Goal: Task Accomplishment & Management: Manage account settings

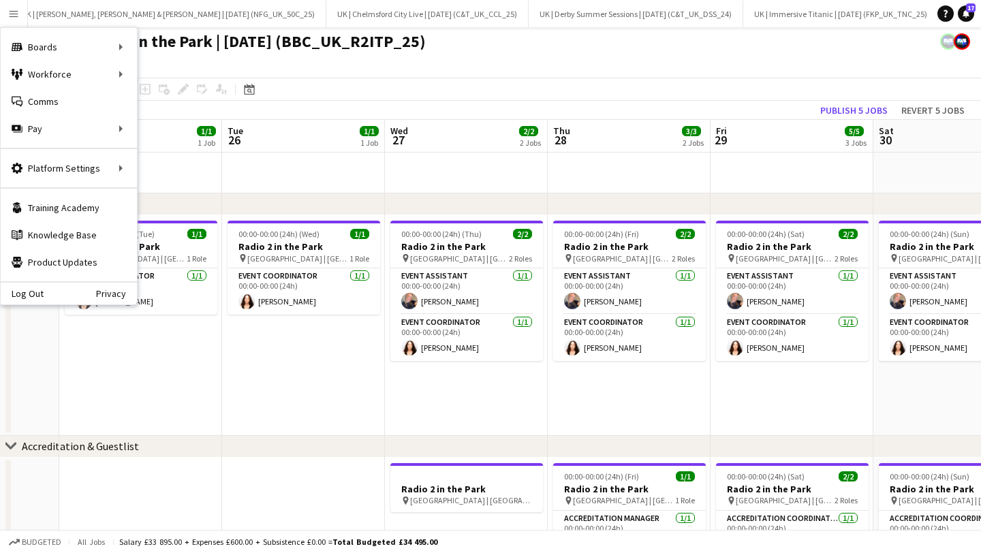
scroll to position [2, 0]
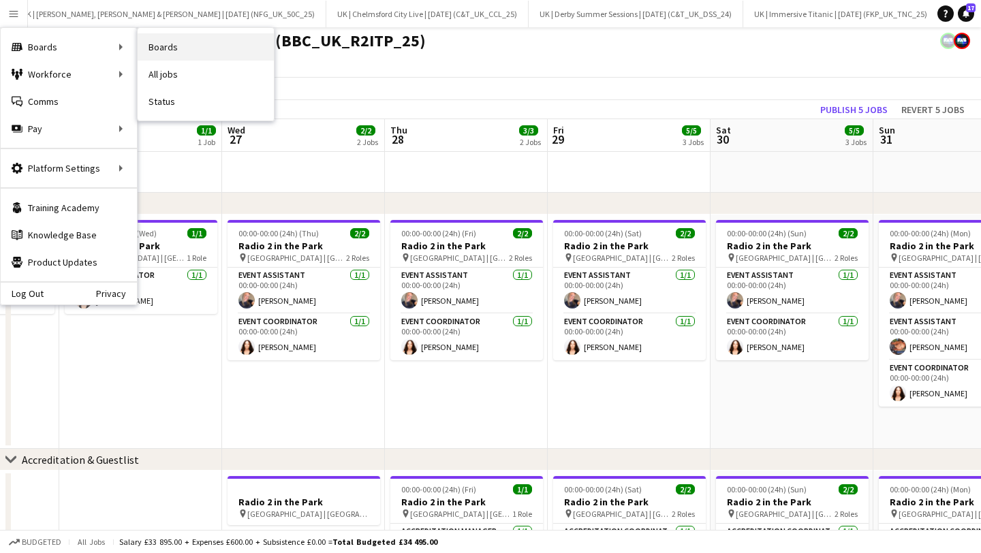
click at [204, 53] on link "Boards" at bounding box center [206, 46] width 136 height 27
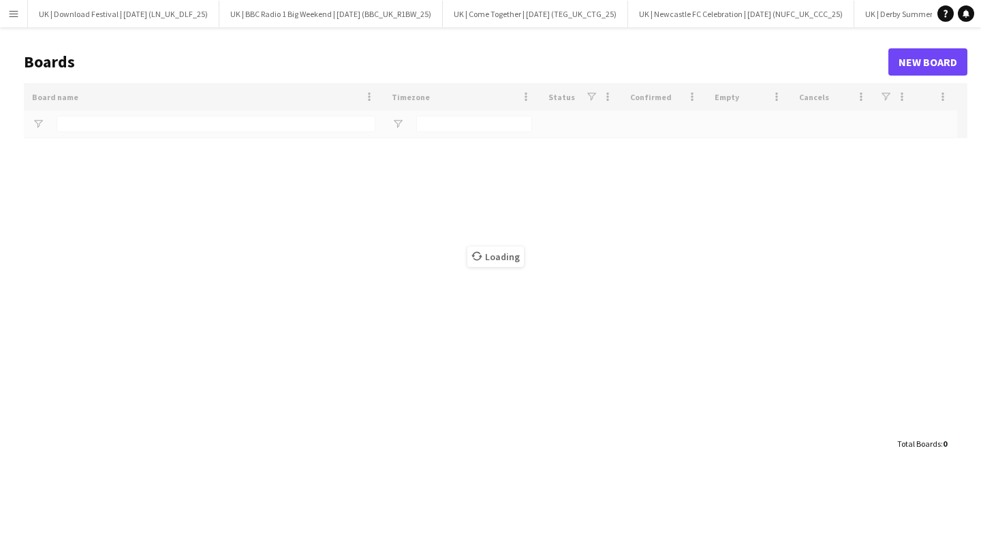
type input "**"
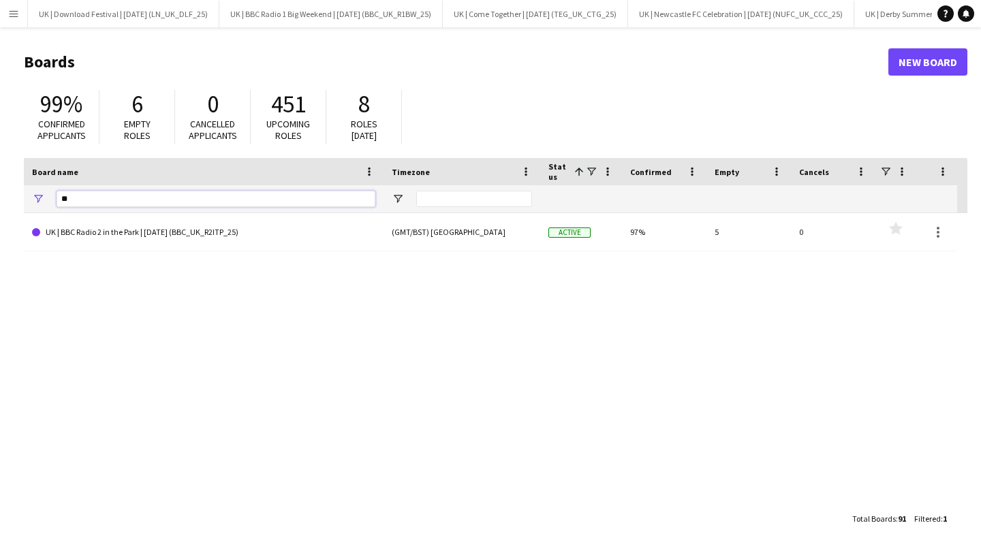
click at [93, 194] on input "**" at bounding box center [216, 199] width 319 height 16
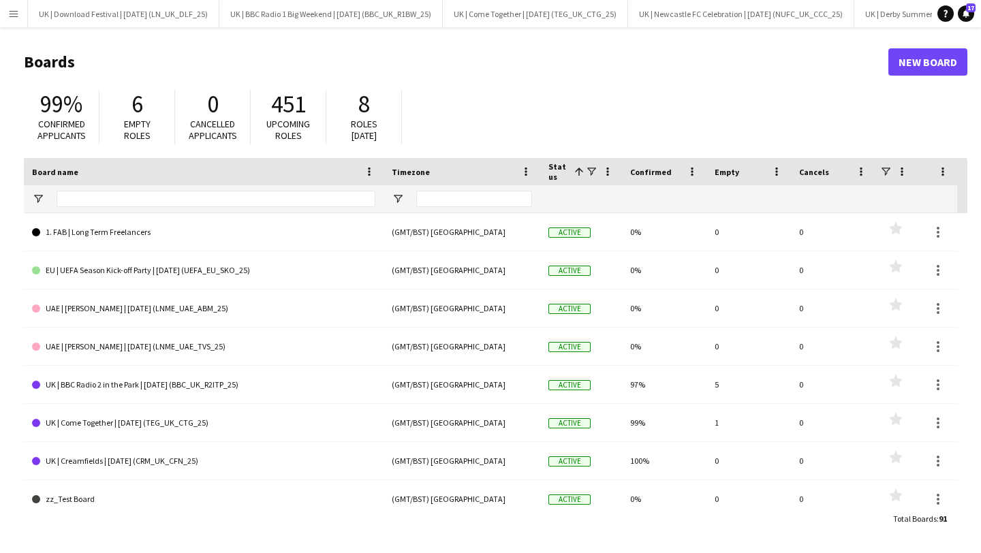
click at [9, 9] on app-icon "Menu" at bounding box center [13, 13] width 11 height 11
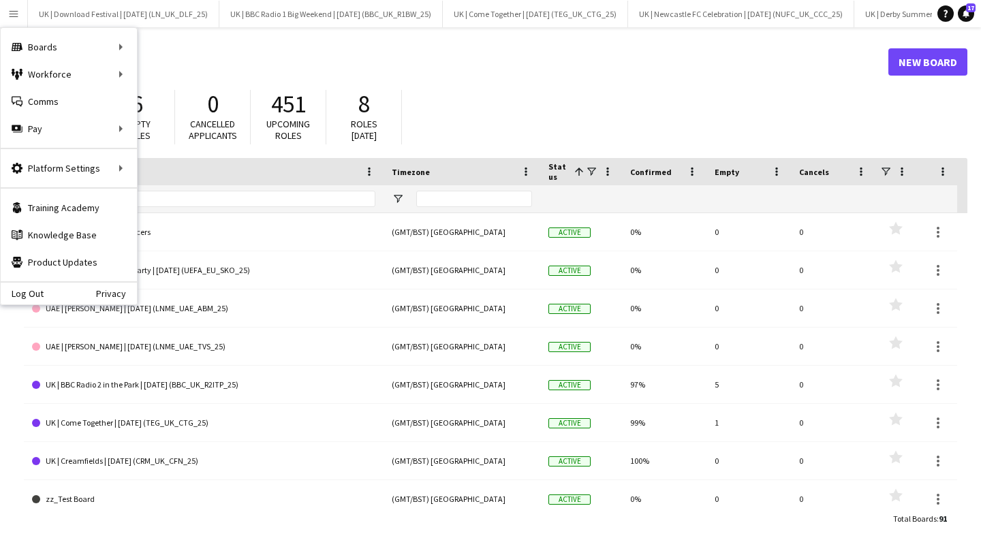
click at [266, 208] on div at bounding box center [216, 198] width 319 height 27
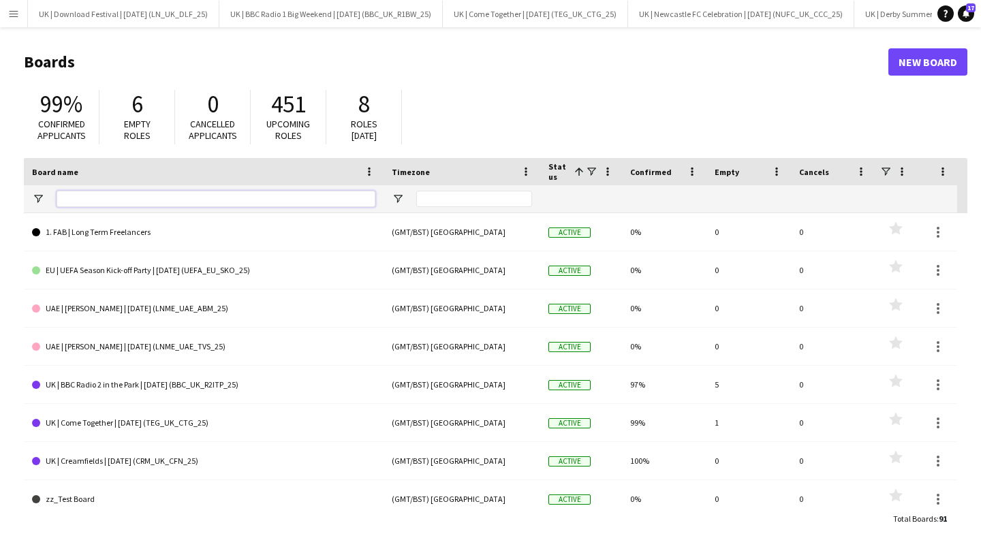
click at [263, 198] on input "Board name Filter Input" at bounding box center [216, 199] width 319 height 16
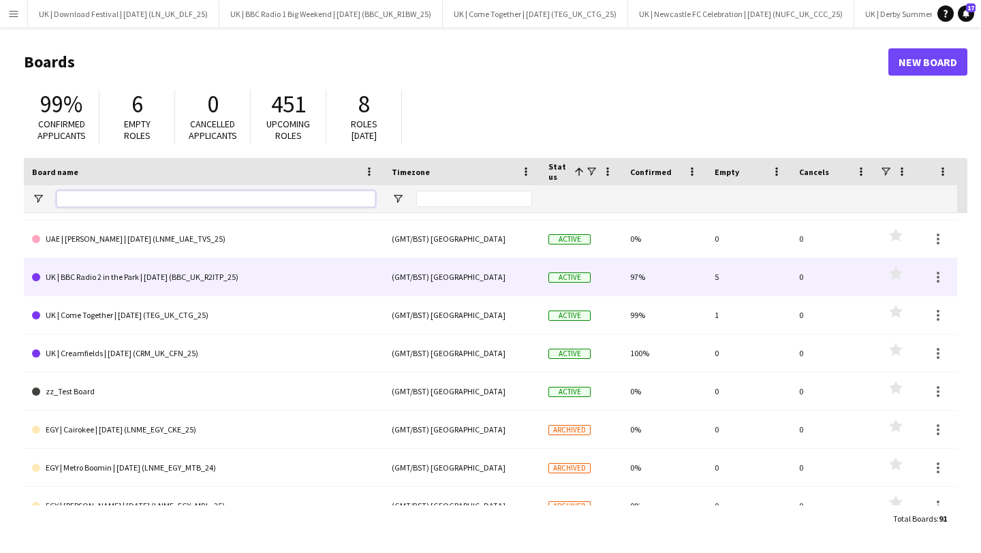
scroll to position [129, 0]
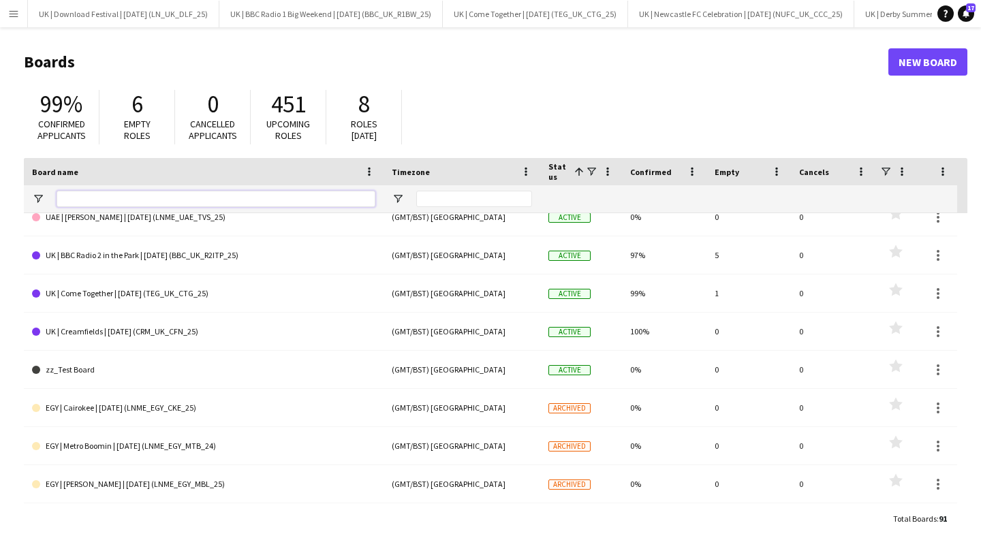
click at [172, 198] on input "Board name Filter Input" at bounding box center [216, 199] width 319 height 16
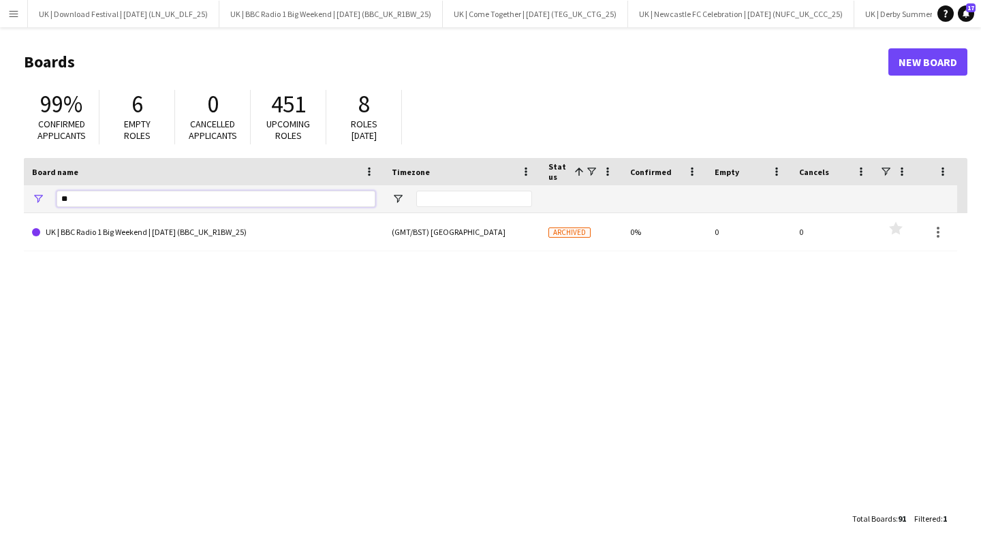
scroll to position [0, 0]
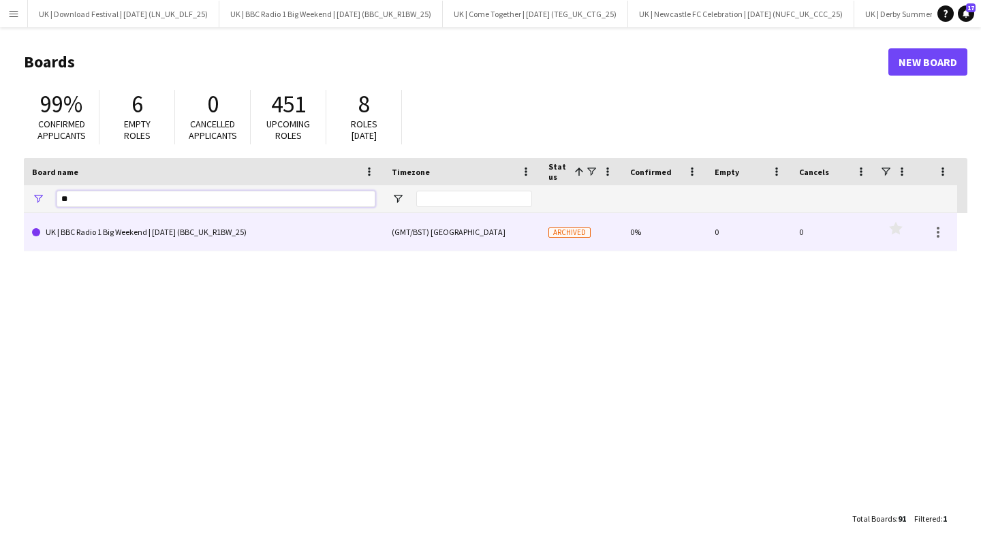
type input "**"
click at [189, 217] on link "UK | BBC Radio 1 Big Weekend | [DATE] (BBC_UK_R1BW_25)" at bounding box center [203, 232] width 343 height 38
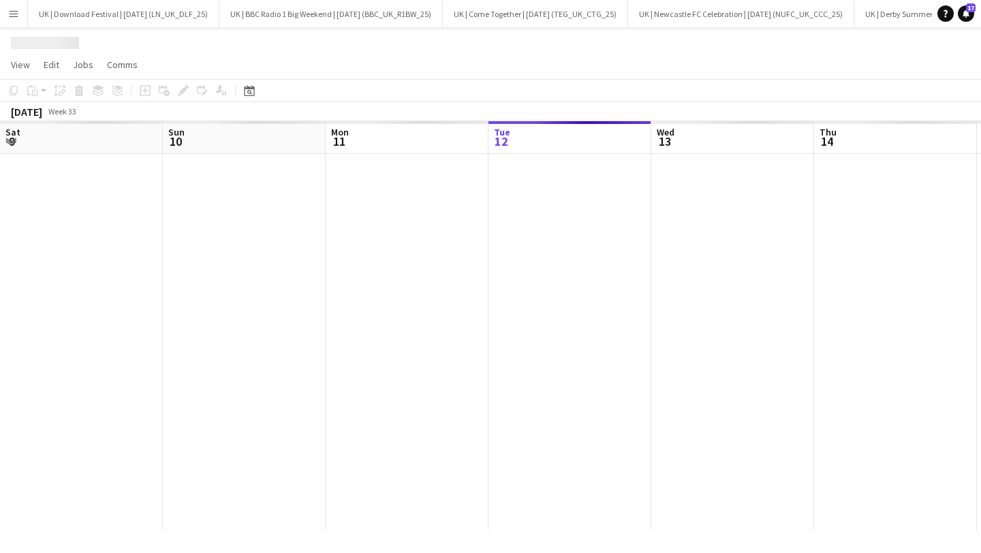
scroll to position [0, 326]
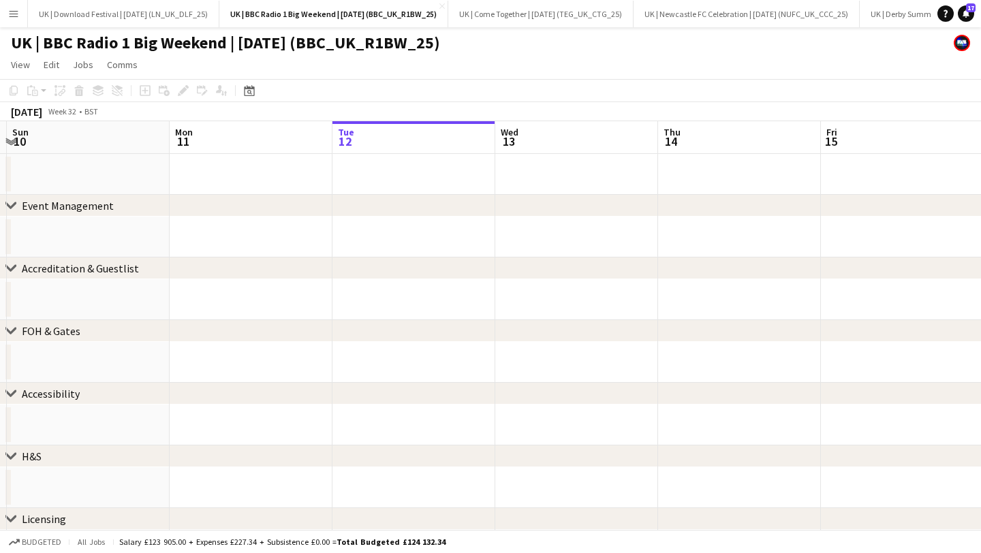
click at [406, 236] on app-date-cell at bounding box center [414, 237] width 163 height 41
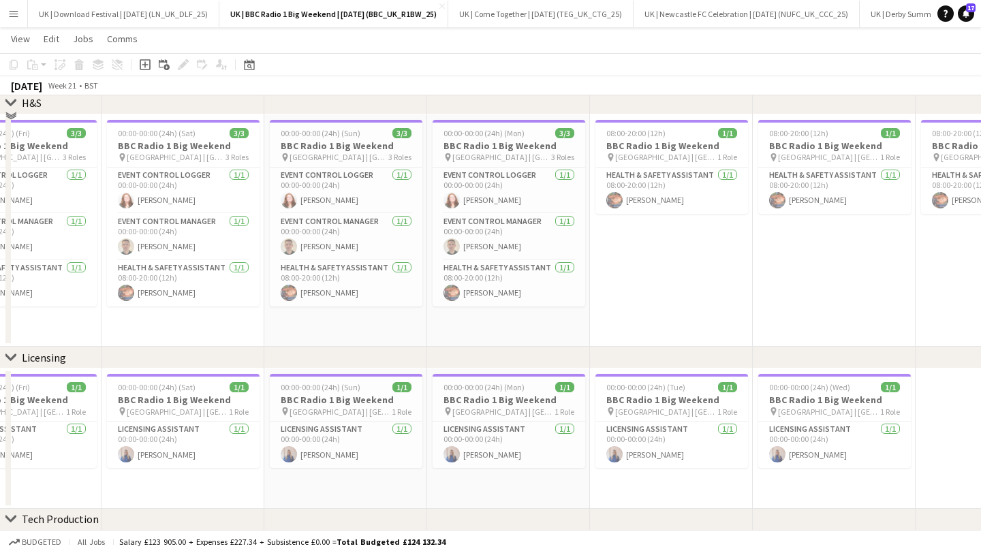
scroll to position [1276, 0]
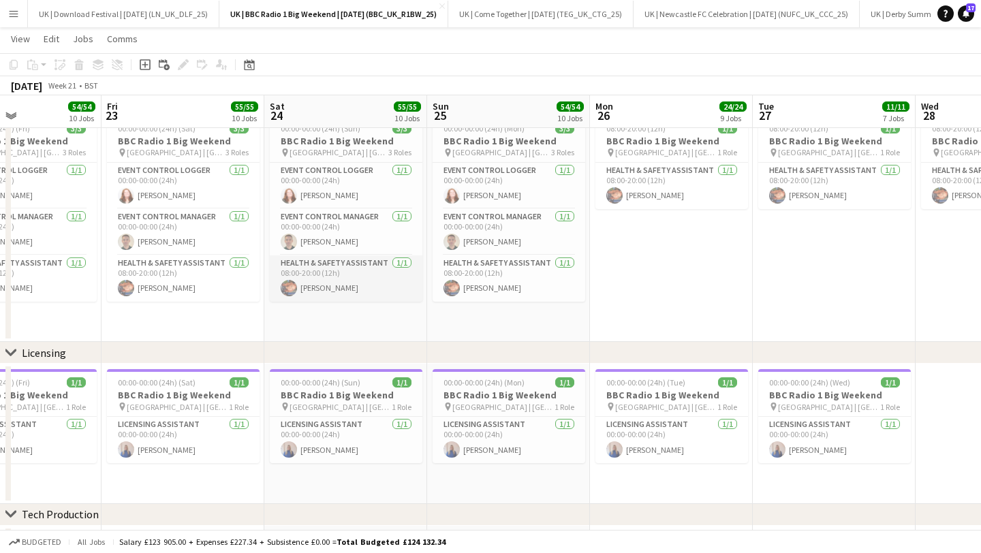
click at [345, 267] on app-card-role "Health & Safety Assistant 1/1 08:00-20:00 (12h) Lydia Hall" at bounding box center [346, 279] width 153 height 46
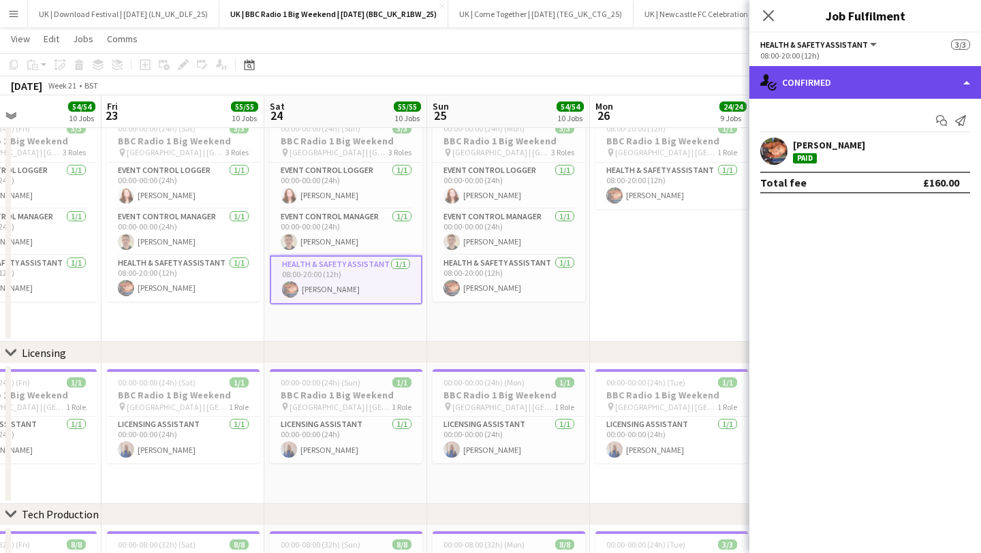
click at [804, 86] on div "single-neutral-actions-check-2 Confirmed" at bounding box center [866, 82] width 232 height 33
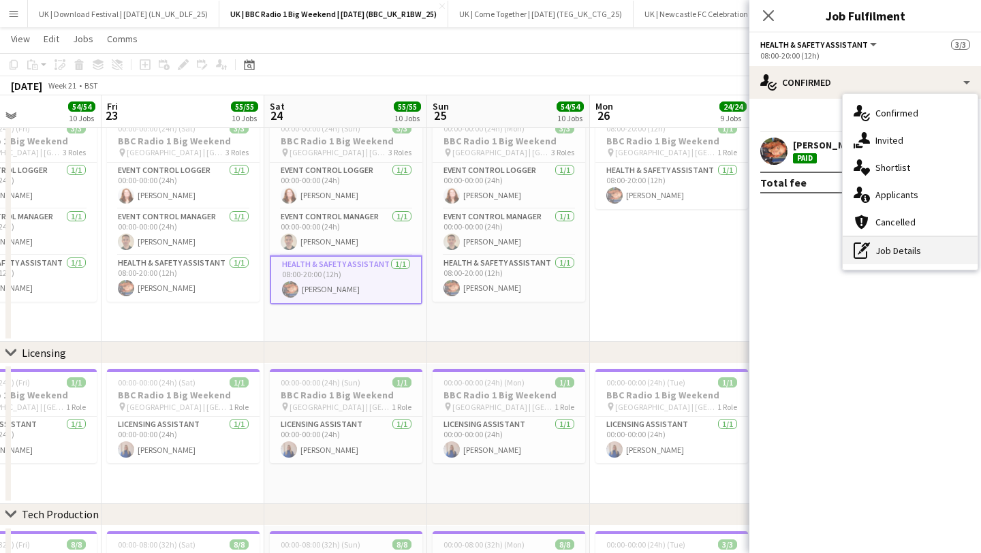
click at [883, 262] on div "pen-write Job Details" at bounding box center [910, 250] width 135 height 27
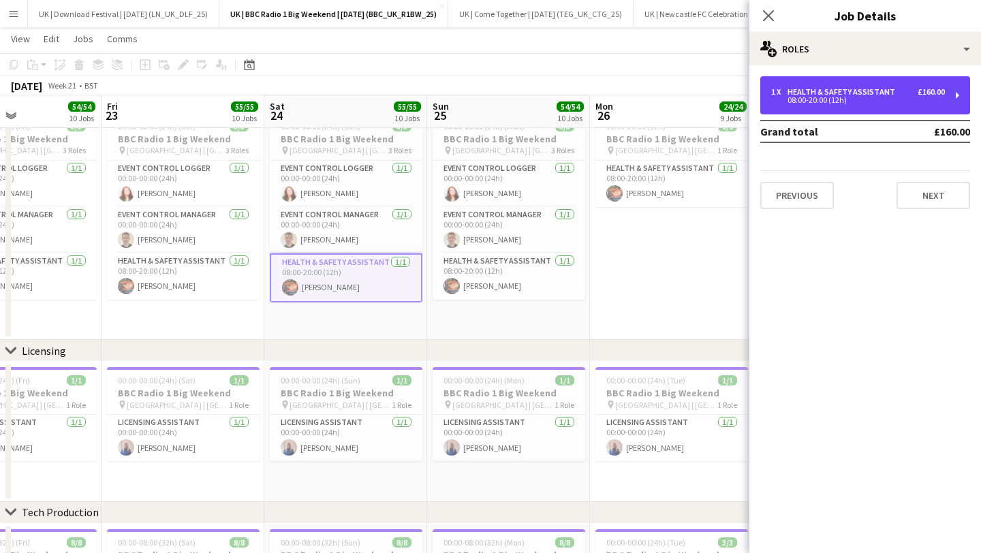
drag, startPoint x: 823, startPoint y: 90, endPoint x: 786, endPoint y: 134, distance: 57.6
click at [823, 90] on div "Health & Safety Assistant" at bounding box center [844, 92] width 113 height 10
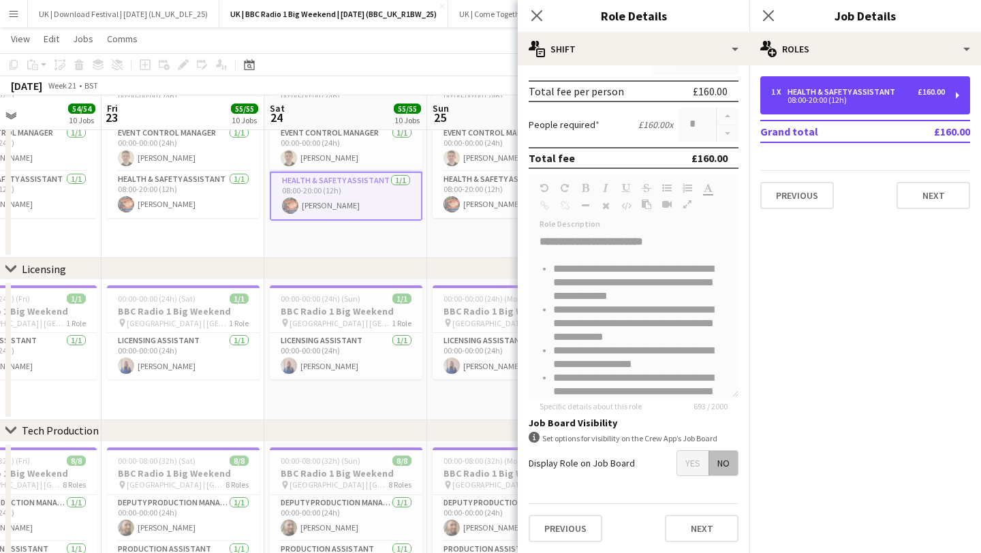
scroll to position [1363, 0]
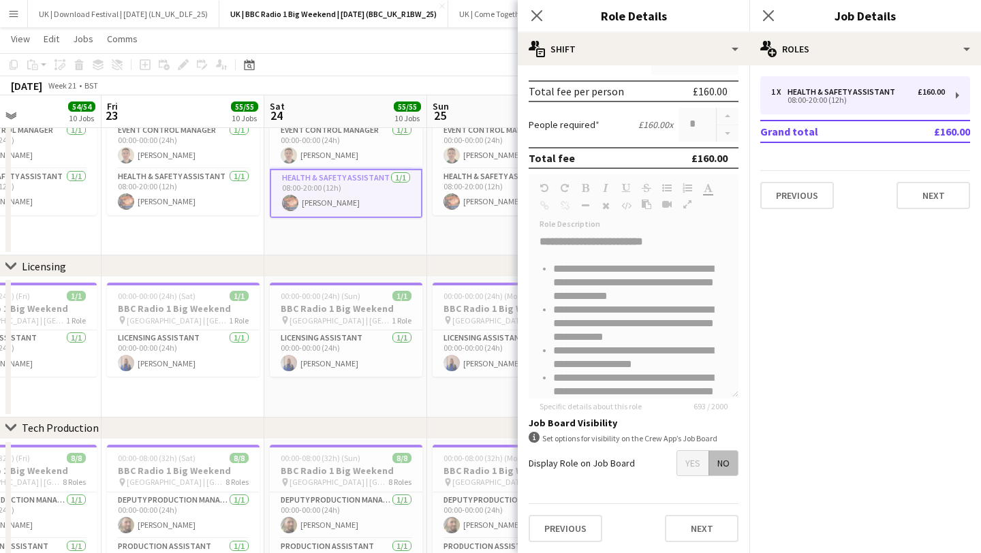
click at [587, 306] on form "**********" at bounding box center [634, 198] width 232 height 710
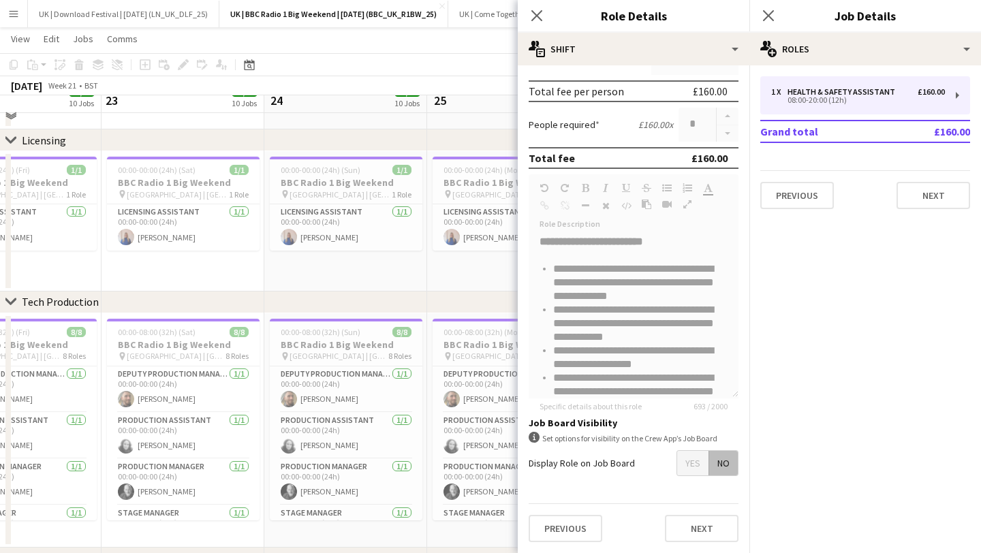
scroll to position [1490, 0]
click at [622, 352] on form "**********" at bounding box center [634, 198] width 232 height 710
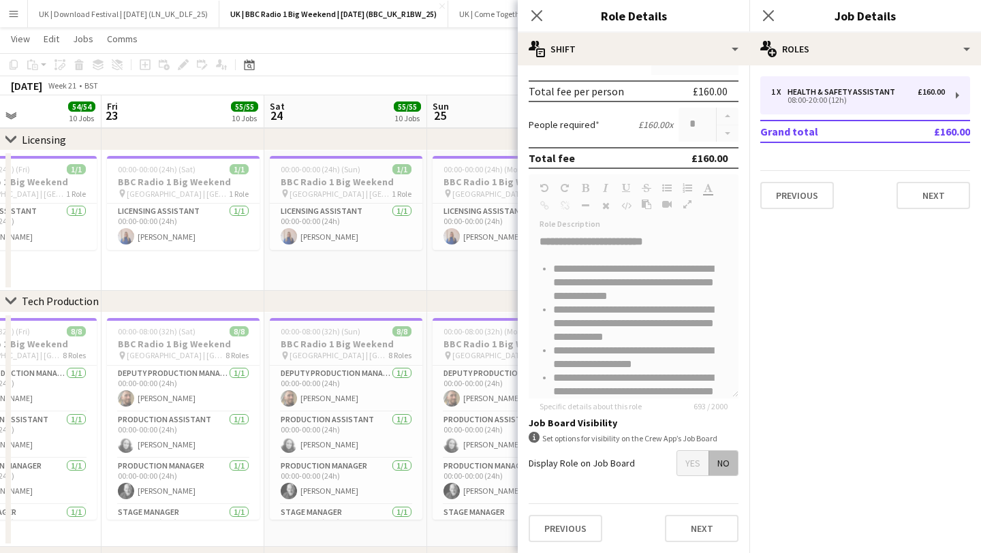
click at [607, 326] on form "**********" at bounding box center [634, 198] width 232 height 710
copy li "**********"
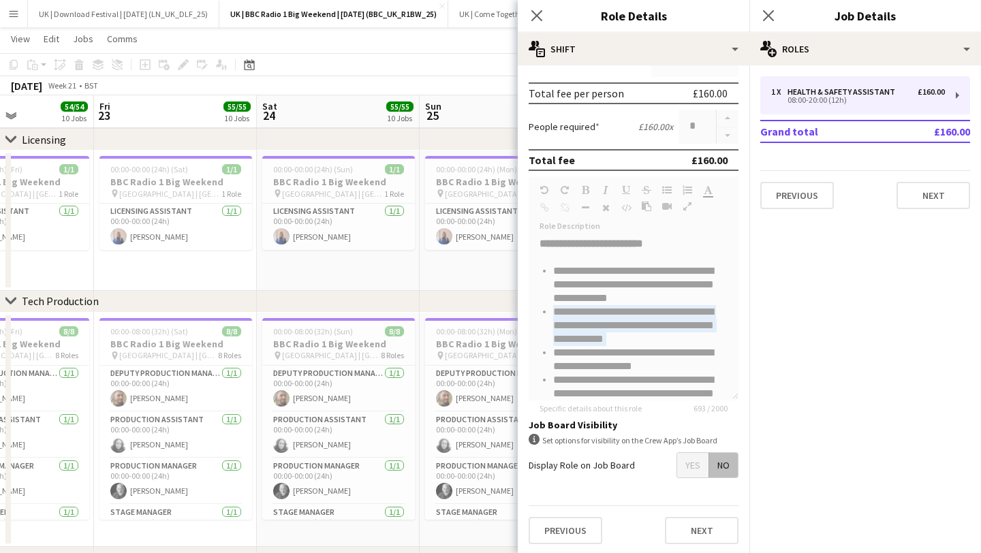
scroll to position [292, 0]
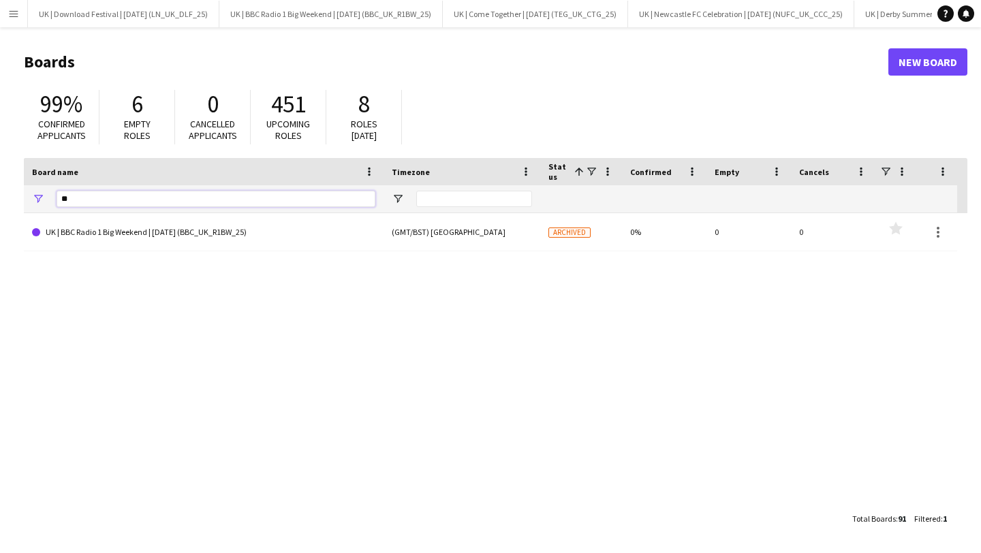
click at [102, 193] on input "**" at bounding box center [216, 199] width 319 height 16
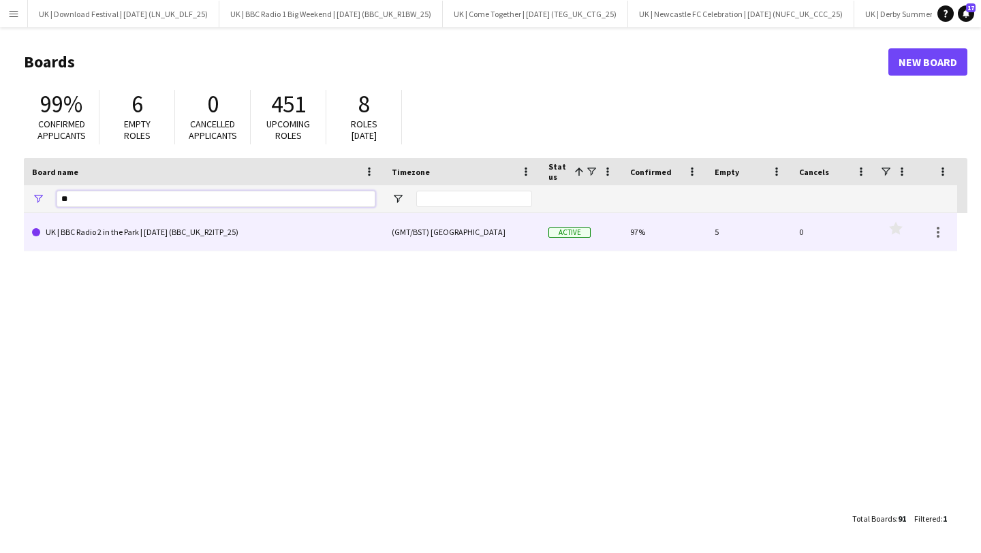
type input "**"
click at [76, 222] on link "UK | BBC Radio 2 in the Park | [DATE] (BBC_UK_R2ITP_25)" at bounding box center [203, 232] width 343 height 38
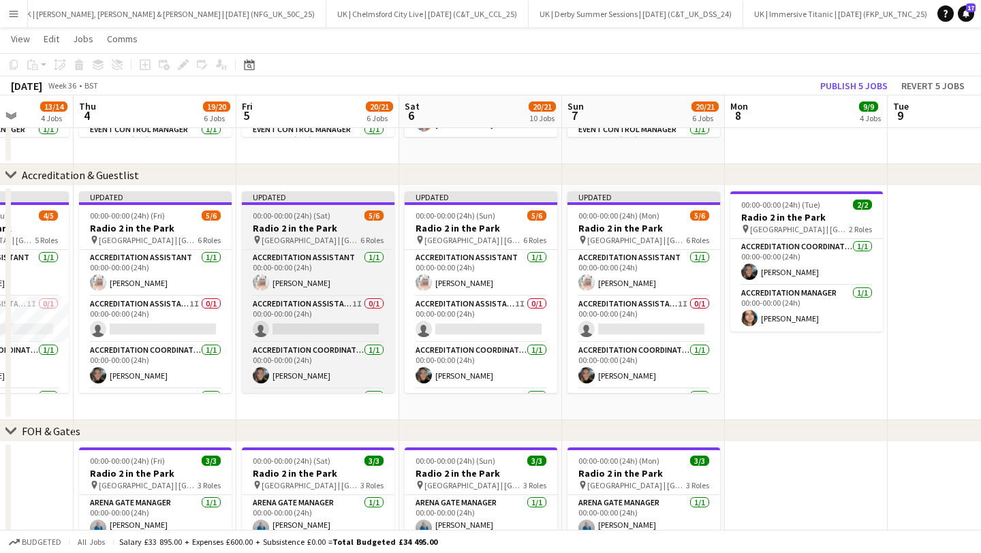
scroll to position [0, 399]
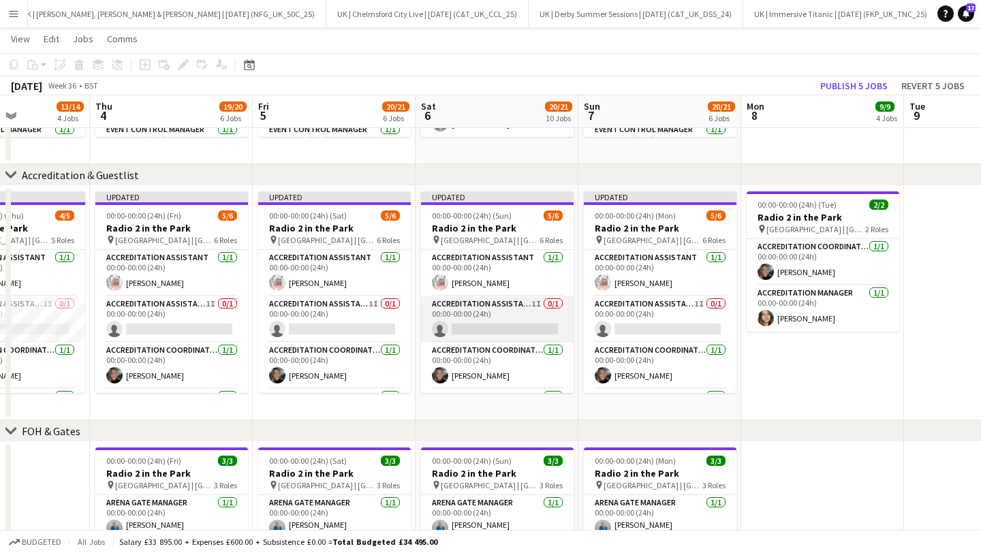
click at [448, 314] on app-card-role "Accreditation Assistant 1I 0/1 00:00-00:00 (24h) single-neutral-actions" at bounding box center [497, 319] width 153 height 46
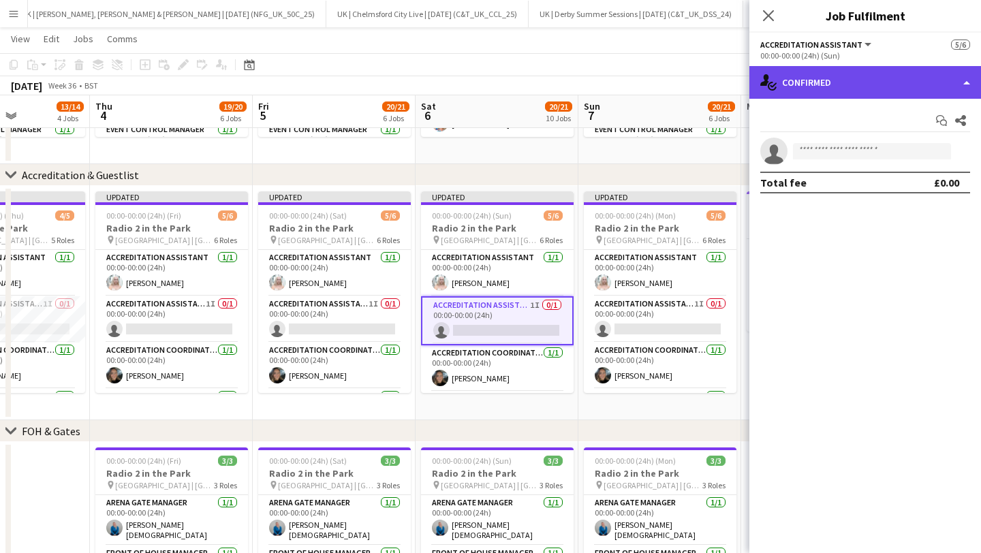
click at [848, 87] on div "single-neutral-actions-check-2 Confirmed" at bounding box center [866, 82] width 232 height 33
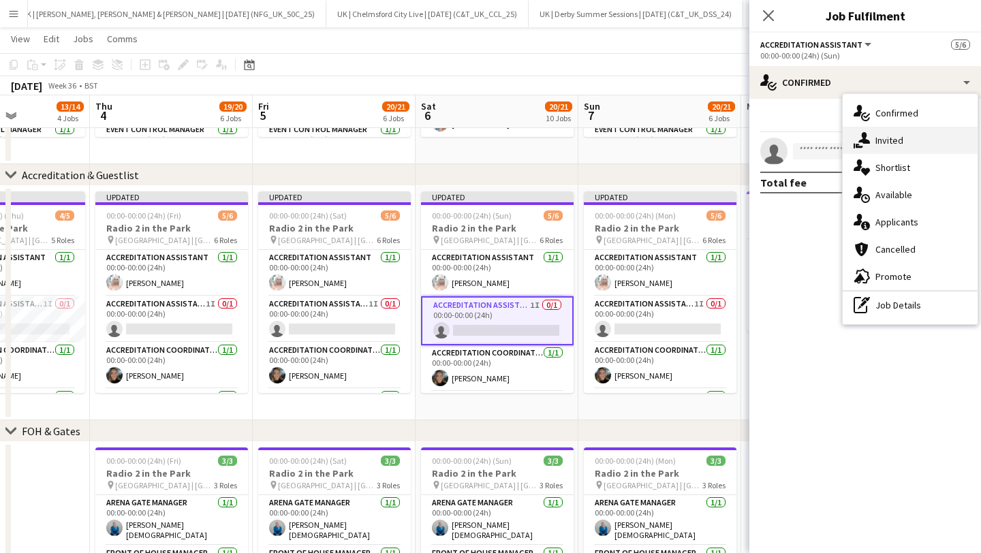
click at [857, 136] on icon "single-neutral-actions-share-1" at bounding box center [862, 140] width 16 height 16
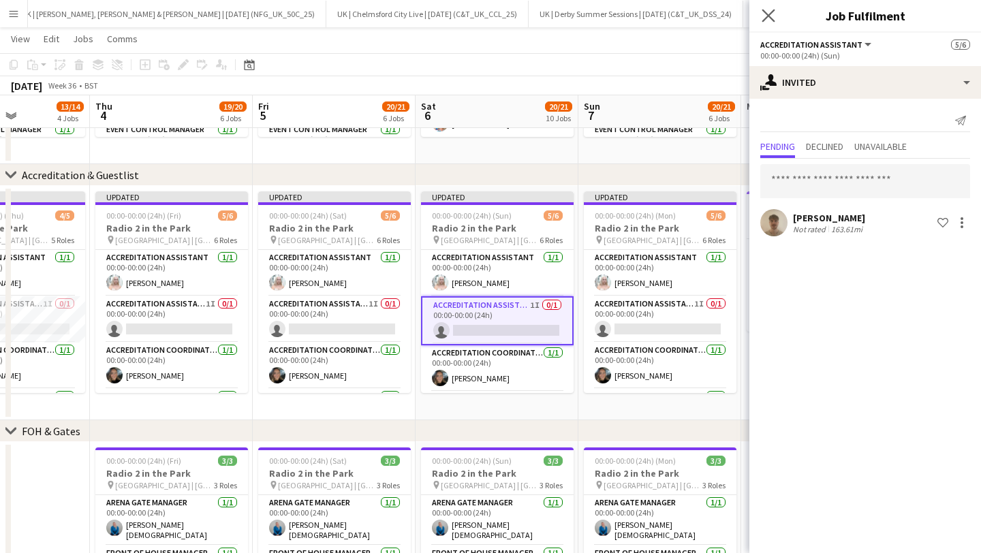
click at [762, 17] on icon "Close pop-in" at bounding box center [768, 15] width 13 height 13
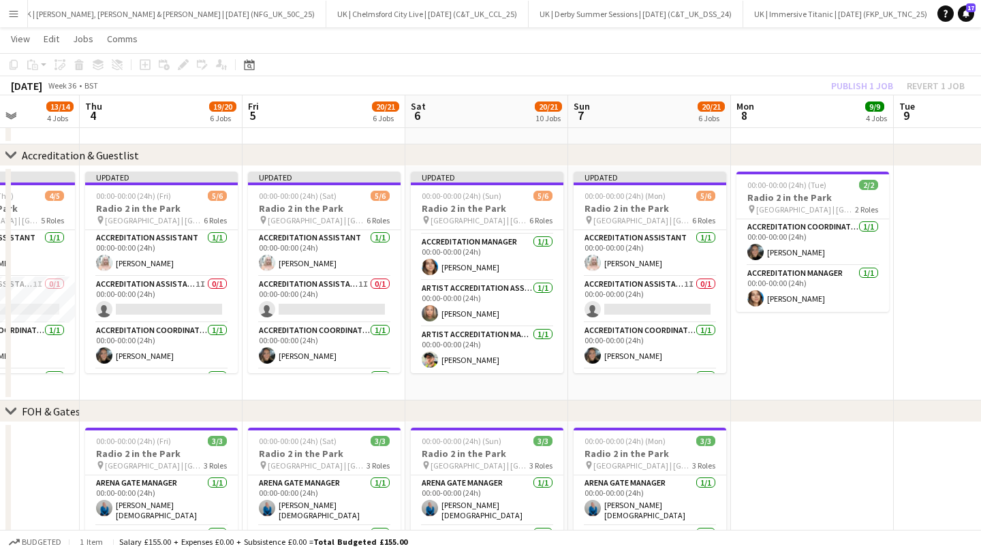
scroll to position [0, 667]
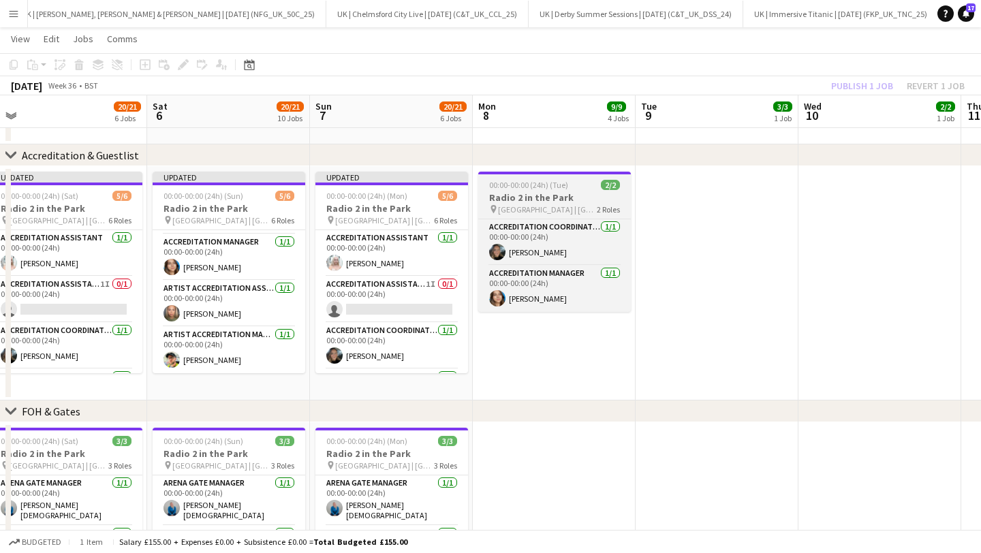
click at [548, 201] on h3 "Radio 2 in the Park" at bounding box center [554, 198] width 153 height 12
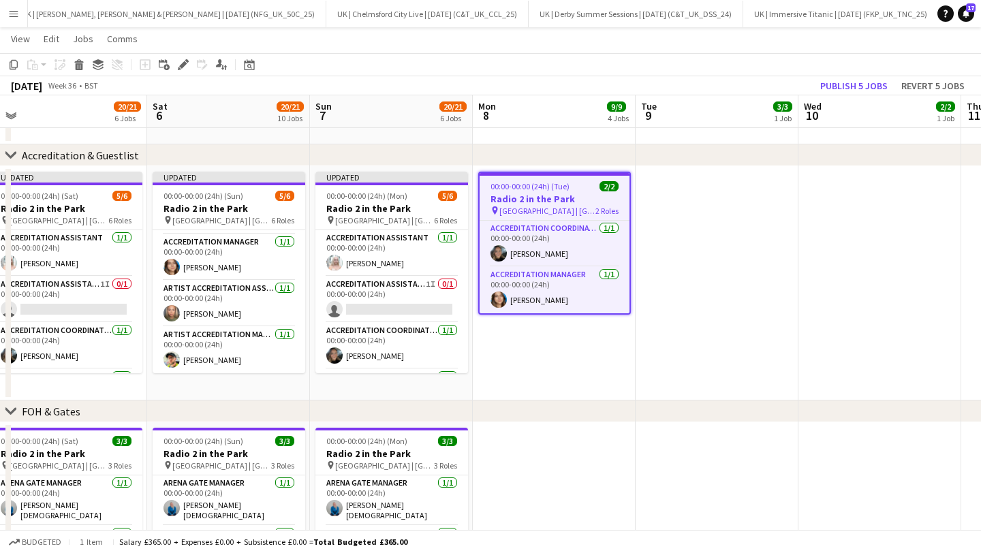
click at [686, 211] on app-date-cell at bounding box center [717, 283] width 163 height 234
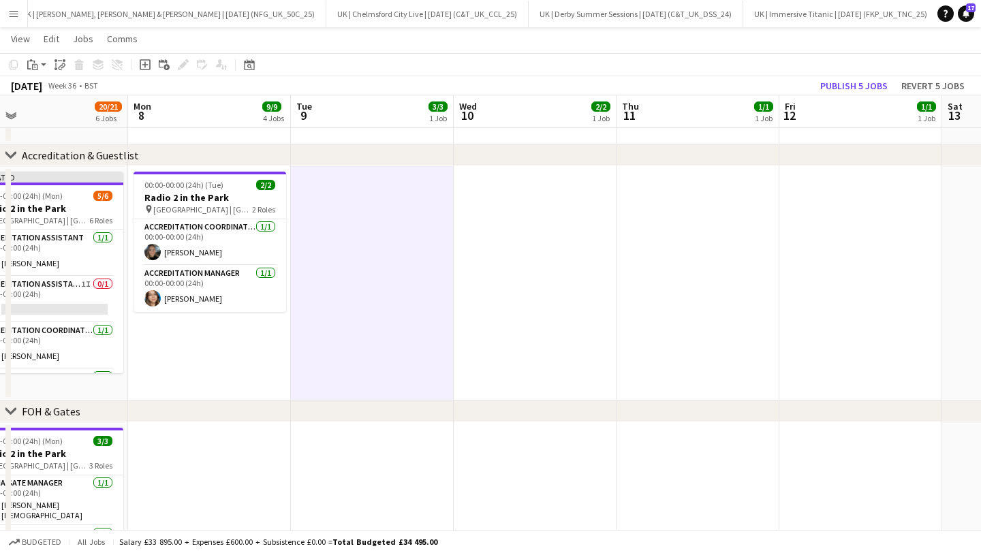
drag, startPoint x: 808, startPoint y: 219, endPoint x: 809, endPoint y: 226, distance: 6.8
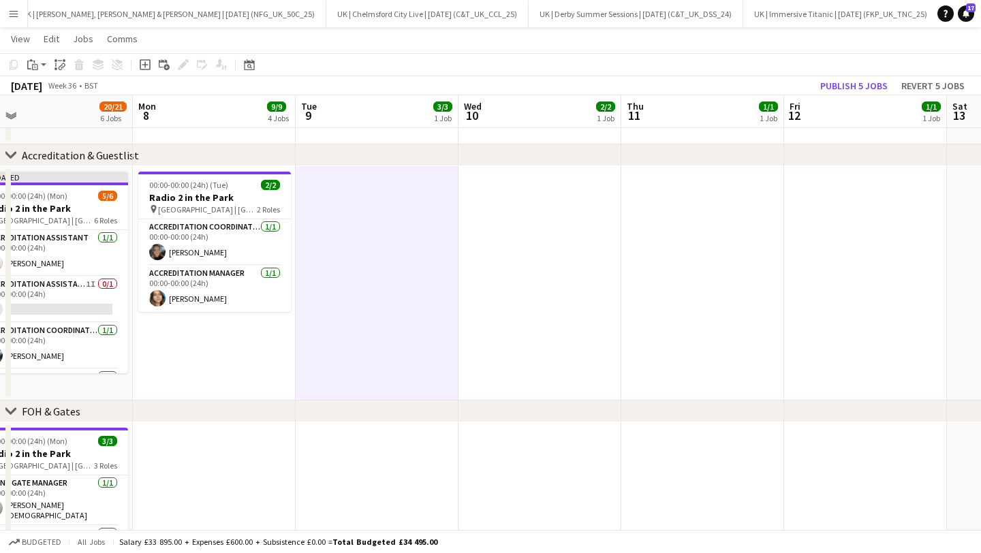
click at [846, 226] on app-date-cell at bounding box center [865, 283] width 163 height 234
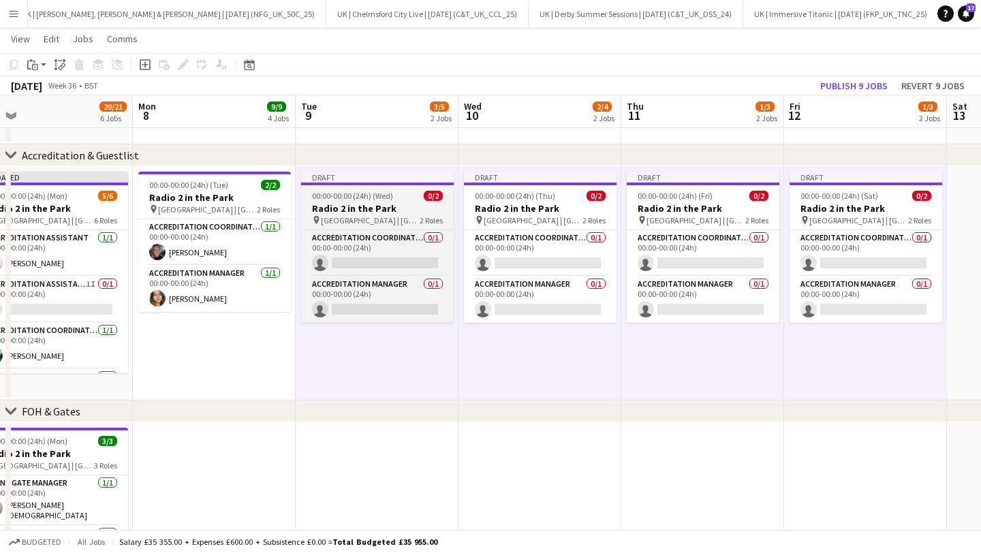
drag, startPoint x: 335, startPoint y: 215, endPoint x: 348, endPoint y: 221, distance: 14.6
click at [335, 215] on span "[GEOGRAPHIC_DATA] | [GEOGRAPHIC_DATA], [GEOGRAPHIC_DATA]" at bounding box center [370, 220] width 99 height 10
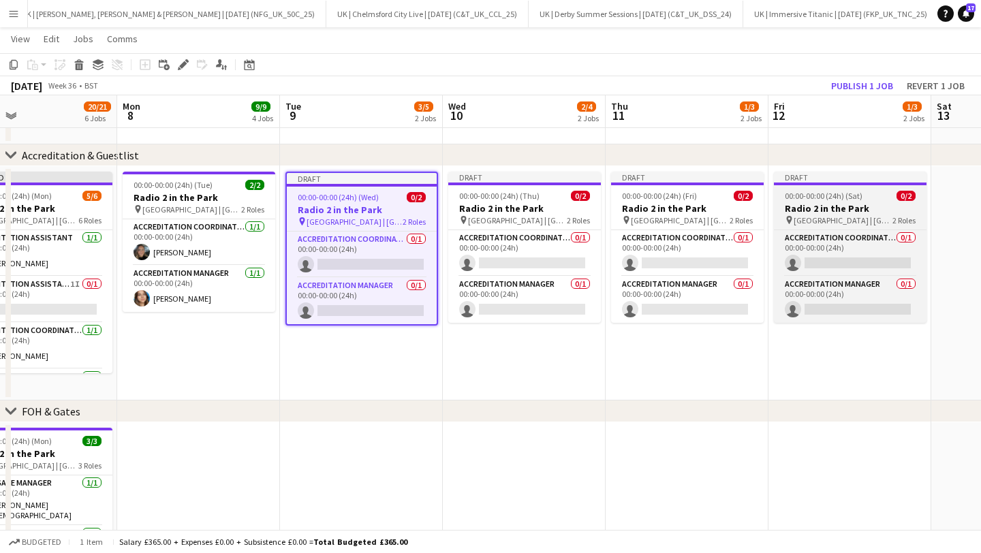
scroll to position [0, 695]
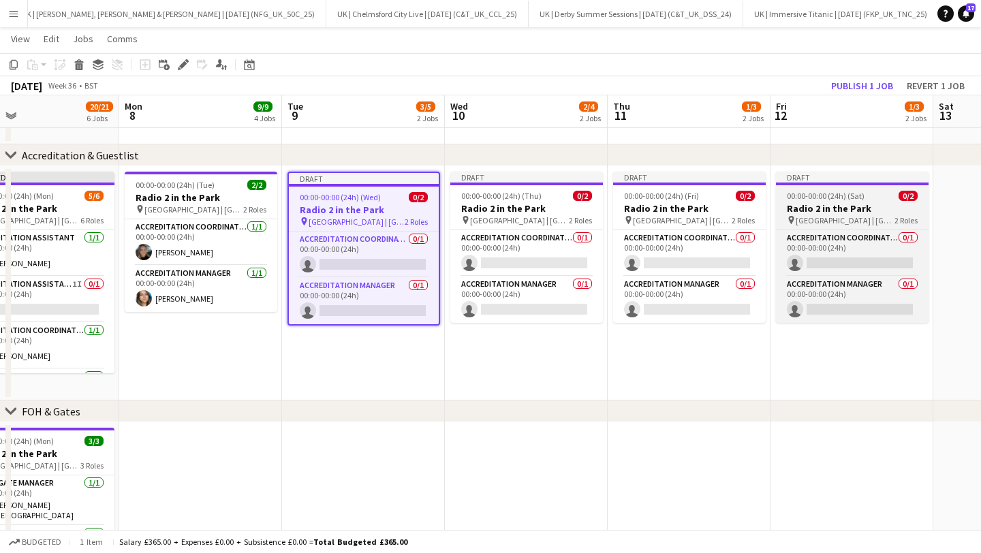
click at [853, 198] on span "00:00-00:00 (24h) (Sat)" at bounding box center [826, 196] width 78 height 10
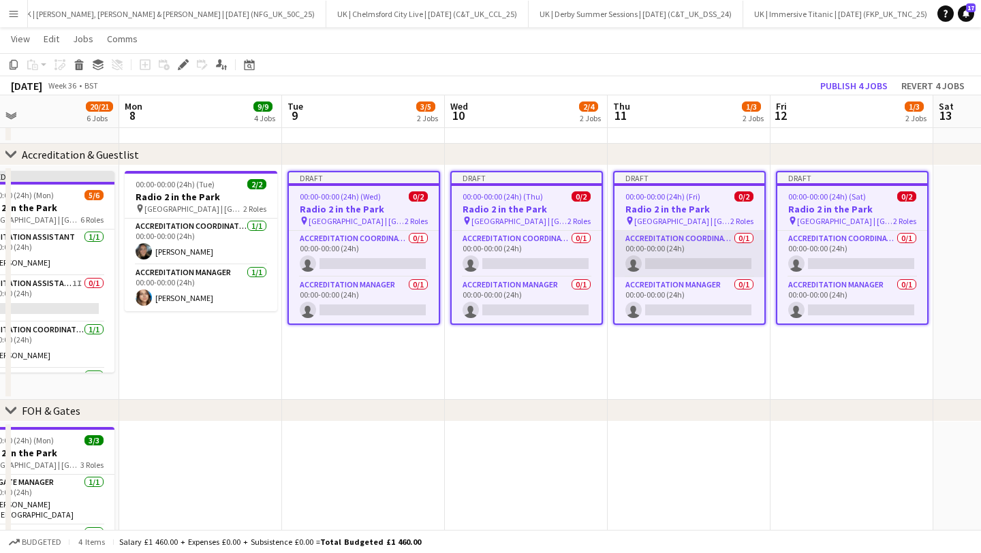
scroll to position [349, 0]
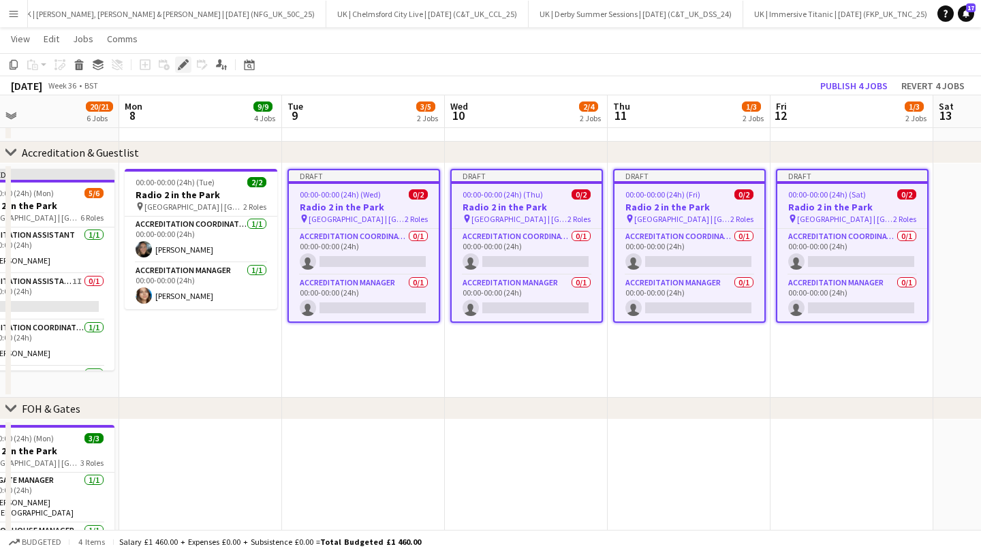
click at [190, 69] on div "Edit" at bounding box center [183, 65] width 16 height 16
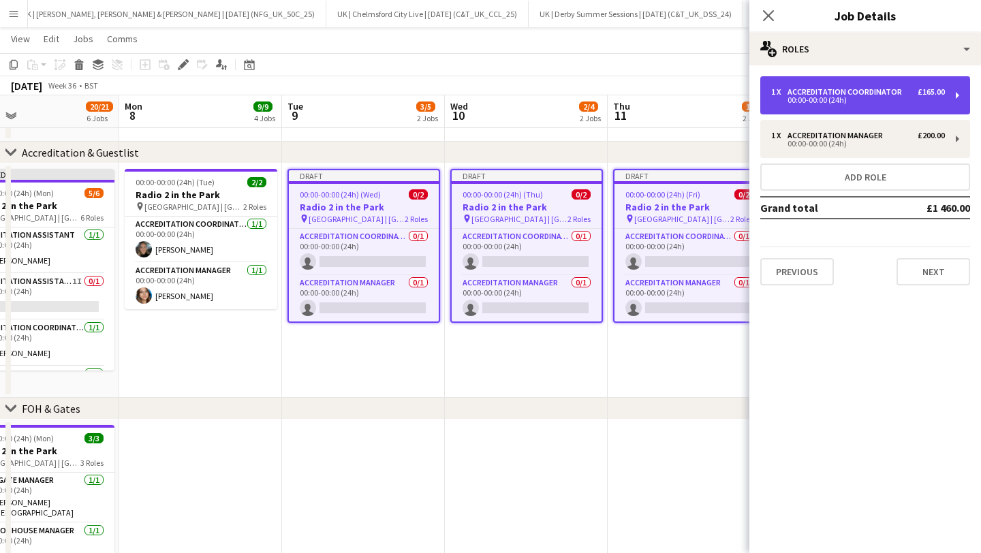
click at [828, 91] on div "Accreditation Coordinator" at bounding box center [848, 92] width 120 height 10
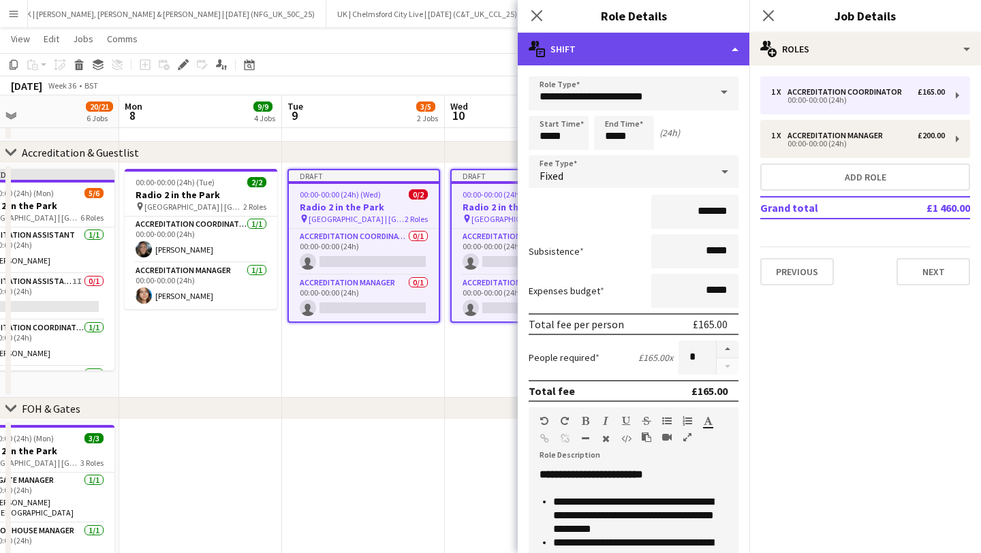
click at [690, 54] on div "multiple-actions-text Shift" at bounding box center [634, 49] width 232 height 33
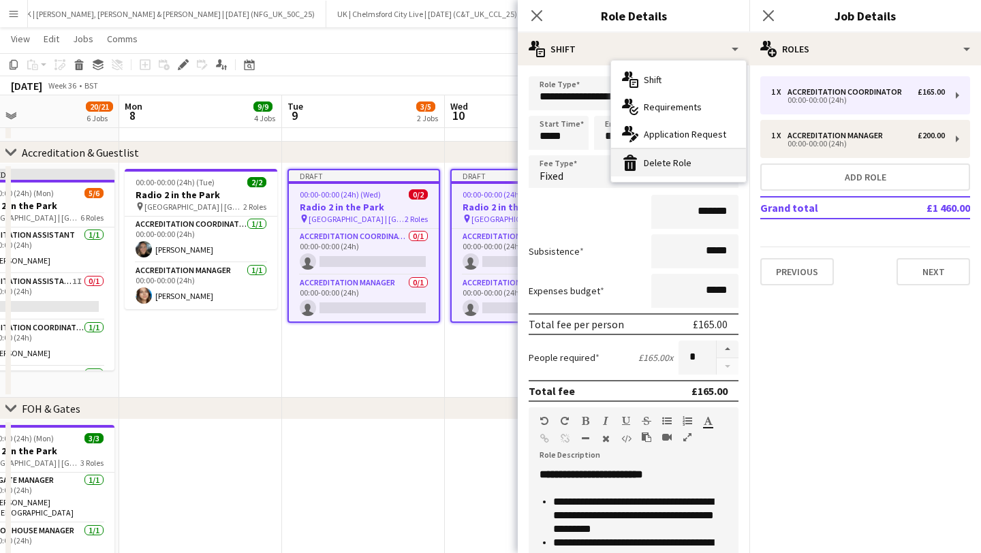
click at [696, 158] on div "bin-2 Delete Role" at bounding box center [678, 162] width 135 height 27
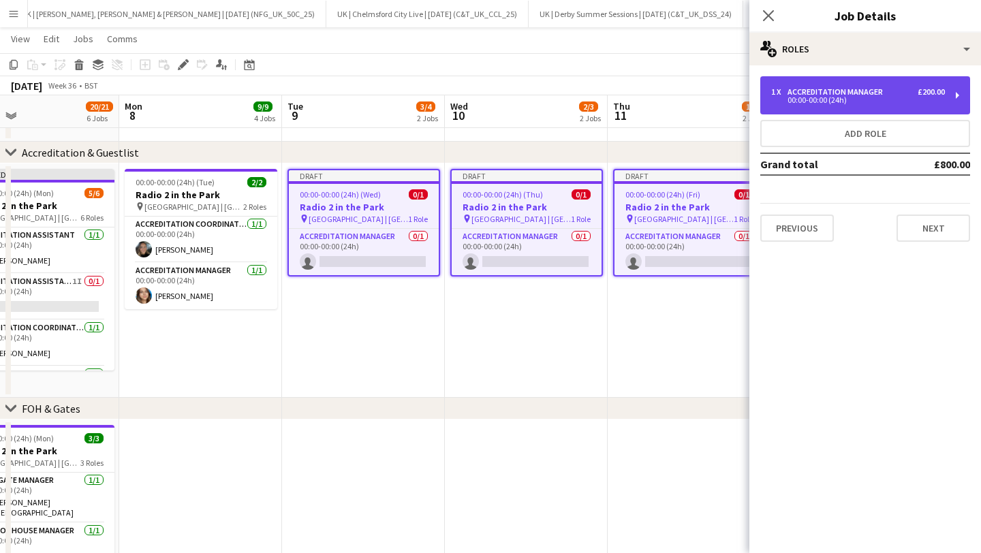
click at [833, 97] on div "00:00-00:00 (24h)" at bounding box center [858, 100] width 174 height 7
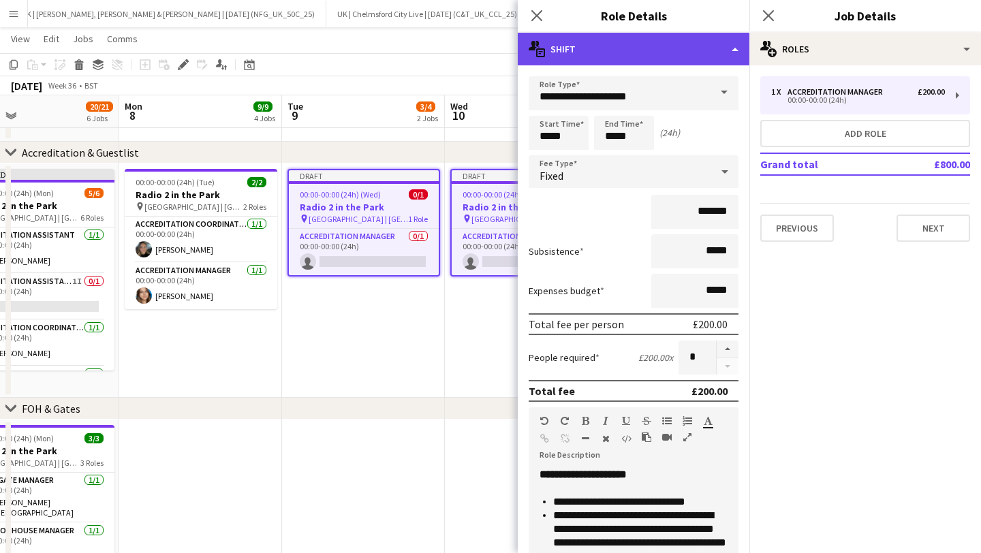
click at [640, 54] on div "multiple-actions-text Shift" at bounding box center [634, 49] width 232 height 33
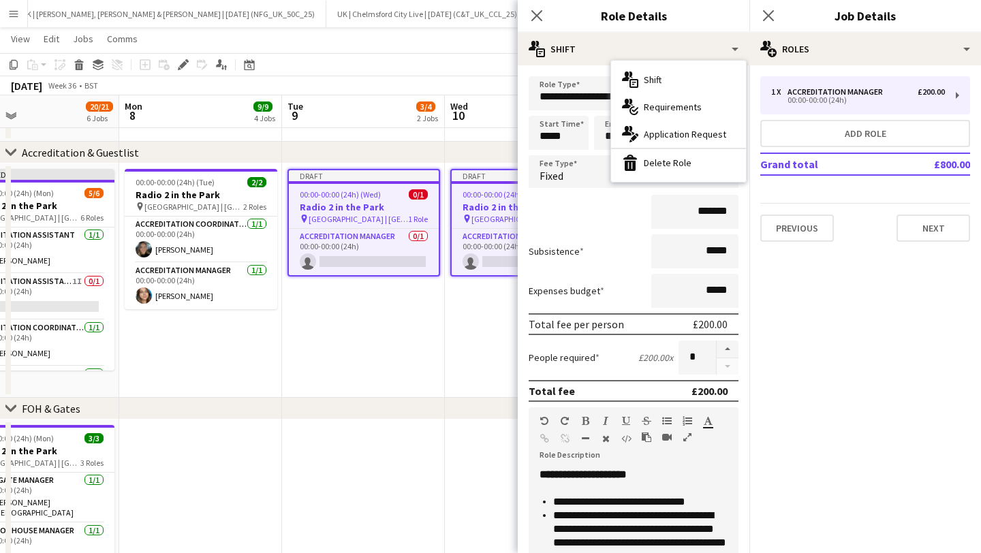
drag, startPoint x: 677, startPoint y: 153, endPoint x: 667, endPoint y: 142, distance: 15.5
click at [677, 153] on div "bin-2 Delete Role" at bounding box center [678, 162] width 135 height 27
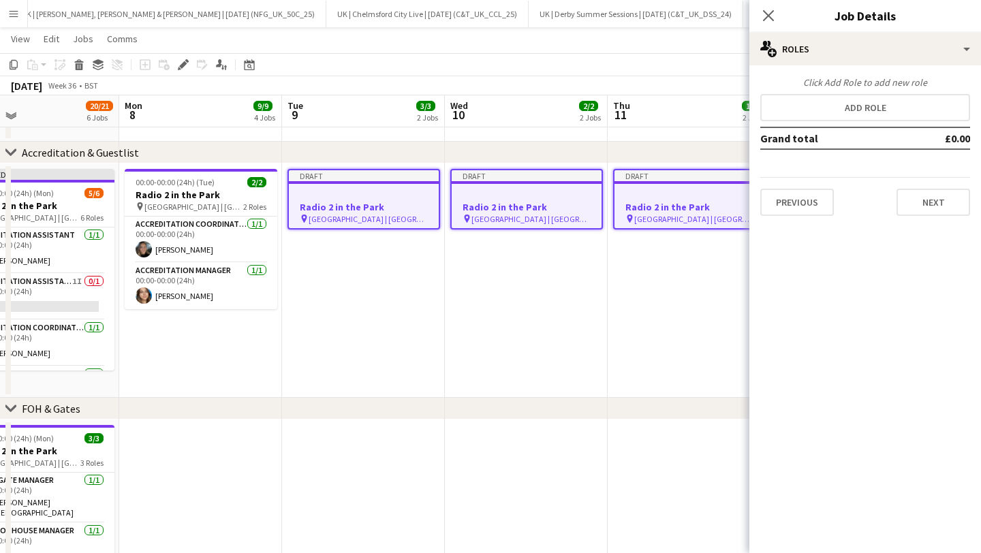
scroll to position [348, 0]
drag, startPoint x: 768, startPoint y: 15, endPoint x: 782, endPoint y: 64, distance: 51.1
click at [768, 14] on icon at bounding box center [768, 15] width 11 height 11
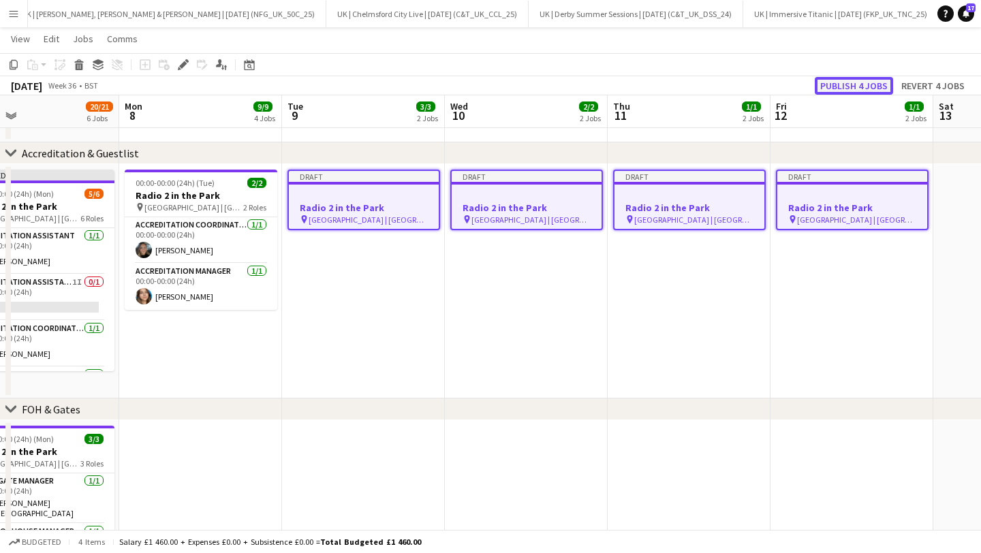
click at [835, 80] on button "Publish 4 jobs" at bounding box center [854, 86] width 78 height 18
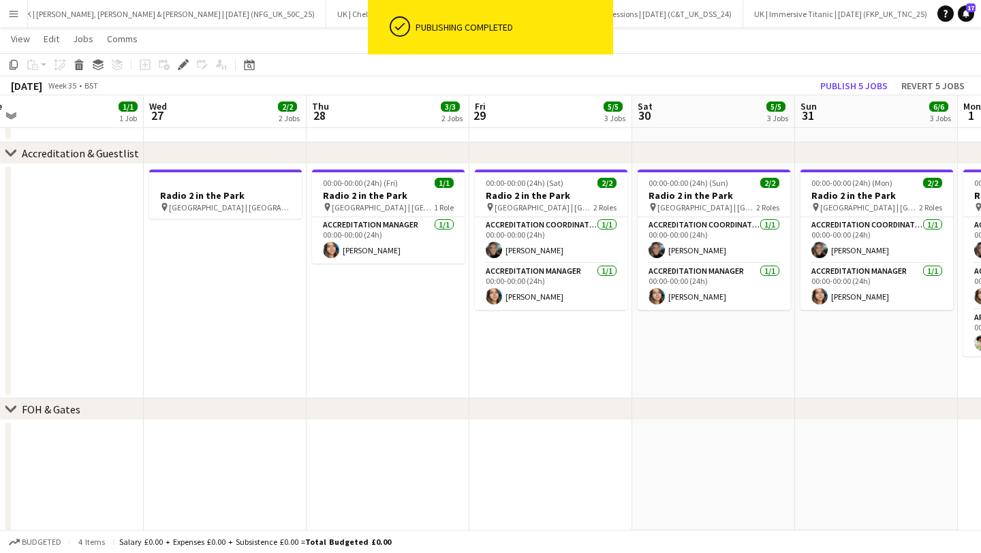
scroll to position [0, 337]
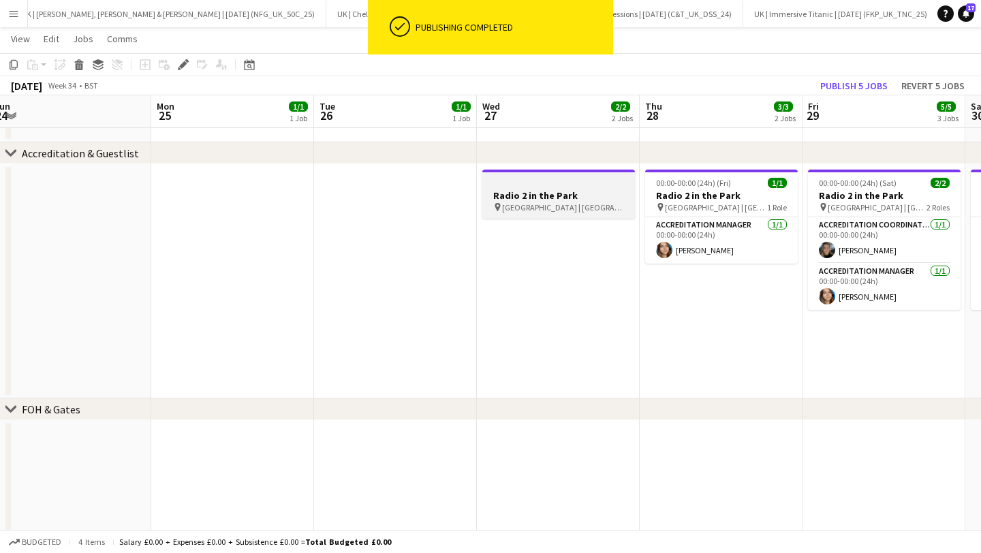
click at [513, 192] on h3 "Radio 2 in the Park" at bounding box center [559, 195] width 153 height 12
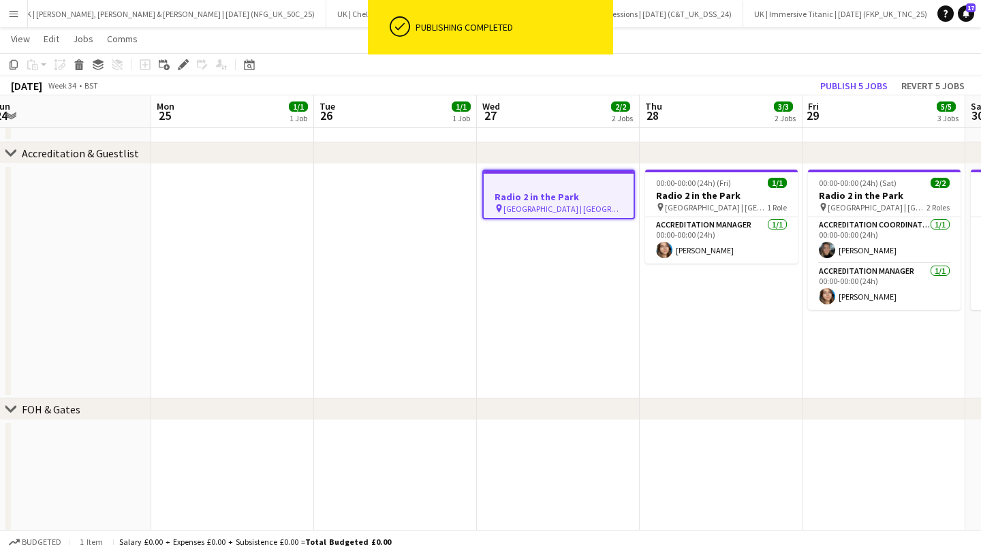
click at [414, 201] on app-date-cell at bounding box center [395, 281] width 163 height 234
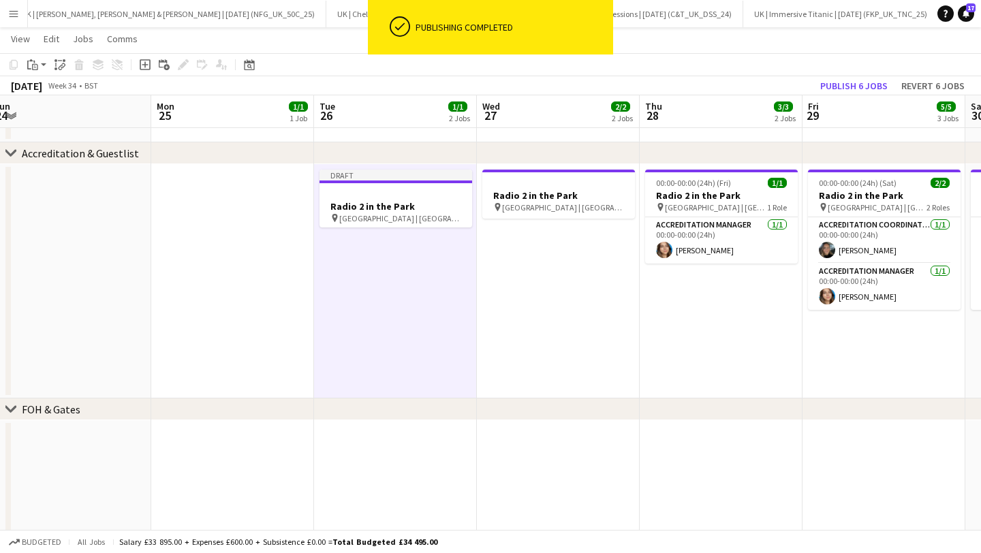
click at [241, 204] on app-date-cell at bounding box center [232, 281] width 163 height 234
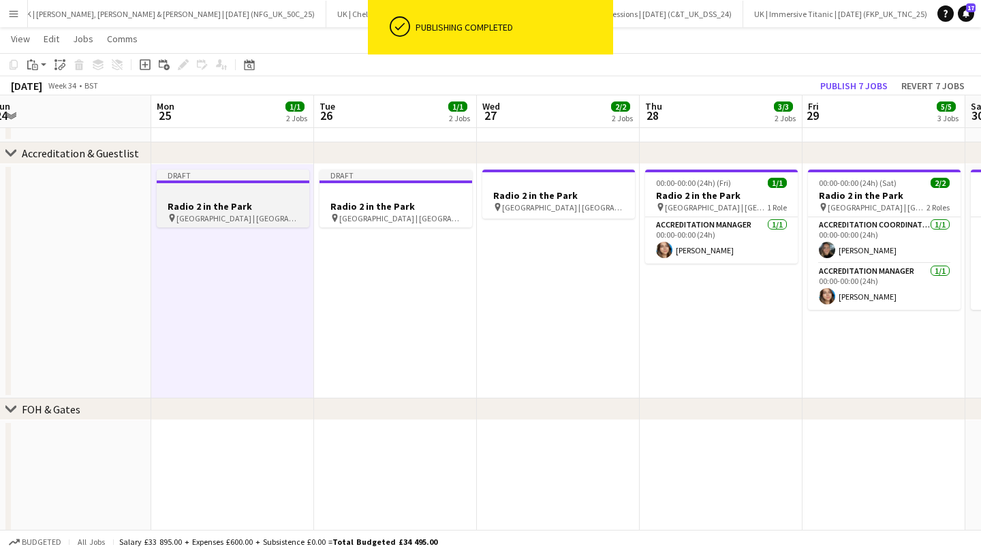
click at [230, 199] on app-job-card "Draft Radio 2 in the Park pin [GEOGRAPHIC_DATA] | [GEOGRAPHIC_DATA], [GEOGRAPHI…" at bounding box center [233, 199] width 153 height 58
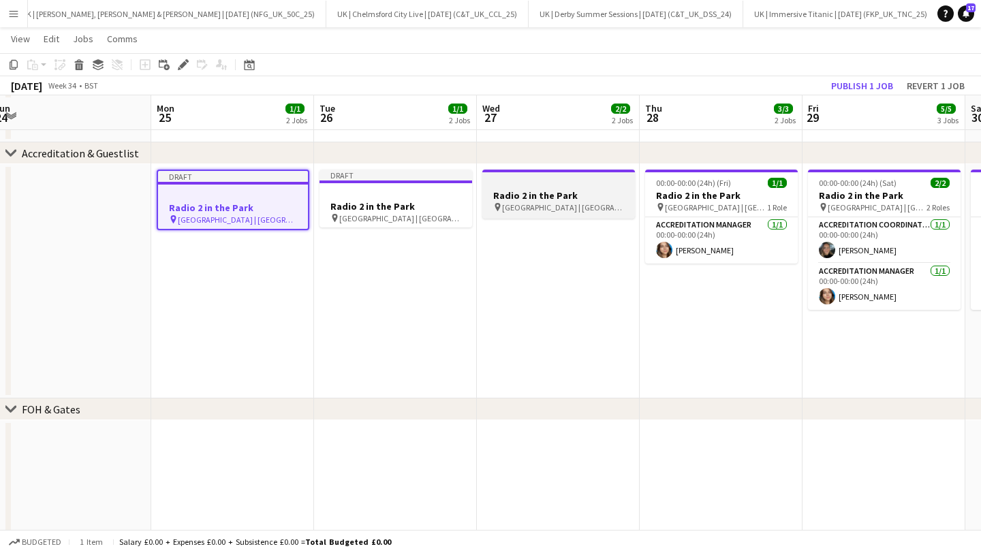
scroll to position [350, 0]
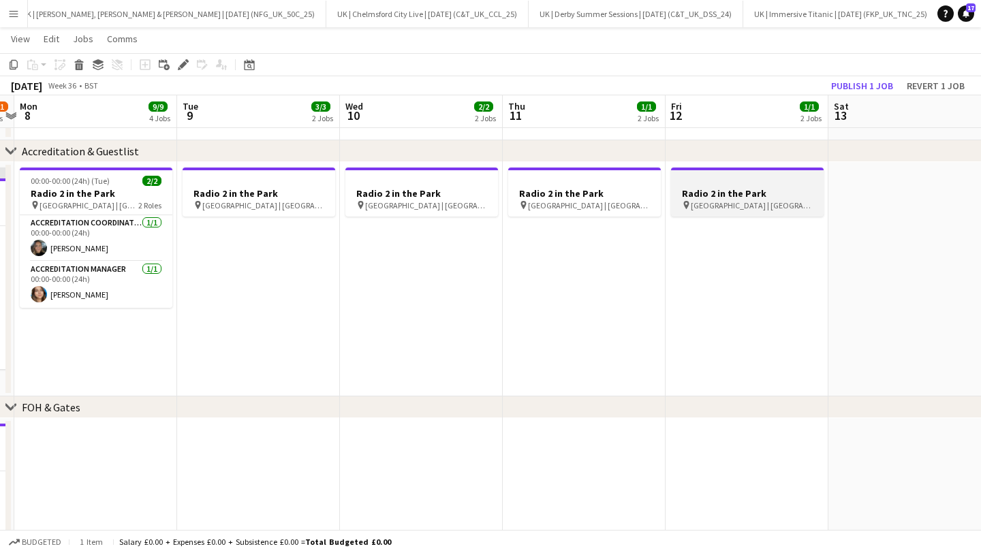
click at [732, 197] on h3 "Radio 2 in the Park" at bounding box center [747, 193] width 153 height 12
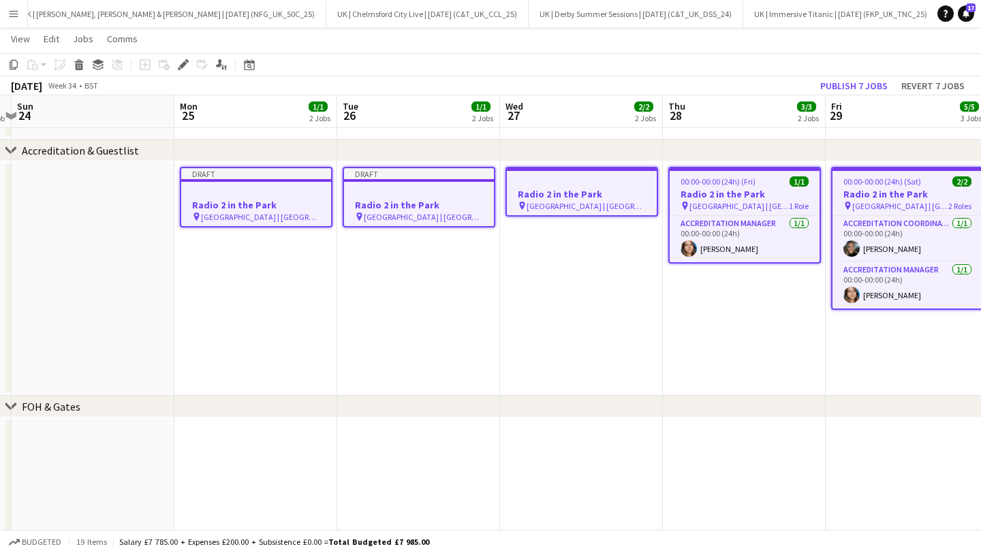
scroll to position [0, 317]
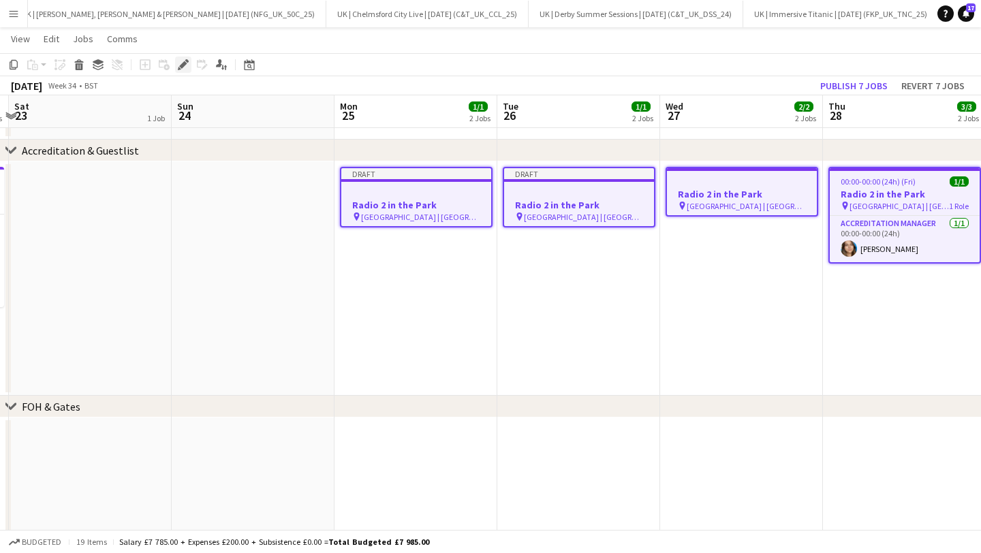
click at [185, 65] on icon "Edit" at bounding box center [183, 64] width 11 height 11
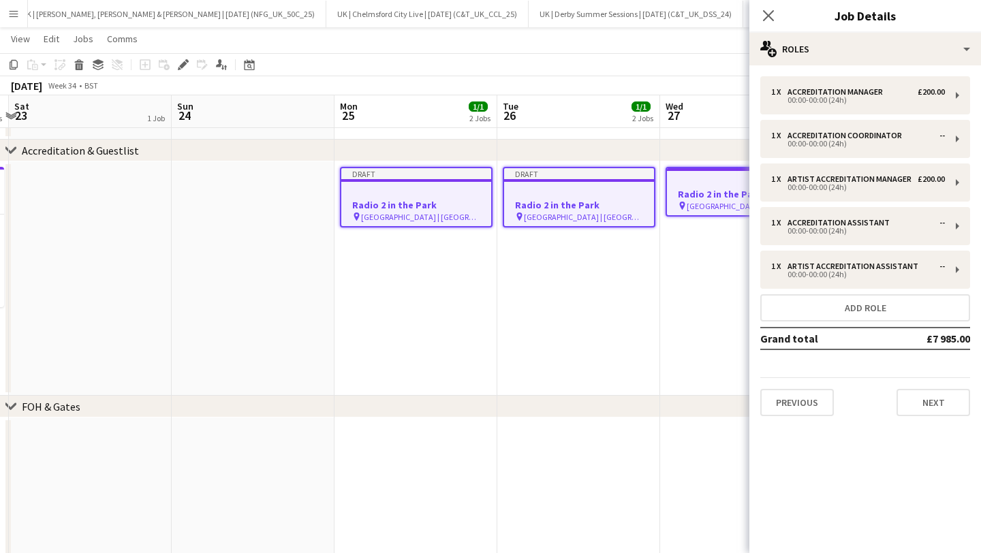
click at [850, 294] on div "1 x Accreditation Manager £200.00 00:00-00:00 (24h) 1 x Accreditation Coordinat…" at bounding box center [866, 246] width 232 height 340
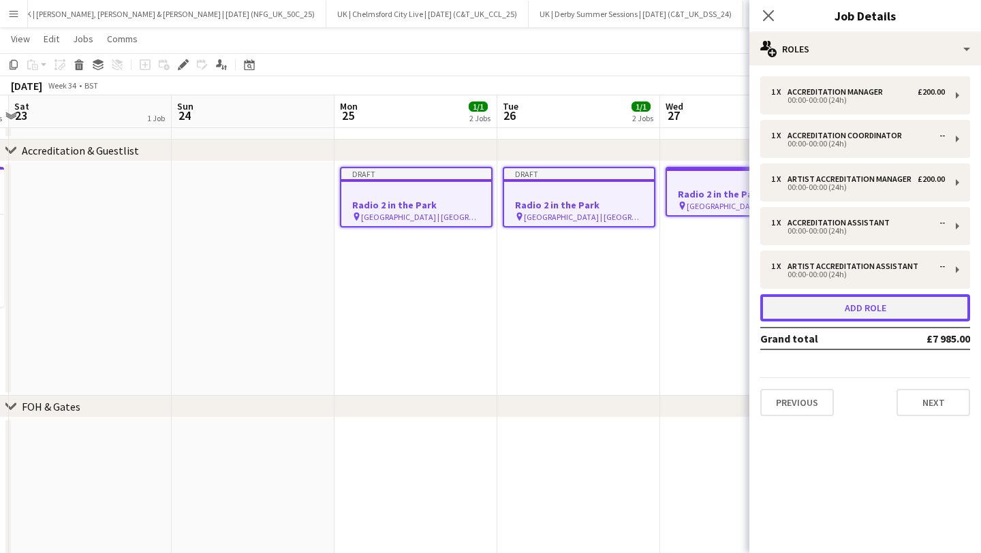
click at [853, 305] on button "Add role" at bounding box center [866, 307] width 210 height 27
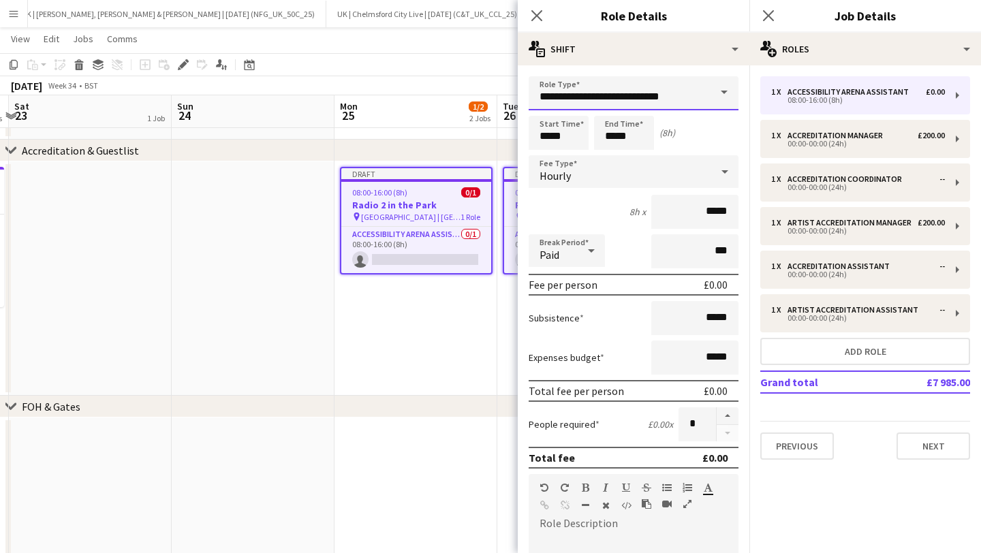
click at [637, 102] on input "**********" at bounding box center [634, 93] width 210 height 34
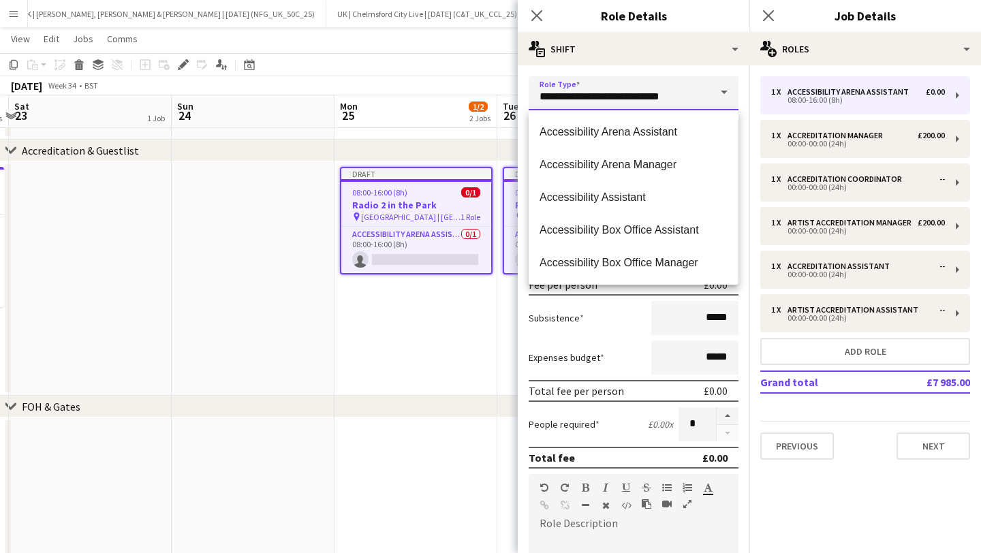
click at [637, 102] on input "**********" at bounding box center [634, 93] width 210 height 34
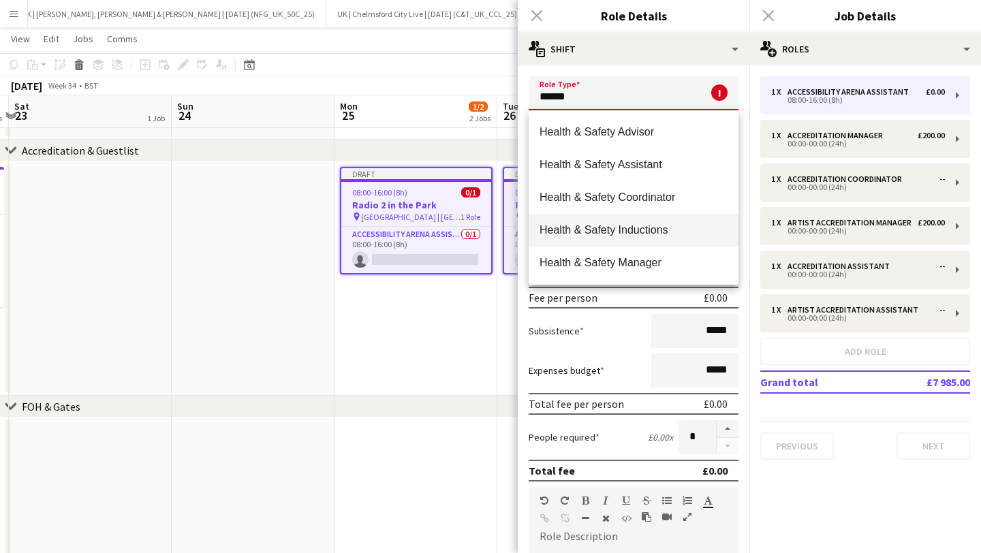
click at [655, 232] on span "Health & Safety Inductions" at bounding box center [634, 230] width 188 height 13
type input "**********"
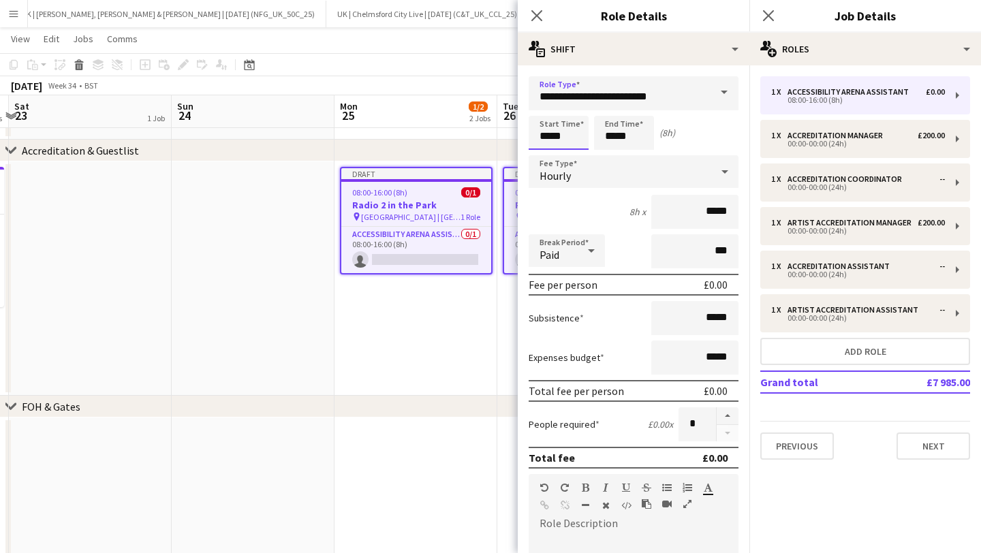
click at [571, 134] on input "*****" at bounding box center [559, 133] width 60 height 34
type input "*****"
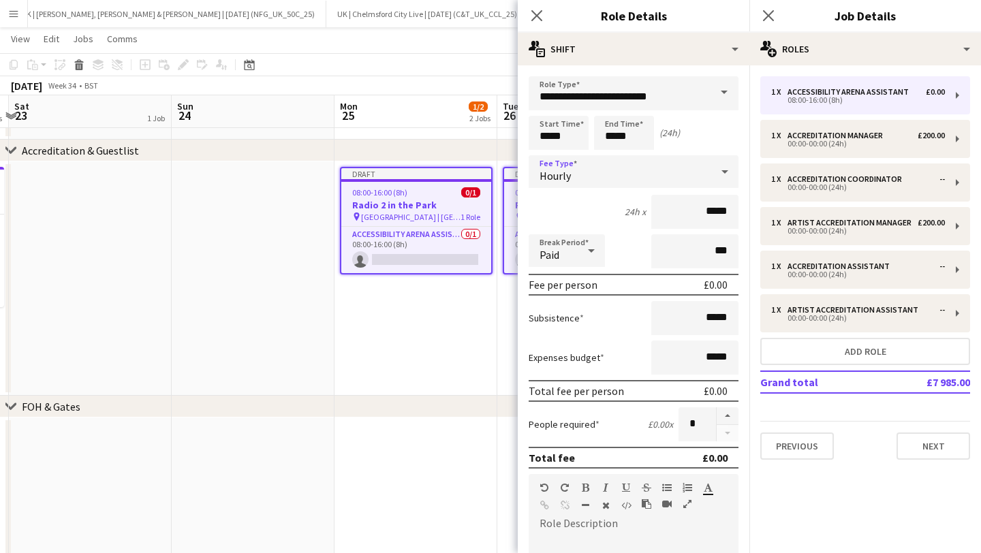
drag, startPoint x: 574, startPoint y: 159, endPoint x: 575, endPoint y: 170, distance: 11.0
click at [574, 159] on div "Hourly" at bounding box center [620, 171] width 183 height 33
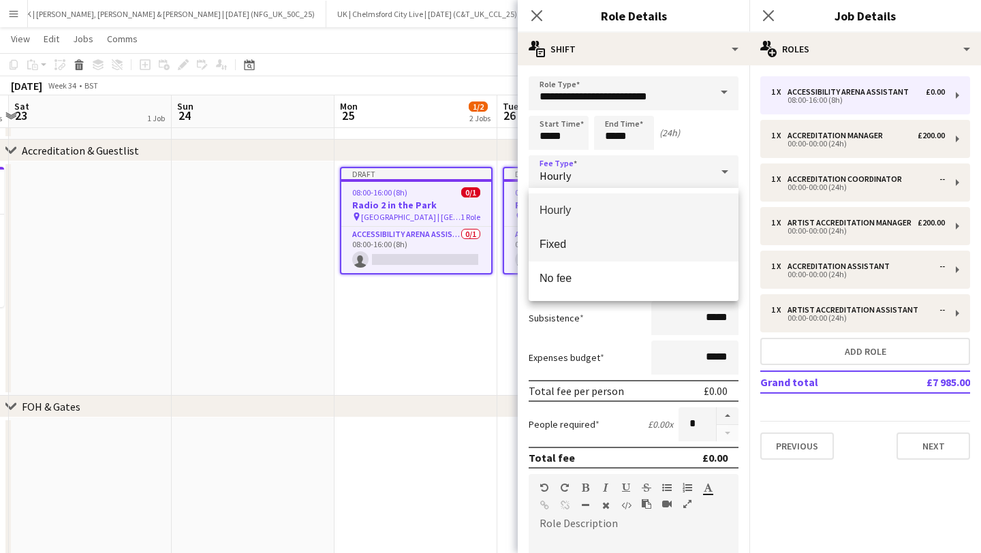
click at [594, 234] on mat-option "Fixed" at bounding box center [634, 245] width 210 height 34
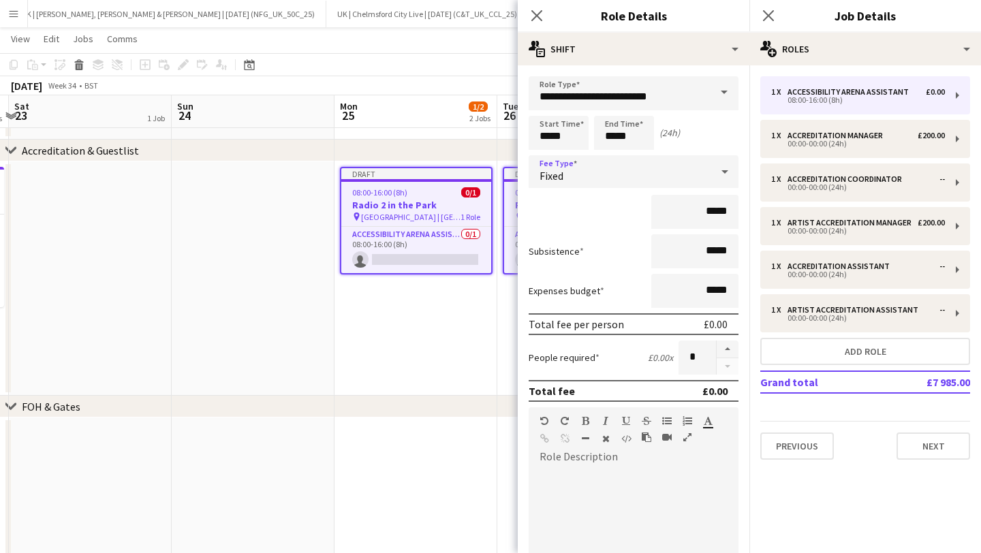
click at [747, 210] on form "**********" at bounding box center [634, 431] width 232 height 710
click at [720, 209] on input "*****" at bounding box center [695, 212] width 87 height 34
type input "****"
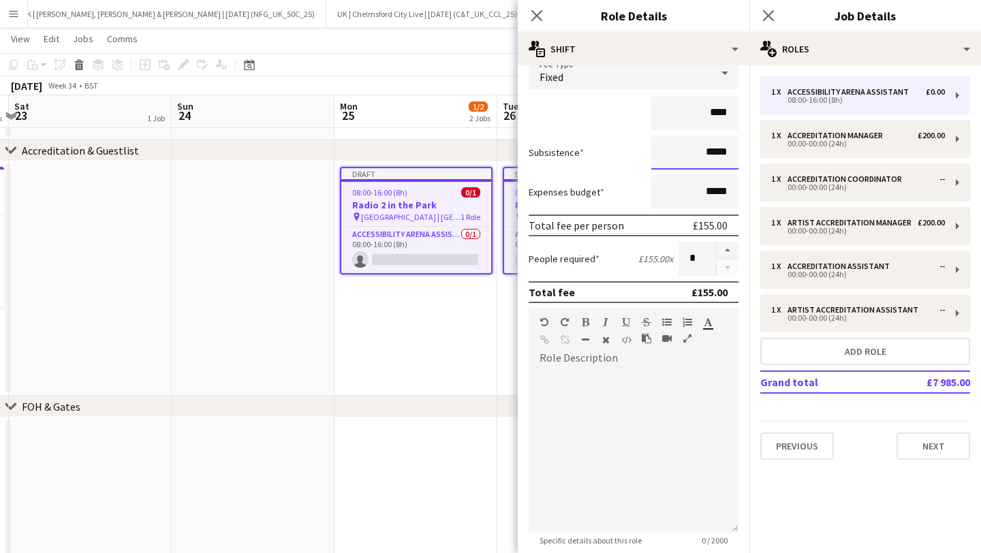
scroll to position [105, 0]
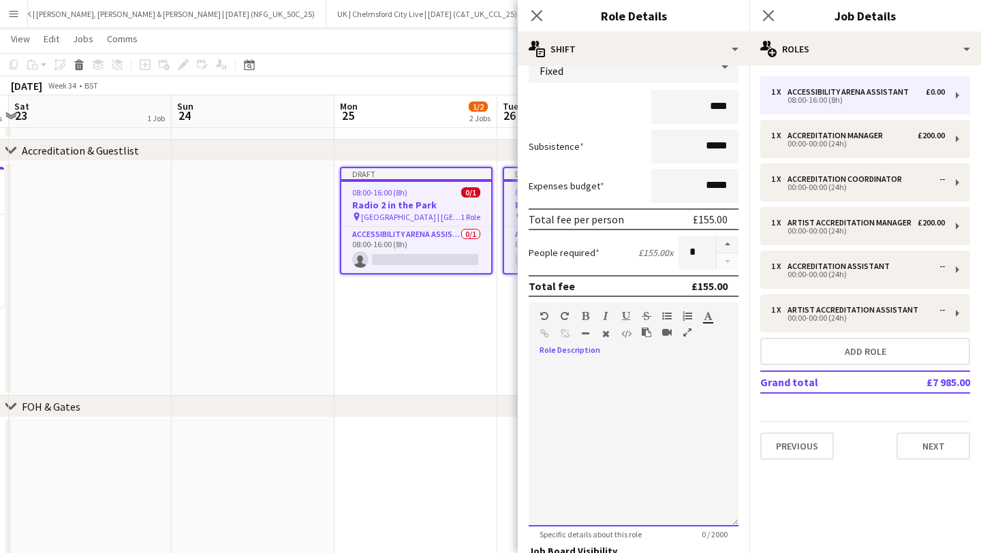
click at [619, 344] on div "default Heading 1 Heading 2 Heading 3 Heading 4 Heading 5 Heading 6 Heading 7 P…" at bounding box center [634, 328] width 210 height 51
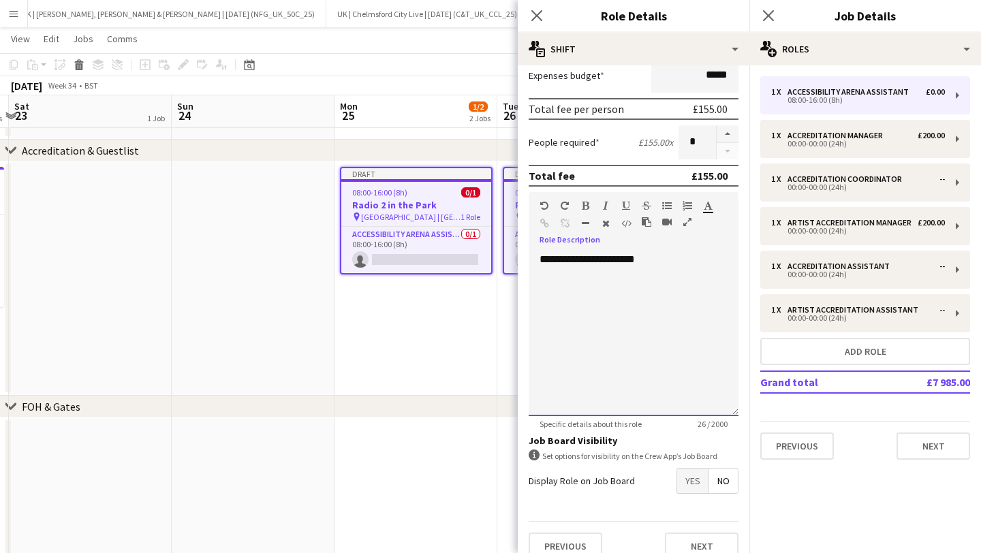
scroll to position [233, 0]
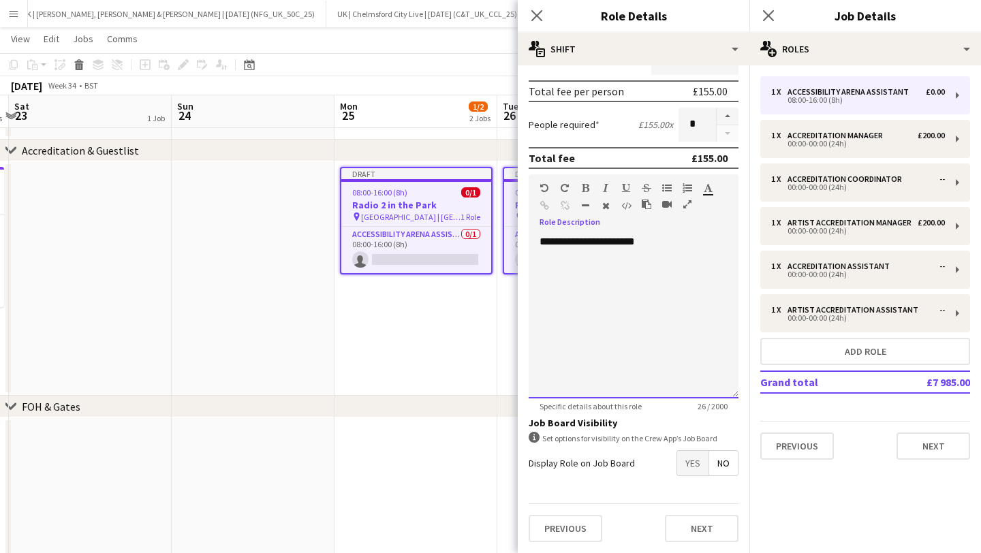
click at [597, 229] on div "**********" at bounding box center [634, 312] width 210 height 173
click at [597, 245] on div "**********" at bounding box center [634, 317] width 210 height 164
click at [597, 244] on div "**********" at bounding box center [634, 317] width 210 height 164
click at [581, 187] on button "button" at bounding box center [586, 188] width 10 height 11
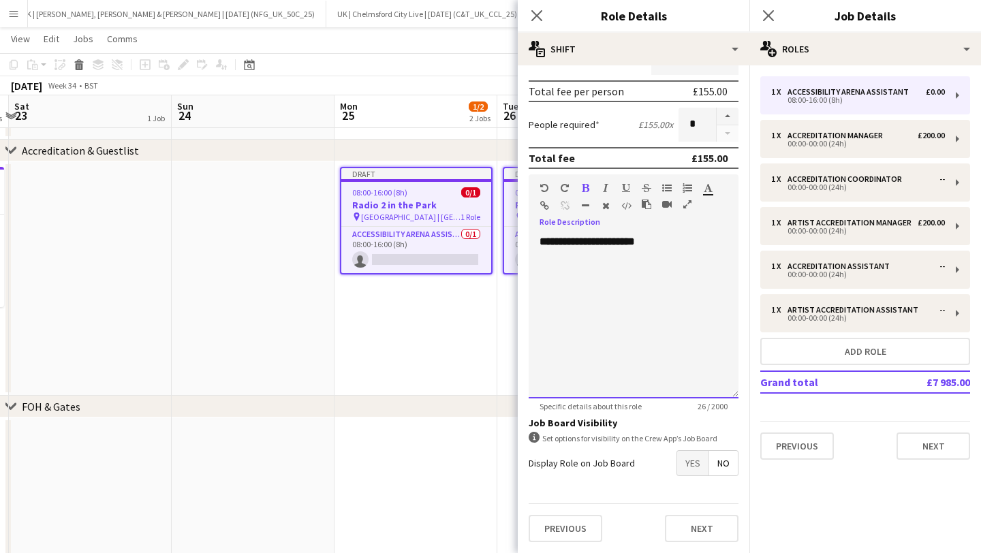
click at [679, 239] on div "**********" at bounding box center [634, 317] width 210 height 164
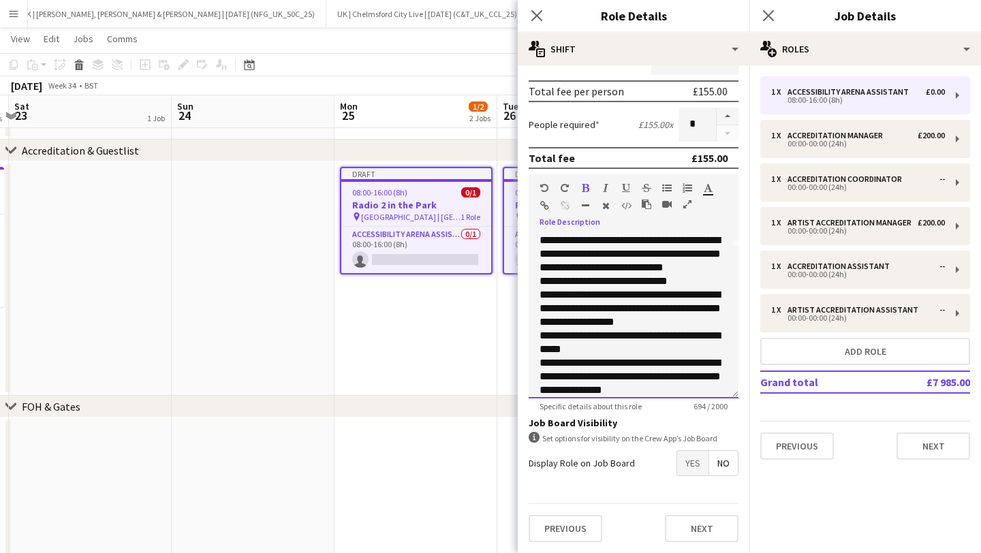
scroll to position [0, 0]
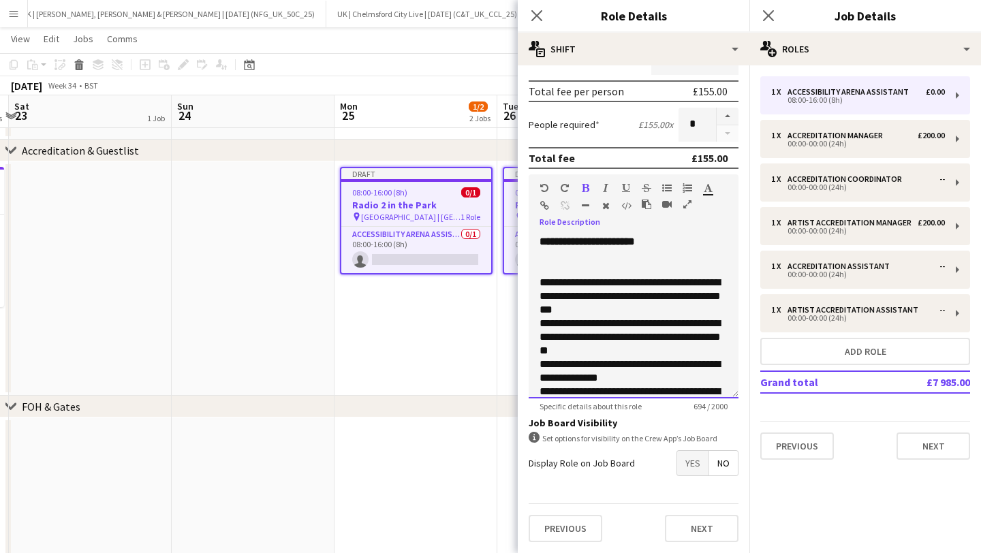
drag, startPoint x: 688, startPoint y: 395, endPoint x: 533, endPoint y: 283, distance: 191.4
click at [533, 283] on div "**********" at bounding box center [634, 317] width 210 height 164
click at [660, 187] on div at bounding box center [622, 191] width 82 height 16
click at [667, 187] on icon "button" at bounding box center [667, 188] width 10 height 10
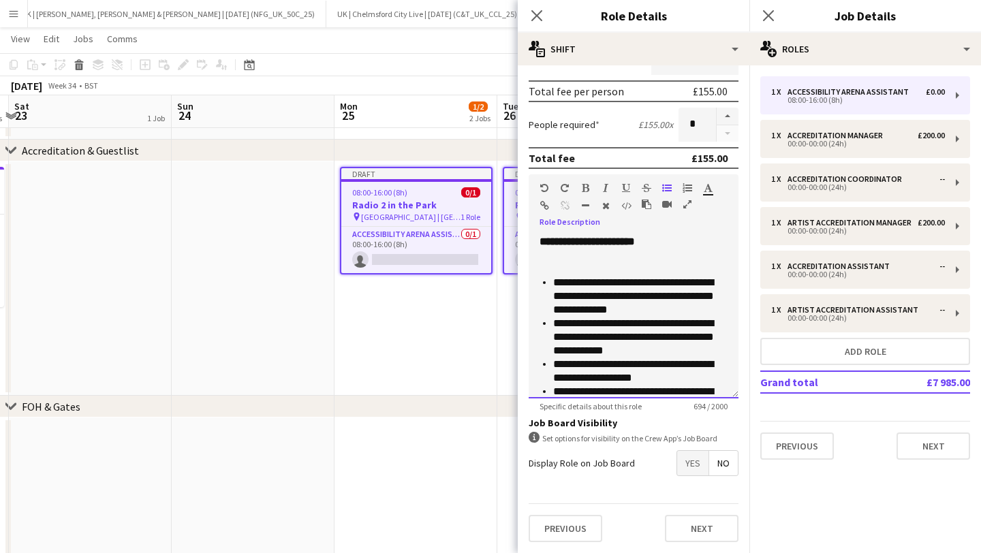
click at [584, 281] on li "**********" at bounding box center [640, 296] width 174 height 41
drag, startPoint x: 572, startPoint y: 268, endPoint x: 567, endPoint y: 276, distance: 9.5
click at [572, 268] on div "**********" at bounding box center [634, 412] width 188 height 300
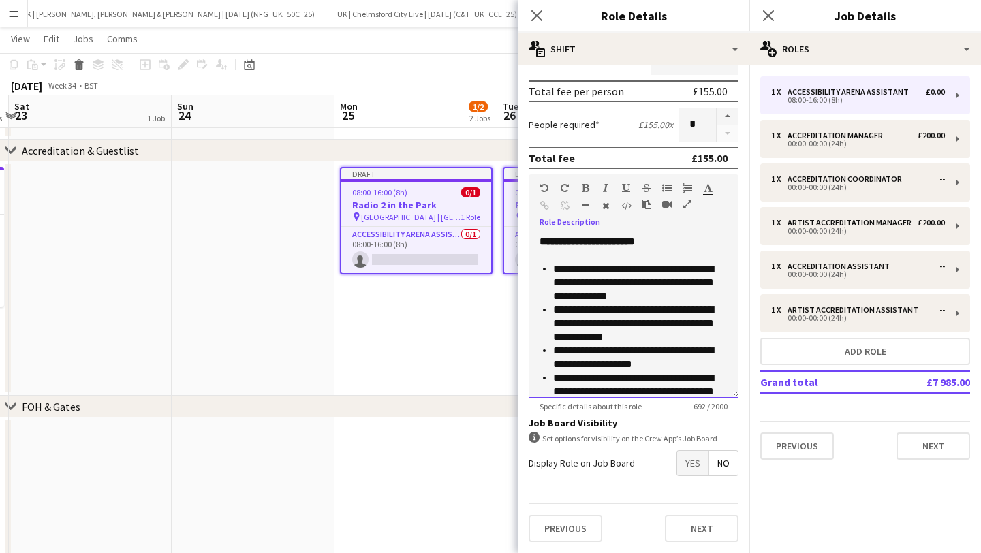
drag, startPoint x: 650, startPoint y: 291, endPoint x: 634, endPoint y: 290, distance: 16.4
click at [634, 290] on li "**********" at bounding box center [640, 282] width 174 height 41
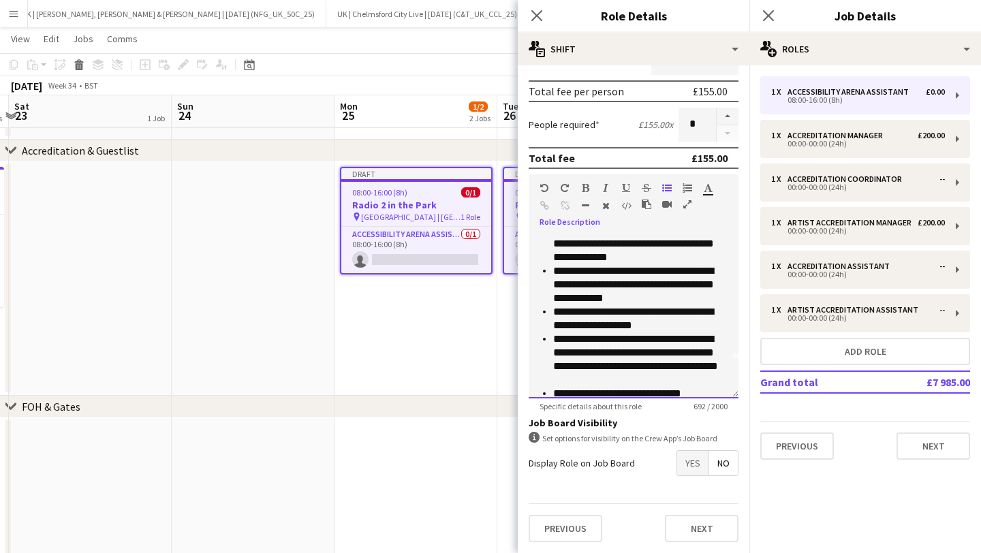
scroll to position [43, 0]
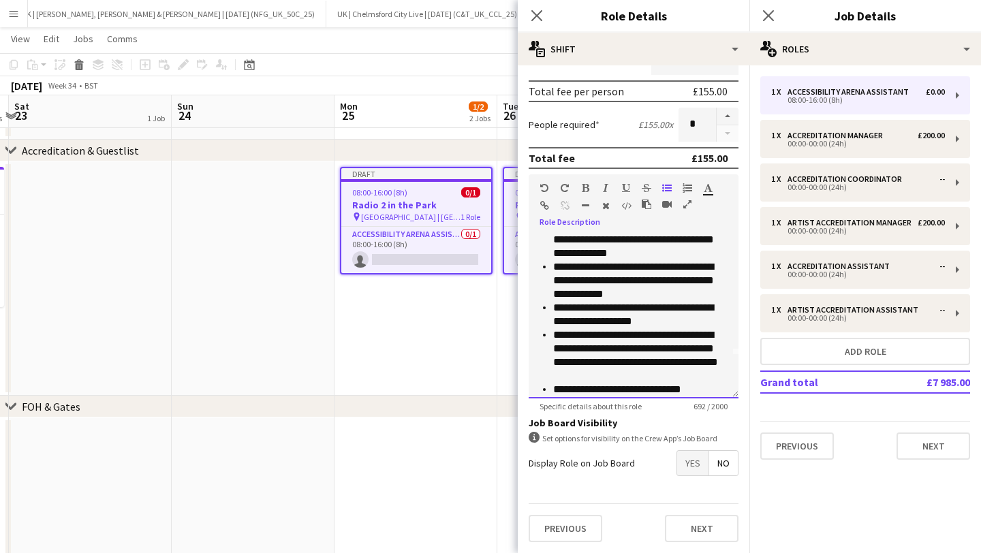
drag, startPoint x: 662, startPoint y: 286, endPoint x: 551, endPoint y: 272, distance: 111.3
click at [551, 272] on ul "**********" at bounding box center [634, 362] width 188 height 286
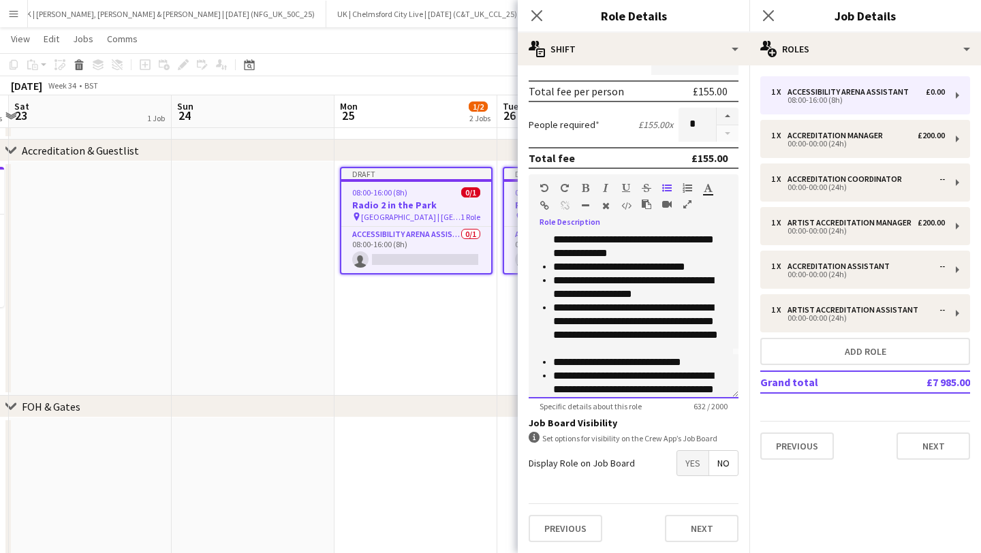
drag, startPoint x: 722, startPoint y: 266, endPoint x: 534, endPoint y: 265, distance: 188.1
click at [534, 265] on div "**********" at bounding box center [634, 317] width 210 height 164
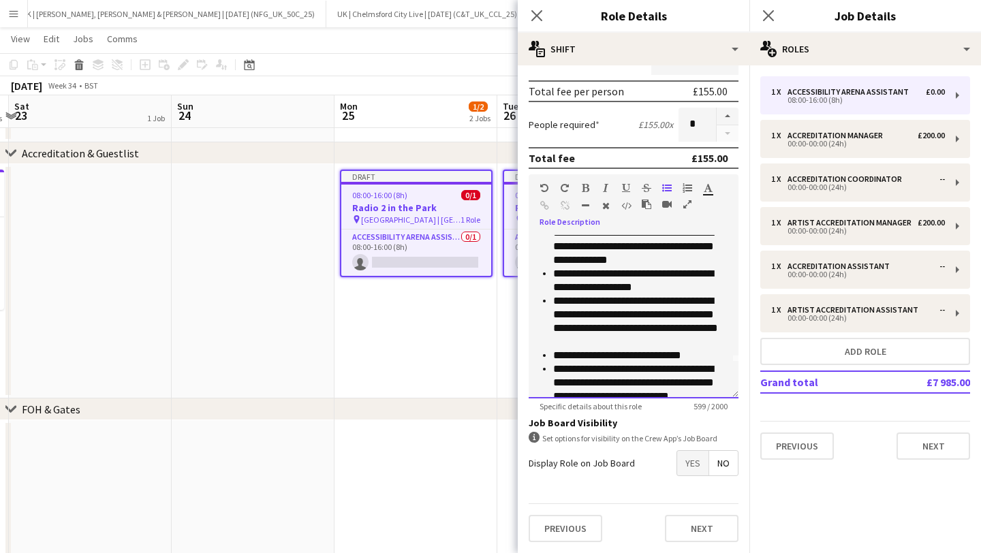
scroll to position [40, 0]
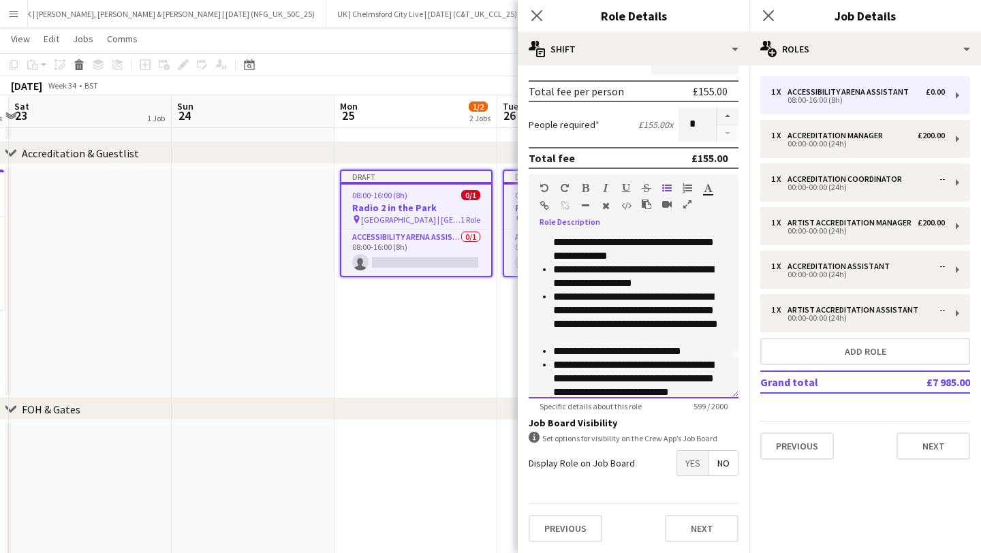
drag, startPoint x: 646, startPoint y: 334, endPoint x: 528, endPoint y: 300, distance: 122.7
click at [529, 300] on div "**********" at bounding box center [634, 317] width 210 height 164
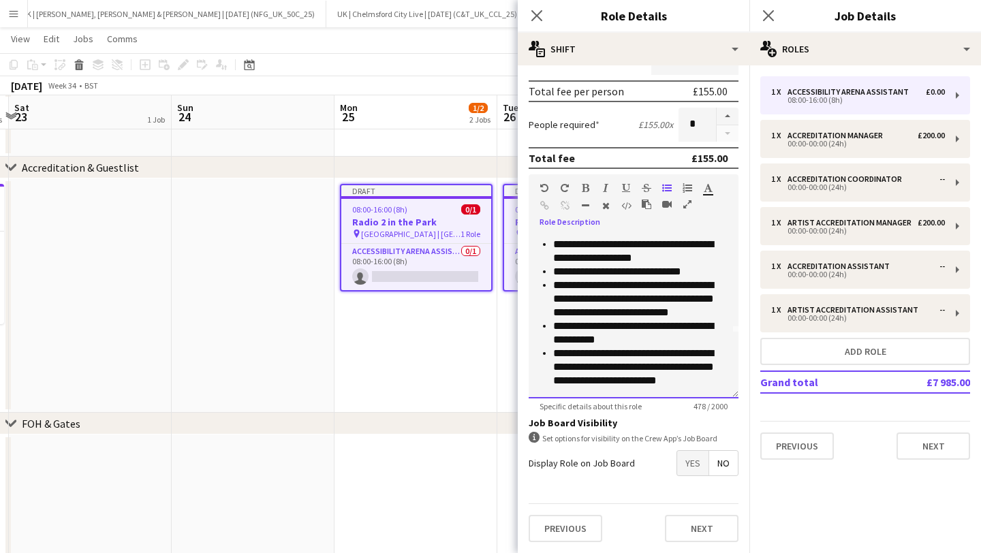
scroll to position [333, 0]
click at [660, 382] on li "**********" at bounding box center [640, 367] width 174 height 41
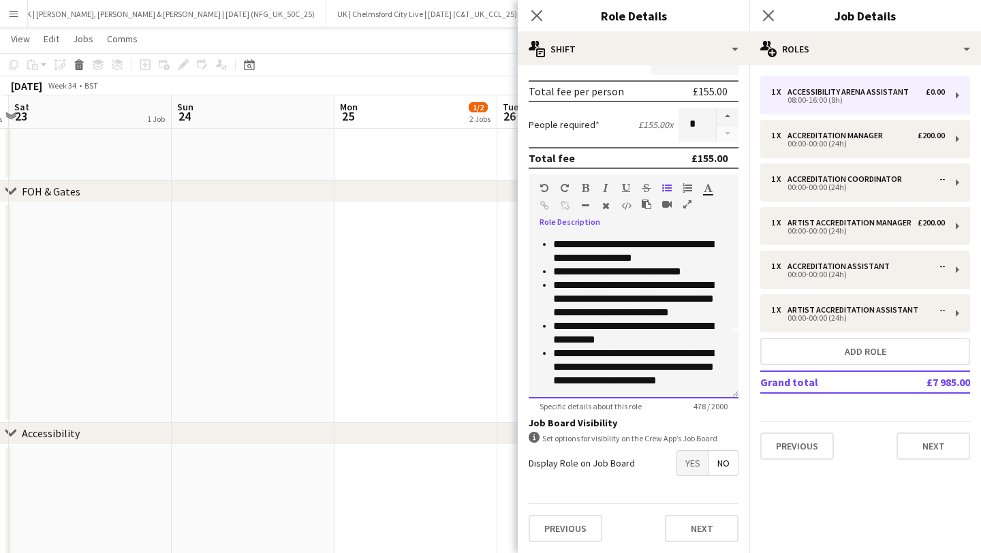
scroll to position [0, 0]
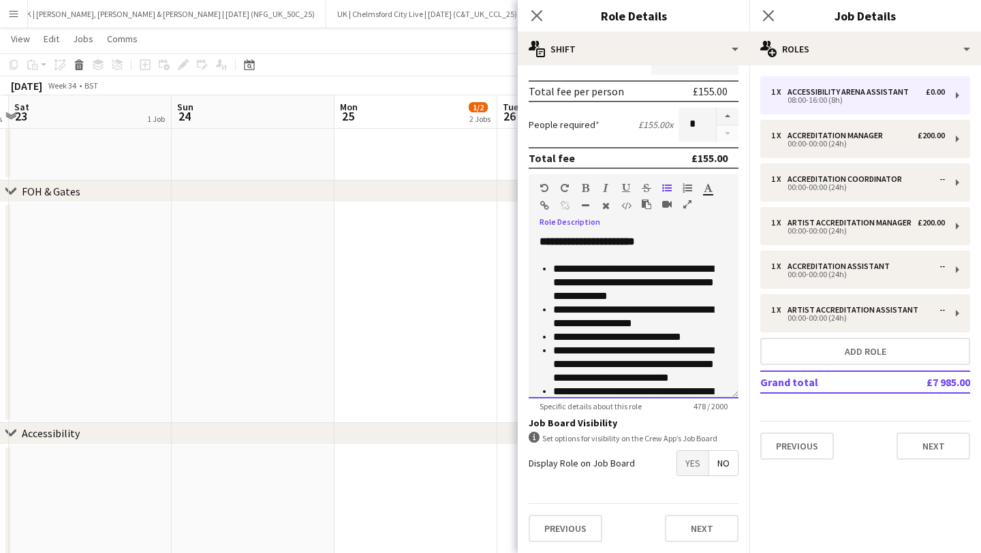
click at [609, 313] on li "**********" at bounding box center [640, 316] width 174 height 27
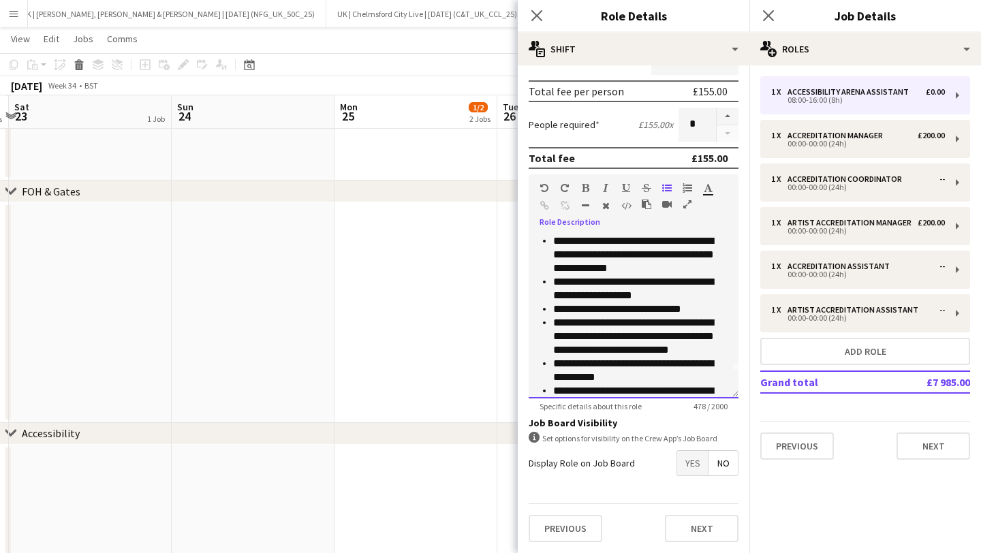
scroll to position [65, 0]
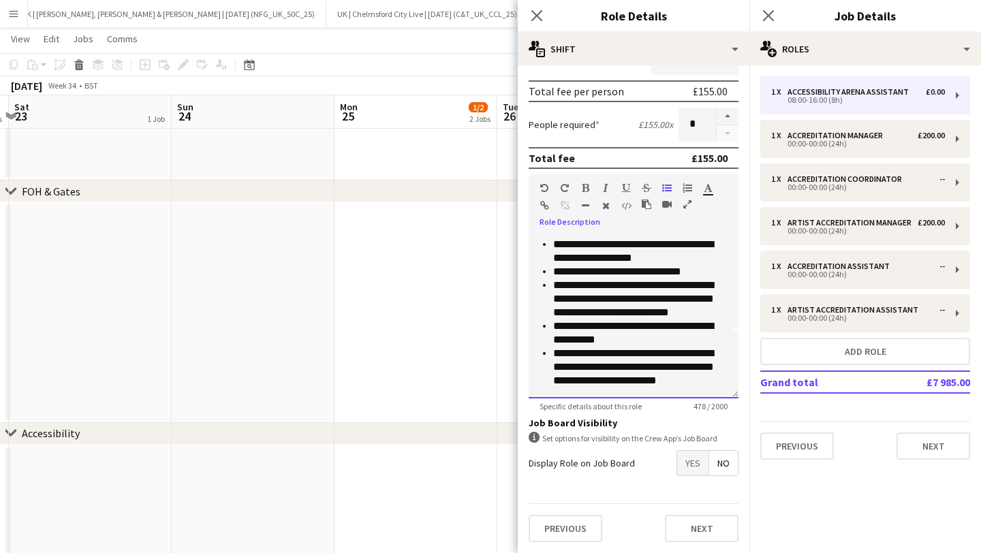
drag, startPoint x: 640, startPoint y: 338, endPoint x: 516, endPoint y: 330, distance: 124.3
click at [516, 330] on body "Menu Boards Boards Boards All jobs Status Workforce Workforce My Workforce Recr…" at bounding box center [490, 389] width 981 height 1911
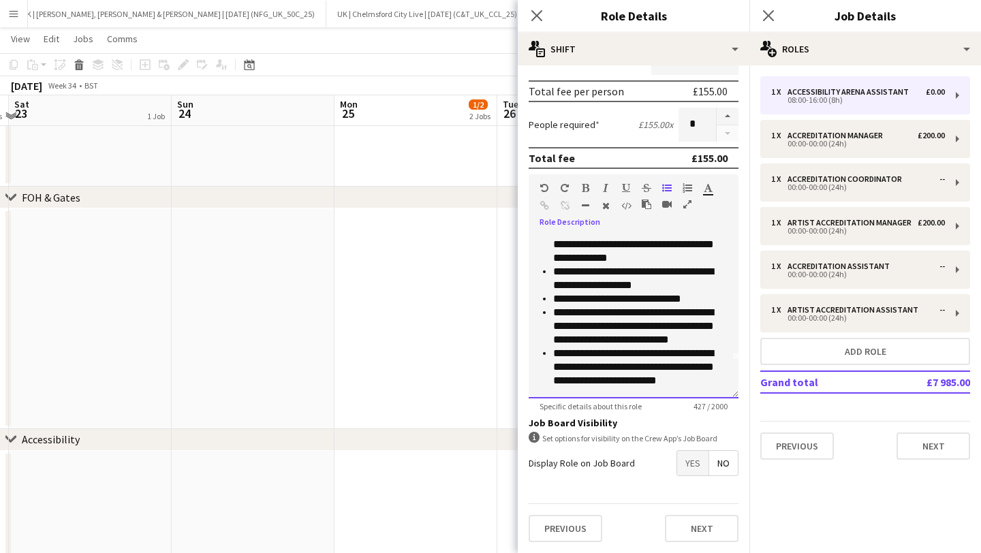
scroll to position [558, 0]
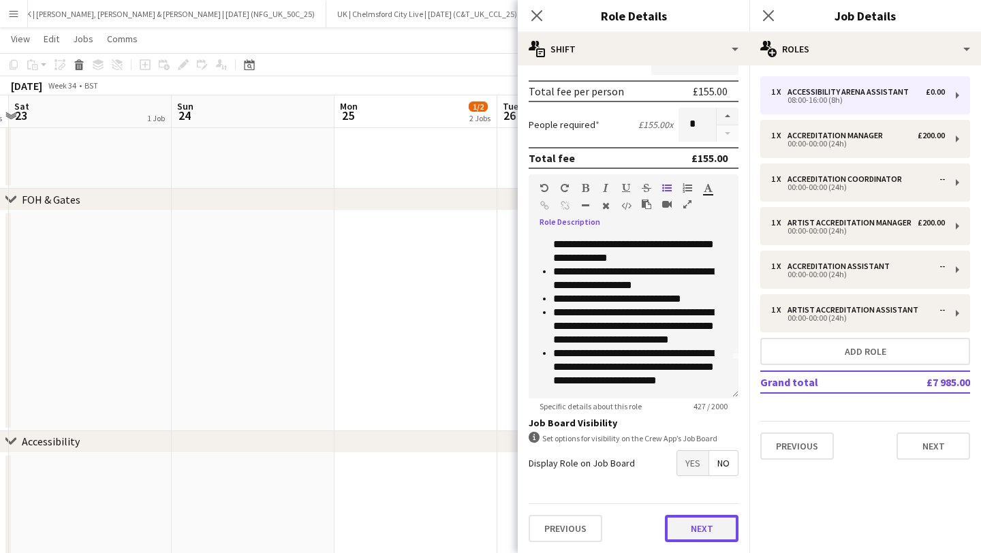
click at [700, 530] on button "Next" at bounding box center [702, 528] width 74 height 27
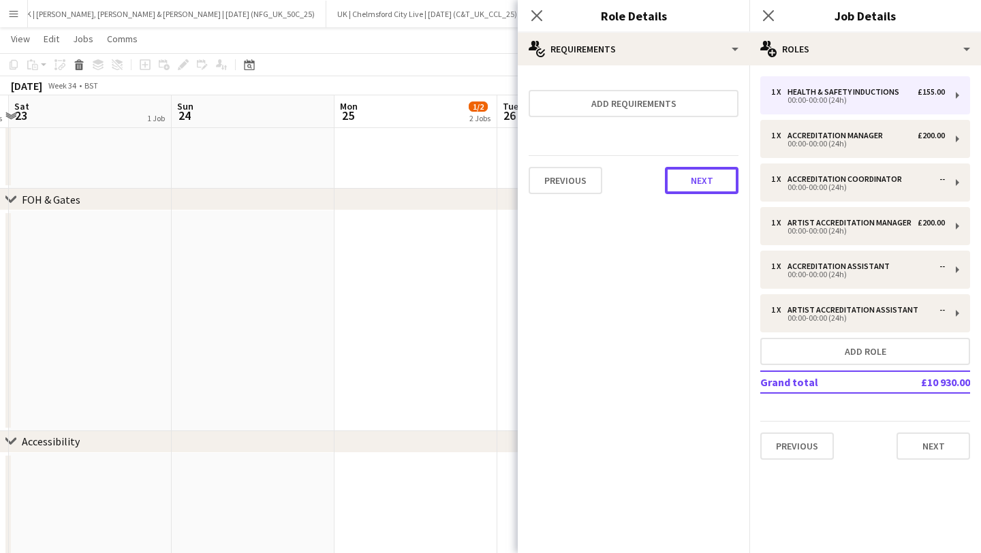
drag, startPoint x: 699, startPoint y: 179, endPoint x: 694, endPoint y: 213, distance: 35.0
click at [699, 179] on button "Next" at bounding box center [702, 180] width 74 height 27
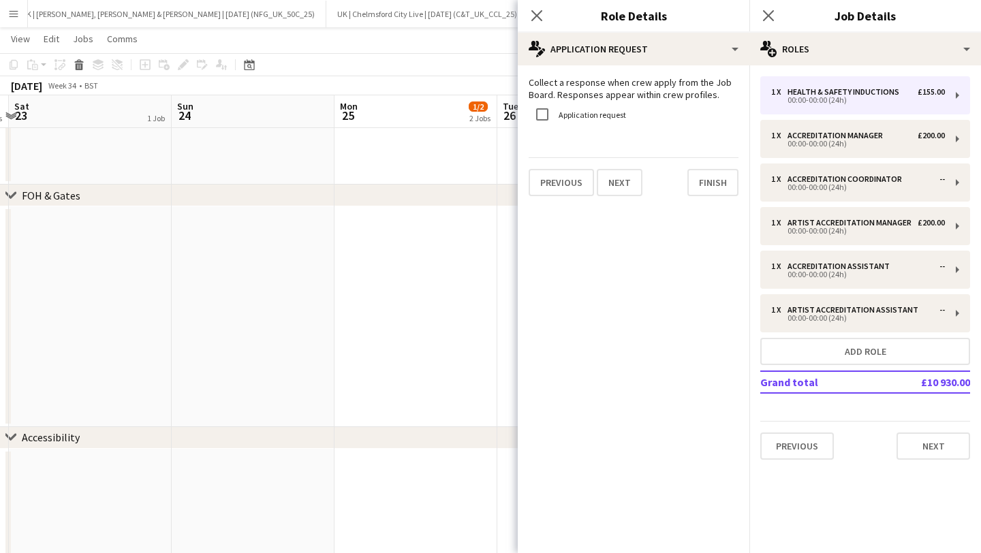
click at [708, 201] on div "Collect a response when crew apply from the Job Board. Responses appear within …" at bounding box center [634, 136] width 232 height 142
drag, startPoint x: 708, startPoint y: 189, endPoint x: 720, endPoint y: 170, distance: 22.3
click at [709, 187] on button "Finish" at bounding box center [713, 182] width 51 height 27
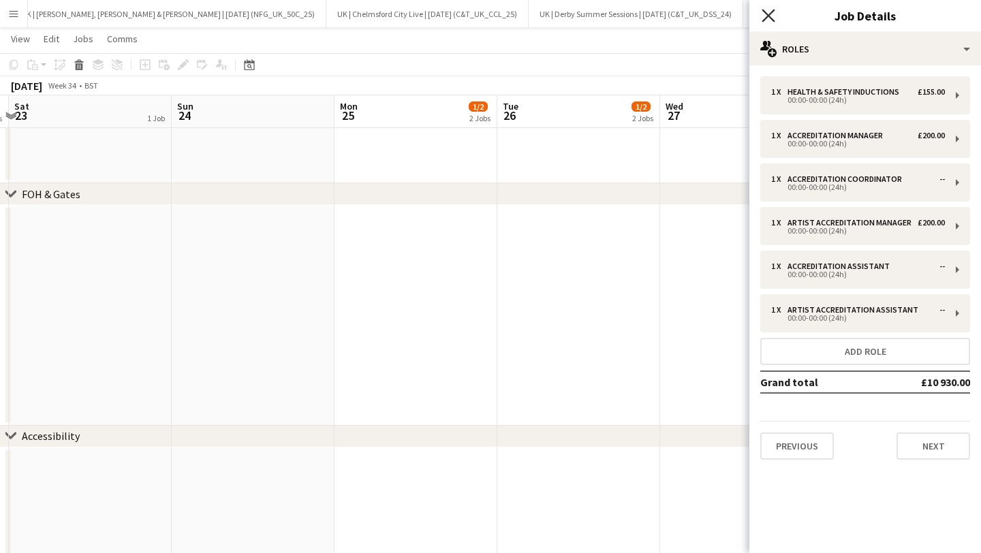
click at [772, 14] on icon "Close pop-in" at bounding box center [768, 15] width 13 height 13
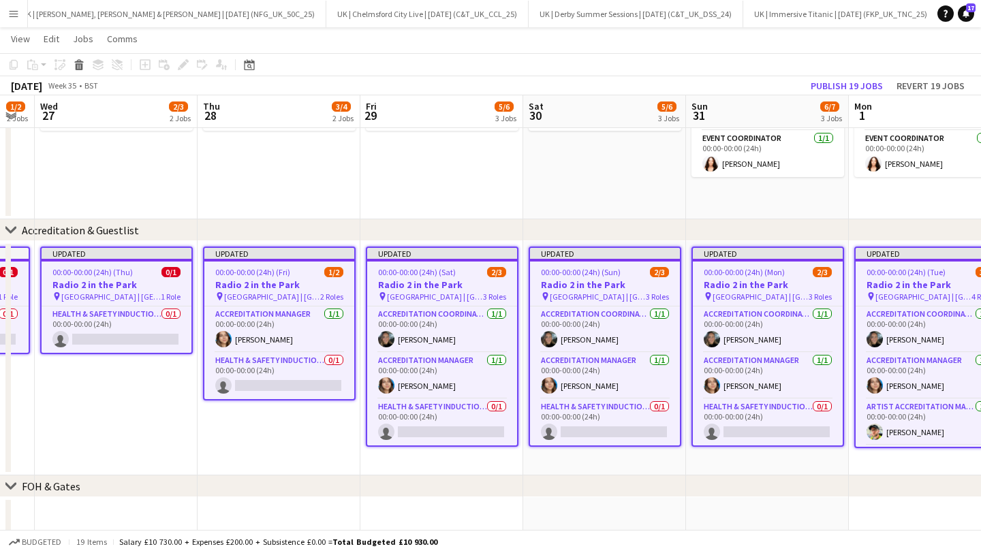
scroll to position [276, 0]
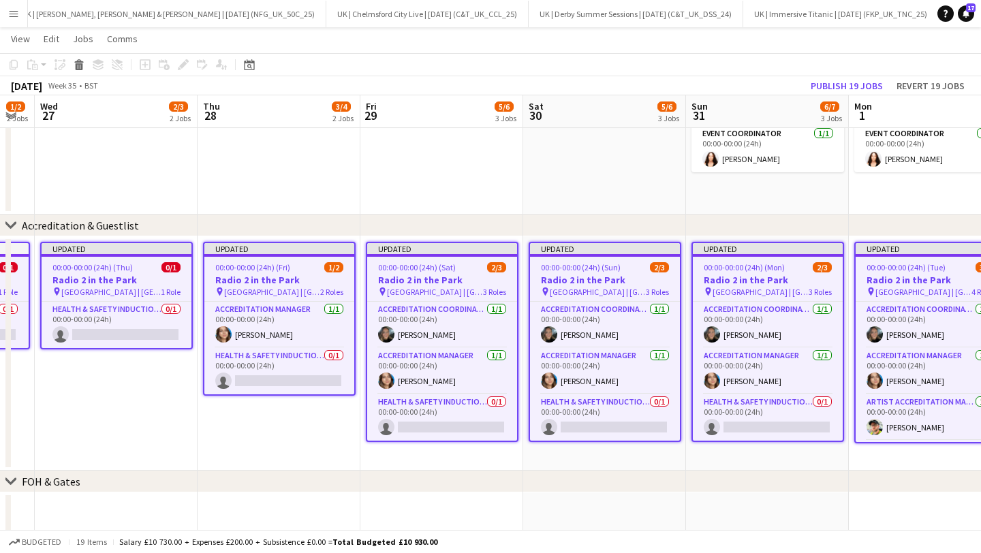
click at [393, 266] on span "00:00-00:00 (24h) (Sat)" at bounding box center [417, 267] width 78 height 10
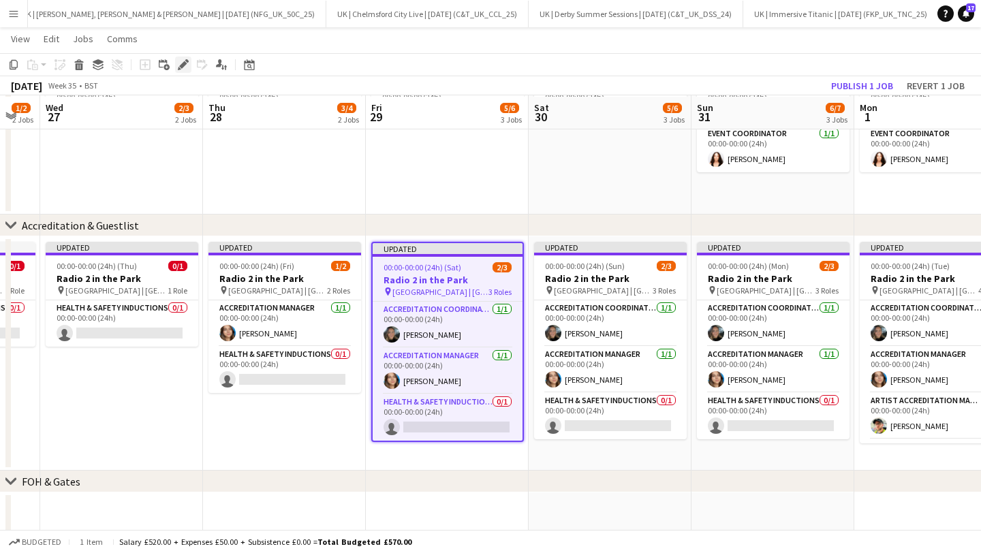
scroll to position [277, 0]
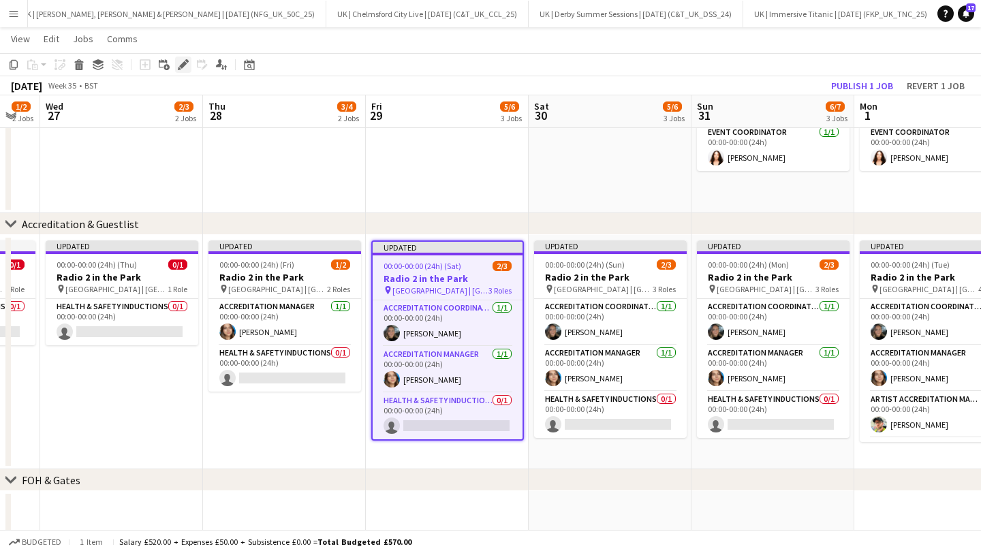
click at [185, 61] on icon "Edit" at bounding box center [183, 64] width 11 height 11
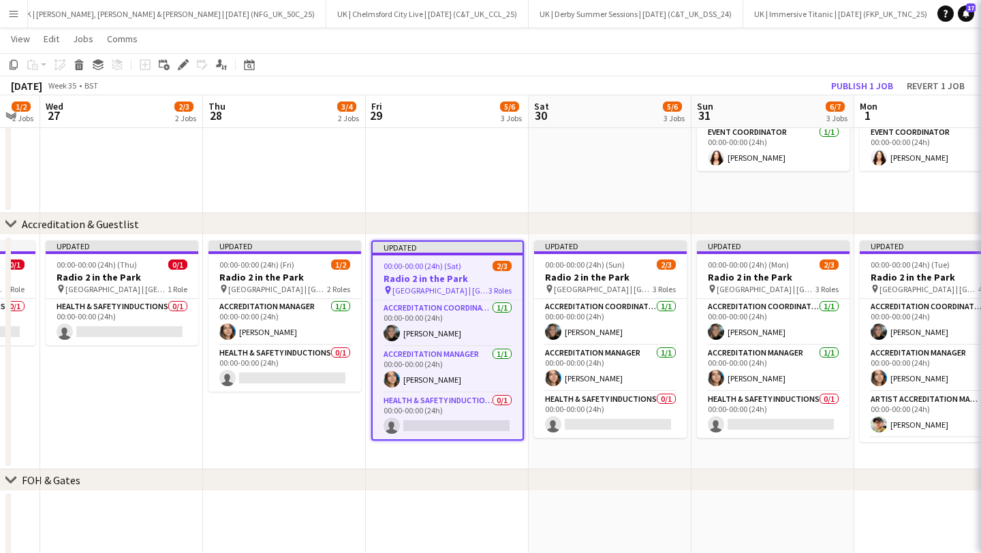
scroll to position [0, 620]
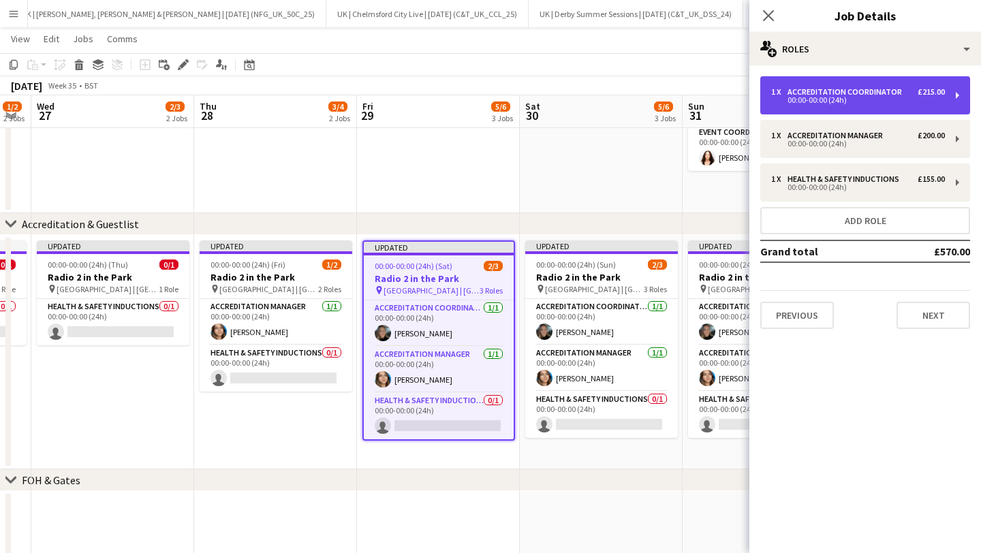
drag, startPoint x: 821, startPoint y: 106, endPoint x: 815, endPoint y: 110, distance: 7.8
click at [821, 106] on div "1 x Accreditation Coordinator £215.00 00:00-00:00 (24h)" at bounding box center [866, 95] width 210 height 38
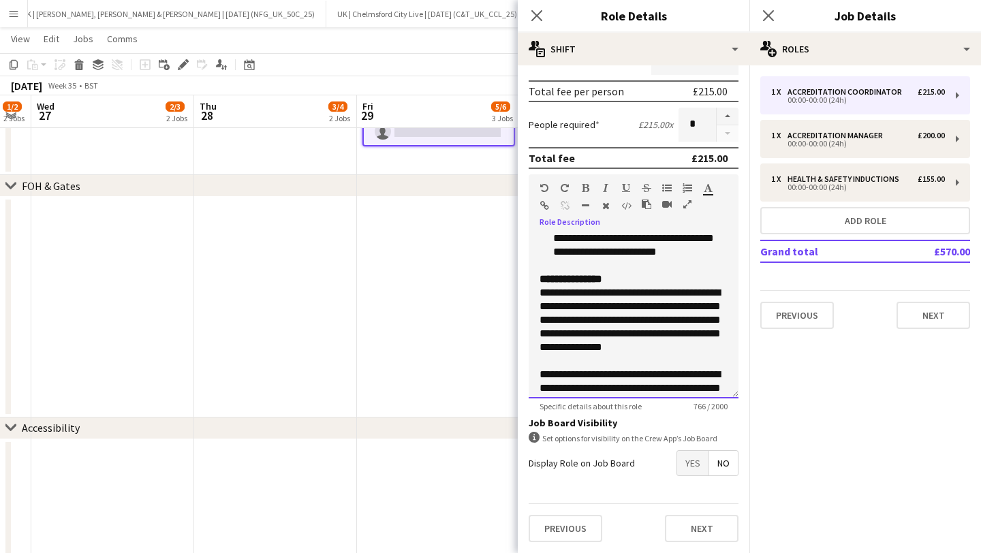
scroll to position [0, 0]
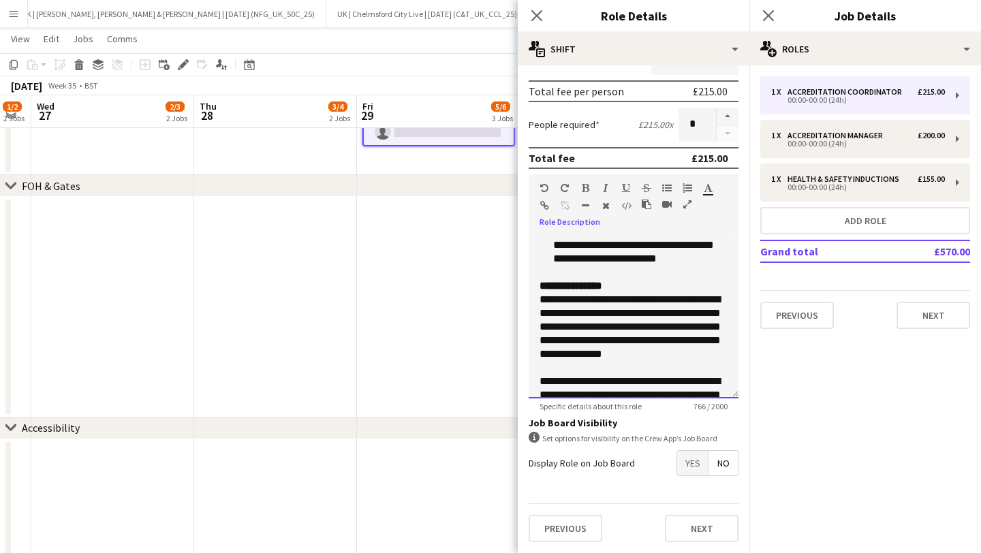
drag, startPoint x: 673, startPoint y: 365, endPoint x: 528, endPoint y: 284, distance: 166.6
click at [528, 284] on form "**********" at bounding box center [634, 198] width 232 height 710
copy div "**********"
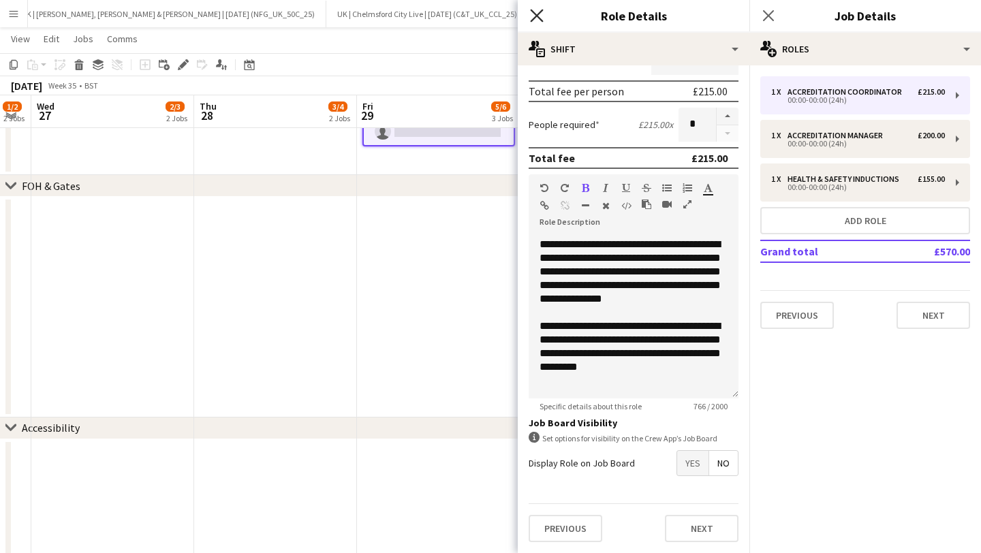
click at [536, 14] on icon at bounding box center [536, 15] width 13 height 13
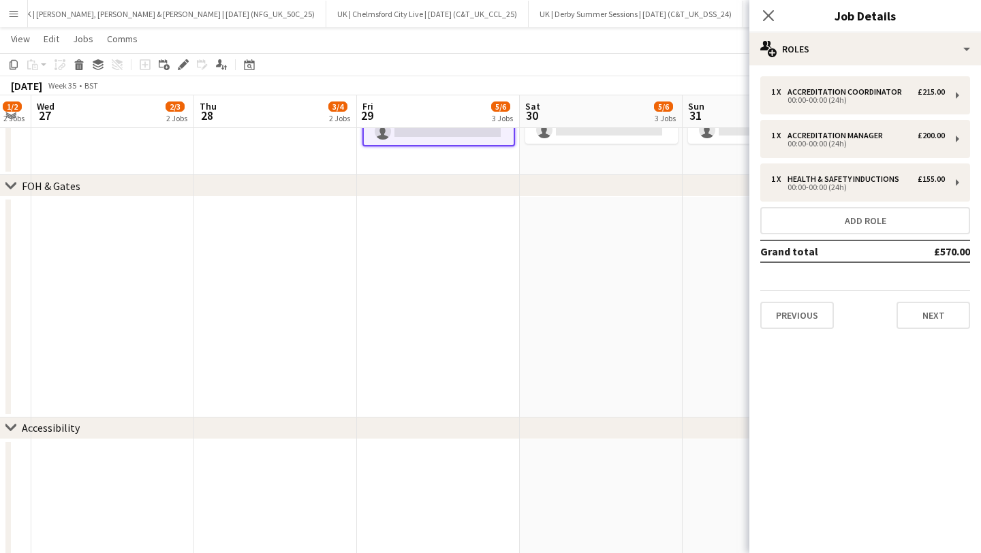
drag, startPoint x: 769, startPoint y: 18, endPoint x: 726, endPoint y: 54, distance: 55.6
click at [769, 16] on icon "Close pop-in" at bounding box center [768, 15] width 11 height 11
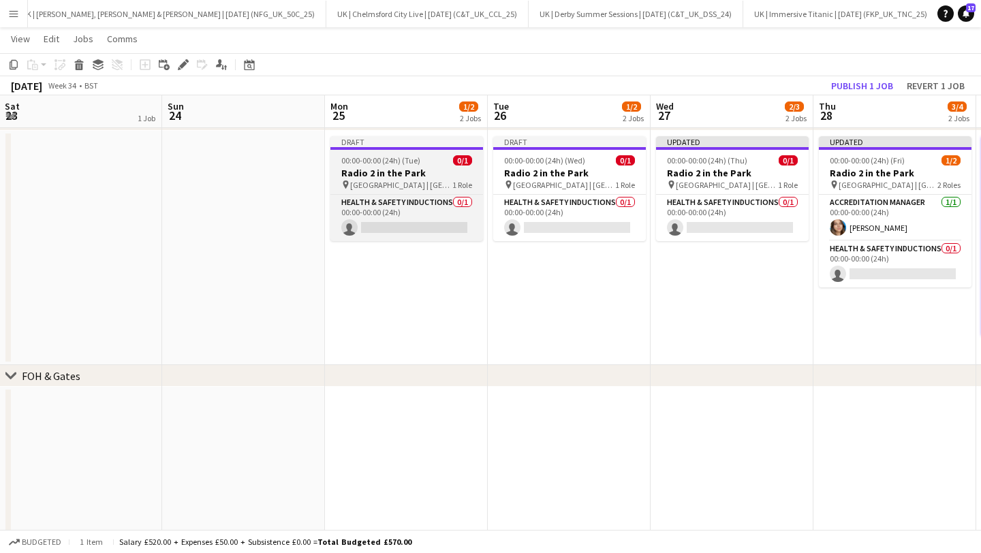
click at [406, 170] on h3 "Radio 2 in the Park" at bounding box center [407, 173] width 153 height 12
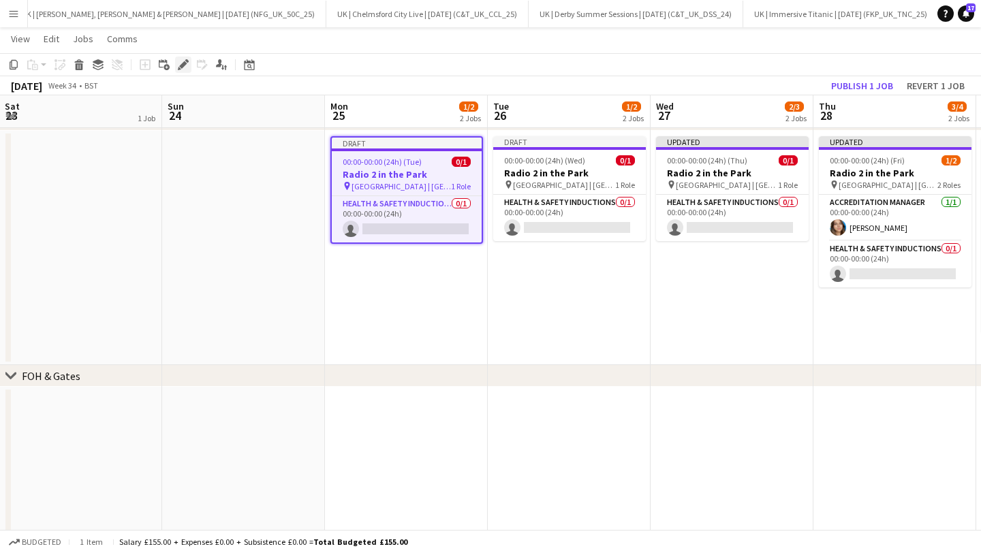
click at [186, 63] on icon at bounding box center [182, 64] width 7 height 7
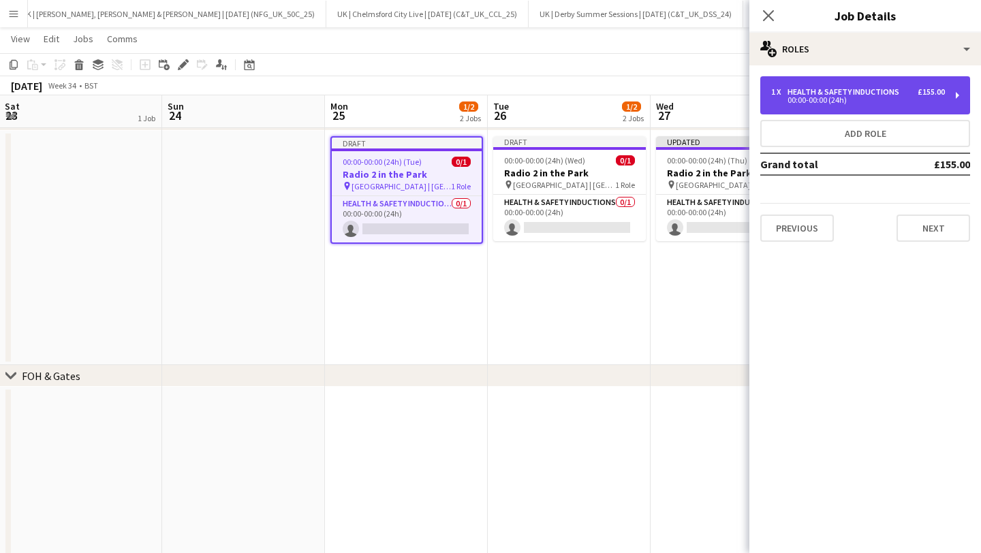
click at [843, 106] on div "1 x Health & Safety Inductions £155.00 00:00-00:00 (24h)" at bounding box center [866, 95] width 210 height 38
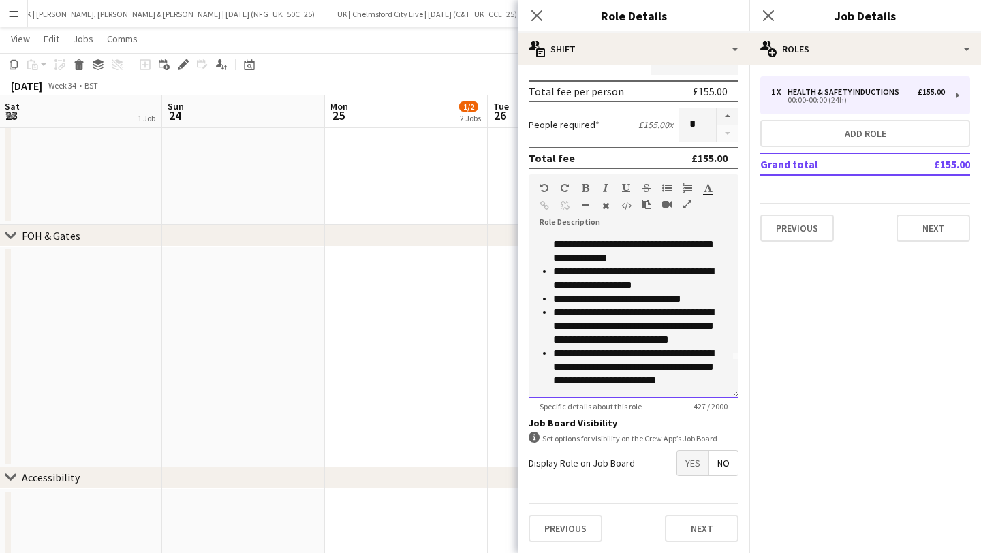
click at [682, 384] on li "**********" at bounding box center [640, 367] width 174 height 41
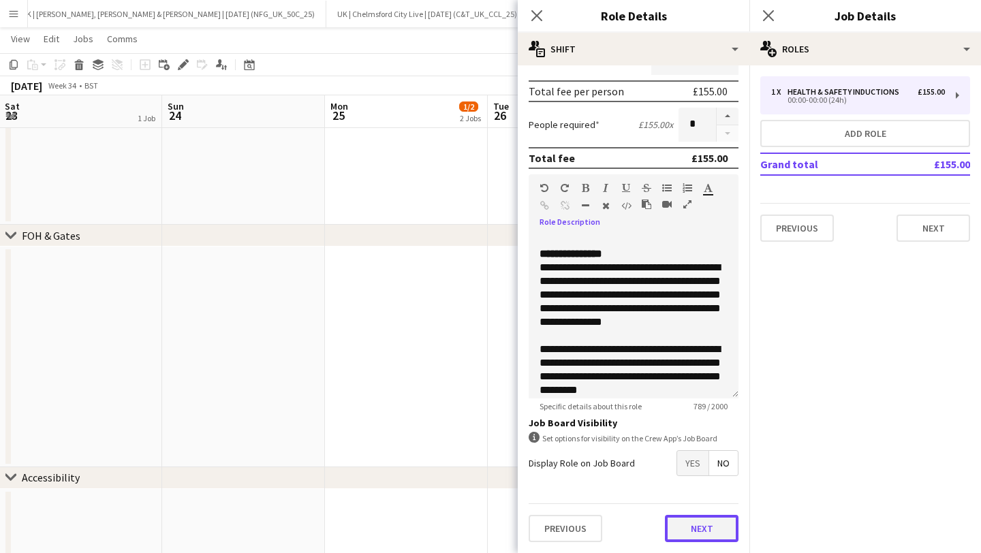
click at [707, 525] on button "Next" at bounding box center [702, 528] width 74 height 27
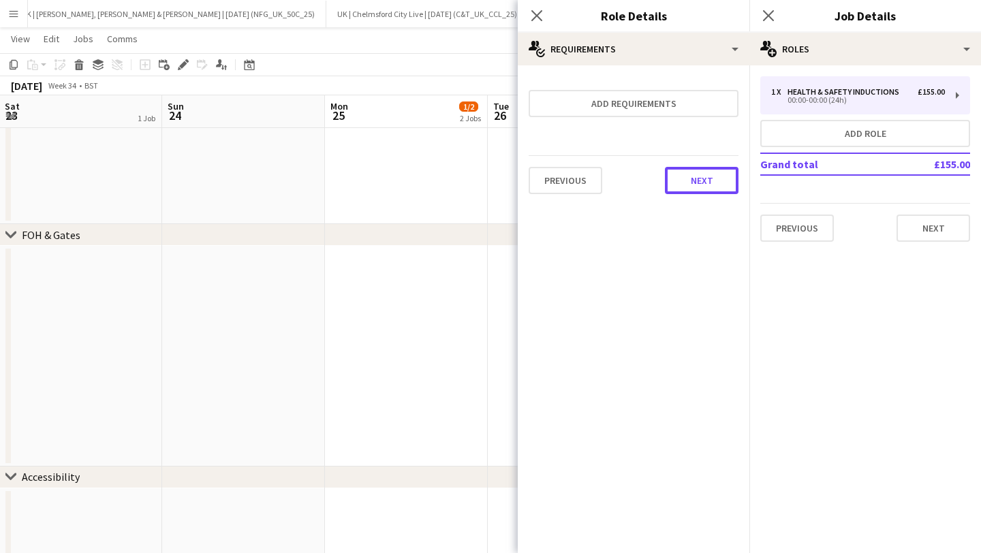
click at [709, 182] on button "Next" at bounding box center [702, 180] width 74 height 27
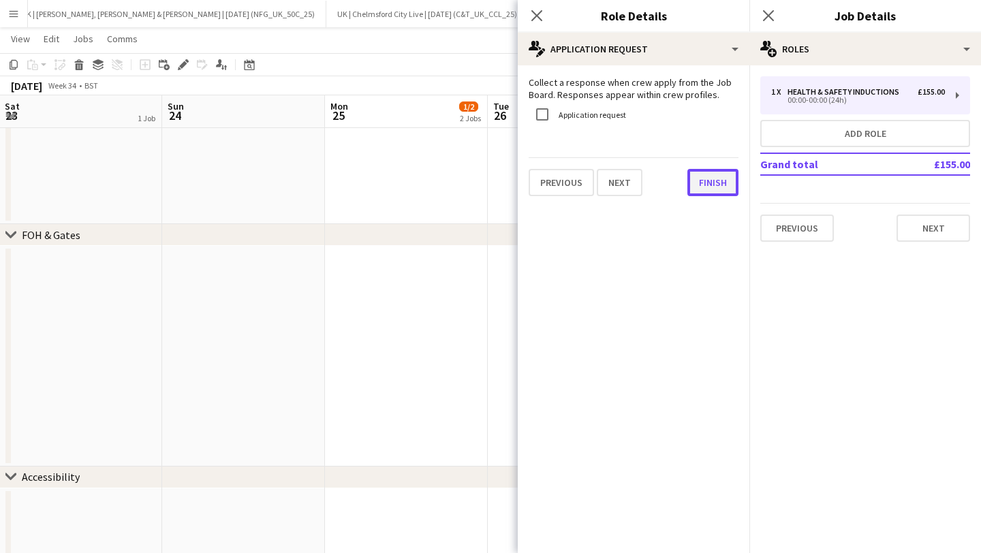
click at [697, 181] on button "Finish" at bounding box center [713, 182] width 51 height 27
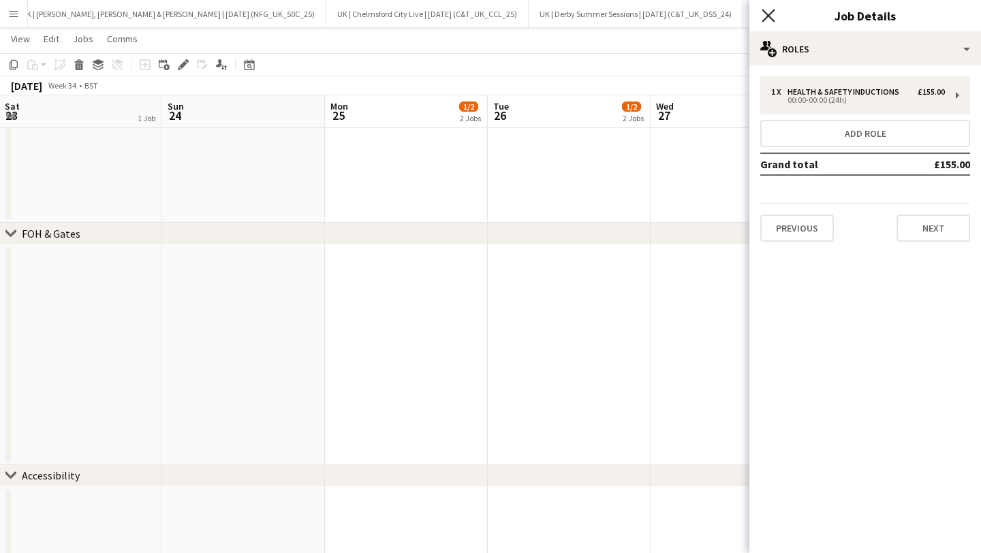
click at [774, 18] on icon "Close pop-in" at bounding box center [768, 15] width 13 height 13
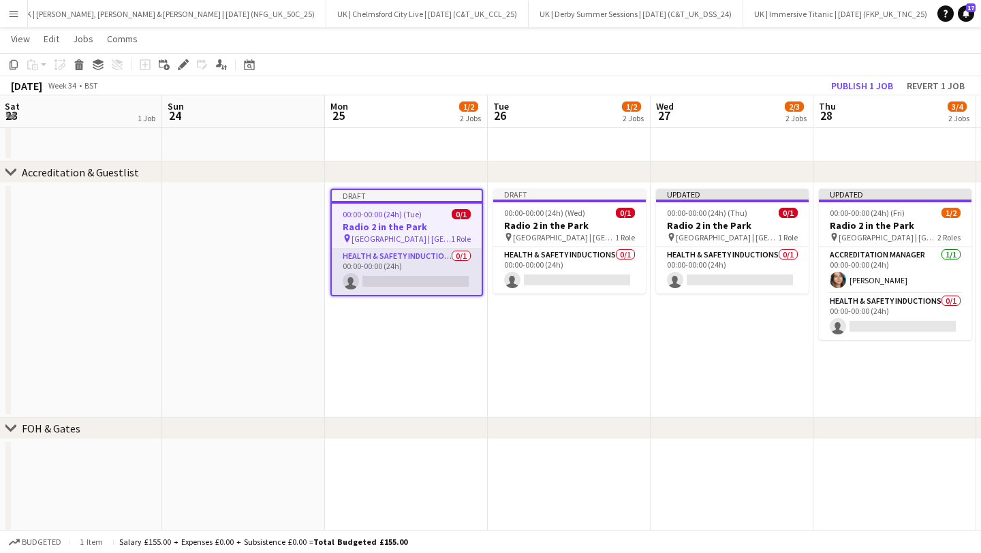
click at [401, 265] on app-card-role "Health & Safety Inductions 0/1 00:00-00:00 (24h) single-neutral-actions" at bounding box center [407, 272] width 150 height 46
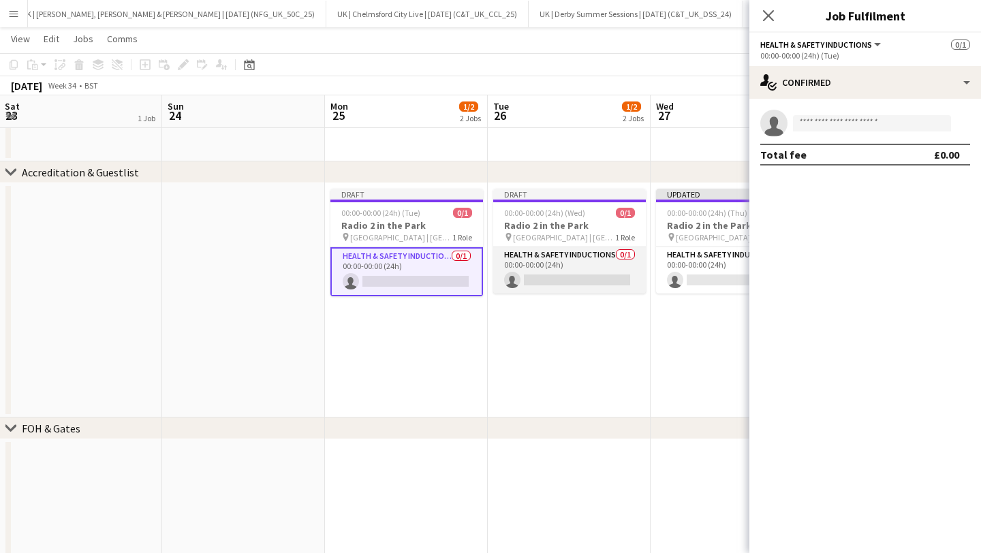
click at [505, 269] on app-card-role "Health & Safety Inductions 0/1 00:00-00:00 (24h) single-neutral-actions" at bounding box center [569, 270] width 153 height 46
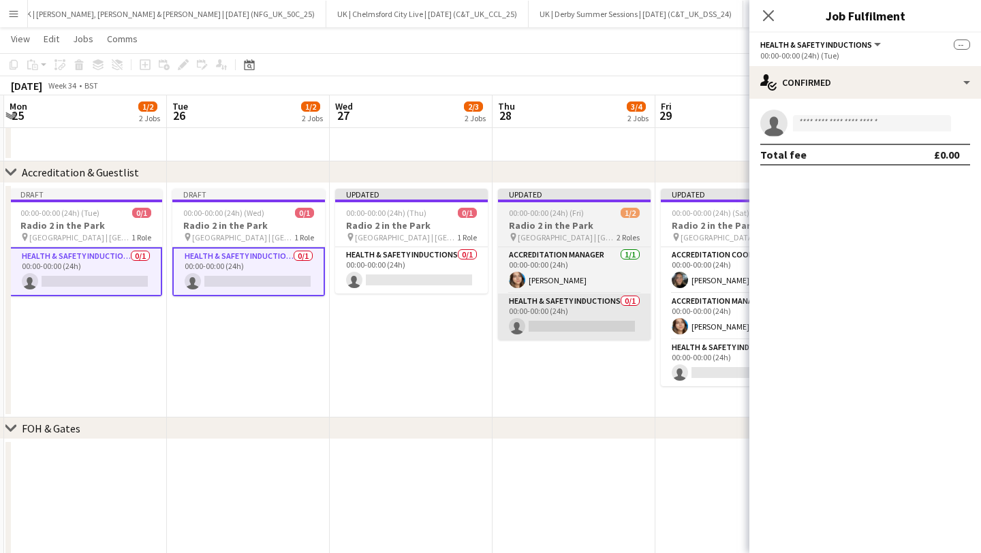
drag, startPoint x: 442, startPoint y: 263, endPoint x: 557, endPoint y: 313, distance: 126.4
click at [445, 264] on app-card-role "Health & Safety Inductions 0/1 00:00-00:00 (24h) single-neutral-actions" at bounding box center [411, 270] width 153 height 46
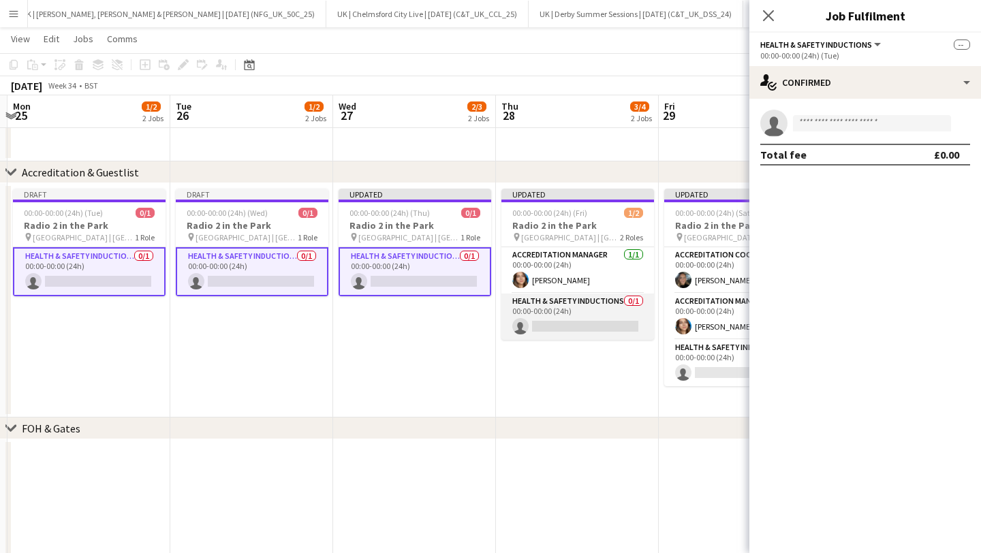
click at [569, 318] on app-card-role "Health & Safety Inductions 0/1 00:00-00:00 (24h) single-neutral-actions" at bounding box center [578, 317] width 153 height 46
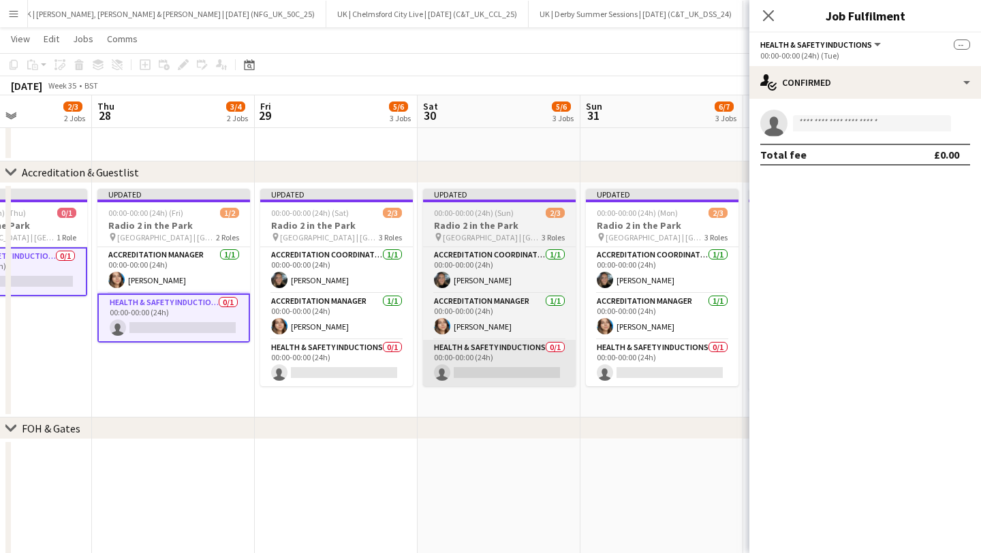
drag, startPoint x: 348, startPoint y: 357, endPoint x: 459, endPoint y: 367, distance: 110.9
click at [349, 357] on app-card-role "Health & Safety Inductions 0/1 00:00-00:00 (24h) single-neutral-actions" at bounding box center [336, 363] width 153 height 46
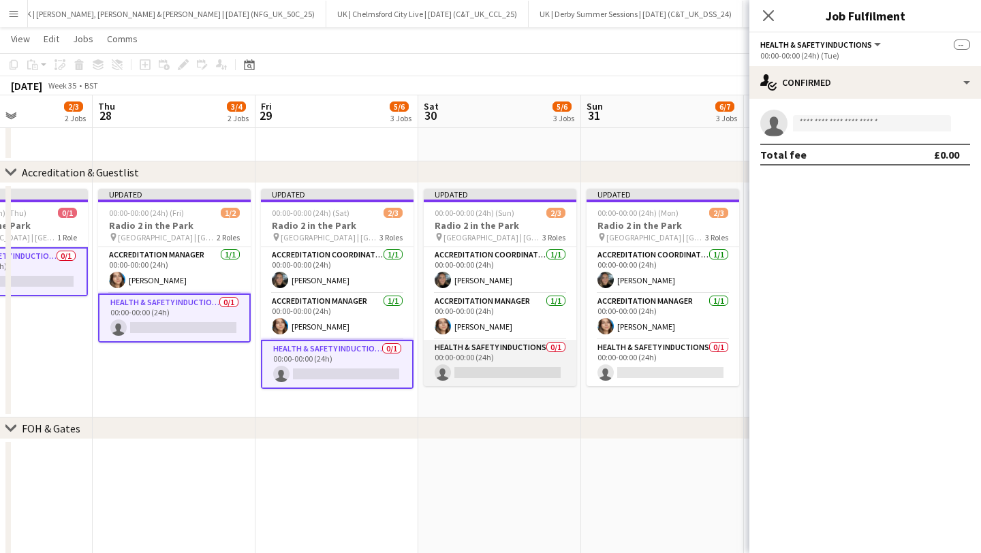
drag, startPoint x: 488, startPoint y: 367, endPoint x: 502, endPoint y: 366, distance: 13.7
click at [488, 367] on app-card-role "Health & Safety Inductions 0/1 00:00-00:00 (24h) single-neutral-actions" at bounding box center [500, 363] width 153 height 46
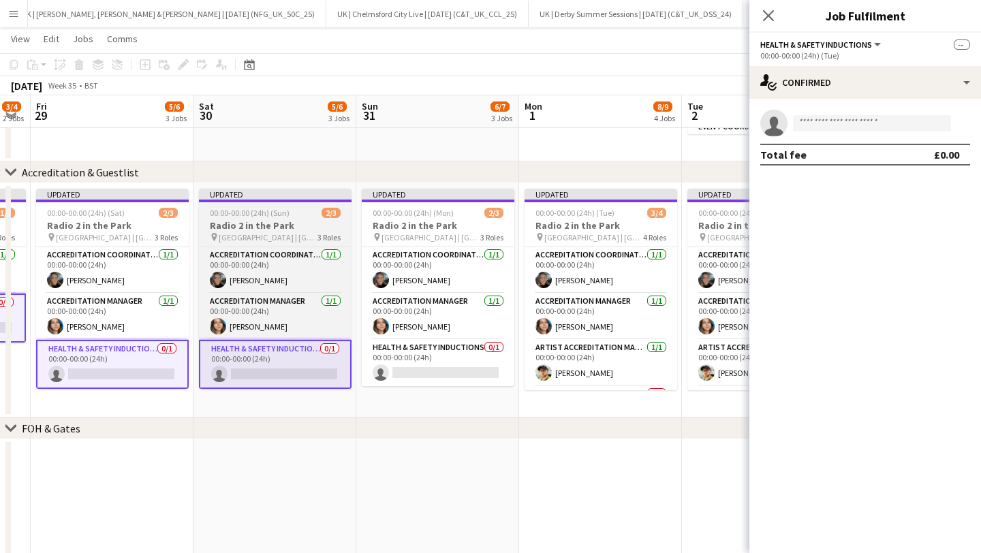
click at [523, 365] on app-date-cell "Updated 00:00-00:00 (24h) (Tue) 3/4 Radio 2 in the Park pin [GEOGRAPHIC_DATA] |…" at bounding box center [600, 300] width 163 height 234
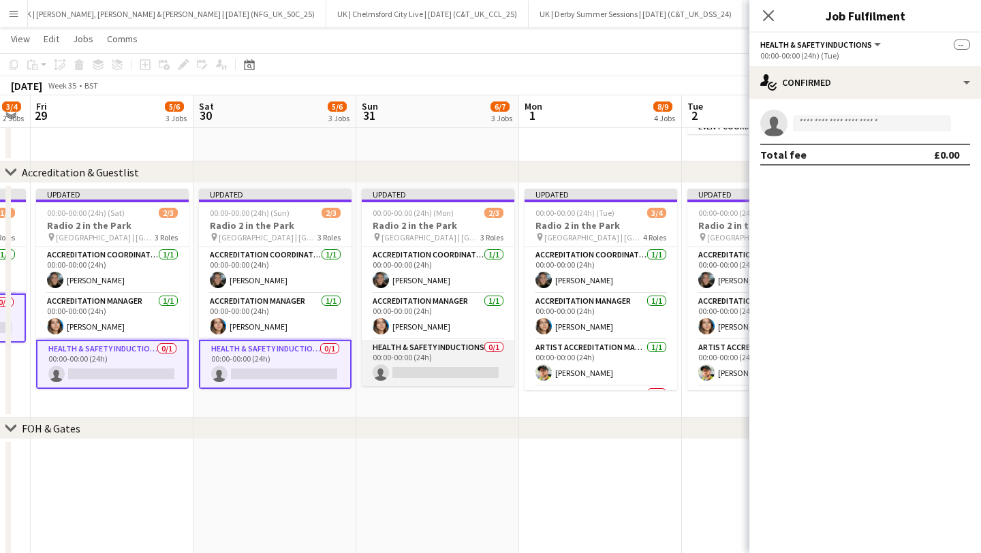
click at [457, 352] on app-card-role "Health & Safety Inductions 0/1 00:00-00:00 (24h) single-neutral-actions" at bounding box center [438, 363] width 153 height 46
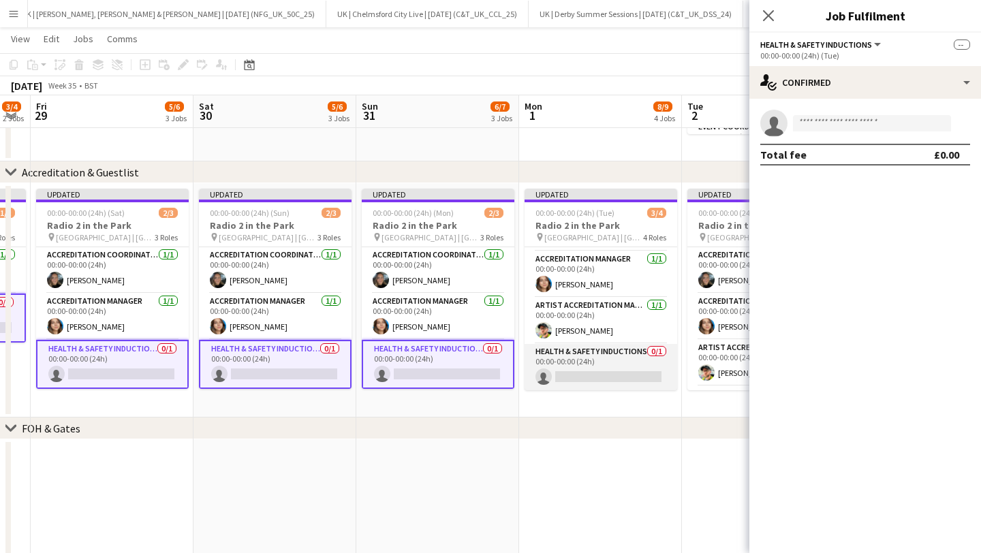
click at [580, 363] on app-card-role "Health & Safety Inductions 0/1 00:00-00:00 (24h) single-neutral-actions" at bounding box center [601, 367] width 153 height 46
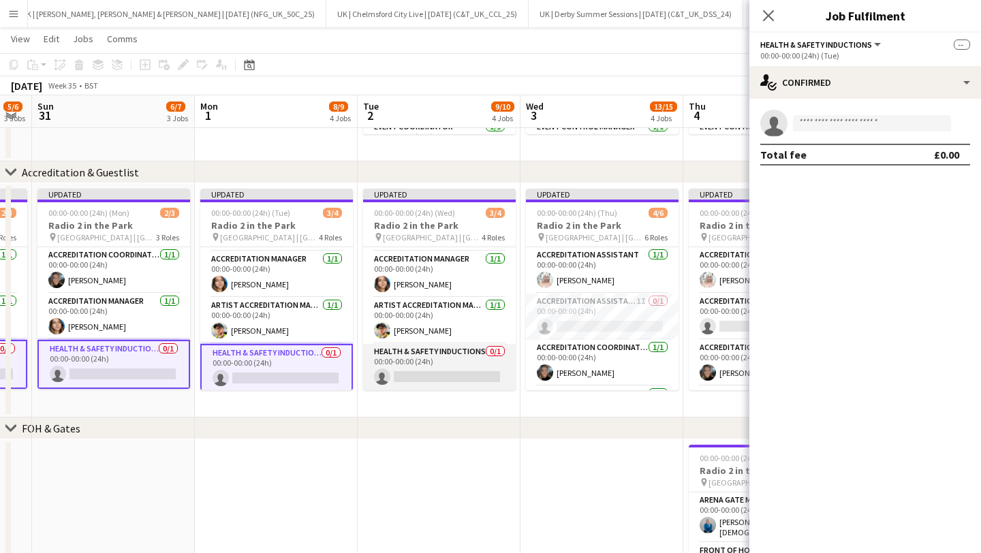
click at [440, 365] on app-card-role "Health & Safety Inductions 0/1 00:00-00:00 (24h) single-neutral-actions" at bounding box center [439, 367] width 153 height 46
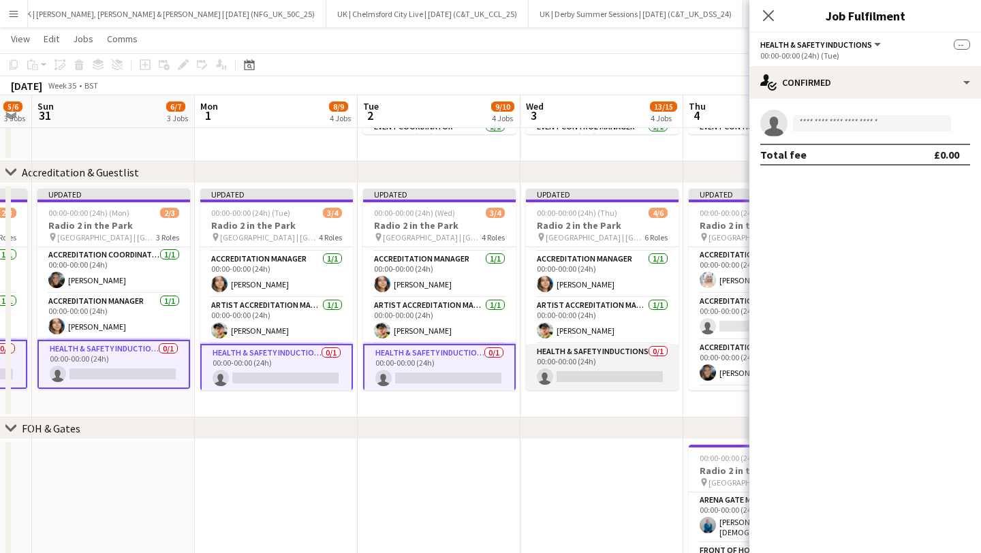
click at [581, 363] on app-card-role "Health & Safety Inductions 0/1 00:00-00:00 (24h) single-neutral-actions" at bounding box center [602, 367] width 153 height 46
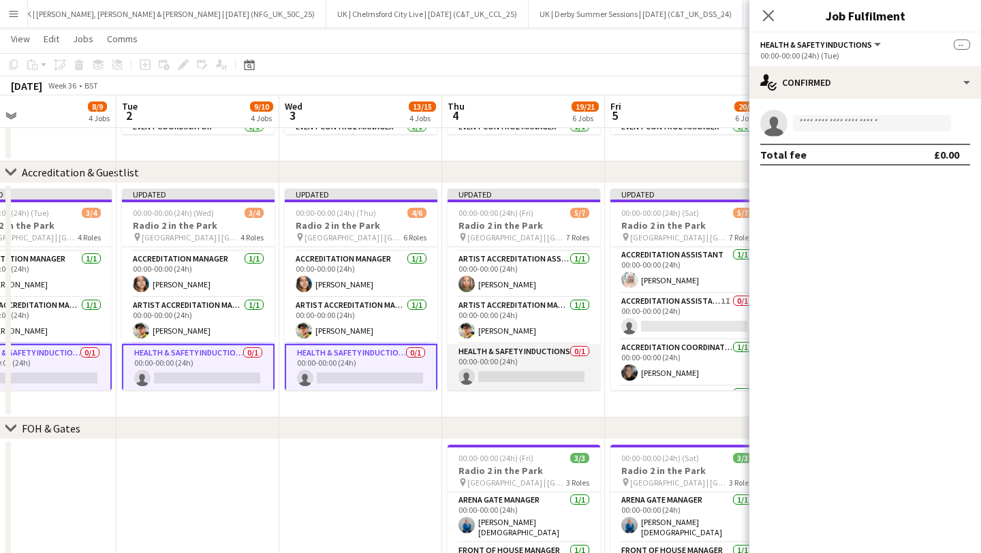
click at [501, 368] on app-card-role "Health & Safety Inductions 0/1 00:00-00:00 (24h) single-neutral-actions" at bounding box center [524, 367] width 153 height 46
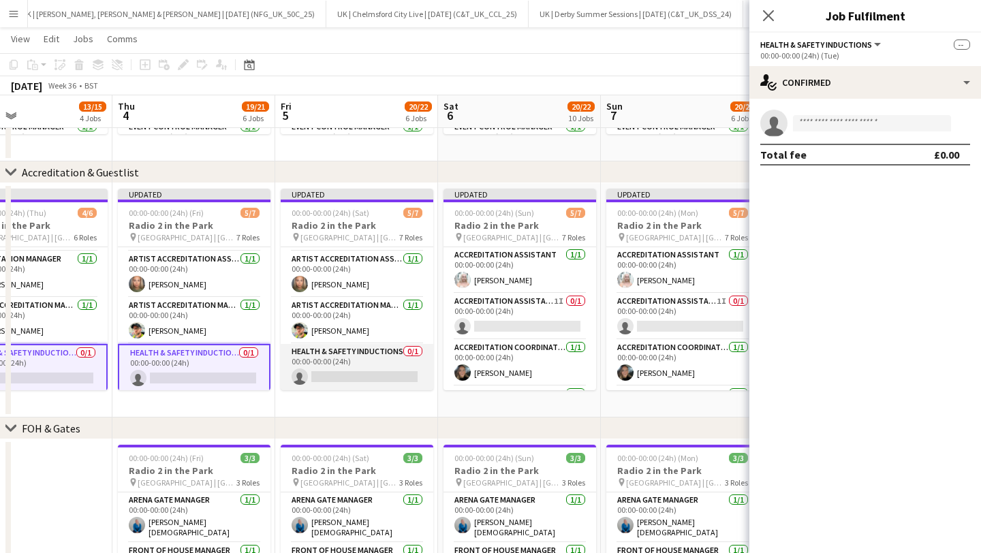
click at [354, 358] on app-card-role "Health & Safety Inductions 0/1 00:00-00:00 (24h) single-neutral-actions" at bounding box center [357, 367] width 153 height 46
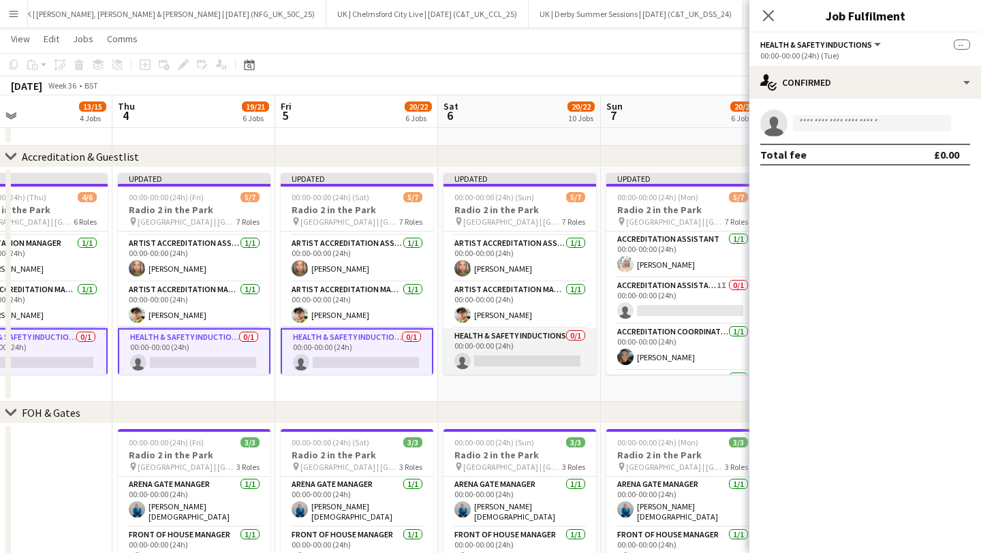
click at [515, 356] on app-card-role "Health & Safety Inductions 0/1 00:00-00:00 (24h) single-neutral-actions" at bounding box center [520, 351] width 153 height 46
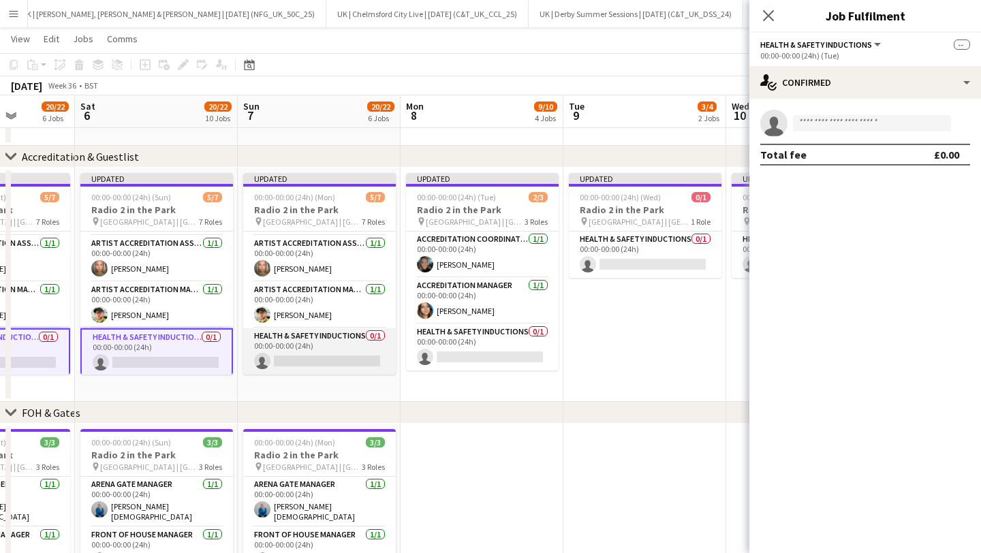
click at [317, 348] on app-card-role "Health & Safety Inductions 0/1 00:00-00:00 (24h) single-neutral-actions" at bounding box center [319, 351] width 153 height 46
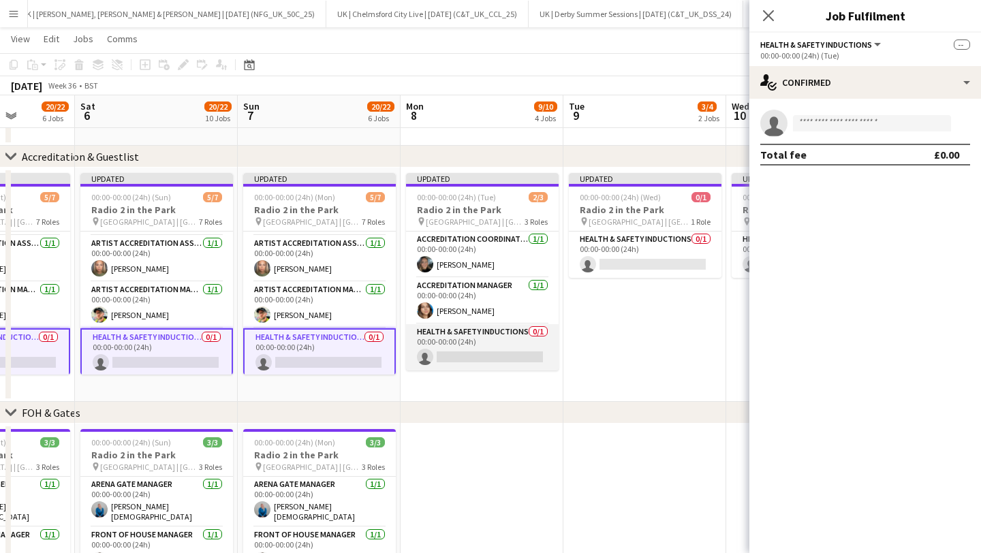
drag, startPoint x: 478, startPoint y: 348, endPoint x: 487, endPoint y: 353, distance: 10.7
click at [478, 348] on app-card-role "Health & Safety Inductions 0/1 00:00-00:00 (24h) single-neutral-actions" at bounding box center [482, 347] width 153 height 46
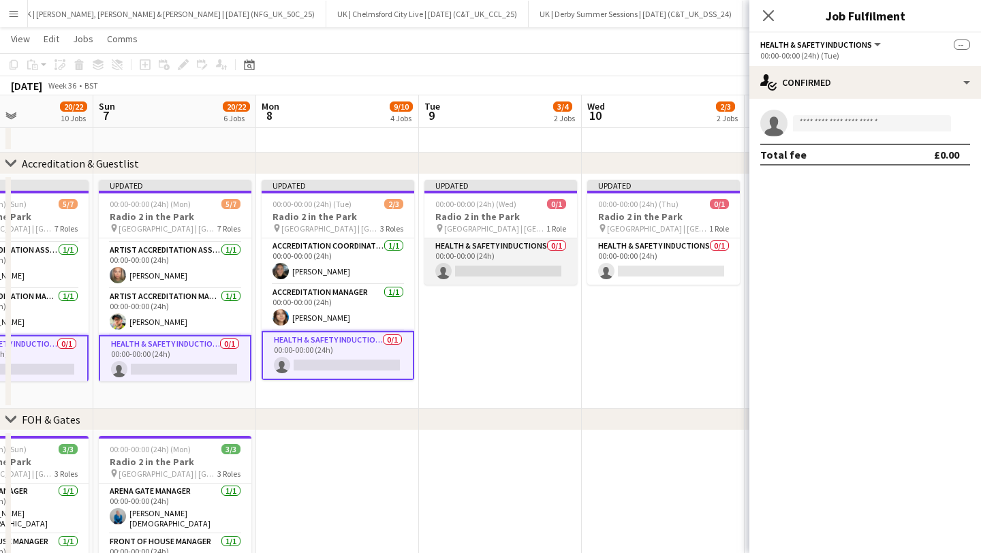
click at [495, 260] on app-card-role "Health & Safety Inductions 0/1 00:00-00:00 (24h) single-neutral-actions" at bounding box center [501, 262] width 153 height 46
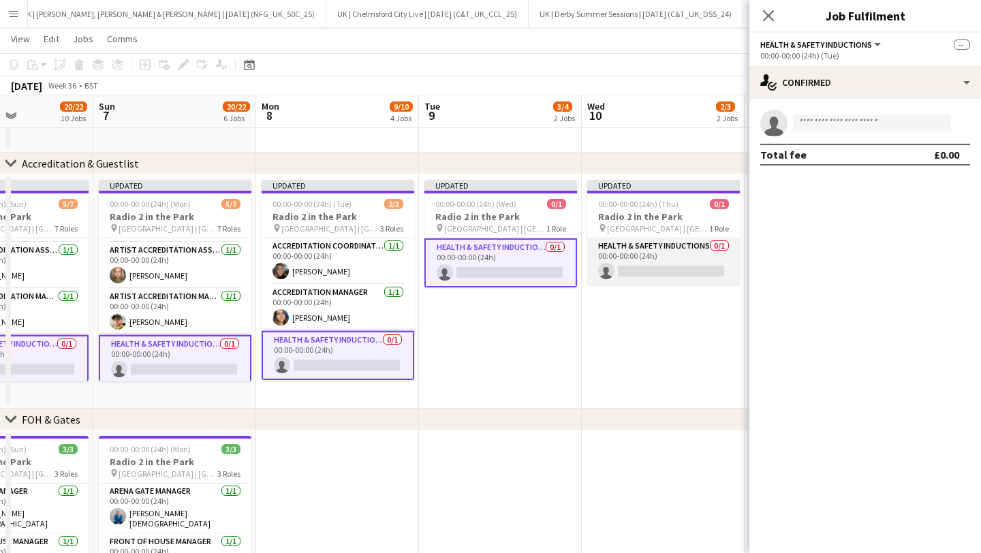
click at [594, 261] on app-card-role "Health & Safety Inductions 0/1 00:00-00:00 (24h) single-neutral-actions" at bounding box center [663, 262] width 153 height 46
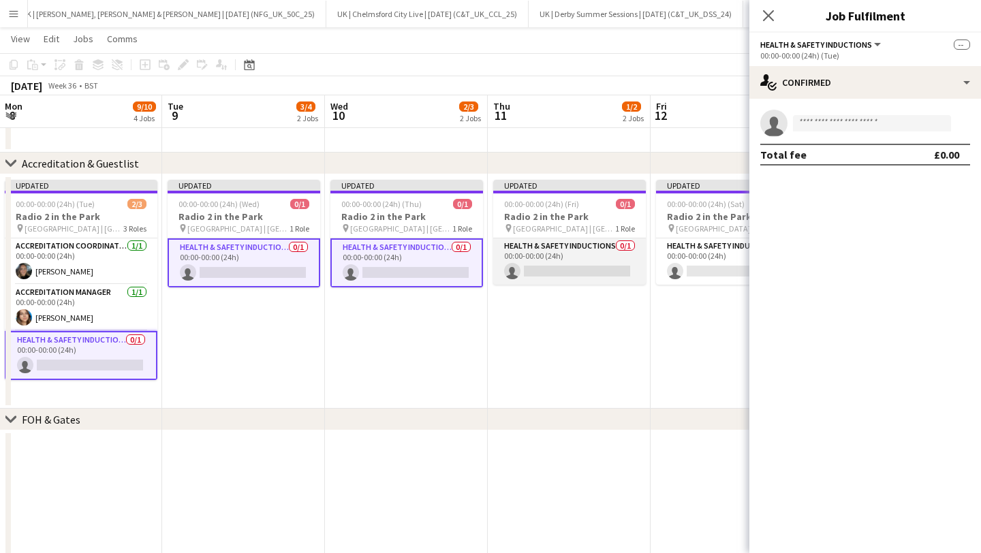
drag, startPoint x: 589, startPoint y: 263, endPoint x: 637, endPoint y: 264, distance: 47.7
click at [590, 263] on app-card-role "Health & Safety Inductions 0/1 00:00-00:00 (24h) single-neutral-actions" at bounding box center [569, 262] width 153 height 46
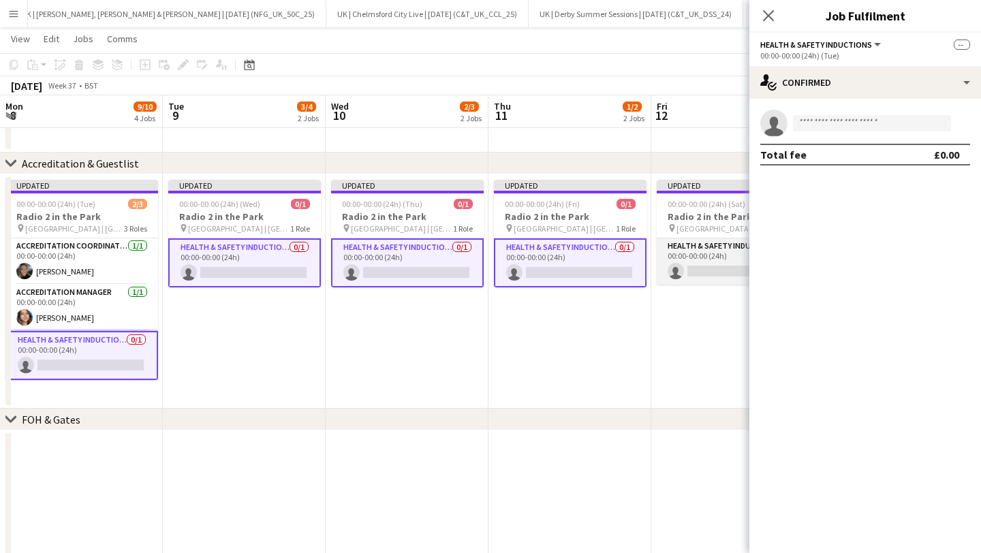
click at [683, 257] on app-card-role "Health & Safety Inductions 0/1 00:00-00:00 (24h) single-neutral-actions" at bounding box center [733, 262] width 153 height 46
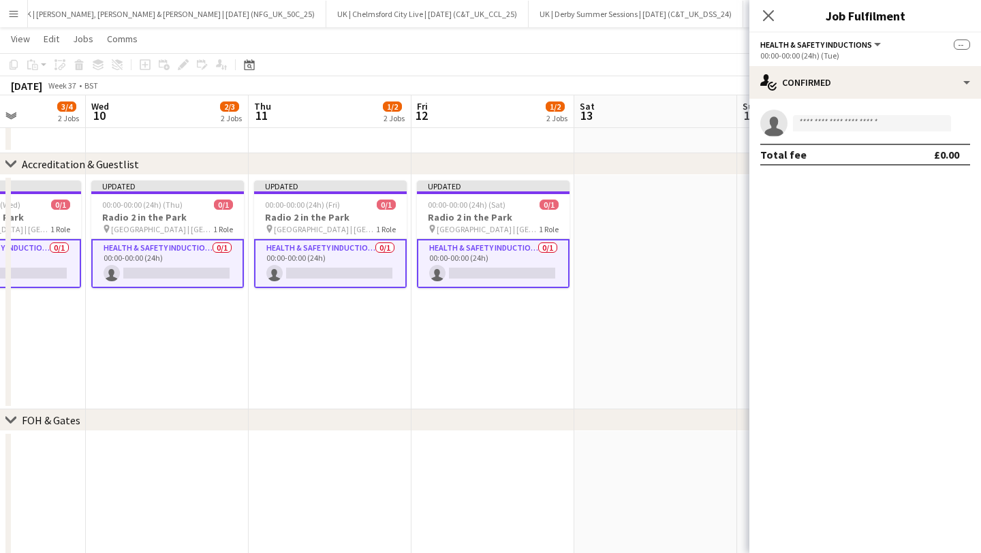
click at [772, 15] on icon "Close pop-in" at bounding box center [768, 15] width 11 height 11
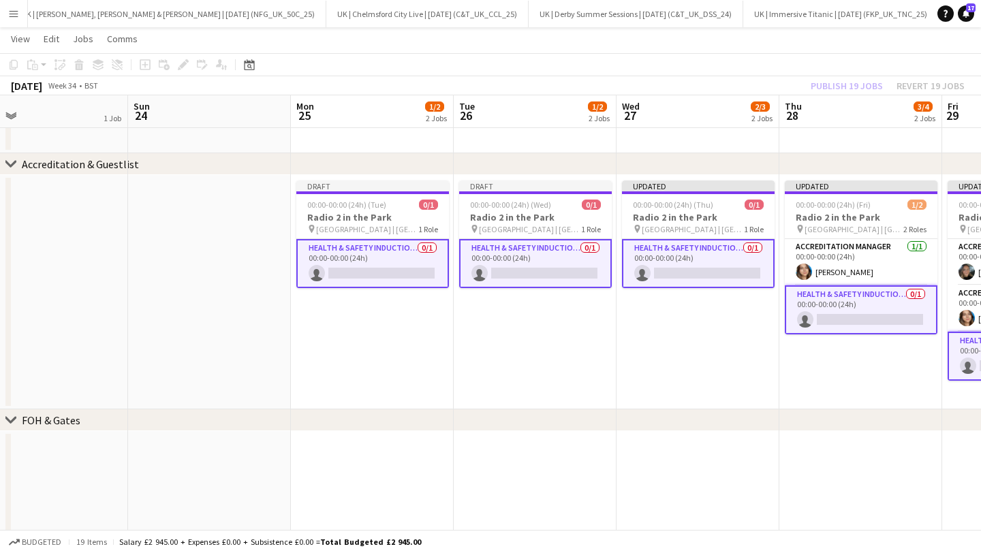
scroll to position [0, 358]
click at [358, 264] on app-card-role "Health & Safety Inductions 0/1 00:00-00:00 (24h) single-neutral-actions" at bounding box center [375, 263] width 153 height 49
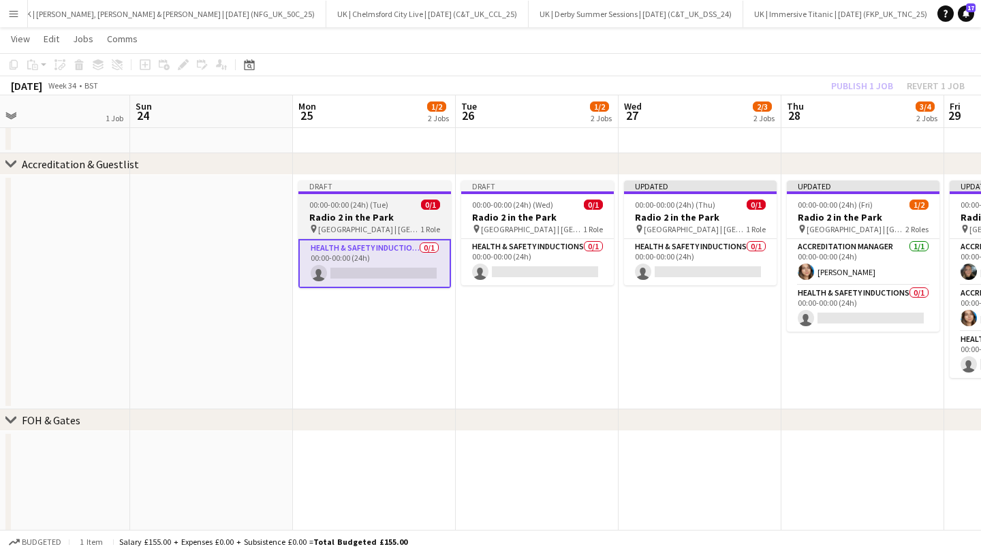
click at [354, 208] on span "00:00-00:00 (24h) (Tue)" at bounding box center [348, 205] width 79 height 10
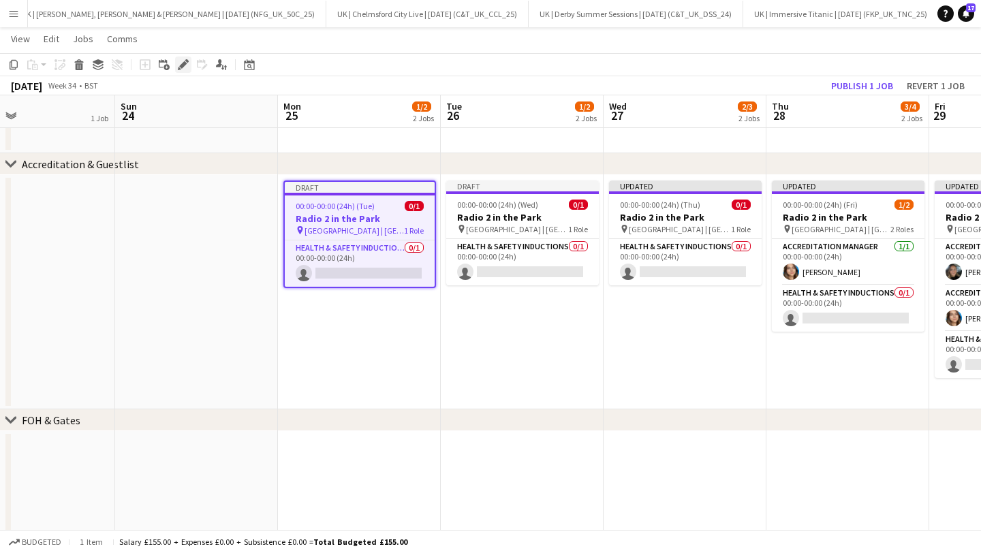
scroll to position [338, 0]
click at [181, 59] on icon "Edit" at bounding box center [183, 64] width 11 height 11
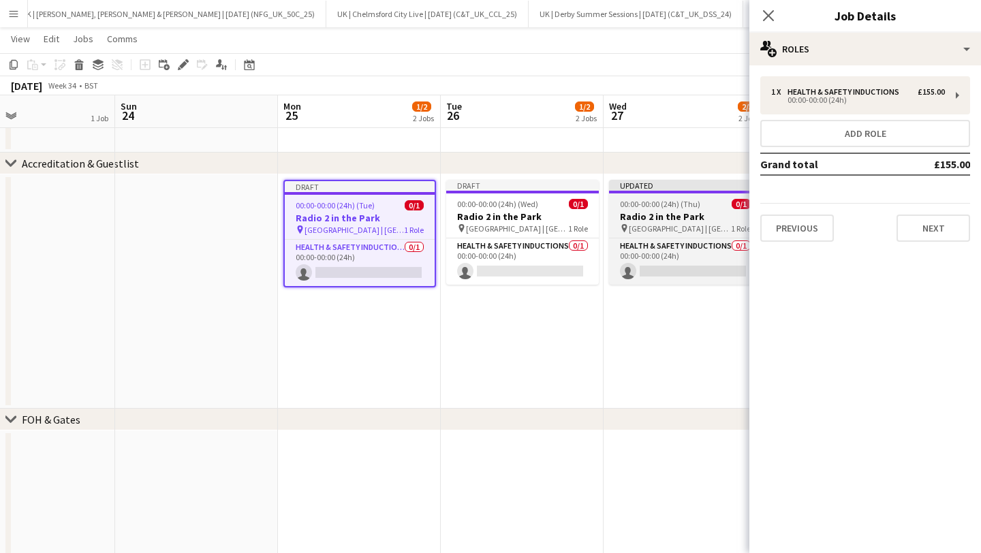
scroll to position [0, 391]
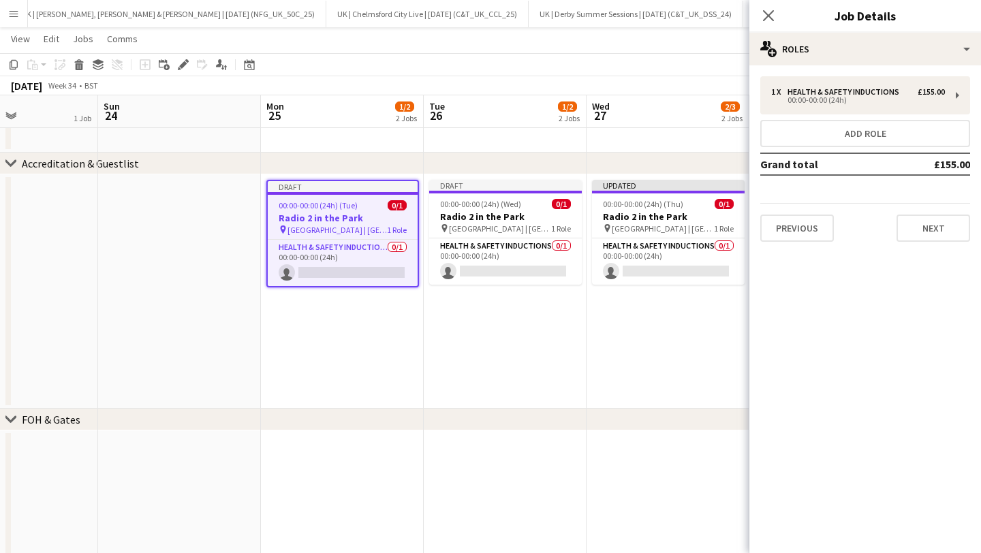
click at [846, 114] on div "1 x Health & Safety Inductions £155.00 00:00-00:00 (24h) Add role Grand total £…" at bounding box center [866, 159] width 232 height 166
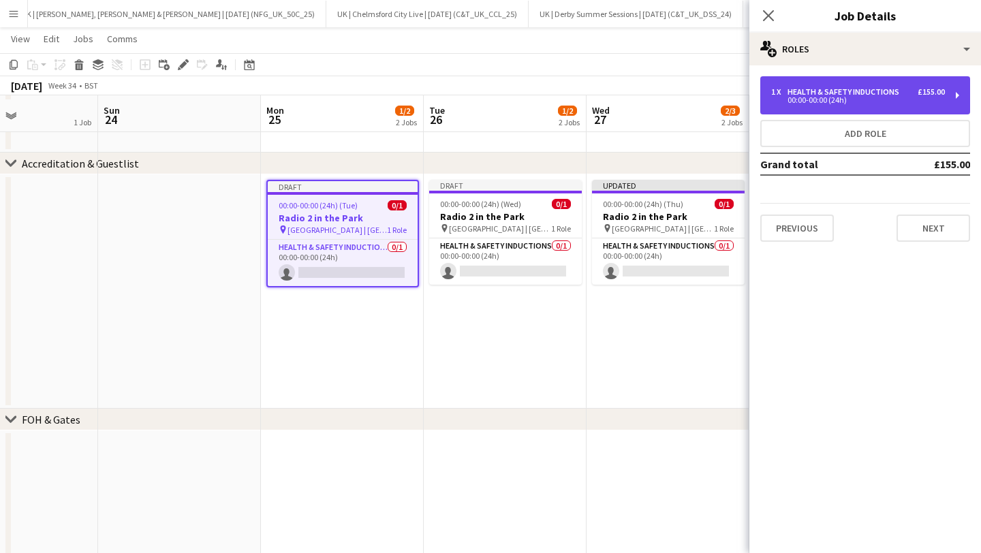
scroll to position [340, 0]
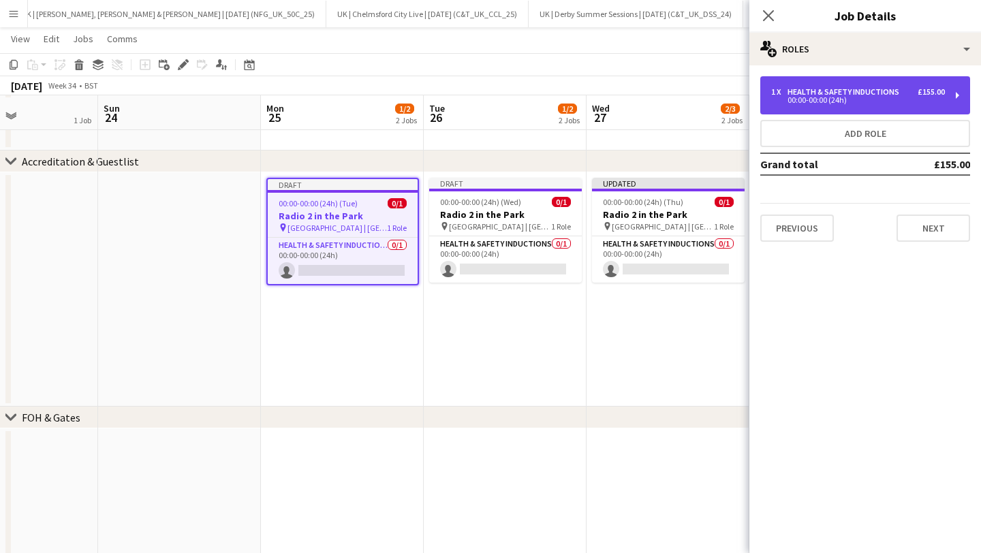
click at [838, 90] on div "Health & Safety Inductions" at bounding box center [846, 92] width 117 height 10
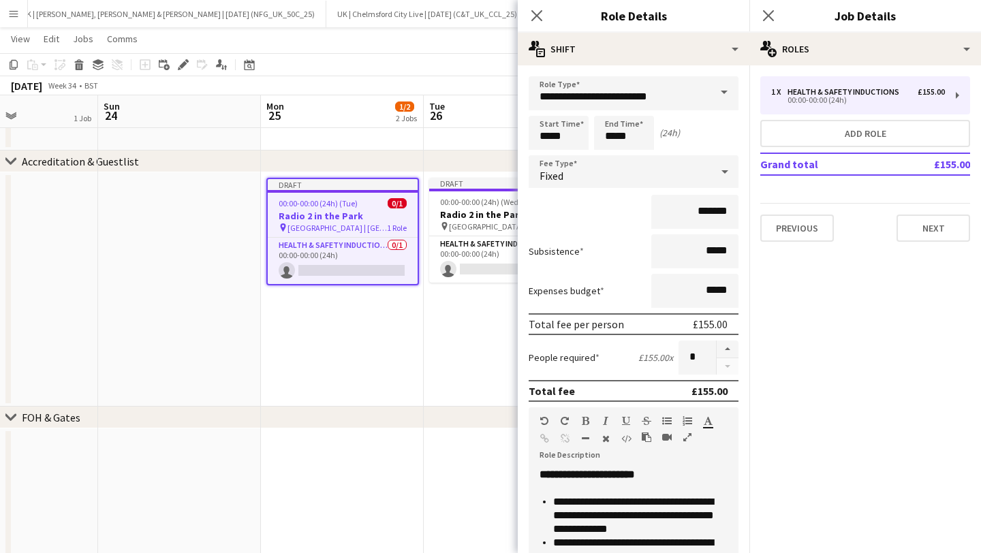
drag, startPoint x: 740, startPoint y: 290, endPoint x: 718, endPoint y: 292, distance: 21.9
click at [739, 289] on form "**********" at bounding box center [634, 431] width 232 height 710
click at [710, 292] on input "*****" at bounding box center [695, 291] width 87 height 34
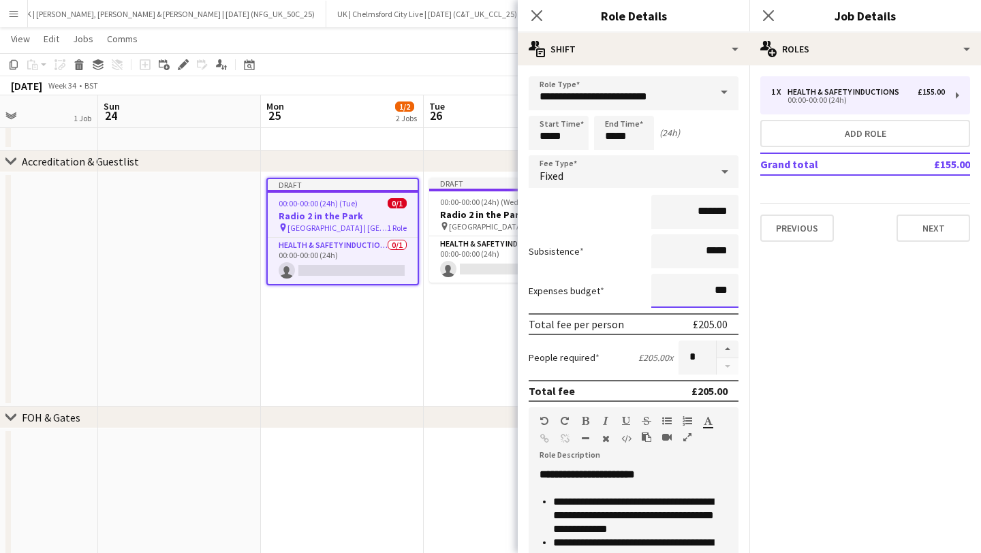
type input "***"
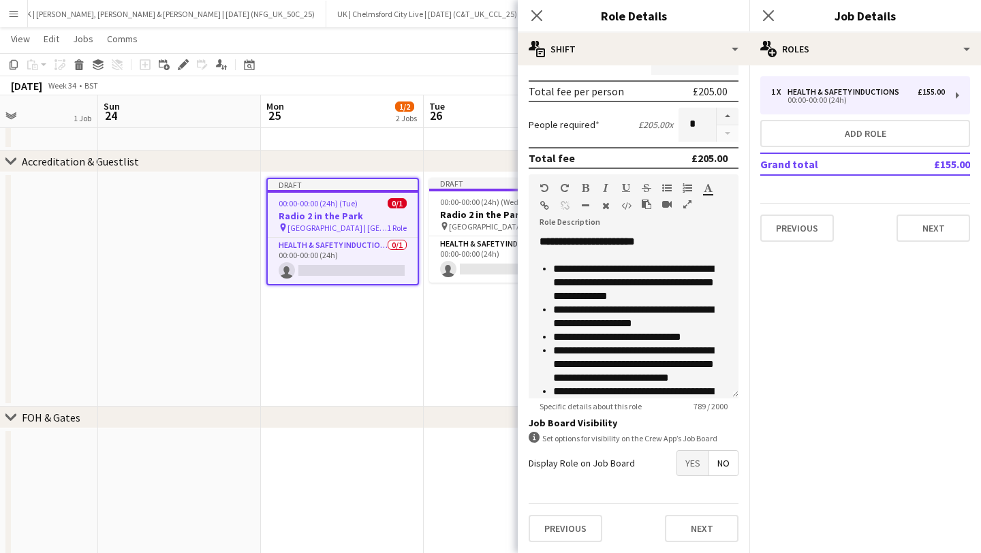
click at [695, 497] on form "**********" at bounding box center [634, 198] width 232 height 710
click at [691, 521] on button "Next" at bounding box center [702, 528] width 74 height 27
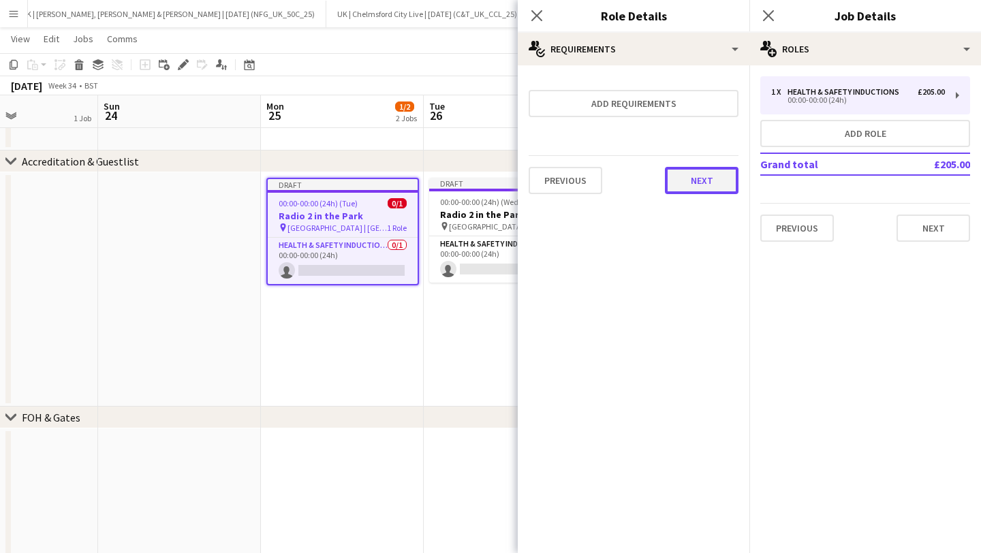
click at [718, 187] on button "Next" at bounding box center [702, 180] width 74 height 27
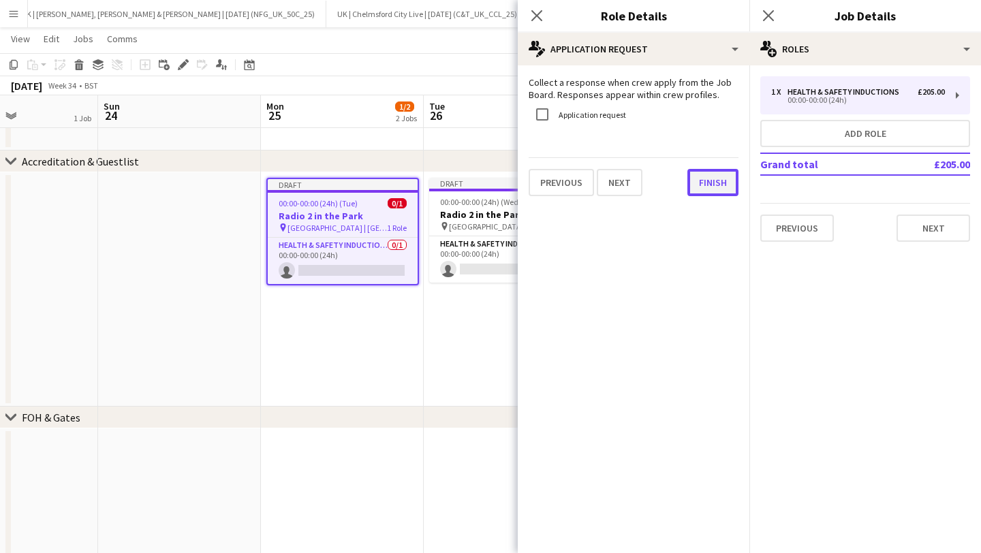
click at [716, 191] on button "Finish" at bounding box center [713, 182] width 51 height 27
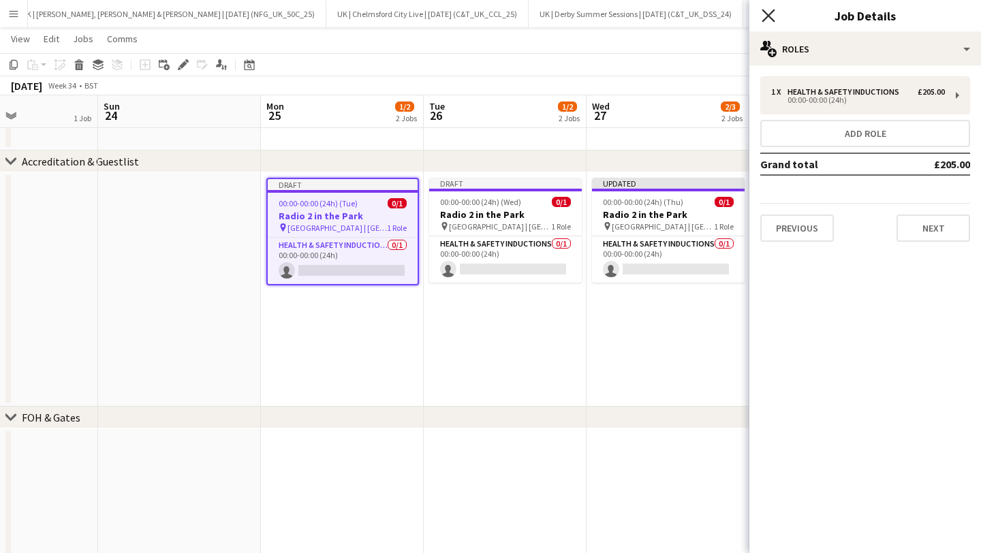
click at [763, 15] on icon "Close pop-in" at bounding box center [768, 15] width 13 height 13
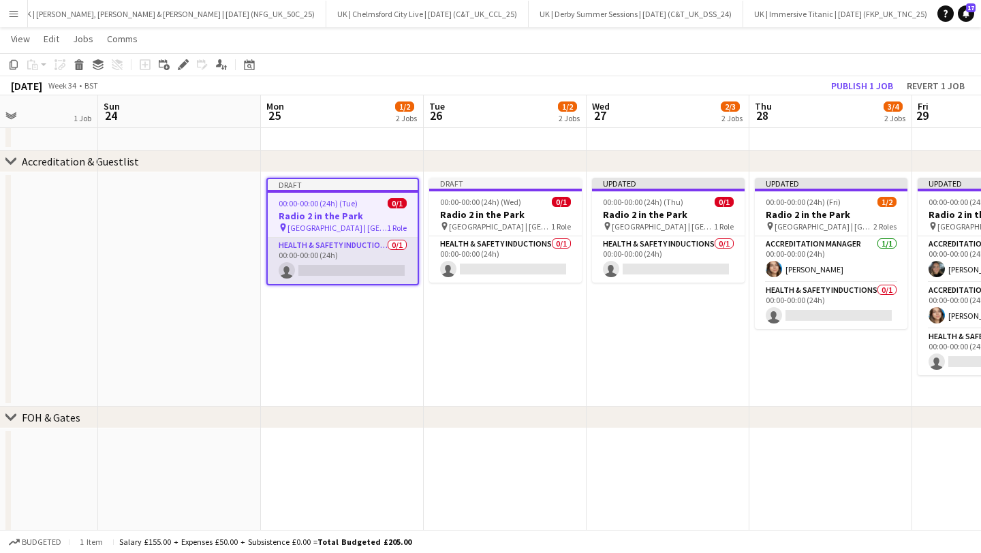
click at [343, 258] on app-card-role "Health & Safety Inductions 0/1 00:00-00:00 (24h) single-neutral-actions" at bounding box center [343, 261] width 150 height 46
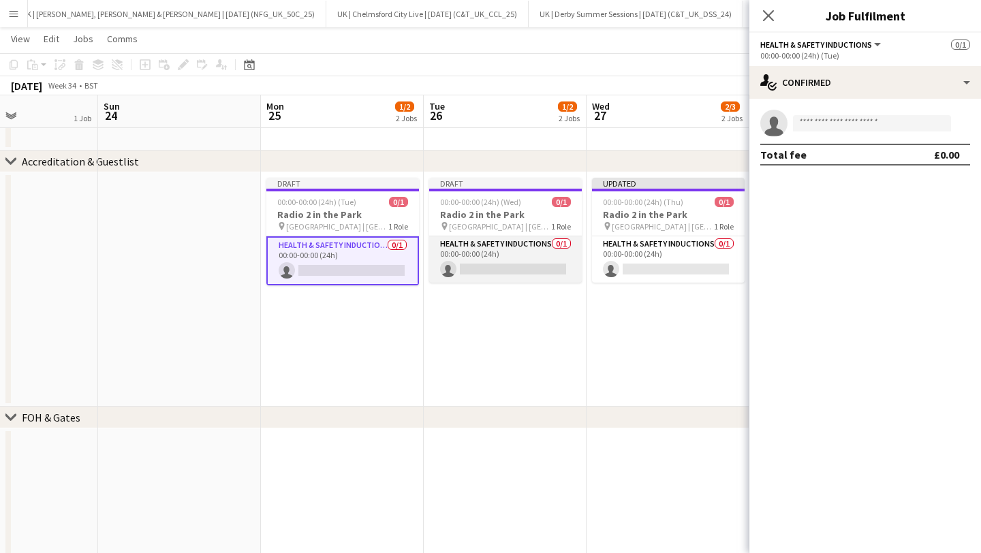
click at [531, 268] on app-card-role "Health & Safety Inductions 0/1 00:00-00:00 (24h) single-neutral-actions" at bounding box center [505, 259] width 153 height 46
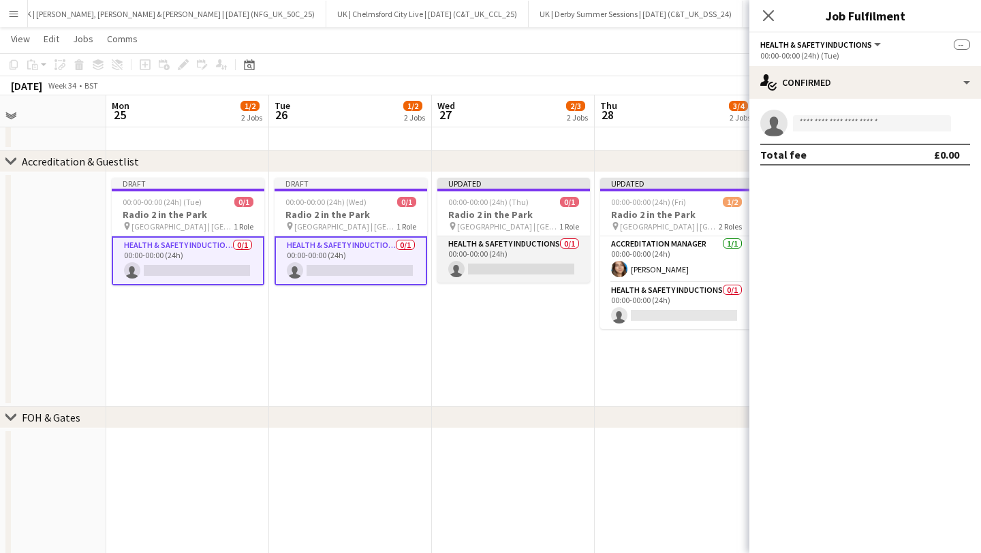
scroll to position [339, 0]
drag, startPoint x: 487, startPoint y: 261, endPoint x: 587, endPoint y: 284, distance: 103.5
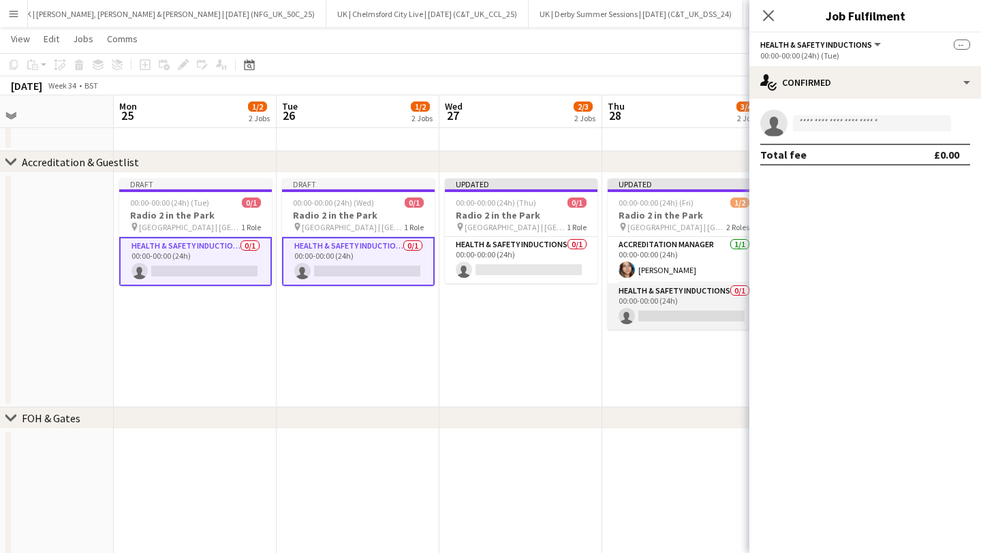
click at [622, 298] on app-card-role "Health & Safety Inductions 0/1 00:00-00:00 (24h) single-neutral-actions" at bounding box center [684, 307] width 153 height 46
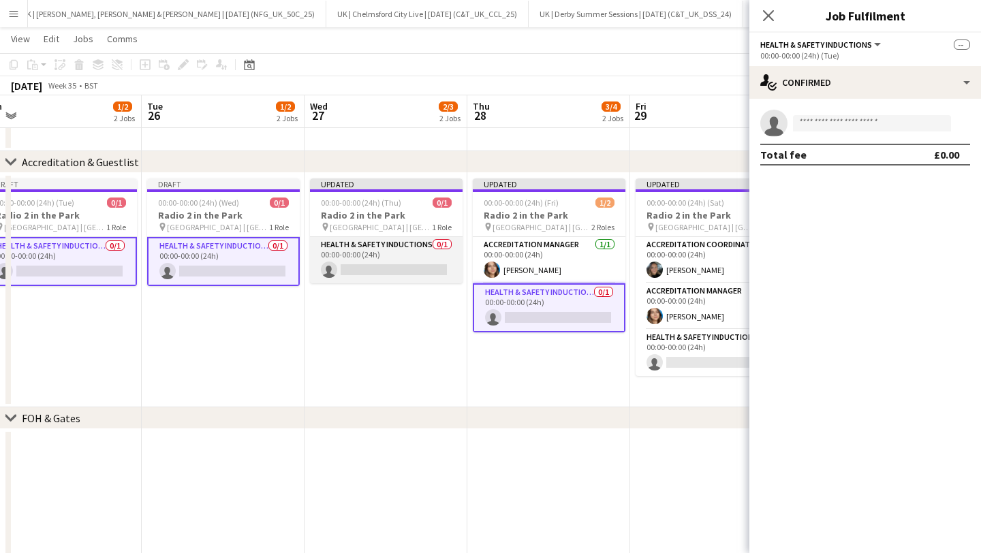
click at [347, 251] on app-card-role "Health & Safety Inductions 0/1 00:00-00:00 (24h) single-neutral-actions" at bounding box center [386, 260] width 153 height 46
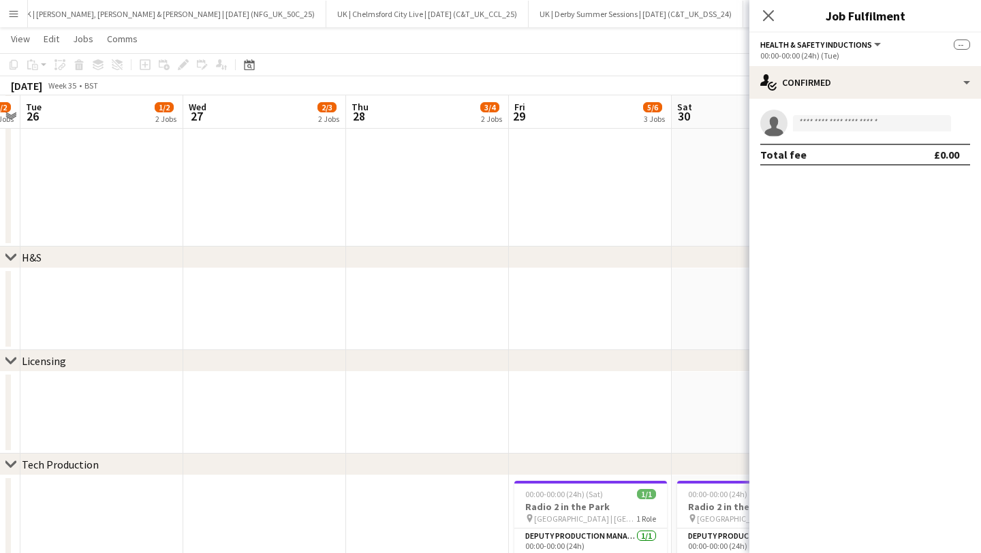
scroll to position [915, 0]
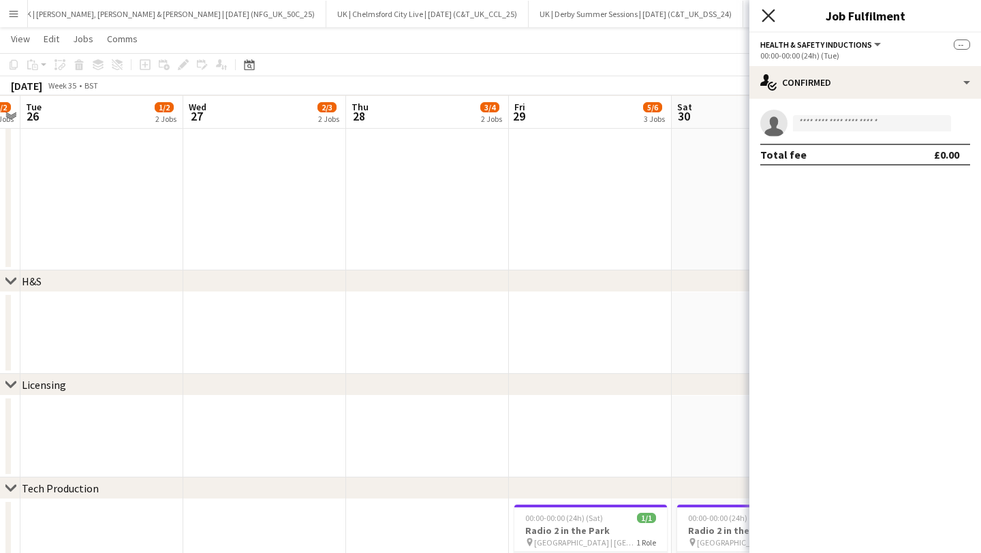
click at [768, 18] on icon "Close pop-in" at bounding box center [768, 15] width 13 height 13
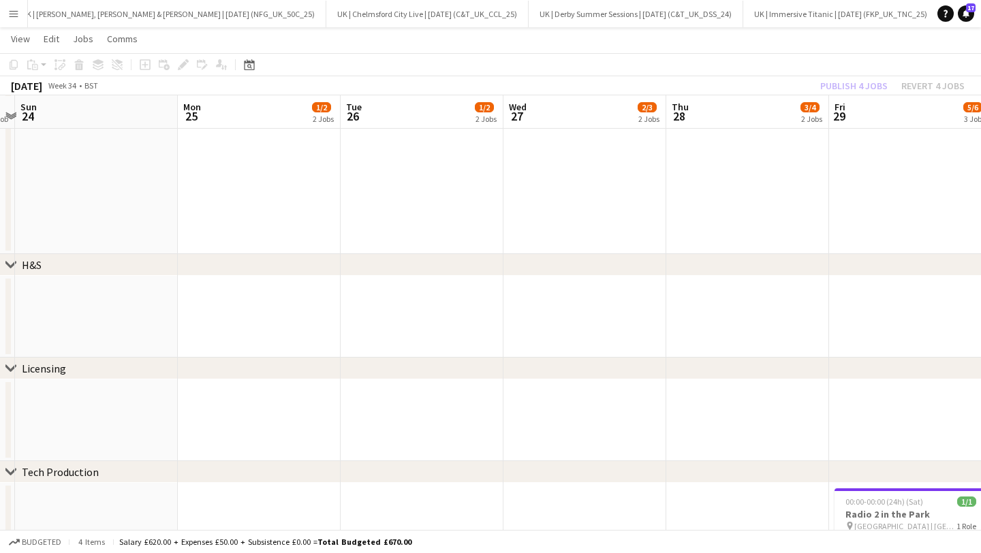
scroll to position [0, 309]
click at [257, 301] on app-date-cell at bounding box center [260, 317] width 163 height 82
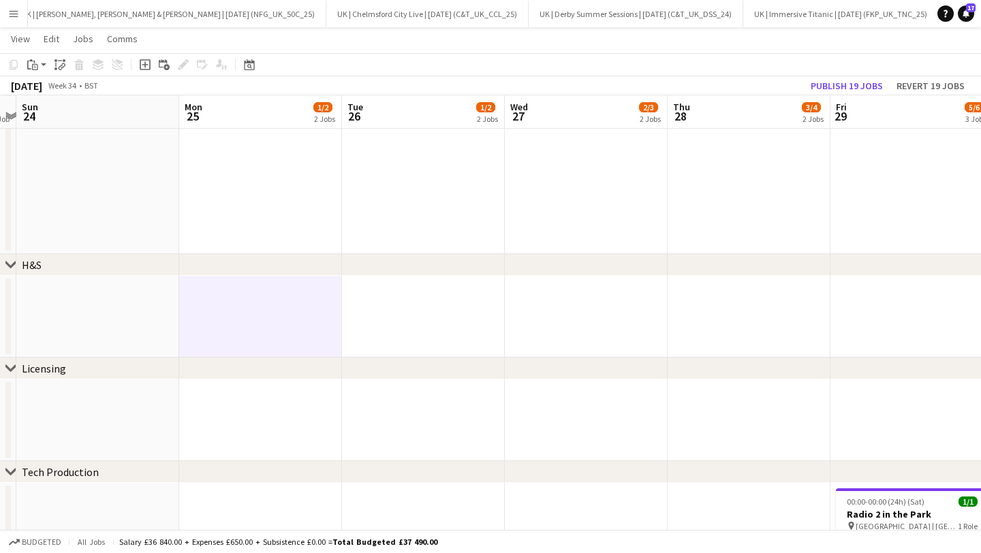
scroll to position [930, 0]
click at [673, 317] on app-date-cell at bounding box center [749, 318] width 163 height 82
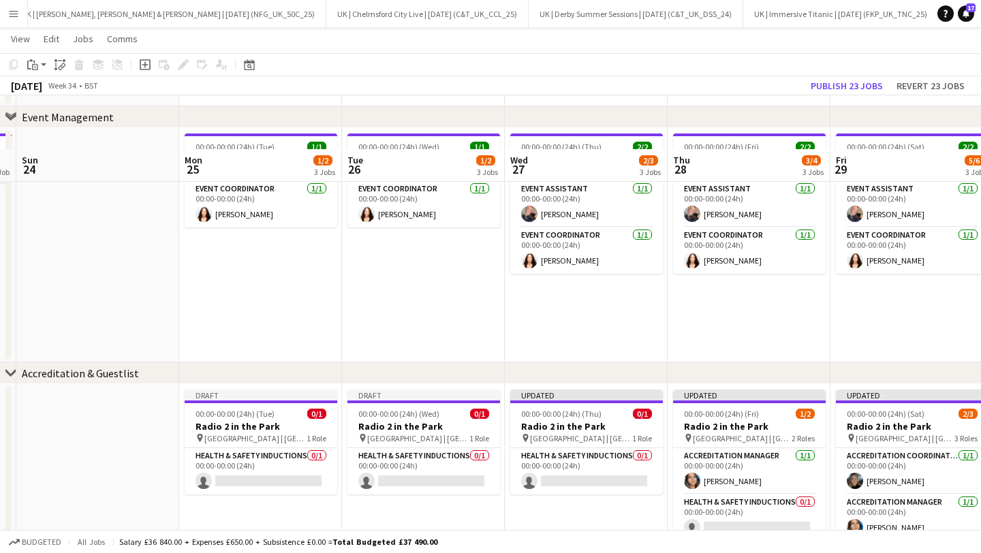
scroll to position [214, 0]
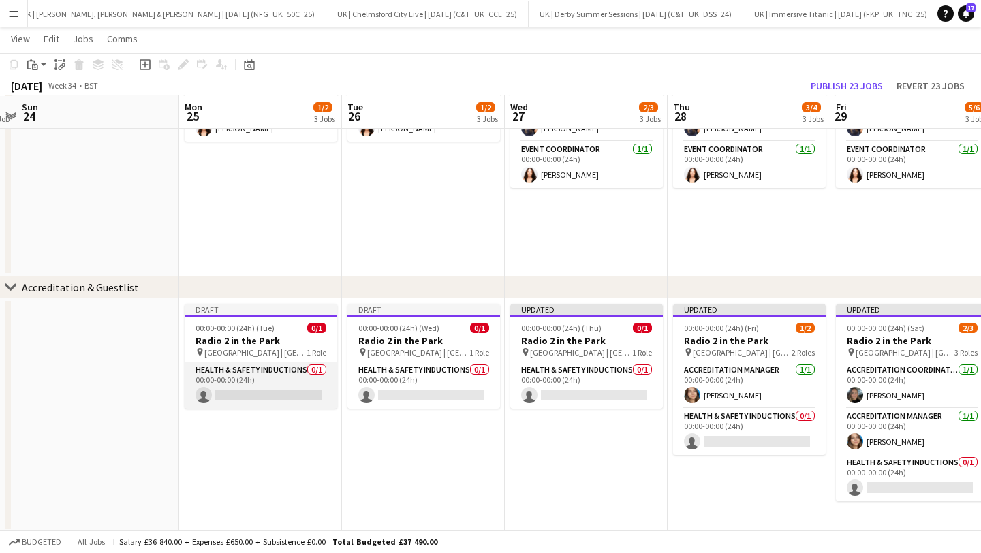
drag, startPoint x: 264, startPoint y: 382, endPoint x: 257, endPoint y: 376, distance: 10.1
click at [264, 382] on app-card-role "Health & Safety Inductions 0/1 00:00-00:00 (24h) single-neutral-actions" at bounding box center [261, 386] width 153 height 46
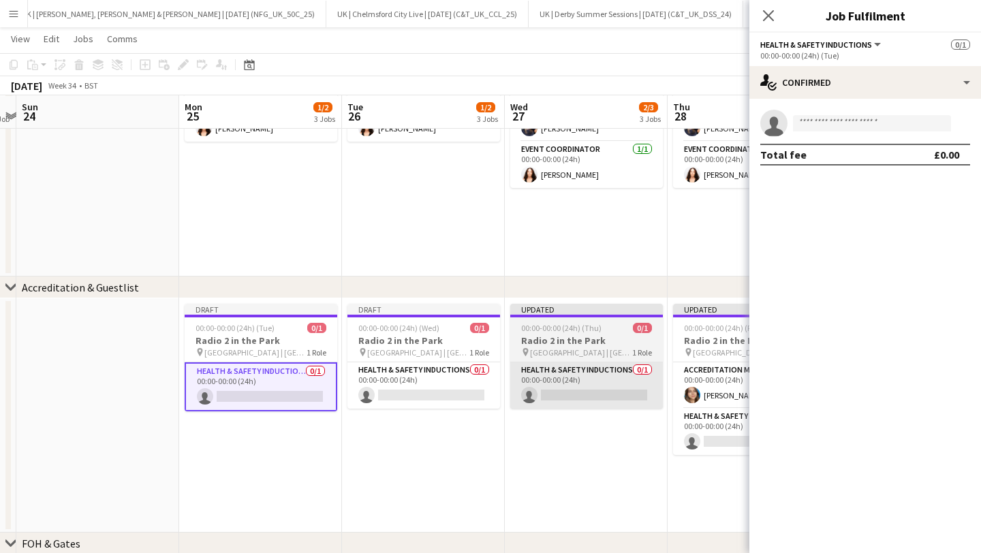
drag, startPoint x: 442, startPoint y: 380, endPoint x: 531, endPoint y: 390, distance: 89.8
click at [442, 380] on app-card-role "Health & Safety Inductions 0/1 00:00-00:00 (24h) single-neutral-actions" at bounding box center [424, 386] width 153 height 46
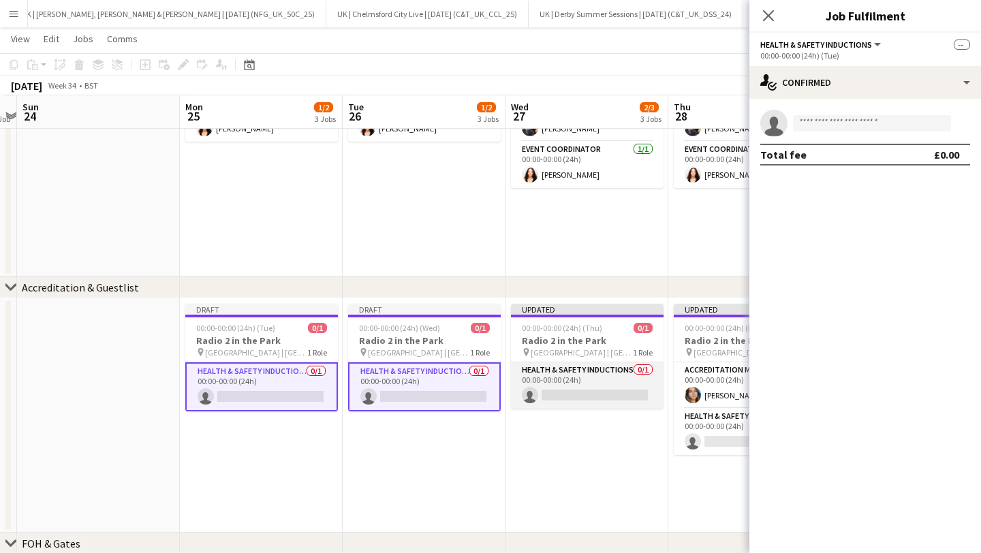
click at [560, 388] on app-card-role "Health & Safety Inductions 0/1 00:00-00:00 (24h) single-neutral-actions" at bounding box center [587, 386] width 153 height 46
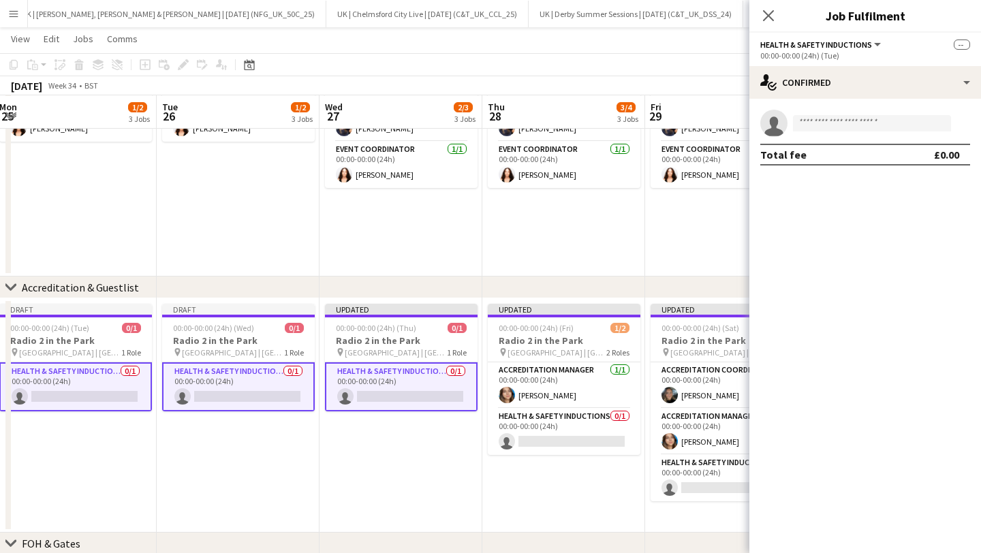
scroll to position [0, 513]
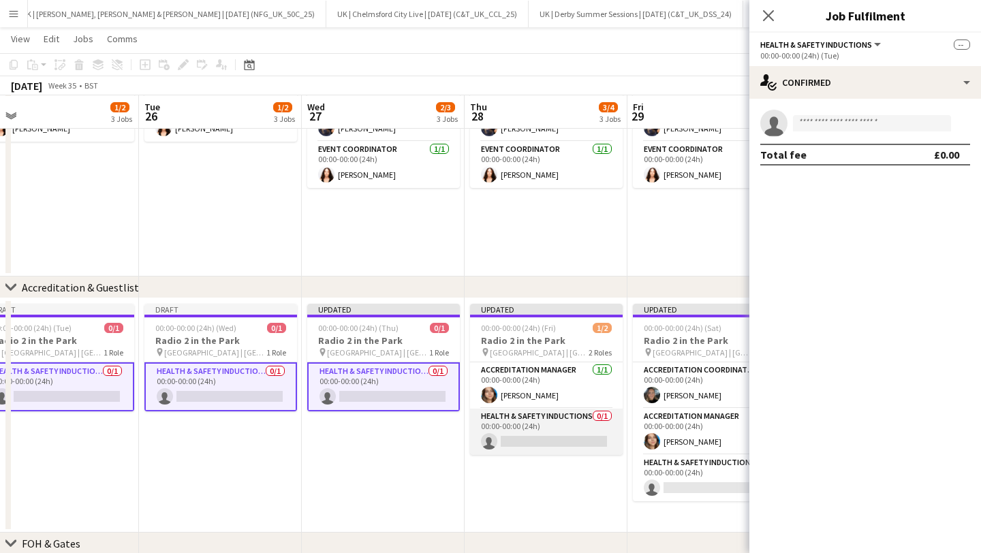
click at [508, 420] on app-card-role "Health & Safety Inductions 0/1 00:00-00:00 (24h) single-neutral-actions" at bounding box center [546, 432] width 153 height 46
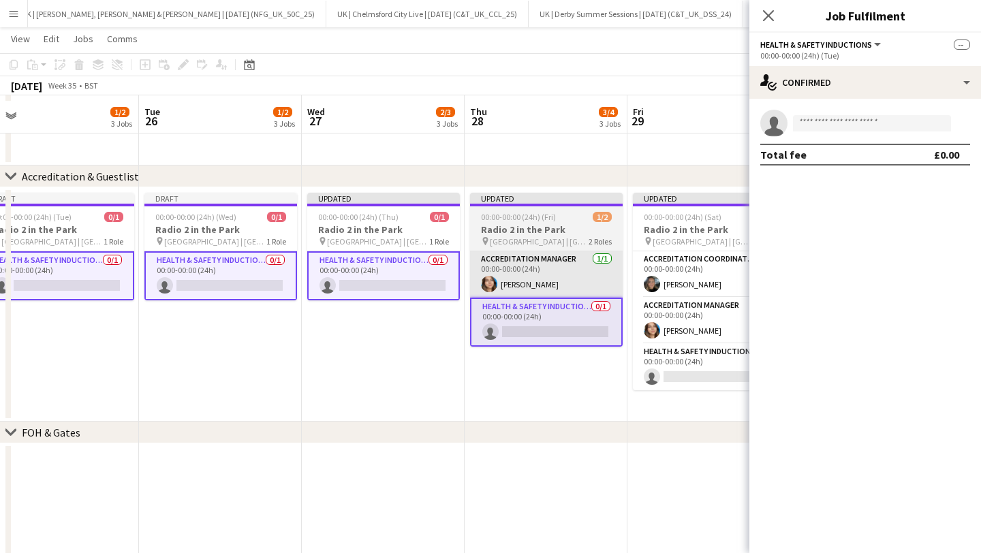
scroll to position [330, 0]
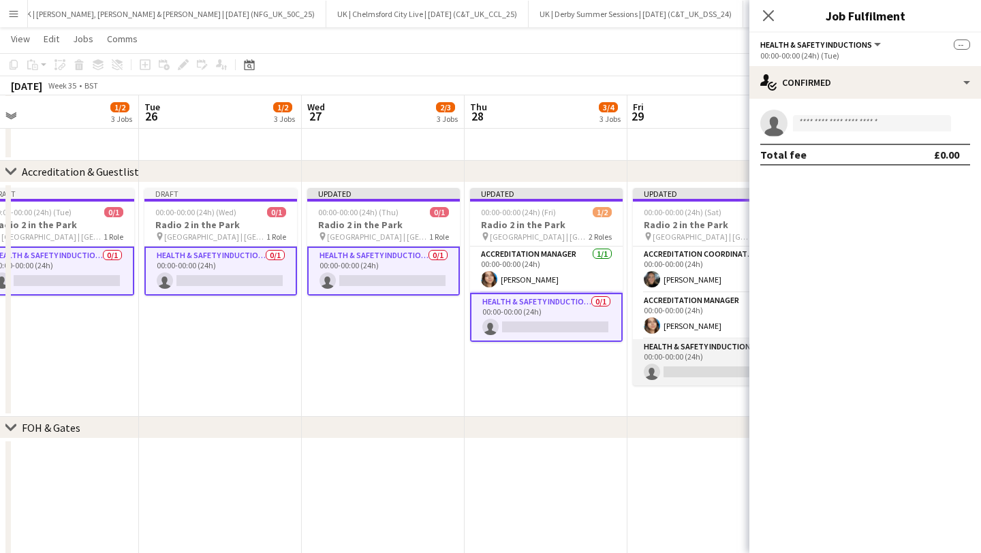
click at [736, 376] on app-card-role "Health & Safety Inductions 0/1 00:00-00:00 (24h) single-neutral-actions" at bounding box center [709, 362] width 153 height 46
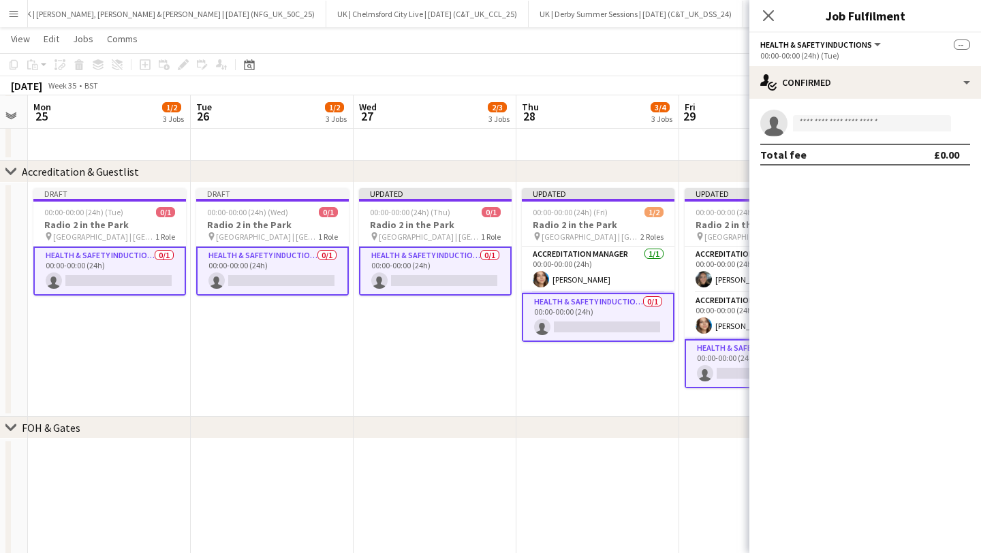
scroll to position [0, 584]
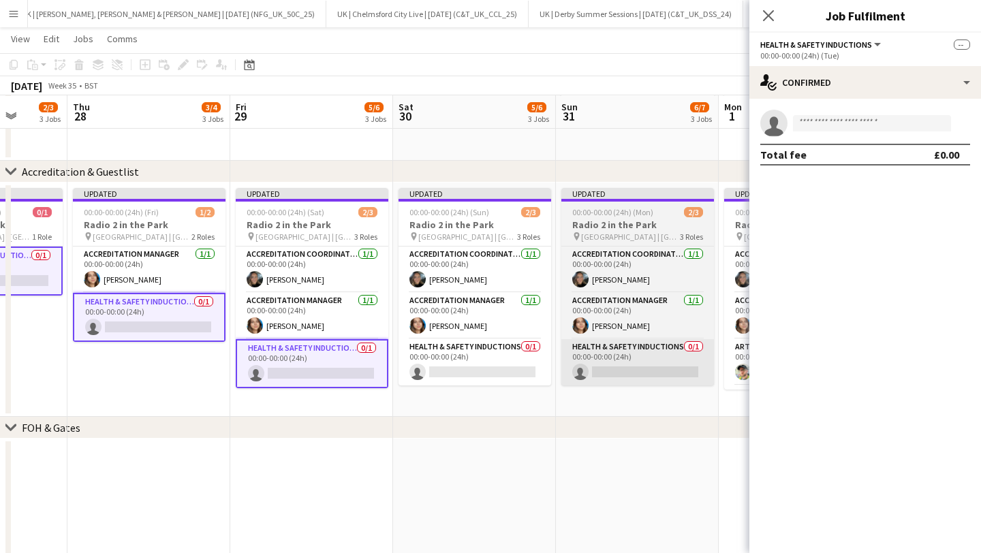
drag, startPoint x: 495, startPoint y: 354, endPoint x: 572, endPoint y: 363, distance: 76.8
click at [495, 354] on app-card-role "Health & Safety Inductions 0/1 00:00-00:00 (24h) single-neutral-actions" at bounding box center [475, 362] width 153 height 46
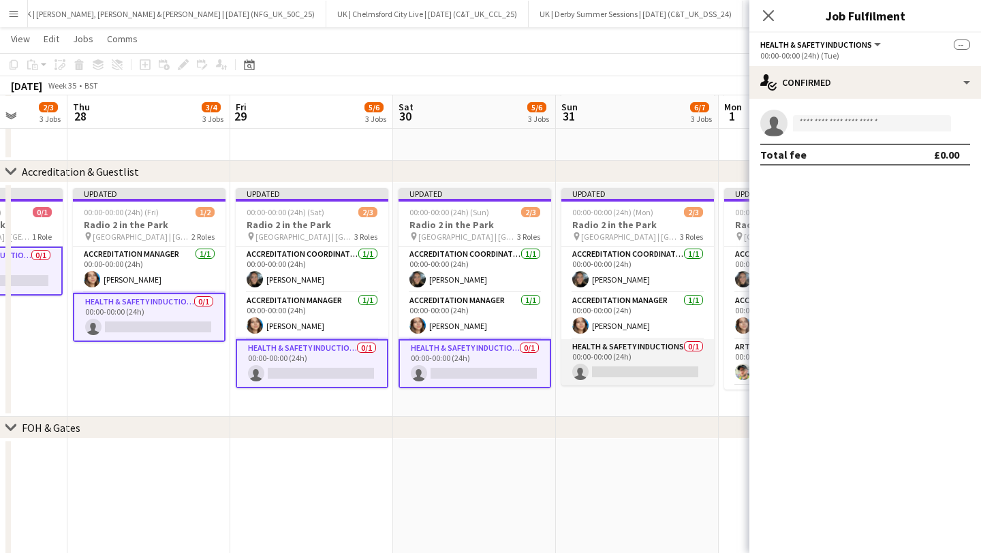
click at [593, 361] on app-card-role "Health & Safety Inductions 0/1 00:00-00:00 (24h) single-neutral-actions" at bounding box center [638, 362] width 153 height 46
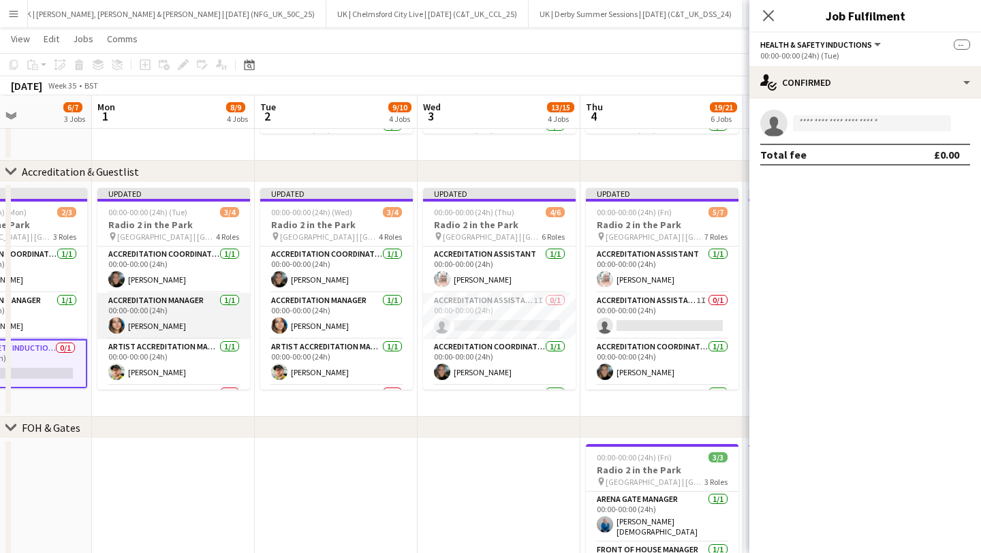
scroll to position [42, 0]
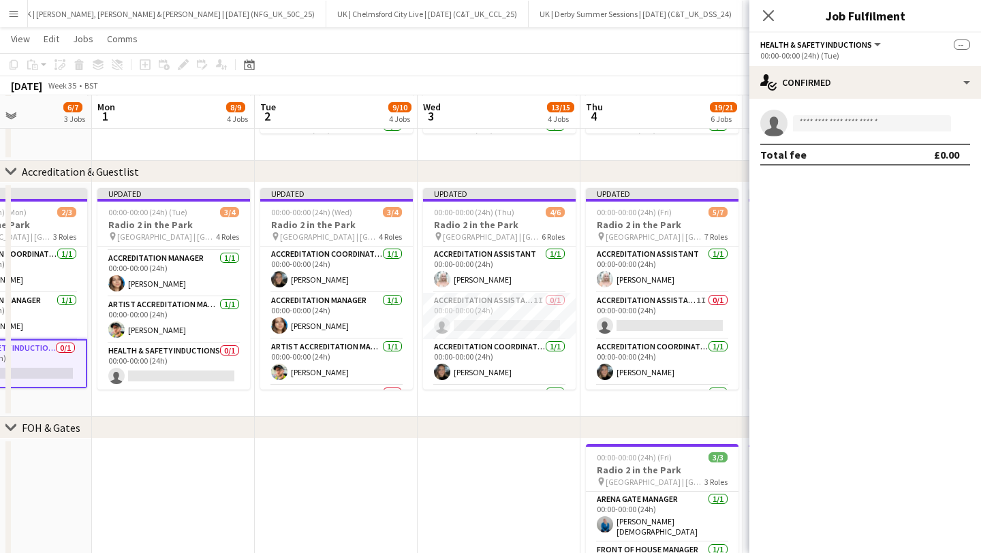
drag, startPoint x: 170, startPoint y: 359, endPoint x: 251, endPoint y: 343, distance: 82.6
click at [173, 358] on app-card-role "Health & Safety Inductions 0/1 00:00-00:00 (24h) single-neutral-actions" at bounding box center [173, 366] width 153 height 46
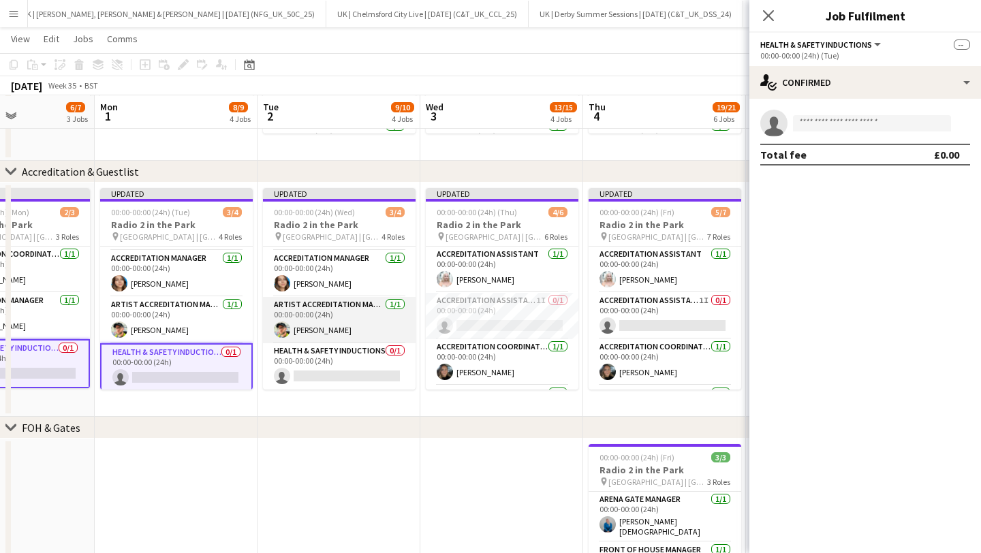
scroll to position [0, 560]
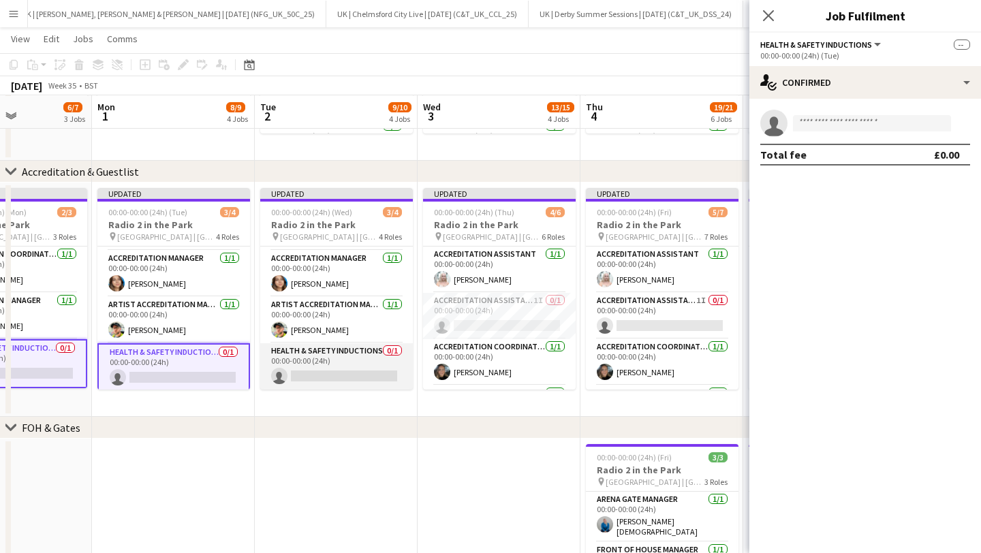
click at [313, 363] on app-card-role "Health & Safety Inductions 0/1 00:00-00:00 (24h) single-neutral-actions" at bounding box center [336, 366] width 153 height 46
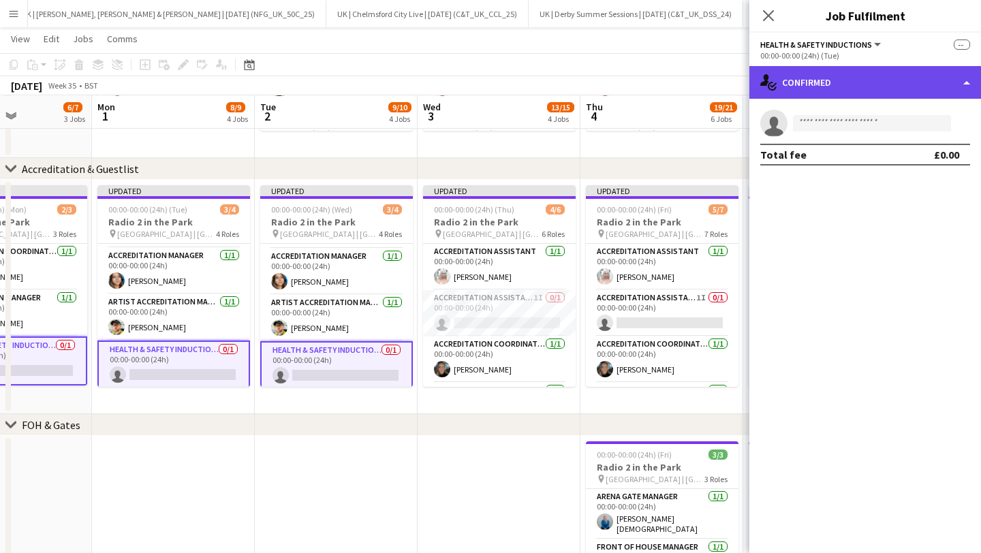
click at [788, 87] on div "single-neutral-actions-check-2 Confirmed" at bounding box center [866, 82] width 232 height 33
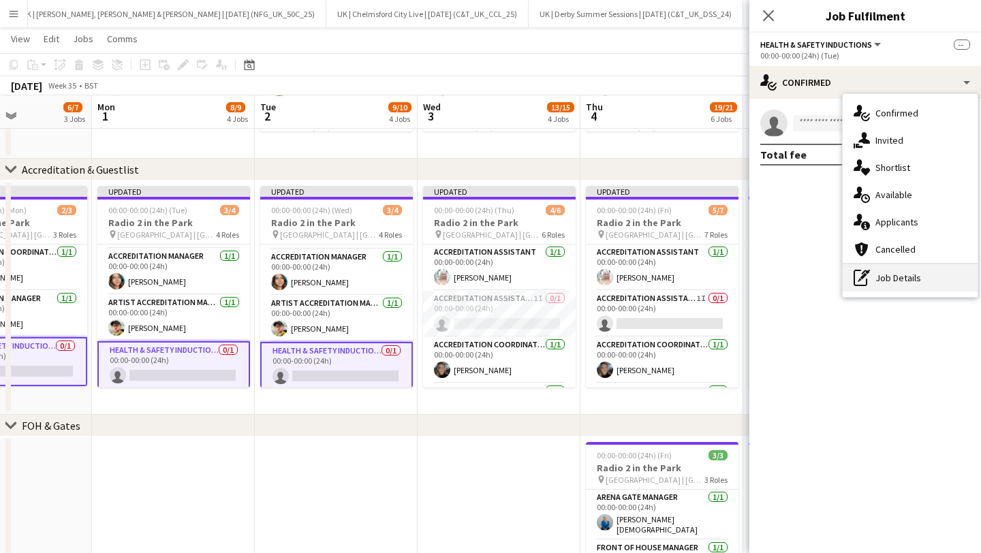
click at [889, 277] on div "pen-write Job Details" at bounding box center [910, 277] width 135 height 27
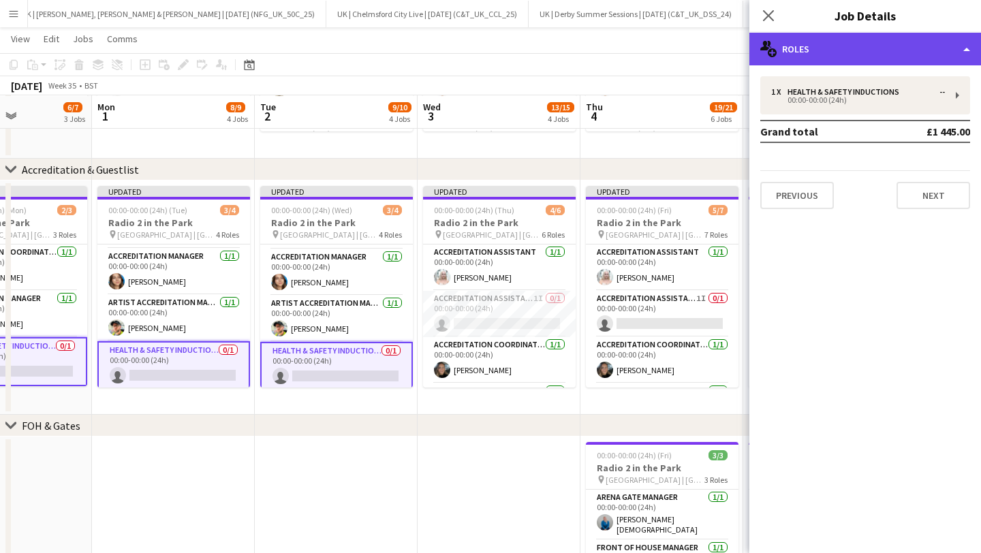
click at [838, 49] on div "multiple-users-add Roles" at bounding box center [866, 49] width 232 height 33
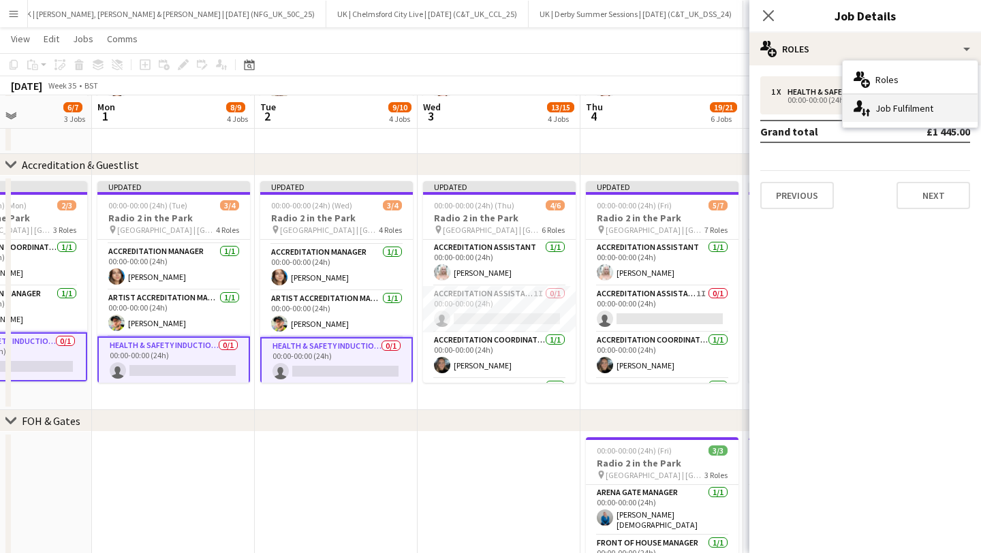
click at [879, 96] on div "single-neutral-actions-up-down Job Fulfilment" at bounding box center [910, 108] width 135 height 27
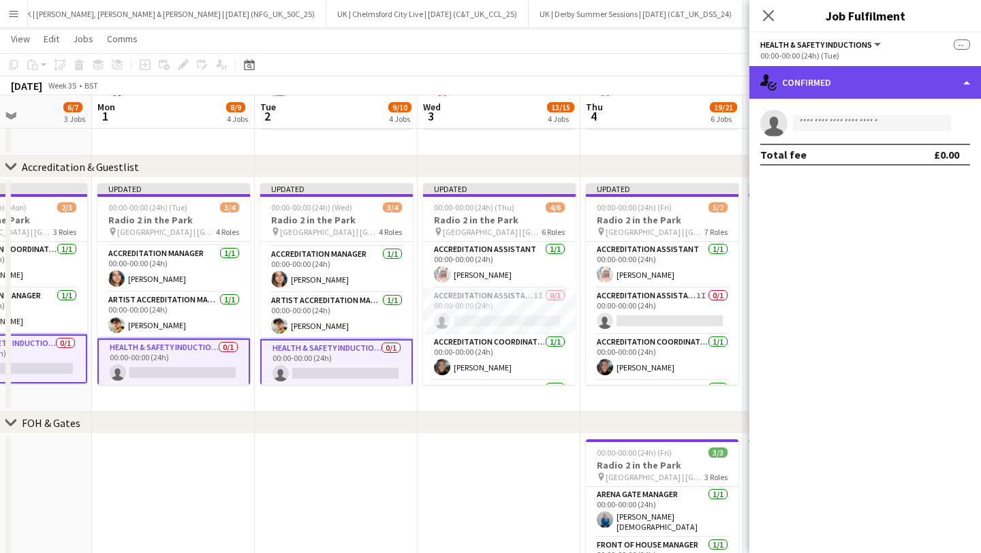
click at [808, 77] on div "single-neutral-actions-check-2 Confirmed" at bounding box center [866, 82] width 232 height 33
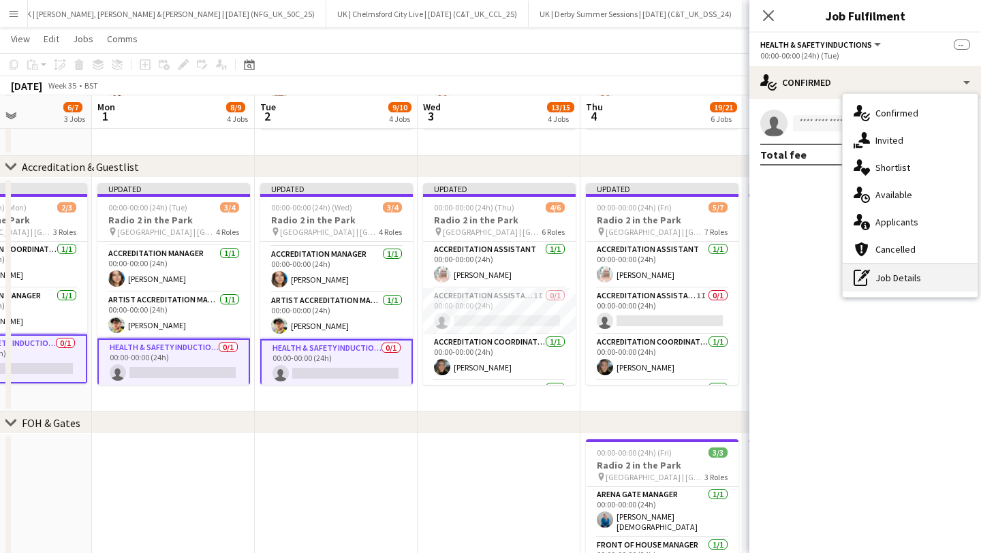
click at [900, 284] on div "pen-write Job Details" at bounding box center [910, 277] width 135 height 27
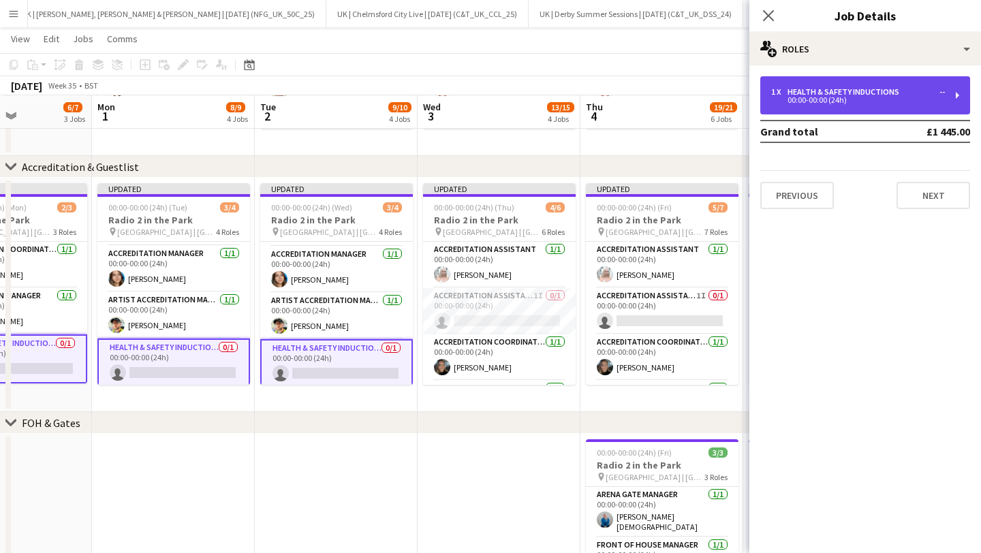
click at [813, 89] on div "Health & Safety Inductions" at bounding box center [846, 92] width 117 height 10
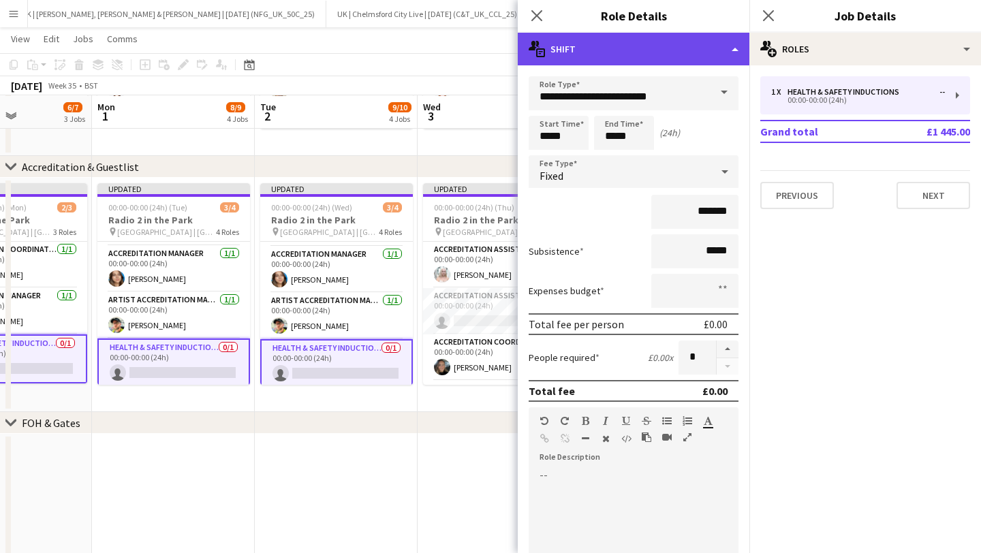
click at [642, 45] on div "multiple-actions-text Shift" at bounding box center [634, 49] width 232 height 33
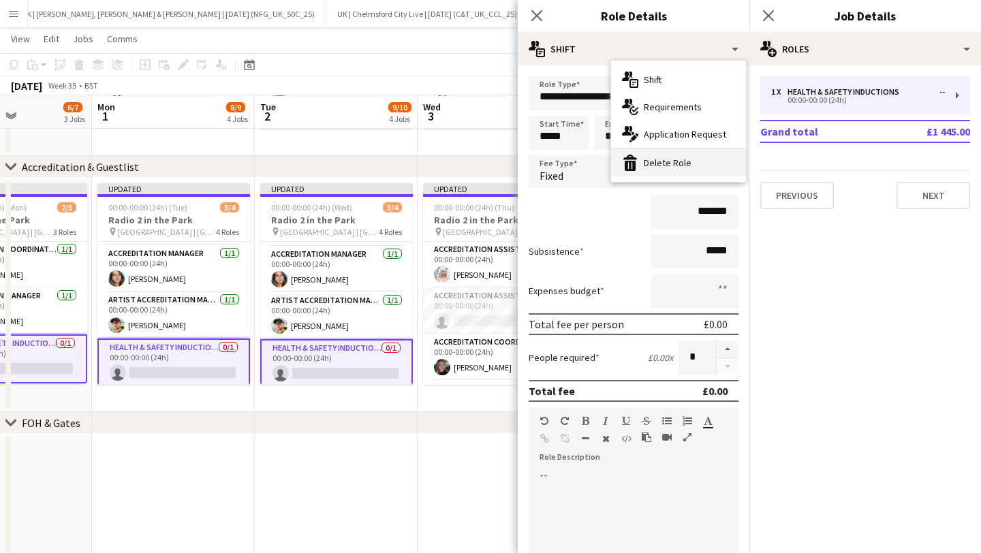
click at [679, 159] on div "bin-2 Delete Role" at bounding box center [678, 162] width 135 height 27
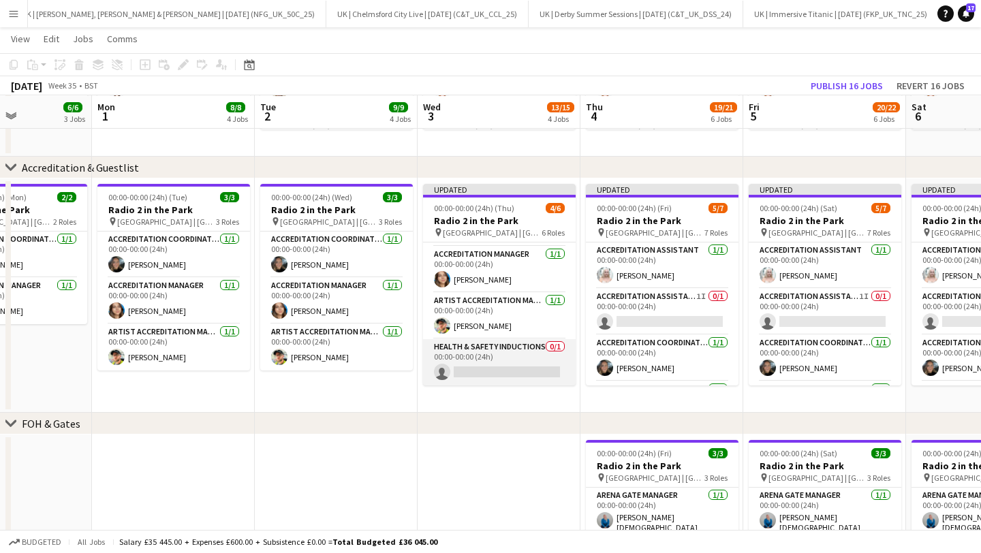
click at [480, 354] on app-card-role "Health & Safety Inductions 0/1 00:00-00:00 (24h) single-neutral-actions" at bounding box center [499, 362] width 153 height 46
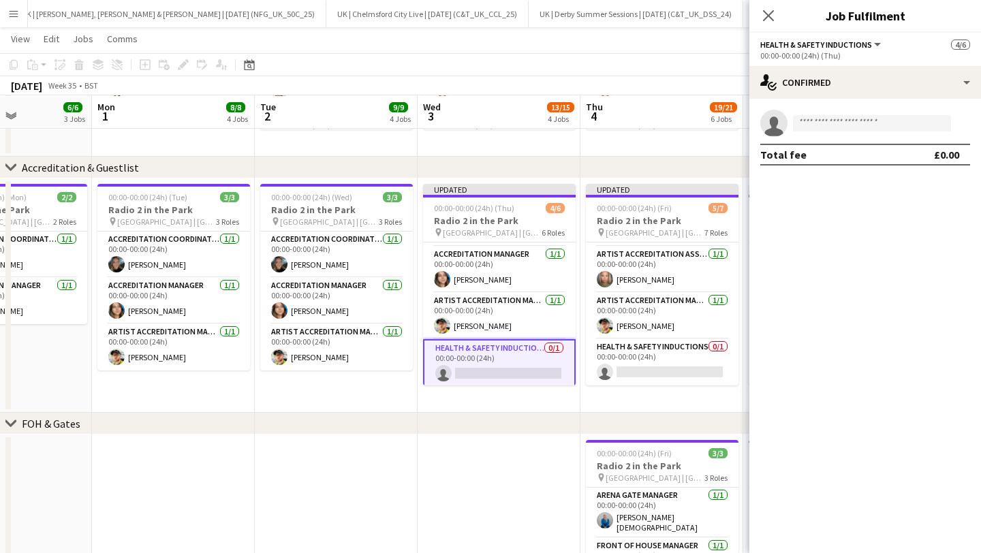
click at [642, 352] on app-card-role "Health & Safety Inductions 0/1 00:00-00:00 (24h) single-neutral-actions" at bounding box center [662, 362] width 153 height 46
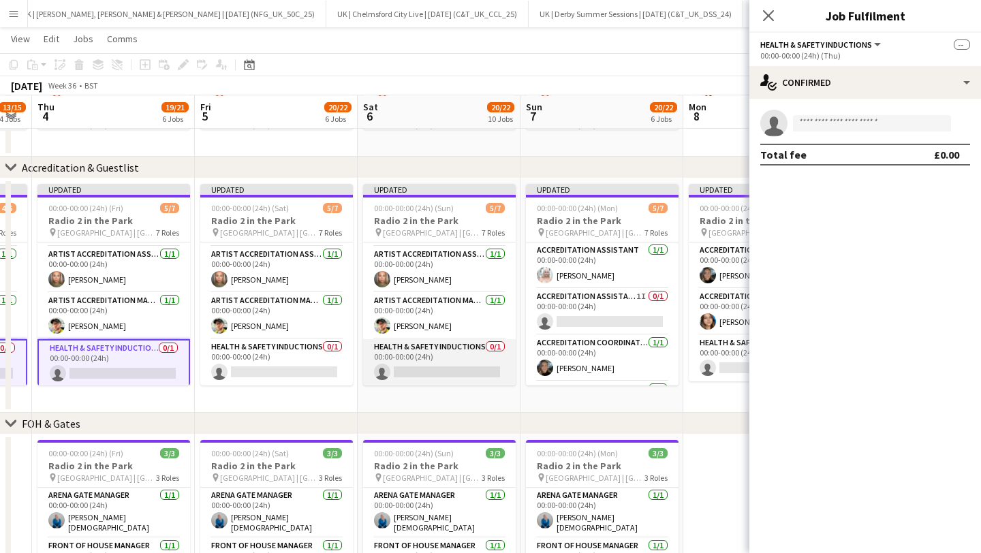
click at [381, 357] on app-card-role "Health & Safety Inductions 0/1 00:00-00:00 (24h) single-neutral-actions" at bounding box center [439, 362] width 153 height 46
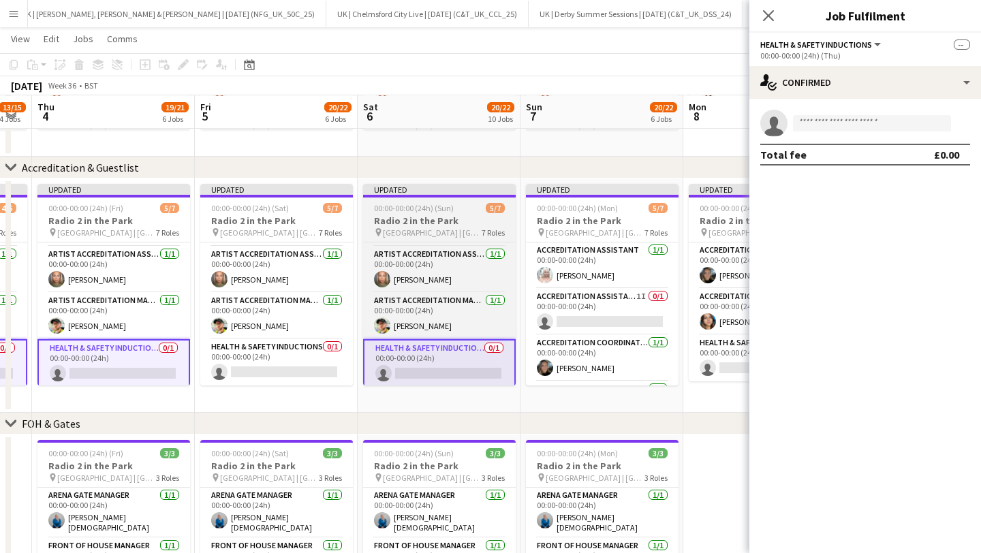
drag, startPoint x: 276, startPoint y: 353, endPoint x: 504, endPoint y: 343, distance: 228.5
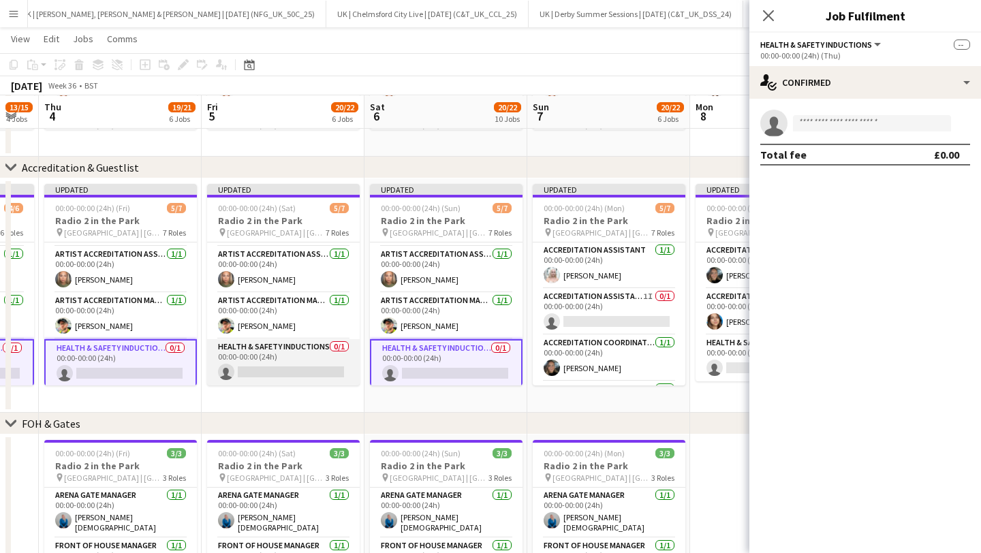
click at [286, 371] on app-card-role "Health & Safety Inductions 0/1 00:00-00:00 (24h) single-neutral-actions" at bounding box center [283, 362] width 153 height 46
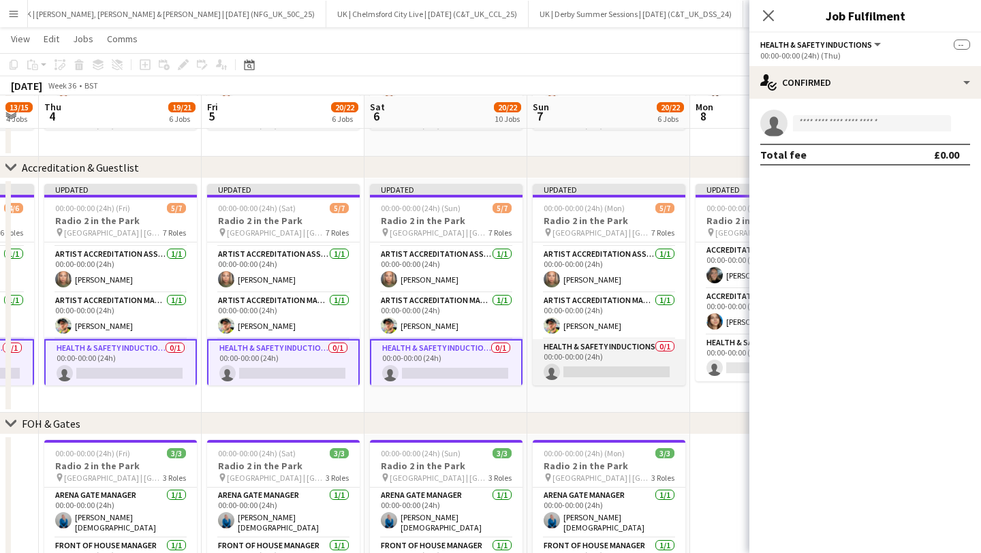
click at [607, 358] on app-card-role "Health & Safety Inductions 0/1 00:00-00:00 (24h) single-neutral-actions" at bounding box center [609, 362] width 153 height 46
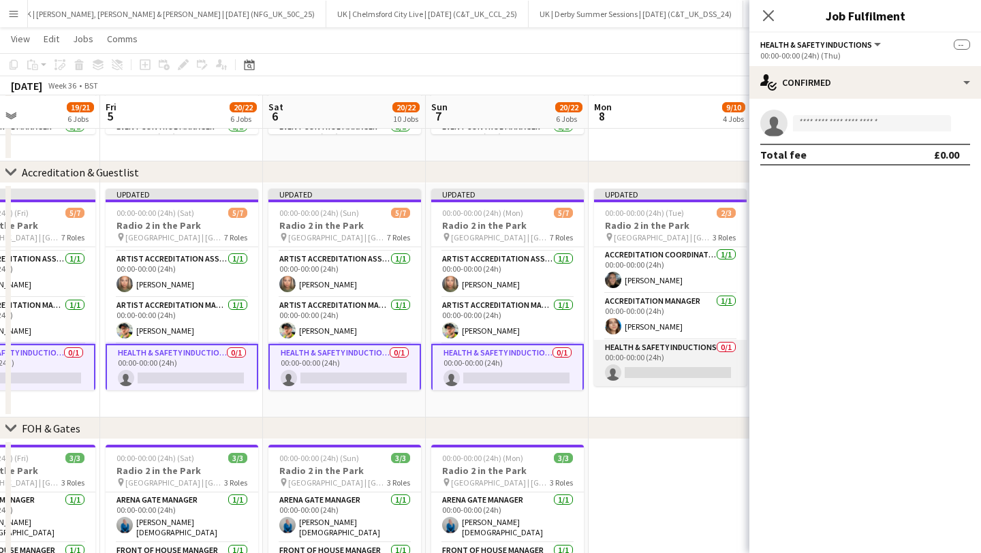
click at [625, 358] on app-card-role "Health & Safety Inductions 0/1 00:00-00:00 (24h) single-neutral-actions" at bounding box center [670, 363] width 153 height 46
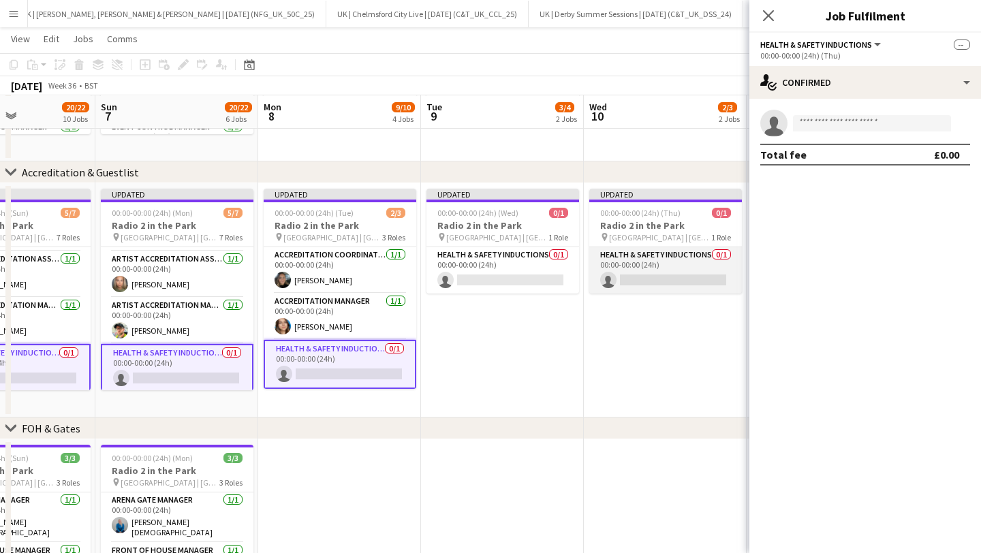
click at [623, 273] on app-card-role "Health & Safety Inductions 0/1 00:00-00:00 (24h) single-neutral-actions" at bounding box center [666, 270] width 153 height 46
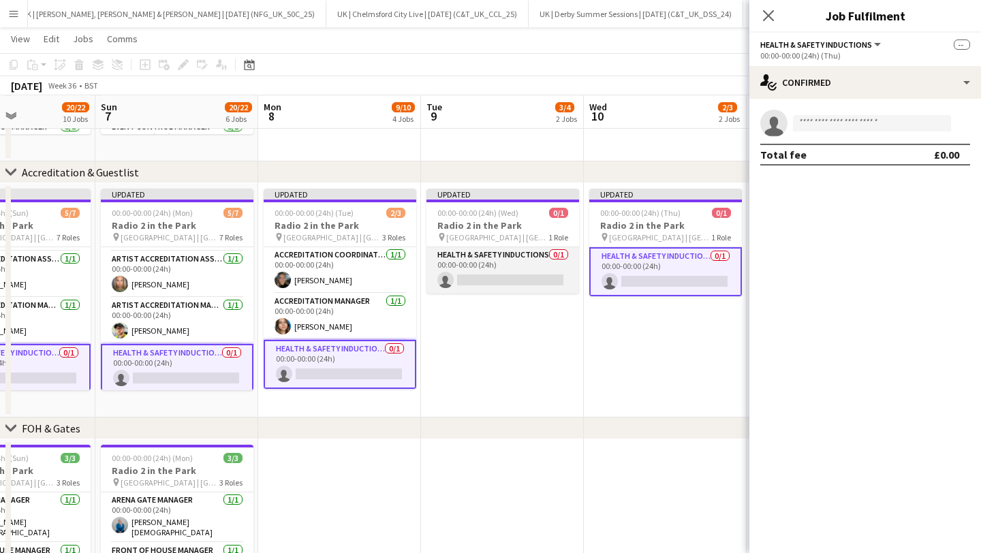
click at [508, 261] on app-card-role "Health & Safety Inductions 0/1 00:00-00:00 (24h) single-neutral-actions" at bounding box center [503, 270] width 153 height 46
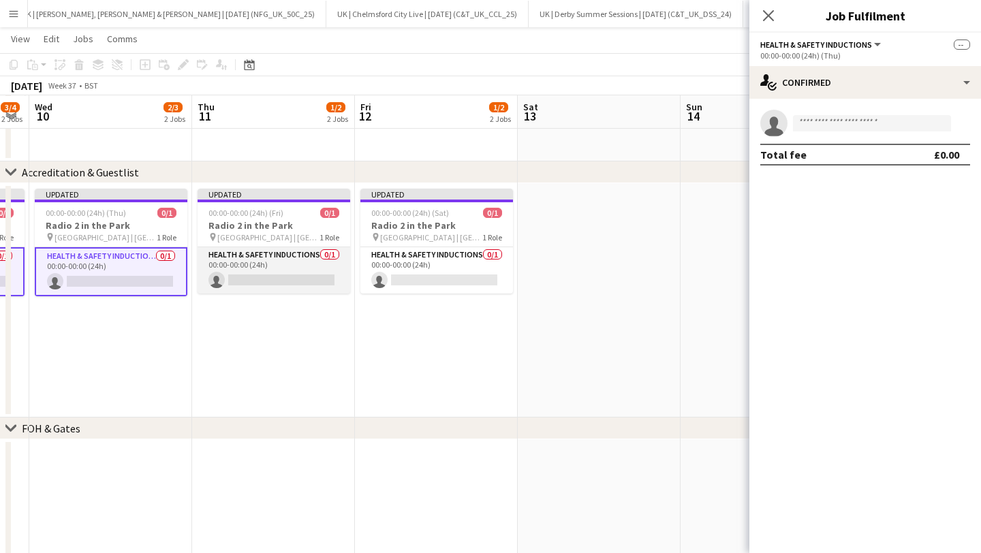
drag, startPoint x: 285, startPoint y: 265, endPoint x: 336, endPoint y: 265, distance: 51.1
click at [288, 265] on app-card-role "Health & Safety Inductions 0/1 00:00-00:00 (24h) single-neutral-actions" at bounding box center [274, 270] width 153 height 46
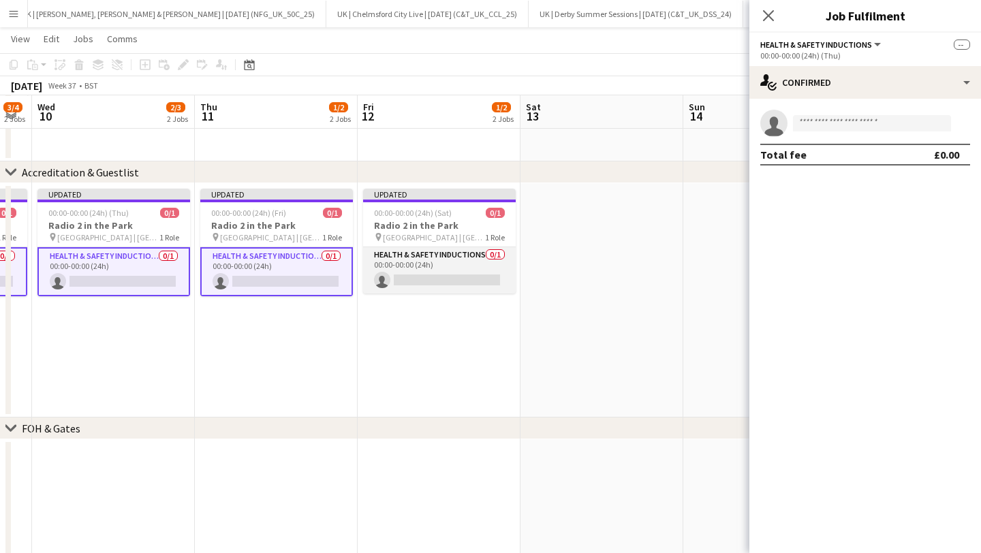
click at [432, 260] on app-card-role "Health & Safety Inductions 0/1 00:00-00:00 (24h) single-neutral-actions" at bounding box center [439, 270] width 153 height 46
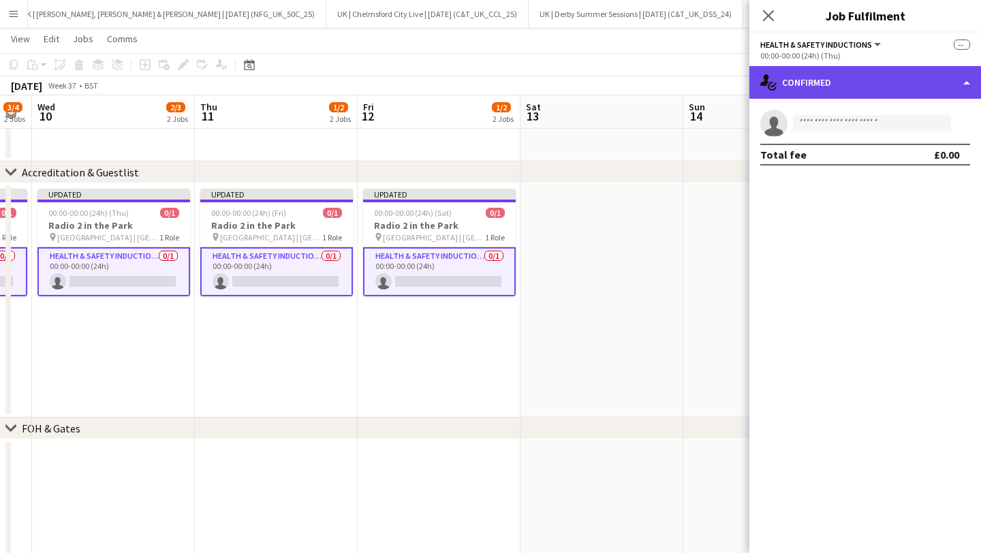
click at [810, 91] on div "single-neutral-actions-check-2 Confirmed" at bounding box center [866, 82] width 232 height 33
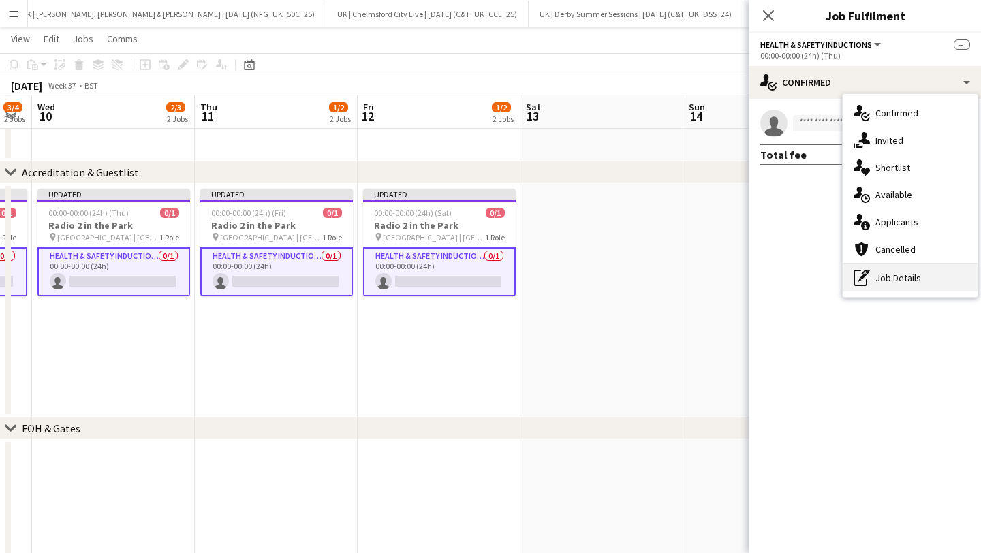
click at [920, 285] on div "pen-write Job Details" at bounding box center [910, 277] width 135 height 27
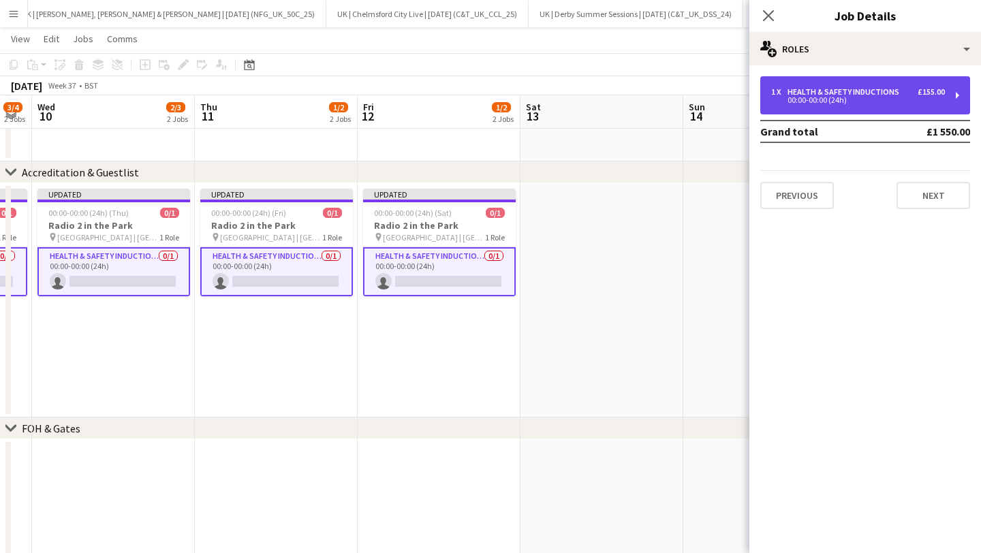
click at [786, 103] on div "00:00-00:00 (24h)" at bounding box center [858, 100] width 174 height 7
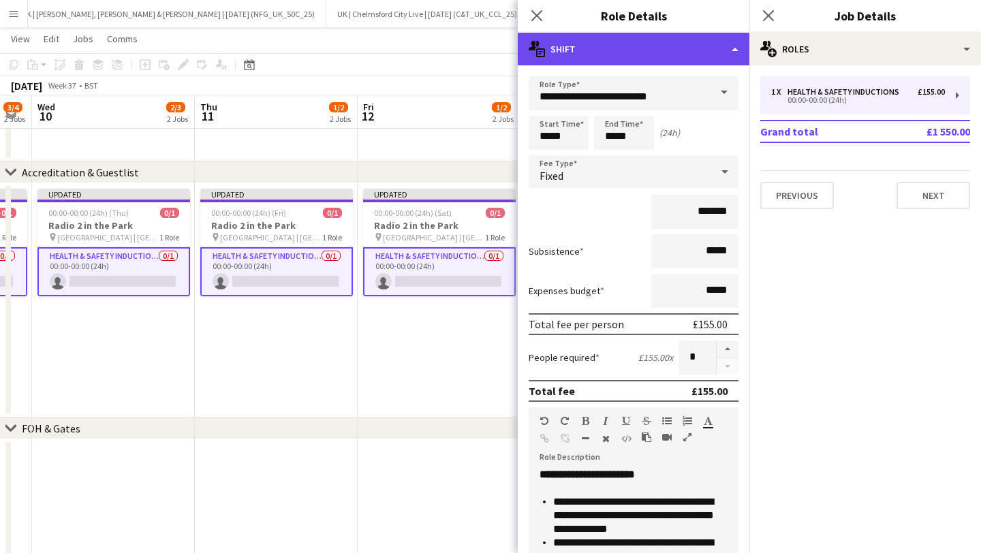
click at [596, 52] on div "multiple-actions-text Shift" at bounding box center [634, 49] width 232 height 33
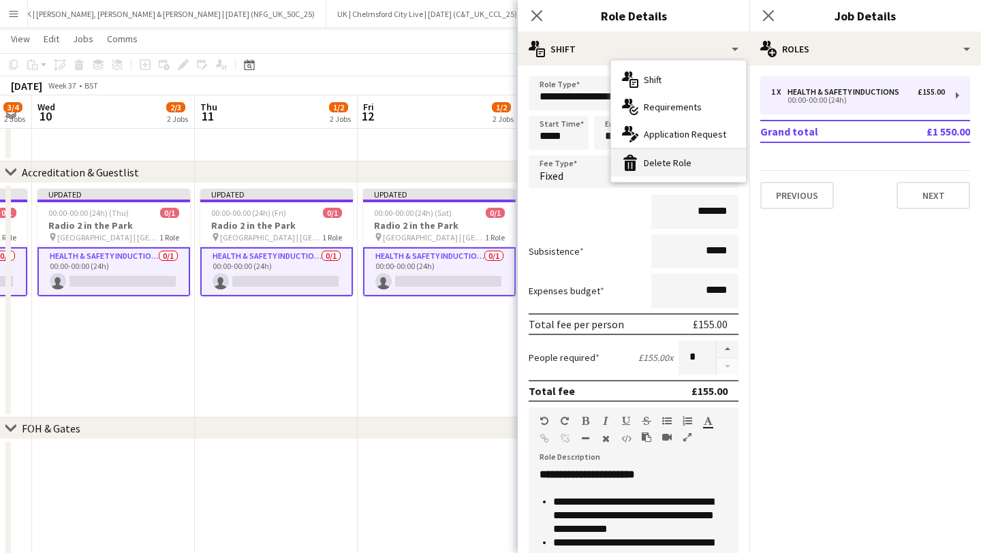
click at [697, 164] on div "bin-2 Delete Role" at bounding box center [678, 162] width 135 height 27
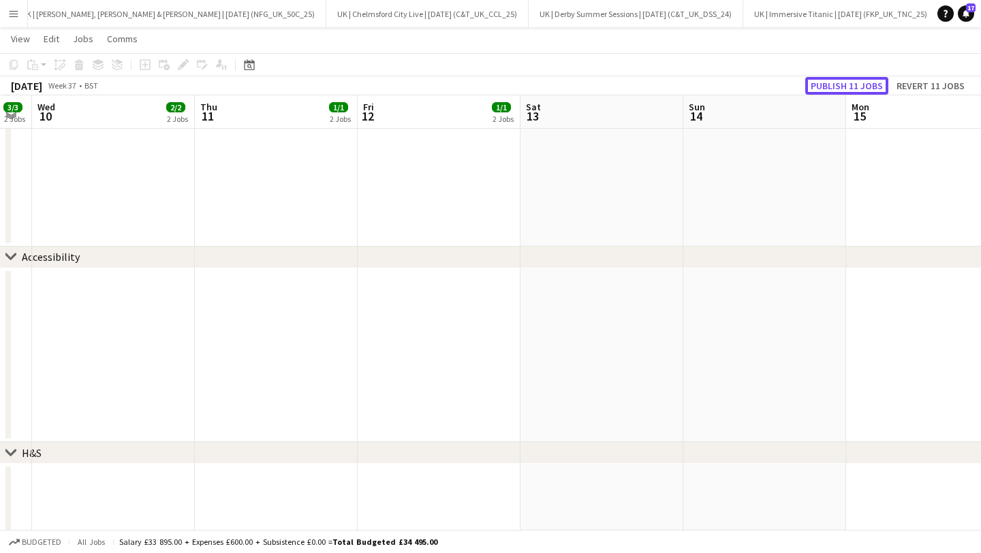
drag, startPoint x: 841, startPoint y: 87, endPoint x: 795, endPoint y: 87, distance: 45.7
click at [840, 86] on button "Publish 11 jobs" at bounding box center [847, 86] width 83 height 18
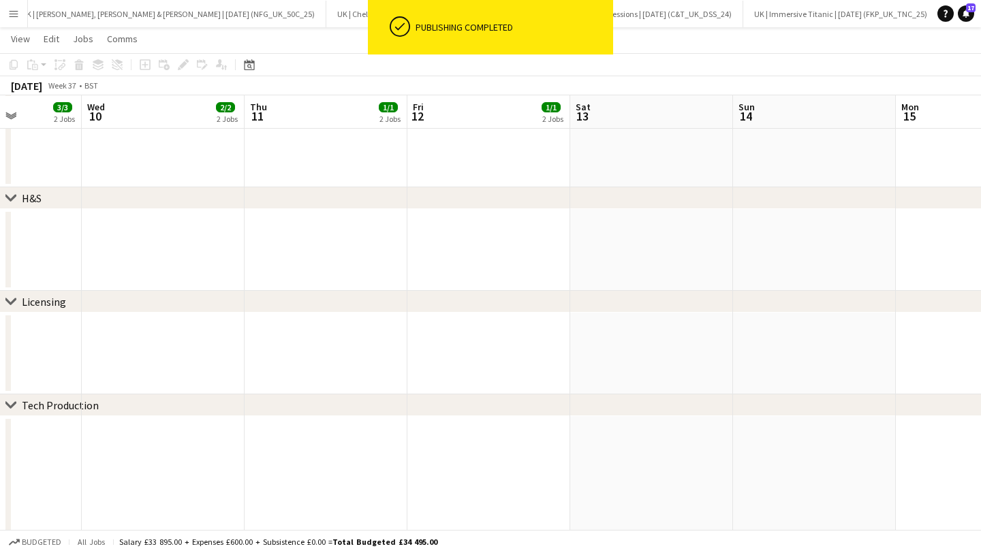
click at [410, 240] on app-date-cell at bounding box center [489, 250] width 163 height 82
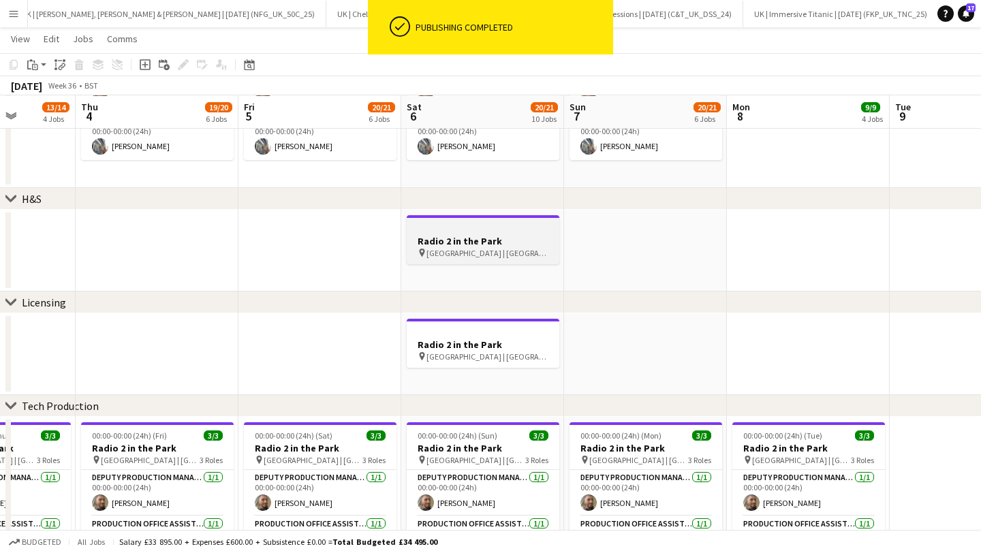
click at [427, 237] on h3 "Radio 2 in the Park" at bounding box center [483, 241] width 153 height 12
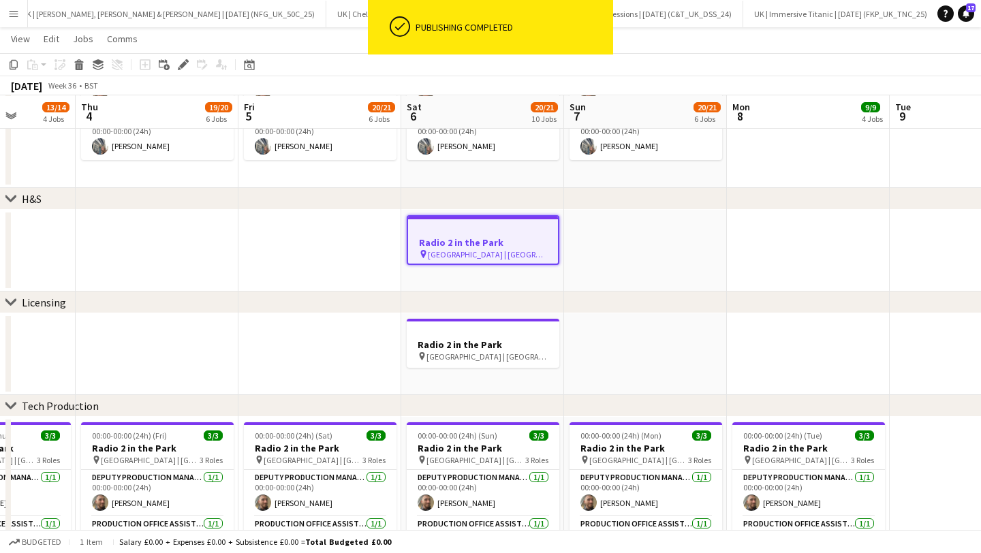
click at [600, 234] on app-date-cell at bounding box center [645, 251] width 163 height 82
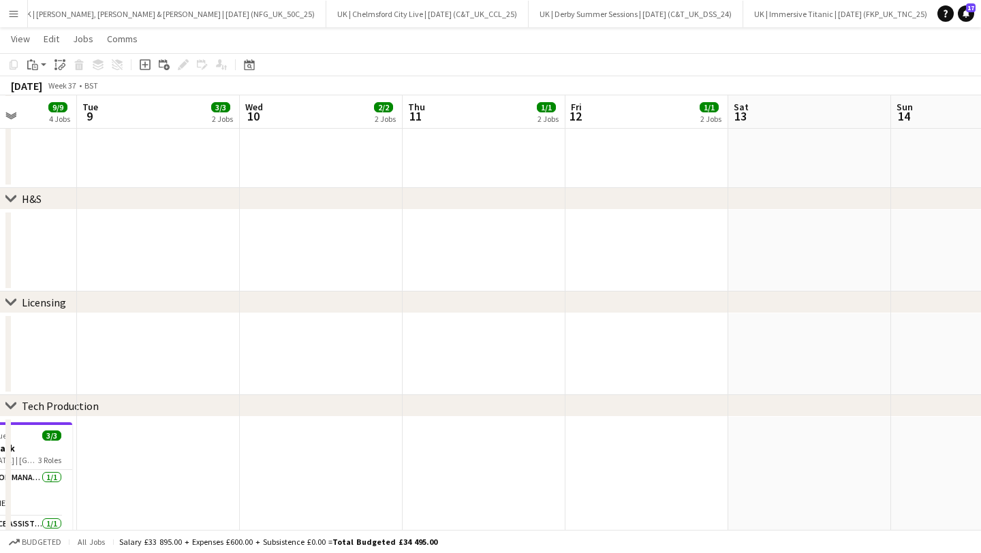
click at [622, 254] on app-date-cell at bounding box center [647, 251] width 163 height 82
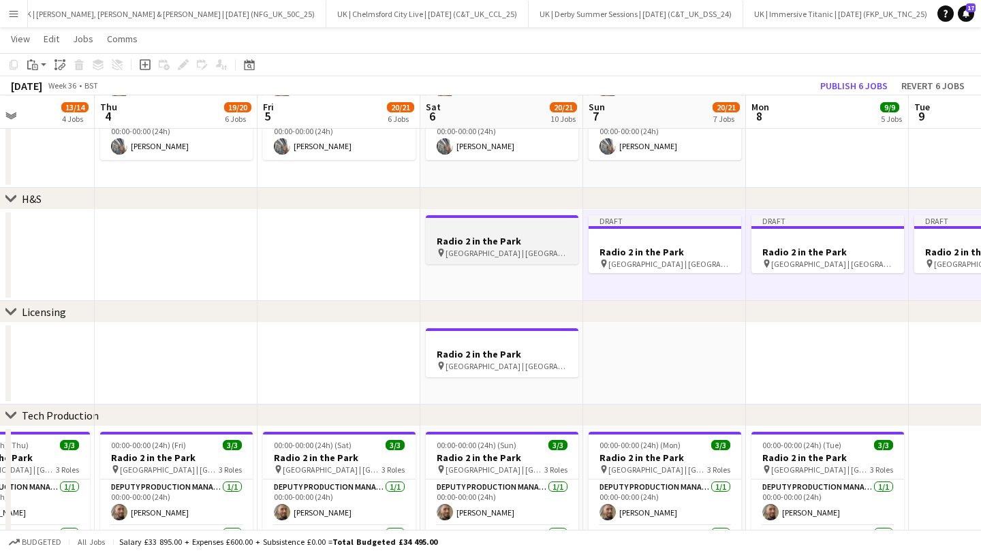
click at [473, 235] on h3 "Radio 2 in the Park" at bounding box center [502, 241] width 153 height 12
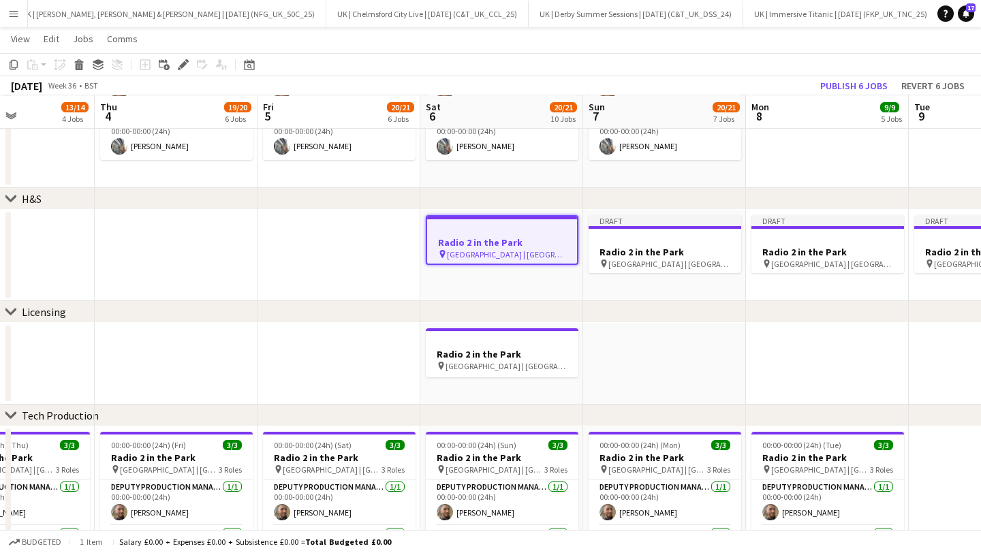
click at [342, 238] on app-date-cell at bounding box center [339, 255] width 163 height 91
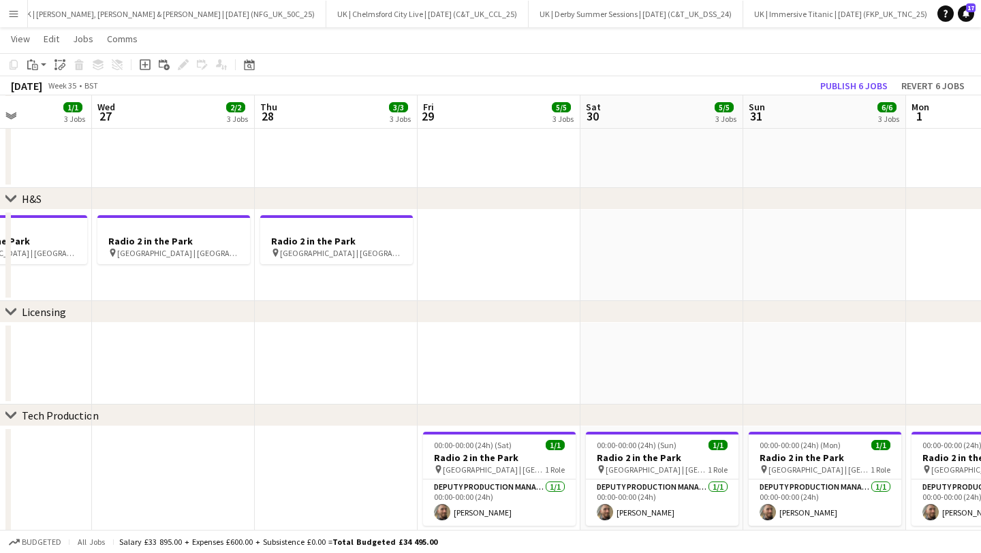
click at [461, 233] on app-date-cell at bounding box center [499, 255] width 163 height 91
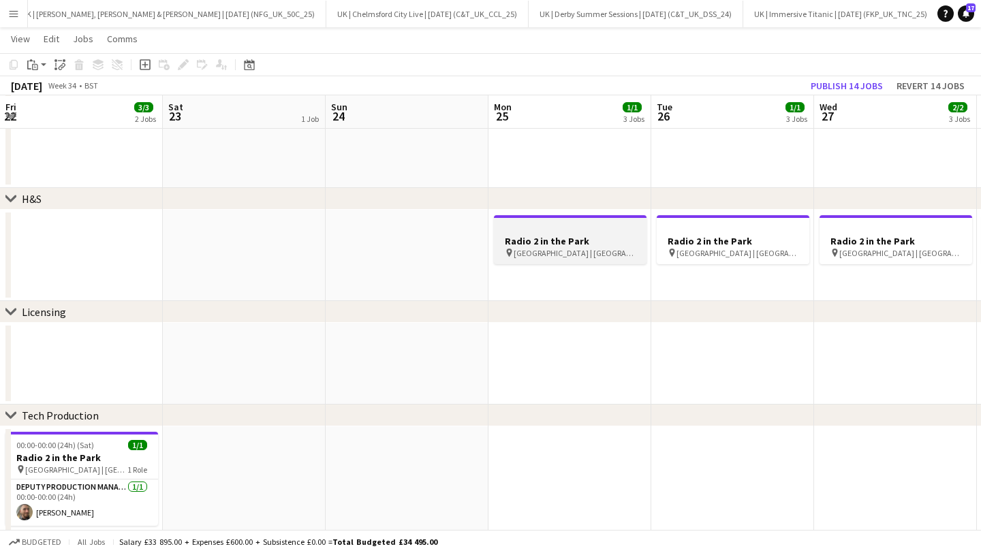
click at [519, 247] on div "pin [GEOGRAPHIC_DATA] | [GEOGRAPHIC_DATA], [GEOGRAPHIC_DATA]" at bounding box center [570, 252] width 153 height 11
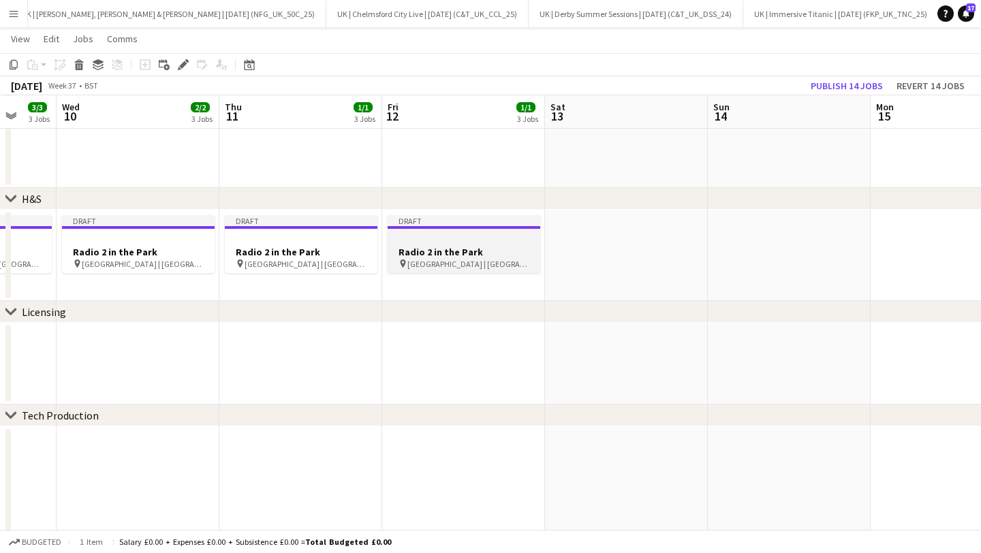
click at [458, 248] on h3 "Radio 2 in the Park" at bounding box center [464, 252] width 153 height 12
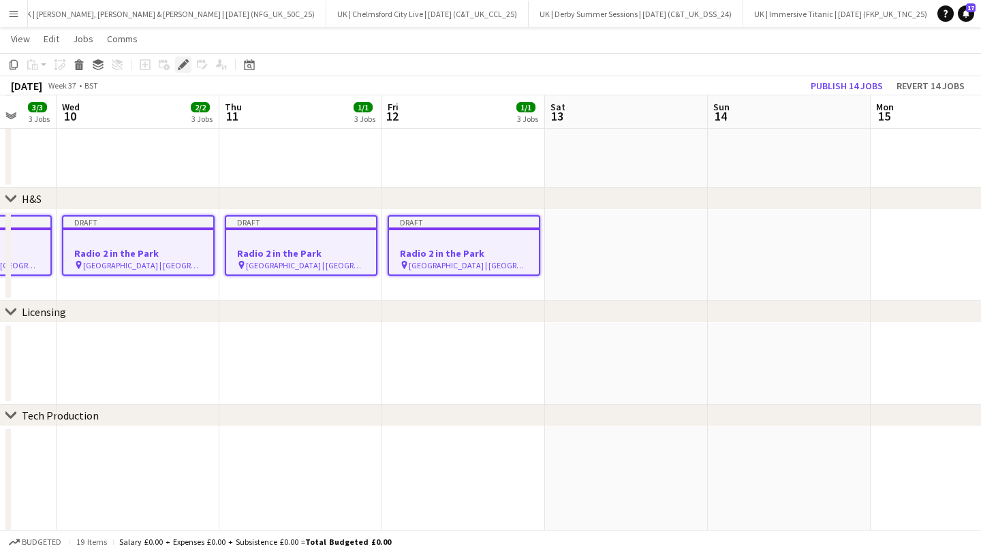
click at [185, 65] on icon "Edit" at bounding box center [183, 64] width 11 height 11
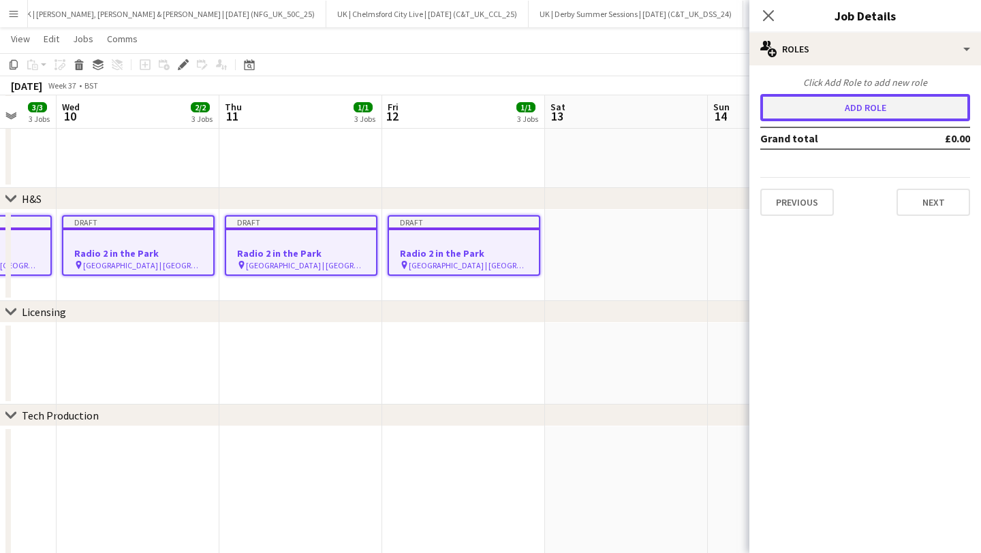
click at [840, 112] on button "Add role" at bounding box center [866, 107] width 210 height 27
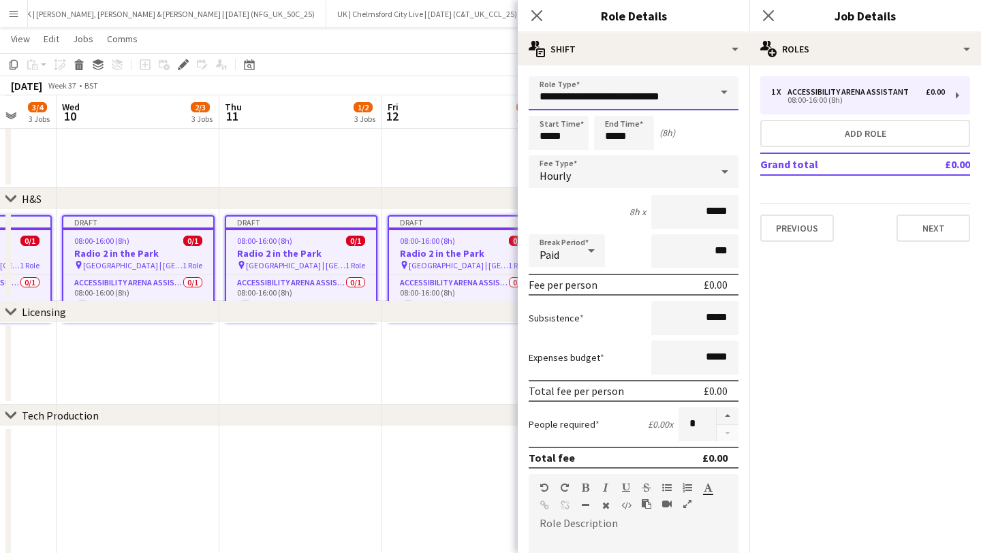
click at [652, 104] on input "**********" at bounding box center [634, 93] width 210 height 34
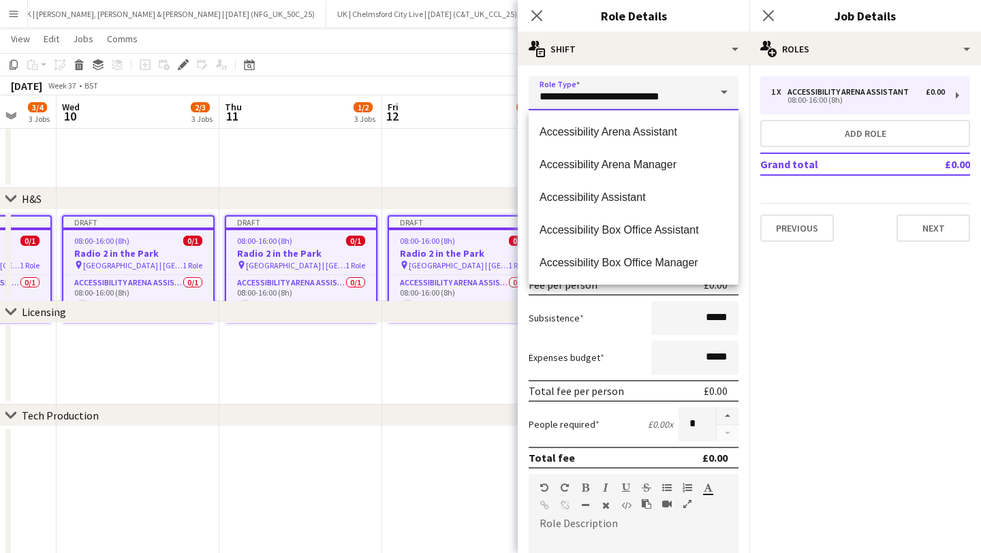
click at [652, 104] on input "**********" at bounding box center [634, 93] width 210 height 34
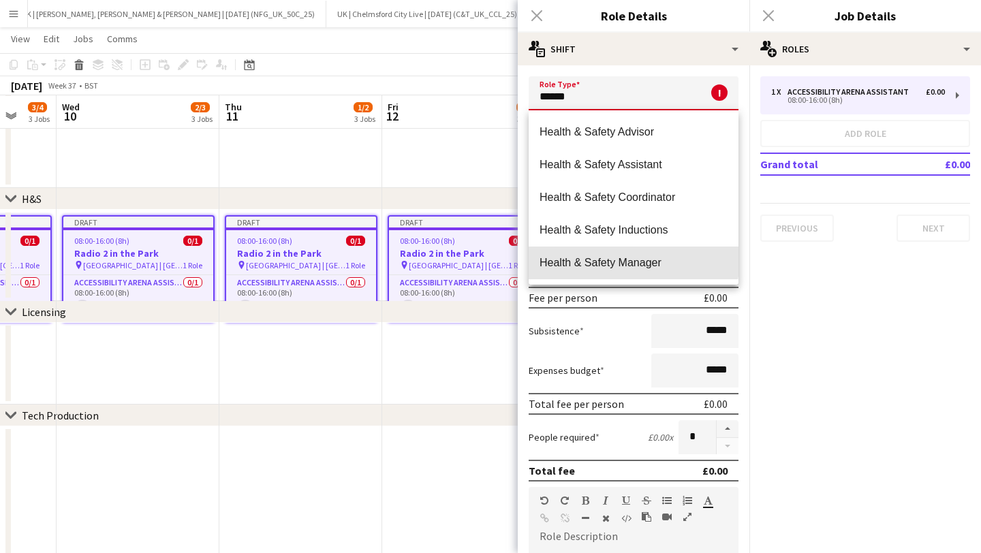
drag, startPoint x: 622, startPoint y: 260, endPoint x: 529, endPoint y: 155, distance: 140.0
click at [619, 258] on span "Health & Safety Manager" at bounding box center [634, 262] width 188 height 13
type input "**********"
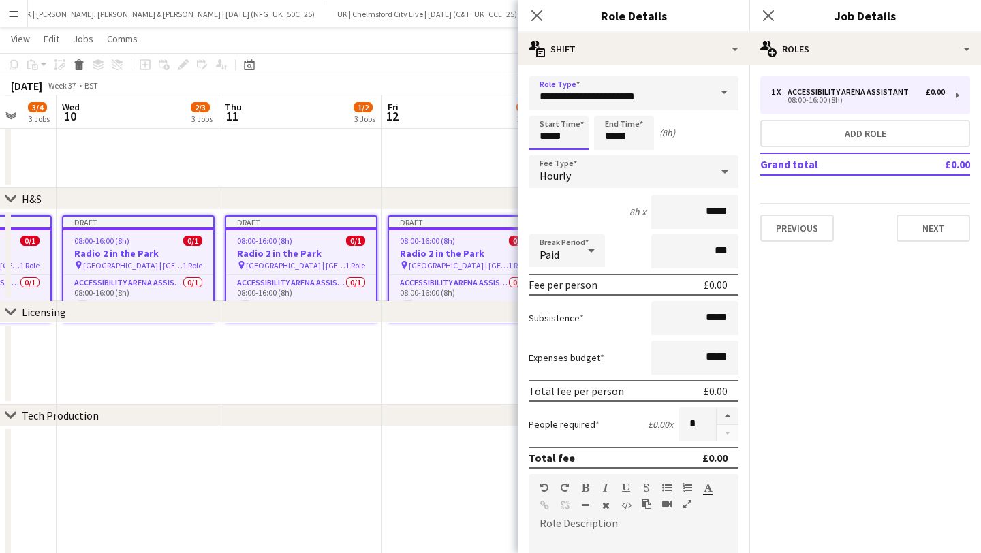
click at [546, 134] on input "*****" at bounding box center [559, 133] width 60 height 34
type input "*****"
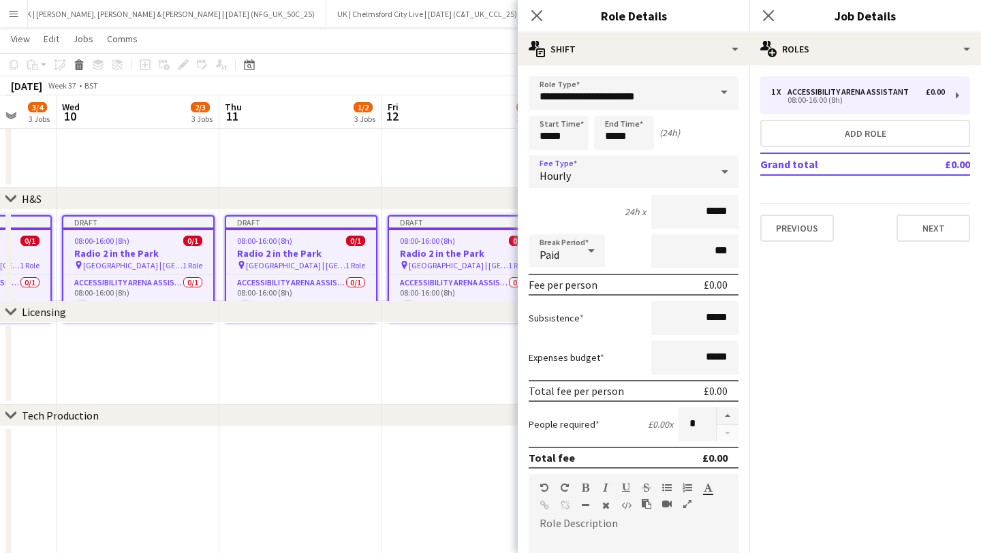
click at [610, 155] on form "**********" at bounding box center [634, 464] width 232 height 777
click at [611, 159] on div "Hourly" at bounding box center [620, 171] width 183 height 33
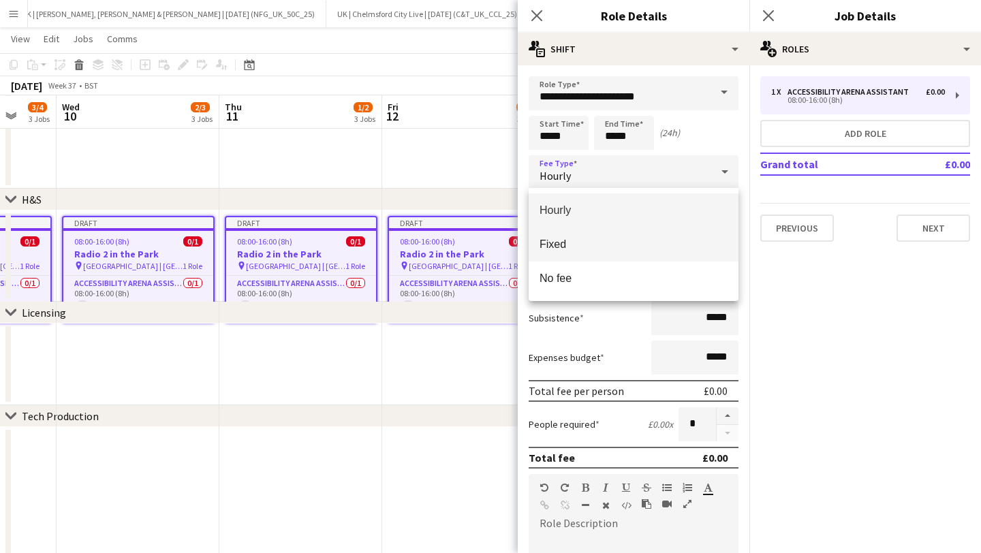
click at [611, 251] on span "Fixed" at bounding box center [634, 244] width 188 height 13
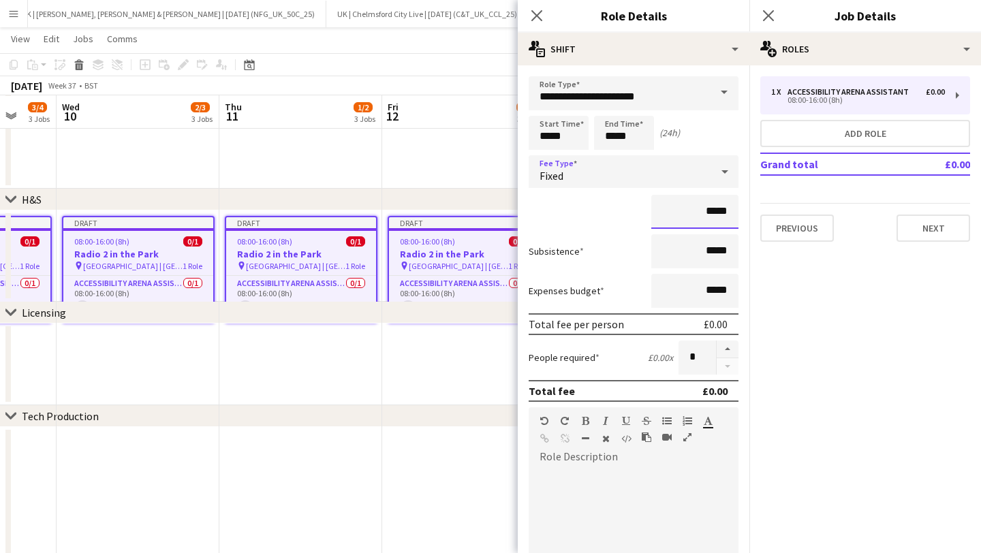
click at [727, 210] on input "*****" at bounding box center [695, 212] width 87 height 34
type input "****"
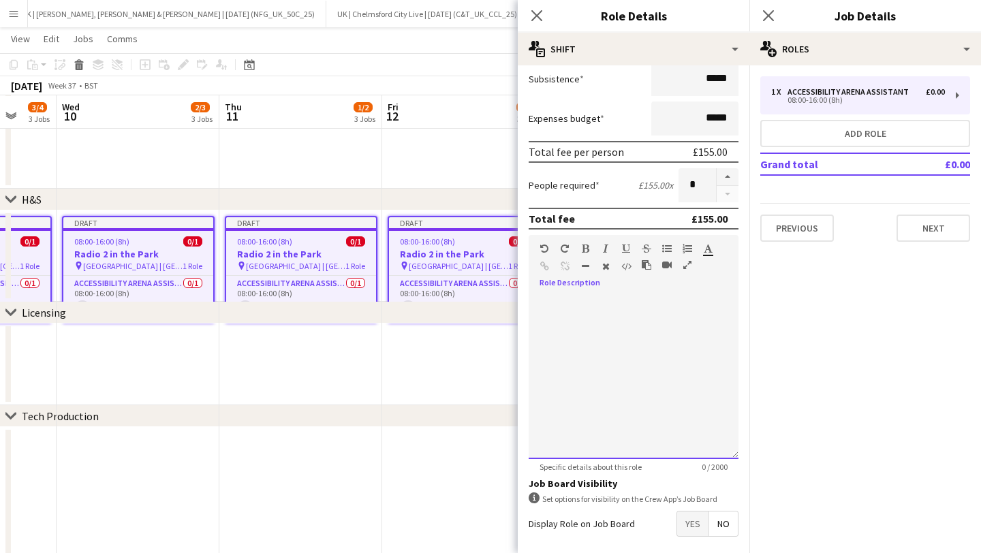
click at [581, 320] on div at bounding box center [634, 378] width 210 height 164
click at [580, 308] on div "**********" at bounding box center [634, 378] width 210 height 164
click at [583, 246] on icon "button" at bounding box center [585, 249] width 7 height 10
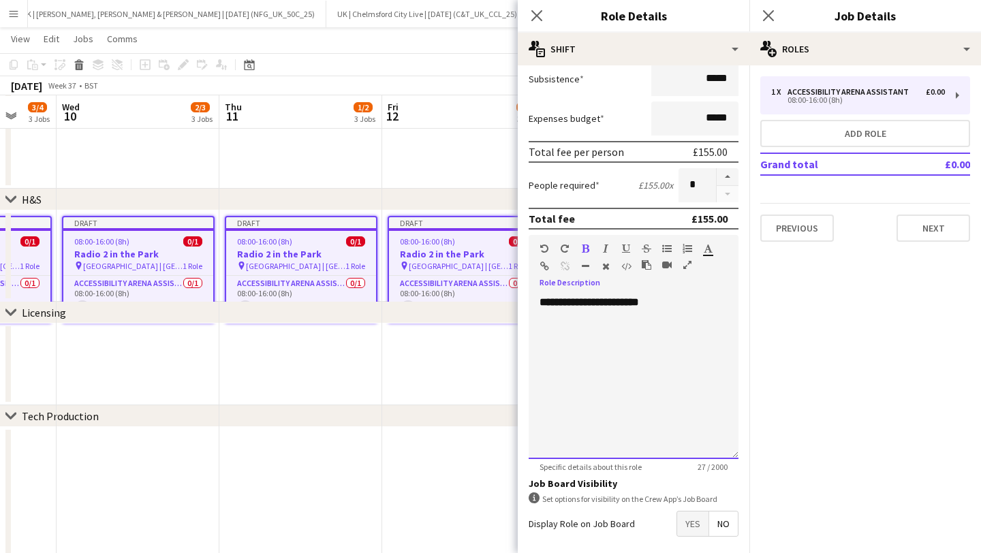
drag, startPoint x: 694, startPoint y: 294, endPoint x: 697, endPoint y: 307, distance: 13.8
click at [694, 294] on div "**********" at bounding box center [634, 372] width 210 height 173
click at [697, 307] on div "**********" at bounding box center [634, 378] width 210 height 164
click at [697, 304] on div "**********" at bounding box center [634, 378] width 210 height 164
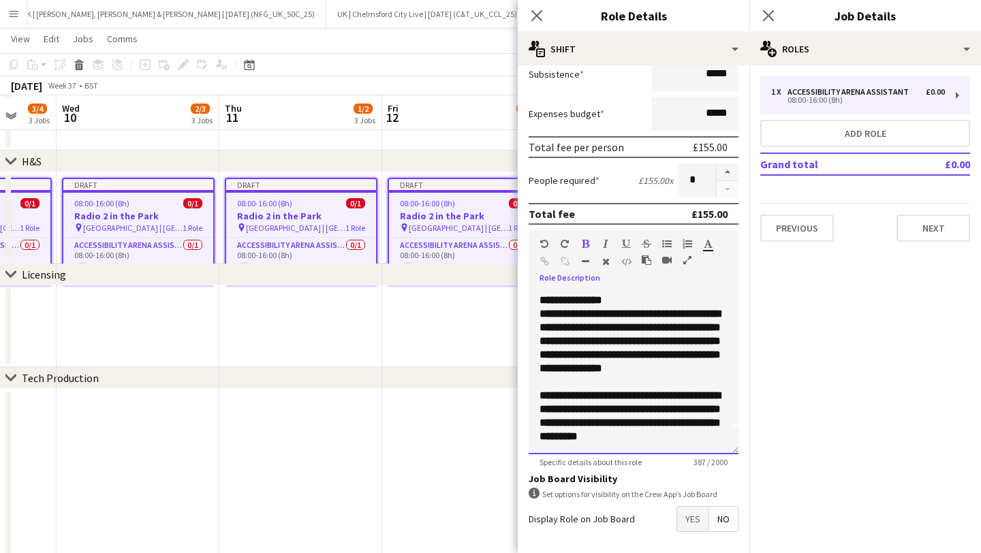
scroll to position [1036, 0]
click at [568, 333] on b "**********" at bounding box center [630, 341] width 181 height 65
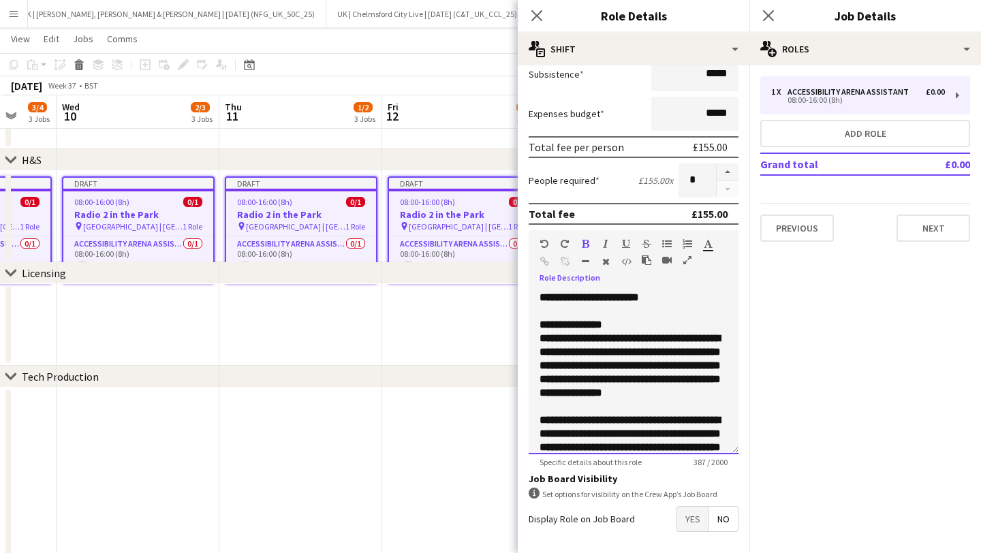
scroll to position [38, 0]
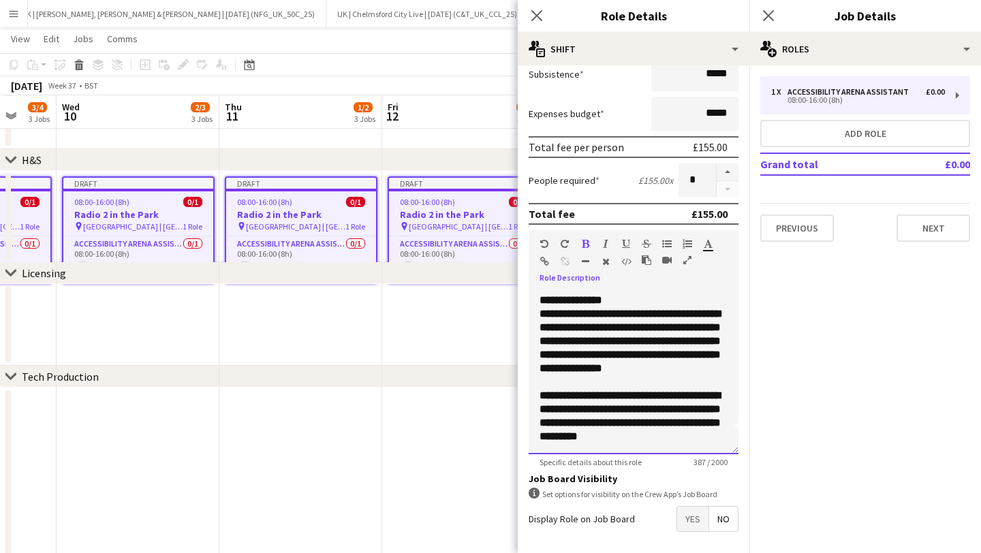
drag, startPoint x: 540, startPoint y: 320, endPoint x: 720, endPoint y: 491, distance: 247.8
click at [725, 500] on form "**********" at bounding box center [634, 254] width 232 height 710
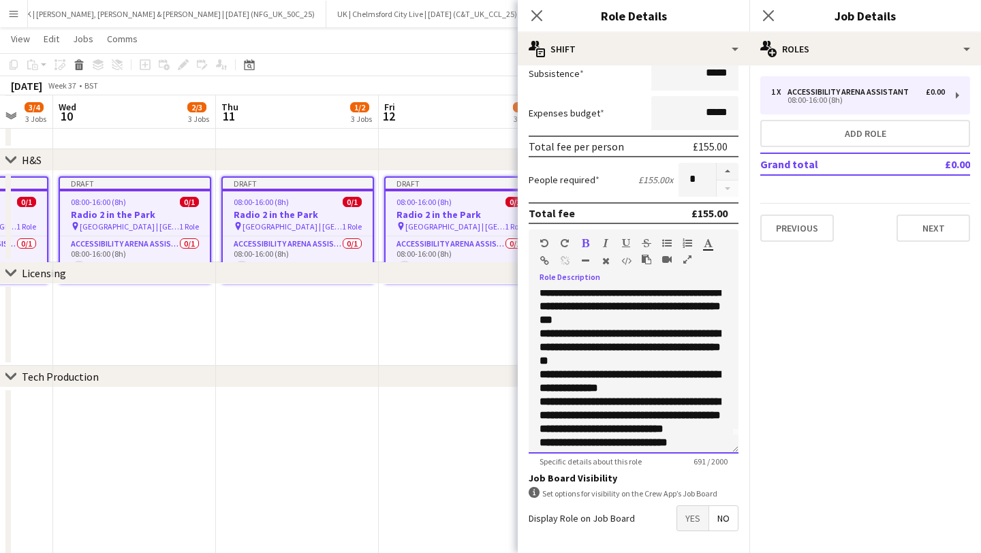
scroll to position [0, 0]
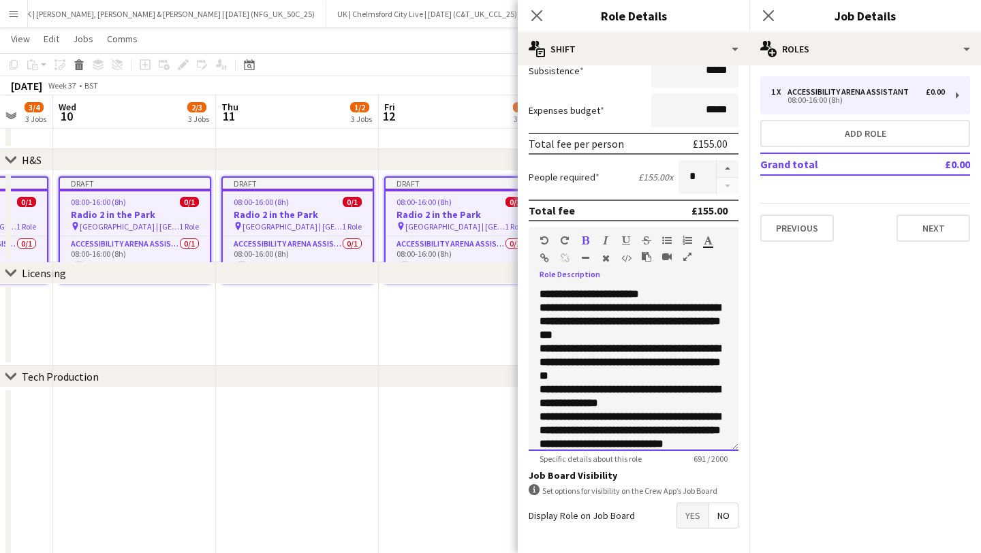
drag, startPoint x: 671, startPoint y: 444, endPoint x: 532, endPoint y: 305, distance: 196.6
click at [532, 305] on div "**********" at bounding box center [634, 370] width 210 height 164
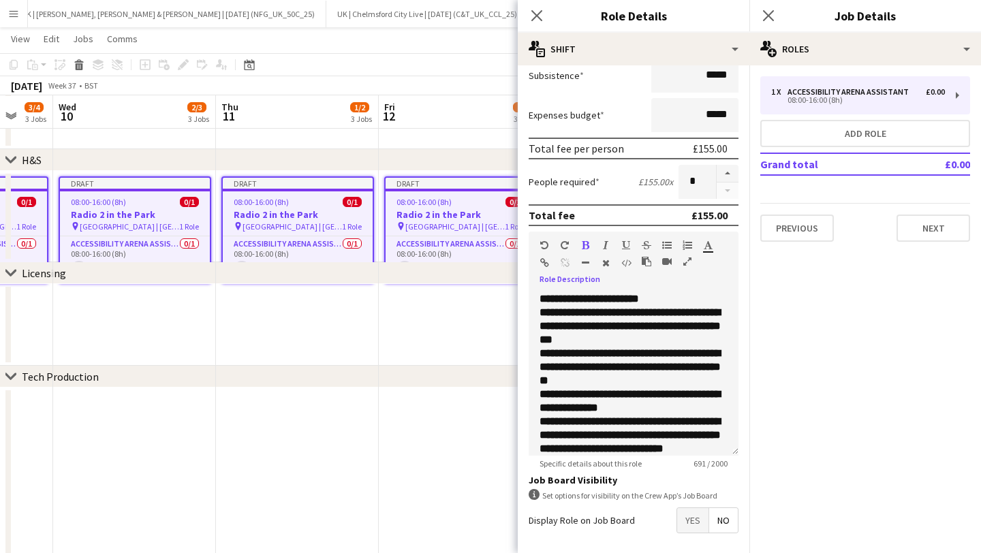
click at [584, 244] on icon "button" at bounding box center [585, 246] width 7 height 10
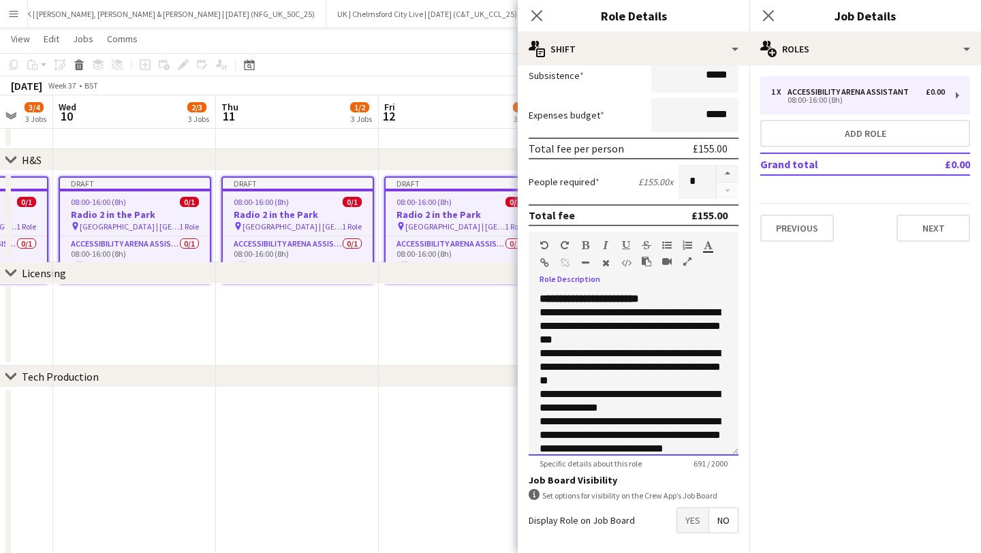
click at [684, 300] on div "**********" at bounding box center [634, 374] width 210 height 164
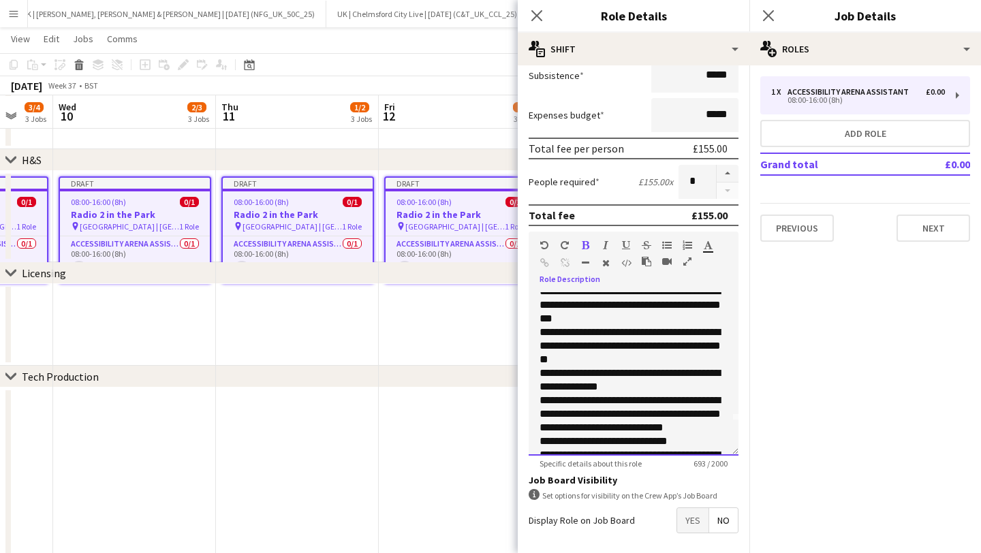
scroll to position [37, 0]
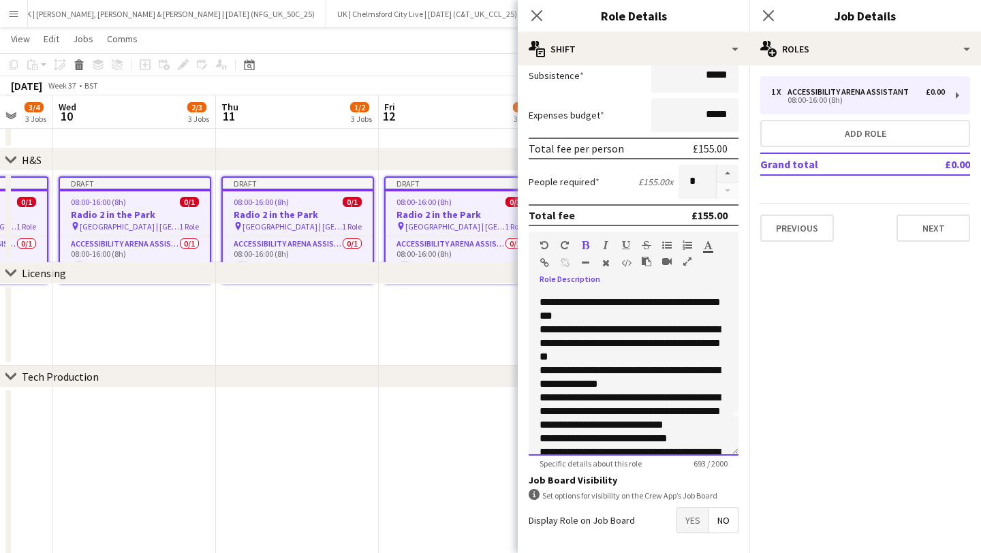
drag, startPoint x: 593, startPoint y: 353, endPoint x: 523, endPoint y: 332, distance: 72.7
click at [523, 332] on form "**********" at bounding box center [634, 255] width 232 height 710
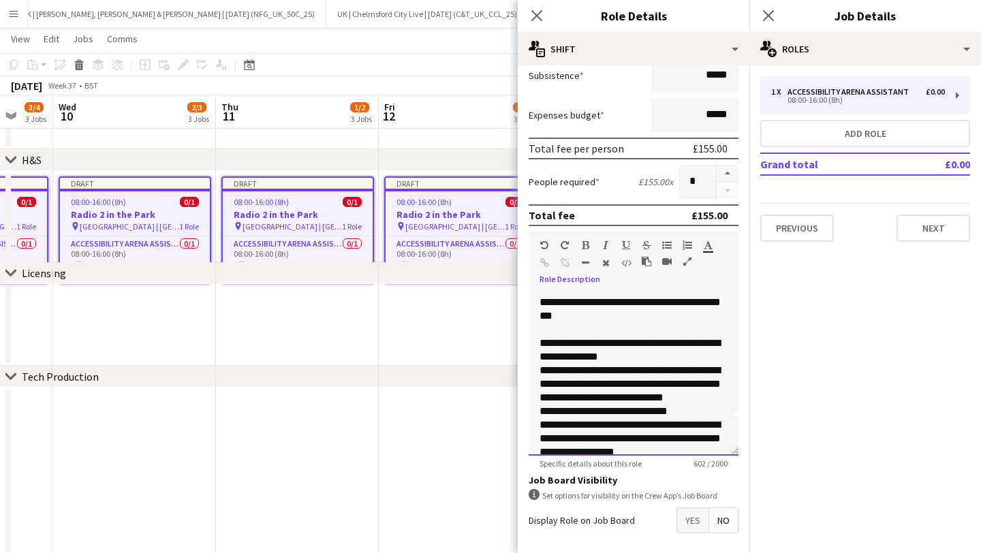
drag, startPoint x: 622, startPoint y: 361, endPoint x: 588, endPoint y: 356, distance: 33.6
click at [588, 356] on div "**********" at bounding box center [634, 350] width 188 height 27
click at [548, 333] on div at bounding box center [634, 330] width 188 height 14
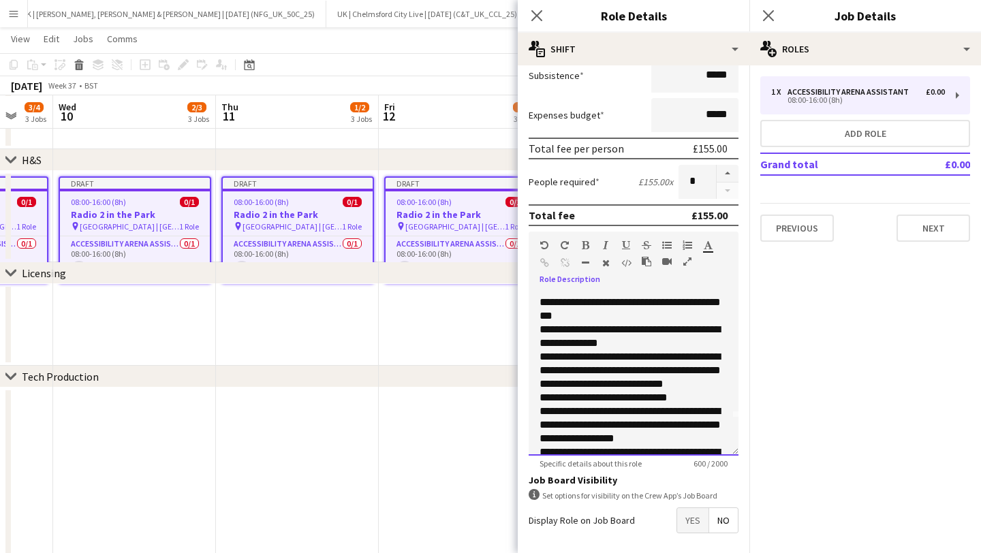
scroll to position [51, 0]
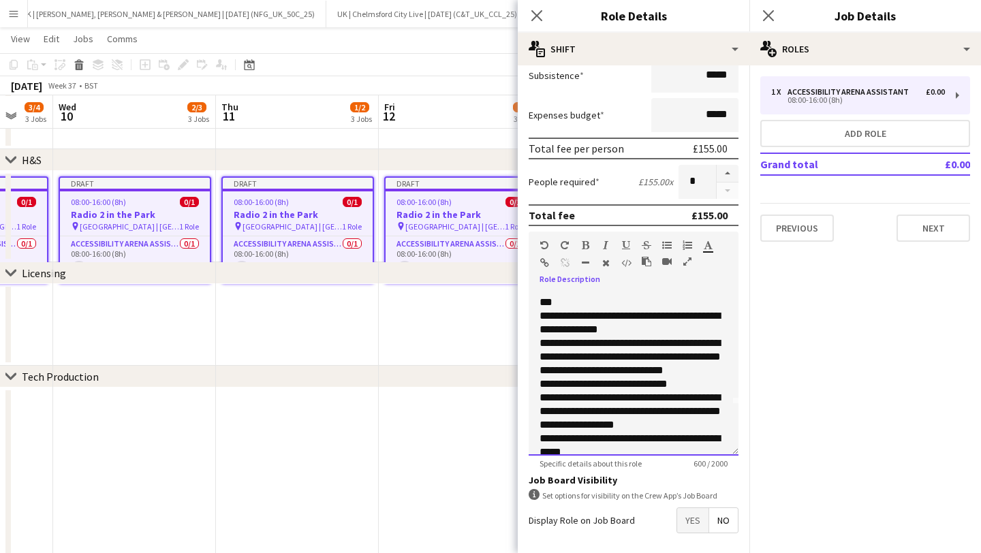
drag, startPoint x: 710, startPoint y: 372, endPoint x: 528, endPoint y: 346, distance: 183.9
click at [528, 346] on form "**********" at bounding box center [634, 255] width 232 height 710
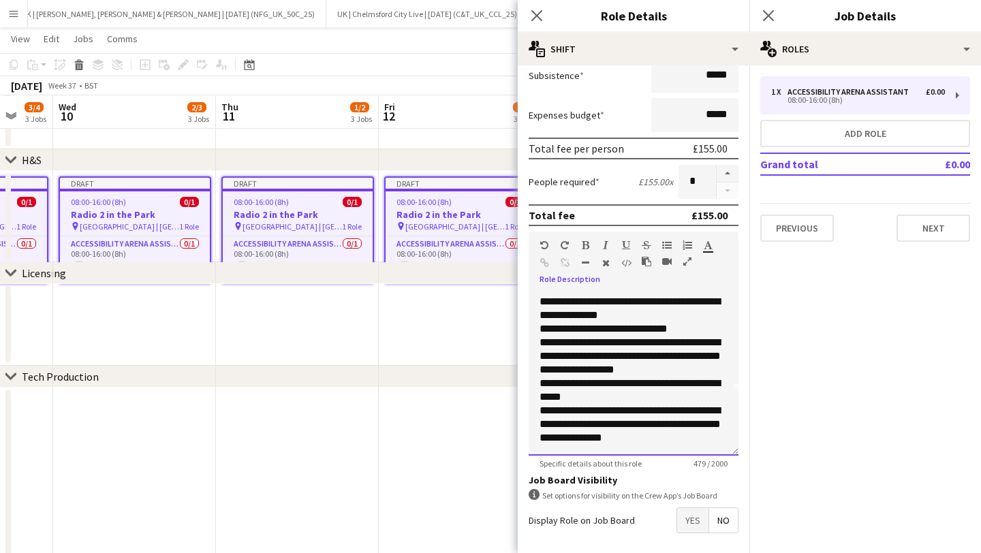
scroll to position [63, 0]
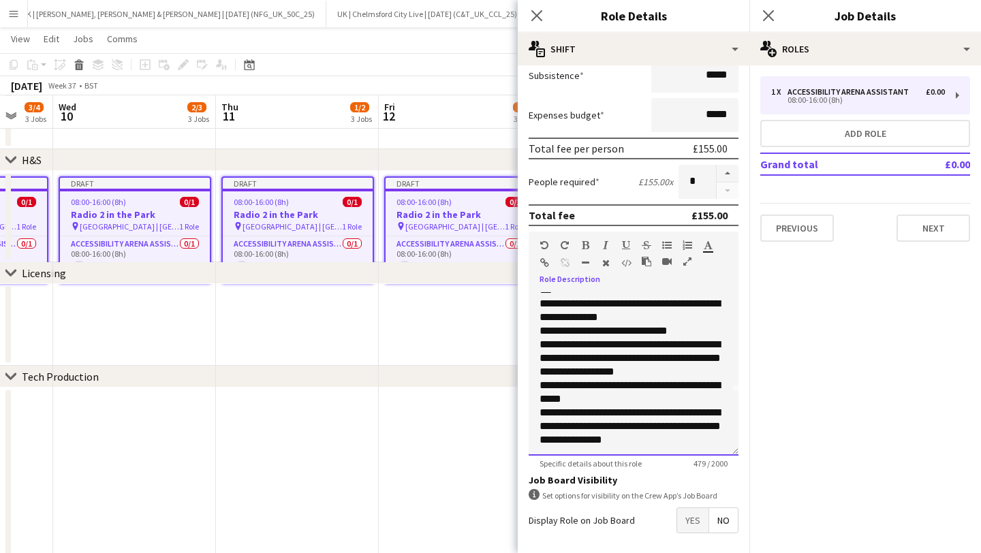
drag, startPoint x: 602, startPoint y: 391, endPoint x: 522, endPoint y: 387, distance: 80.5
click at [522, 387] on form "**********" at bounding box center [634, 255] width 232 height 710
drag, startPoint x: 541, startPoint y: 388, endPoint x: 532, endPoint y: 386, distance: 9.8
click at [532, 386] on div "**********" at bounding box center [634, 374] width 210 height 164
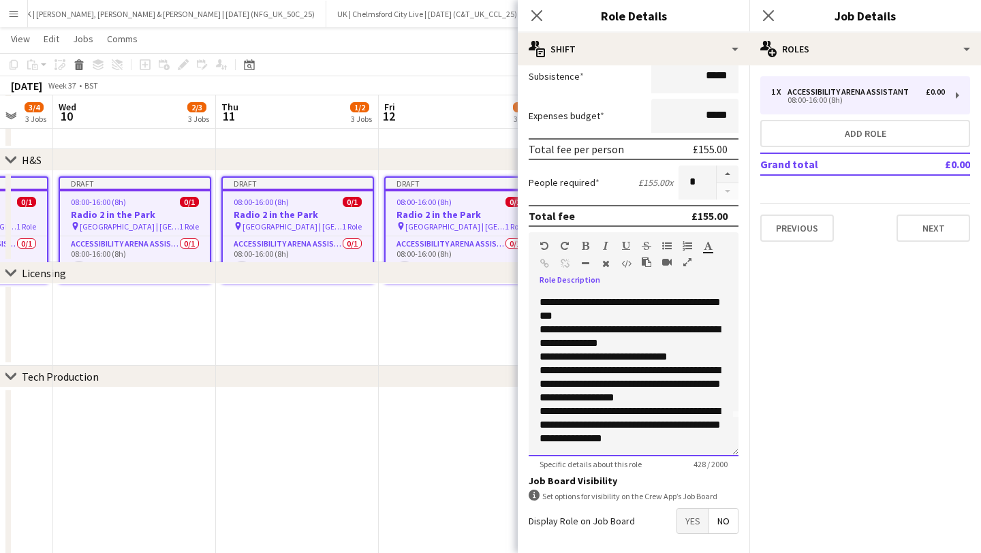
scroll to position [233, 0]
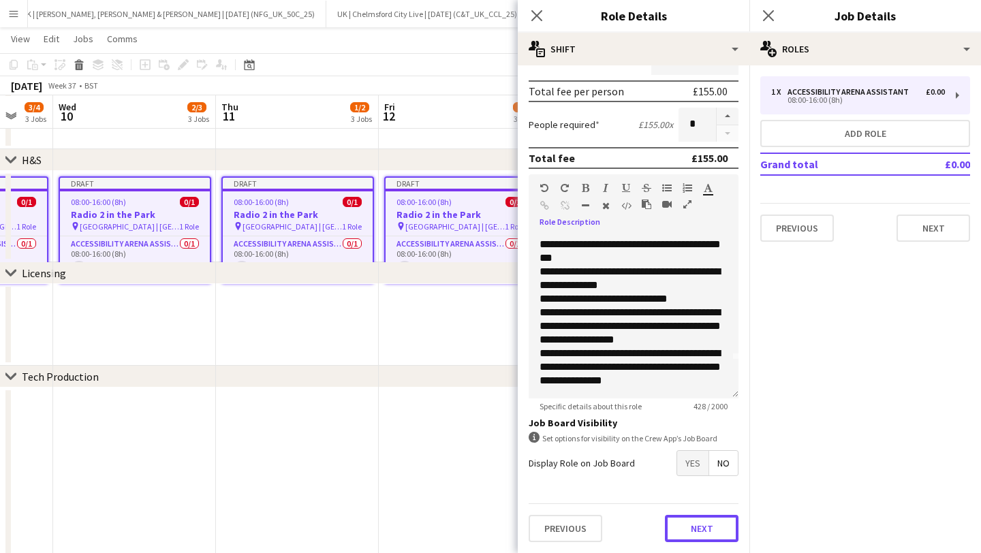
drag, startPoint x: 704, startPoint y: 527, endPoint x: 705, endPoint y: 521, distance: 7.0
click at [704, 527] on button "Next" at bounding box center [702, 528] width 74 height 27
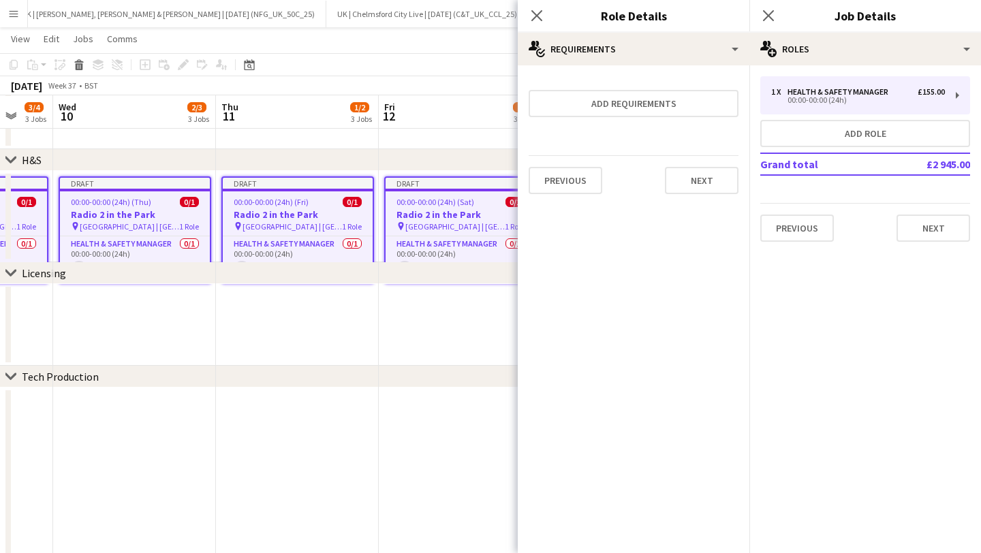
click at [736, 163] on div "Previous Next" at bounding box center [634, 180] width 210 height 50
click at [725, 177] on button "Next" at bounding box center [702, 180] width 74 height 27
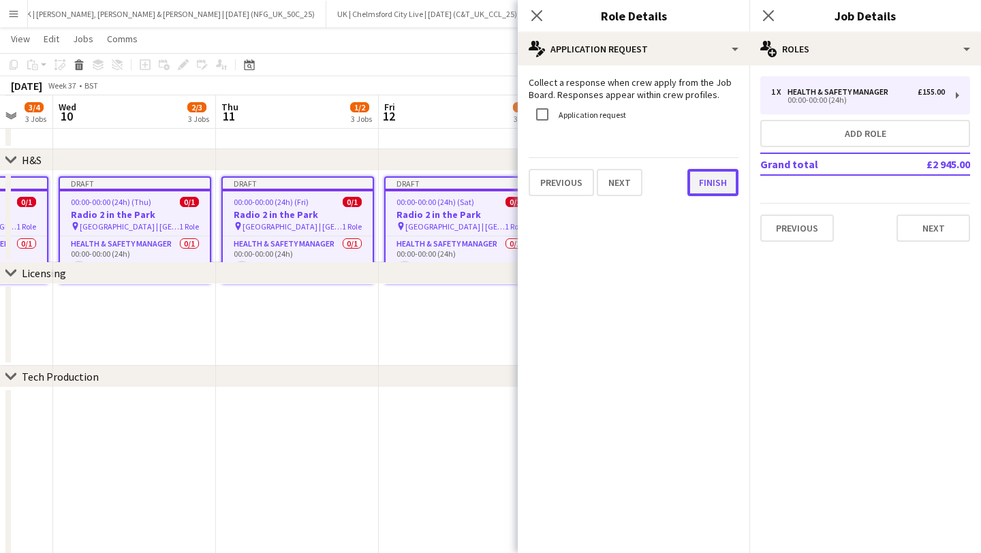
click at [712, 184] on button "Finish" at bounding box center [713, 182] width 51 height 27
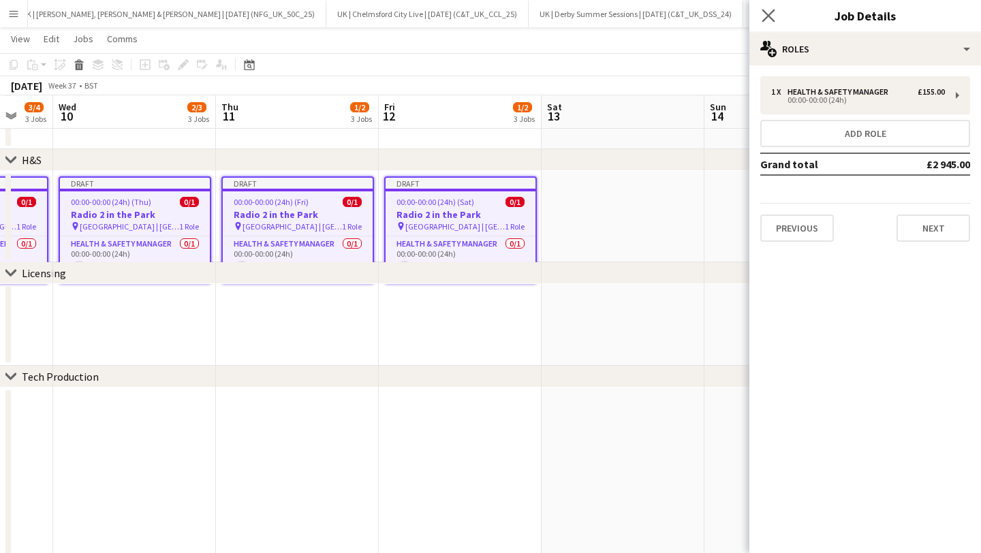
click at [768, 8] on app-icon "Close pop-in" at bounding box center [769, 16] width 20 height 20
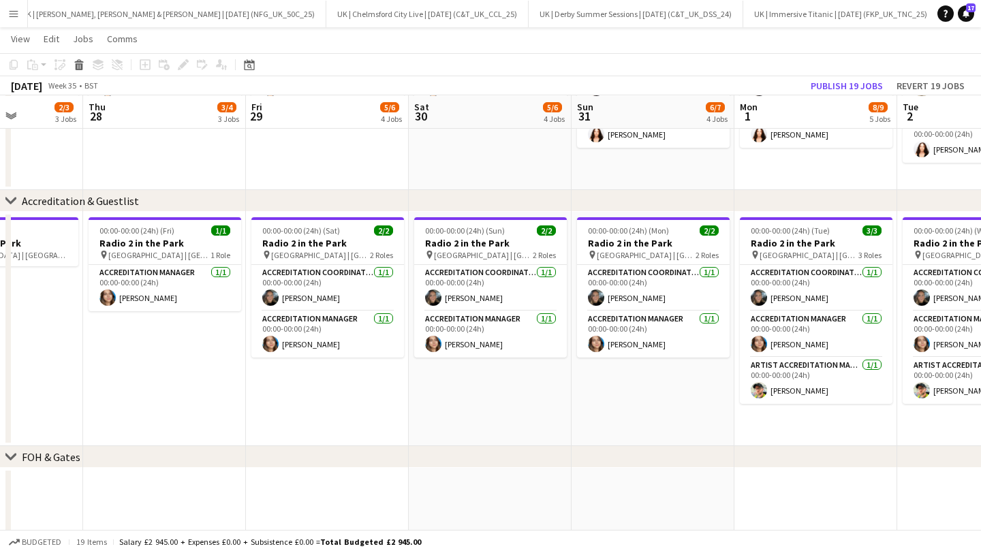
scroll to position [0, 350]
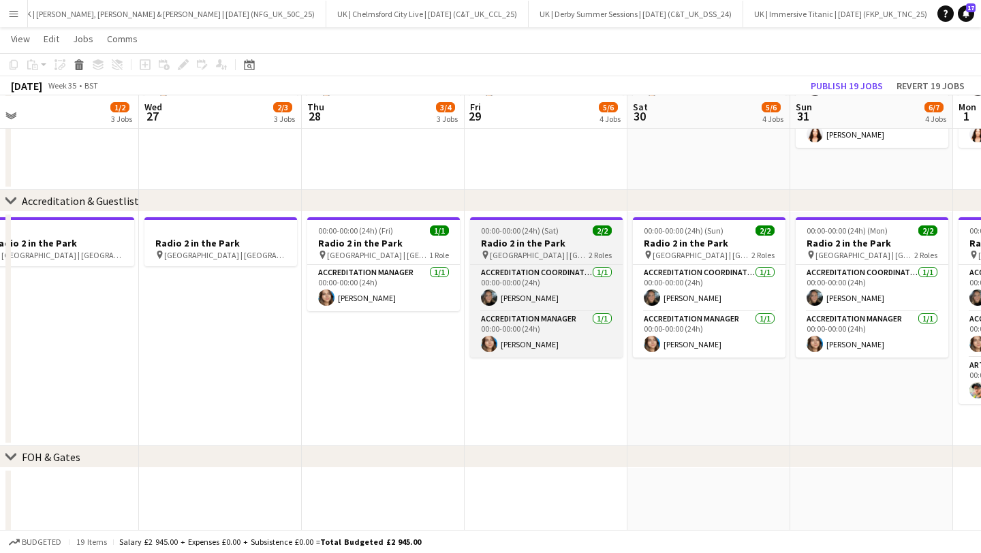
click at [584, 251] on span "[GEOGRAPHIC_DATA] | [GEOGRAPHIC_DATA], [GEOGRAPHIC_DATA]" at bounding box center [539, 255] width 99 height 10
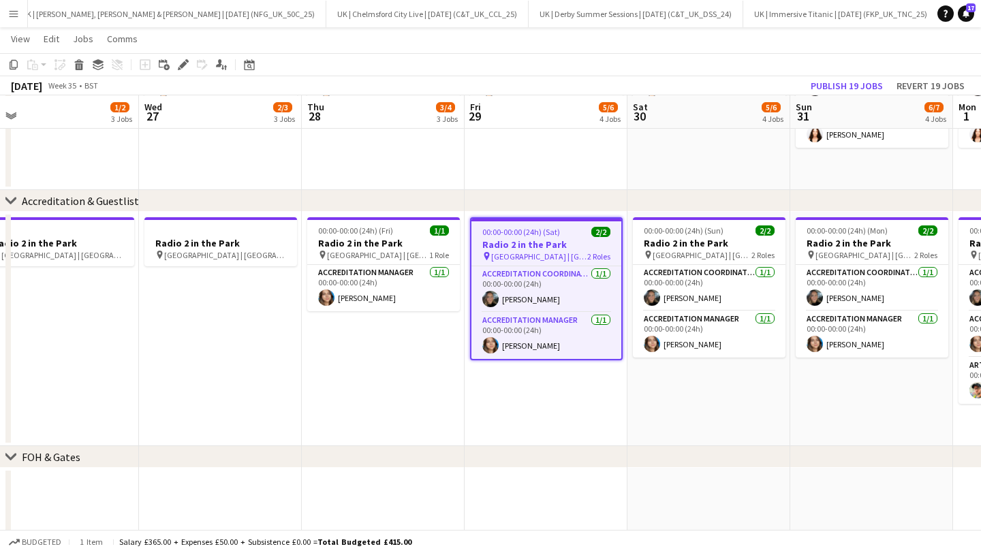
scroll to position [0, 351]
click at [179, 64] on icon "Edit" at bounding box center [183, 64] width 11 height 11
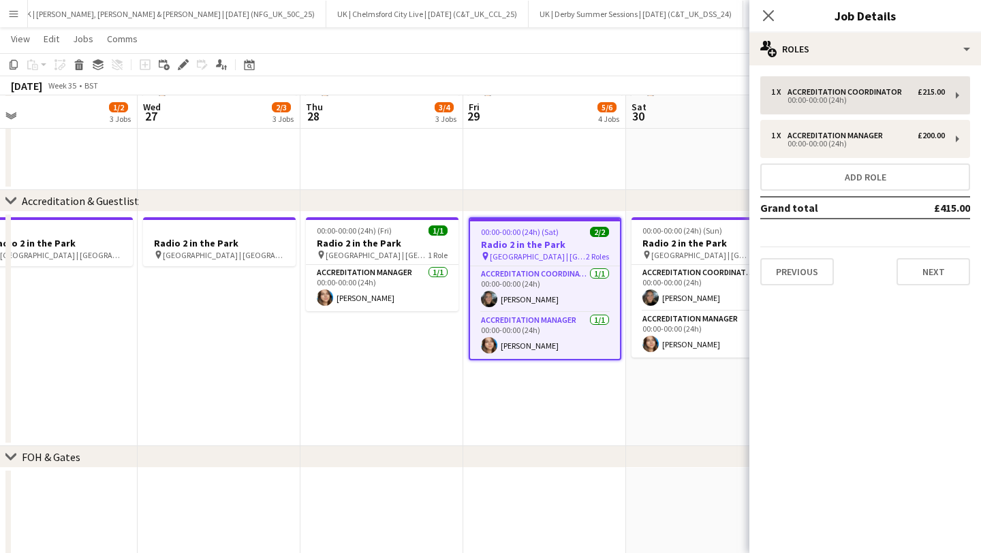
scroll to position [302, 0]
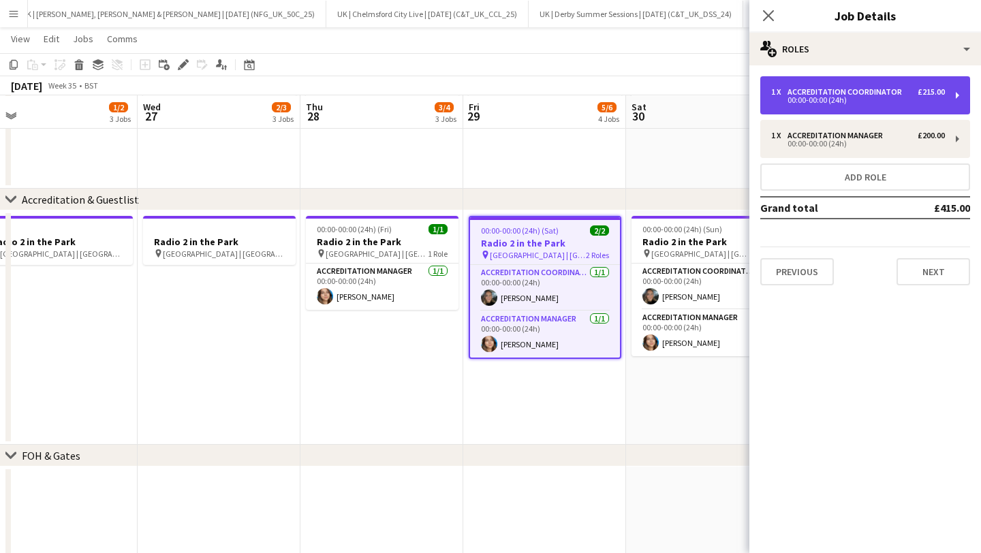
click at [898, 105] on div "1 x Accreditation Coordinator £215.00 00:00-00:00 (24h)" at bounding box center [866, 95] width 210 height 38
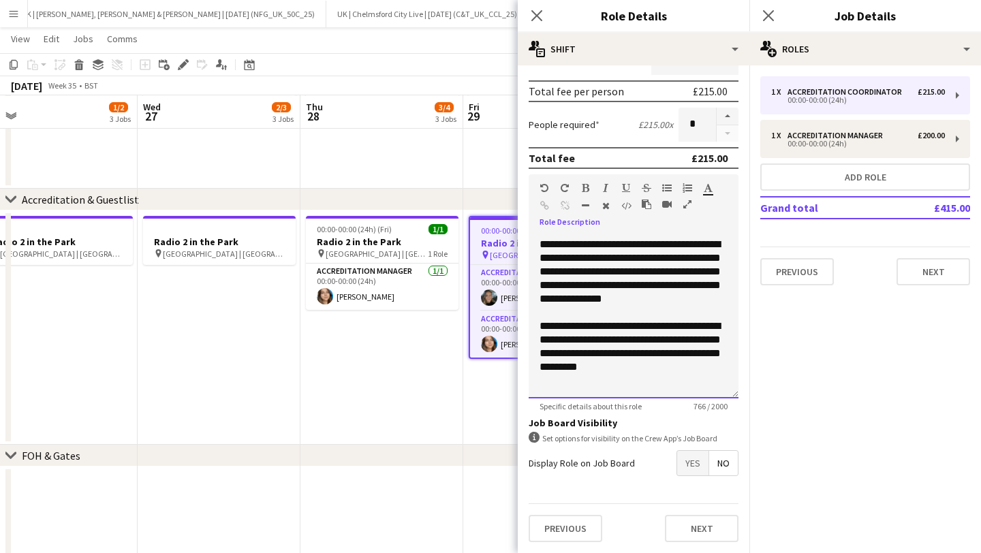
scroll to position [62, 0]
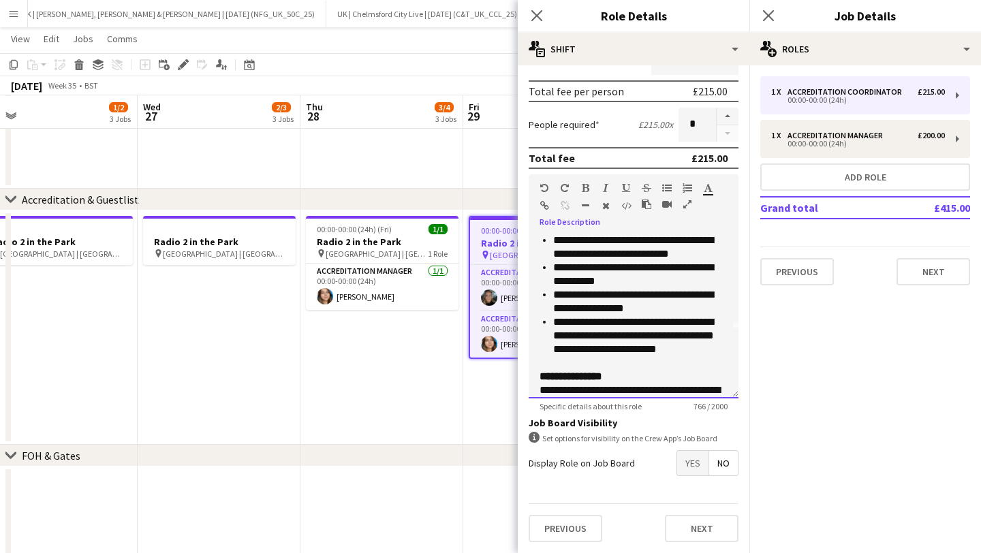
drag, startPoint x: 672, startPoint y: 378, endPoint x: 527, endPoint y: 380, distance: 144.5
click at [527, 380] on form "**********" at bounding box center [634, 198] width 232 height 710
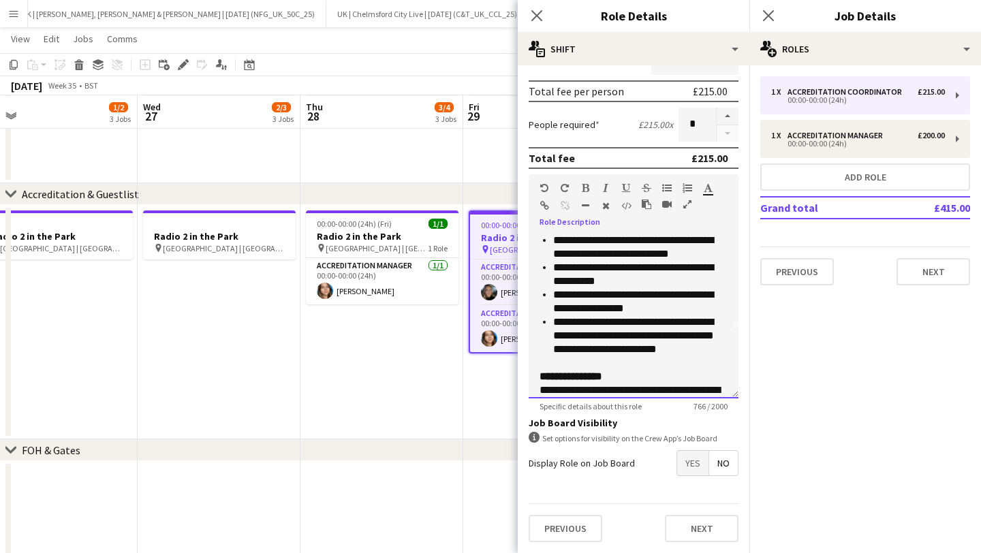
copy div "**********"
click at [538, 15] on icon at bounding box center [536, 15] width 13 height 13
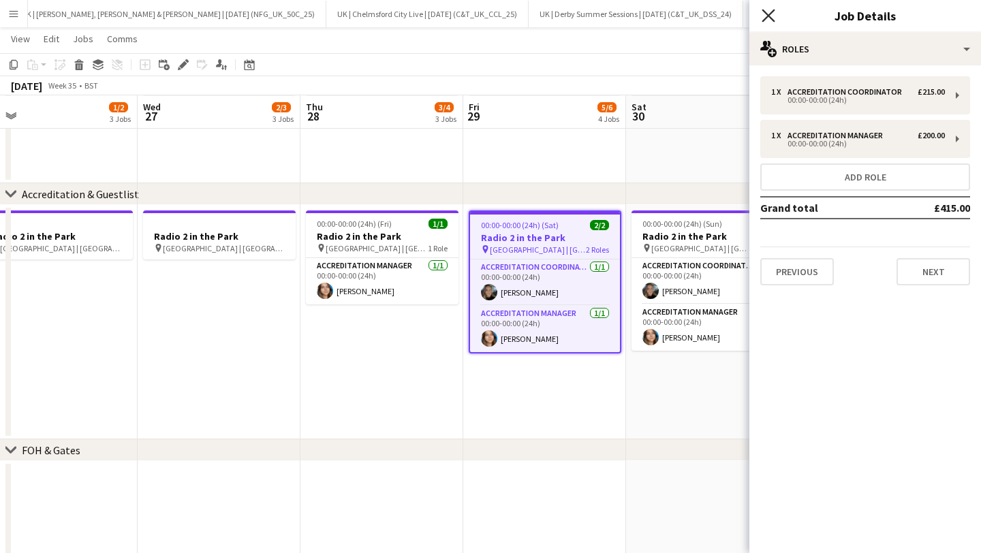
click at [772, 15] on icon "Close pop-in" at bounding box center [768, 15] width 13 height 13
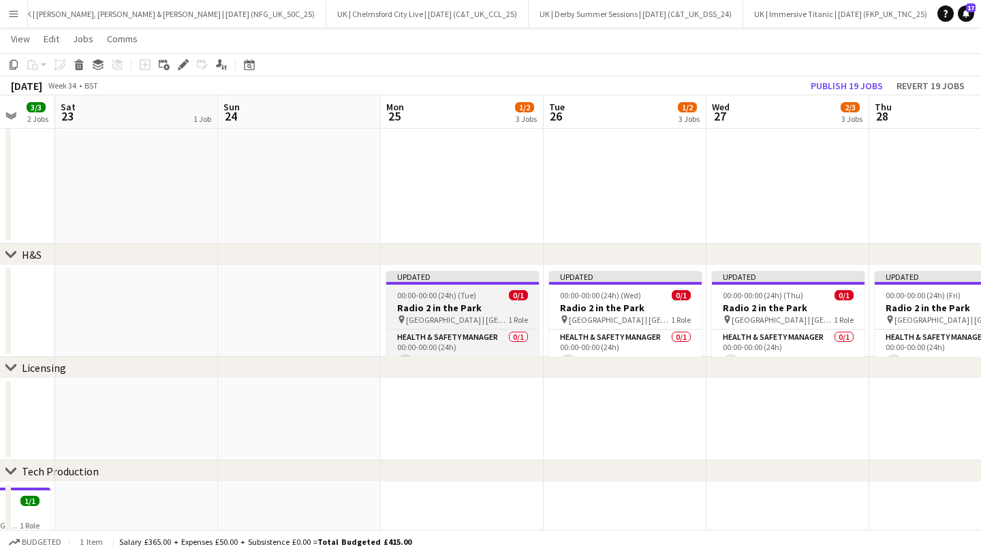
click at [410, 307] on h3 "Radio 2 in the Park" at bounding box center [462, 308] width 153 height 12
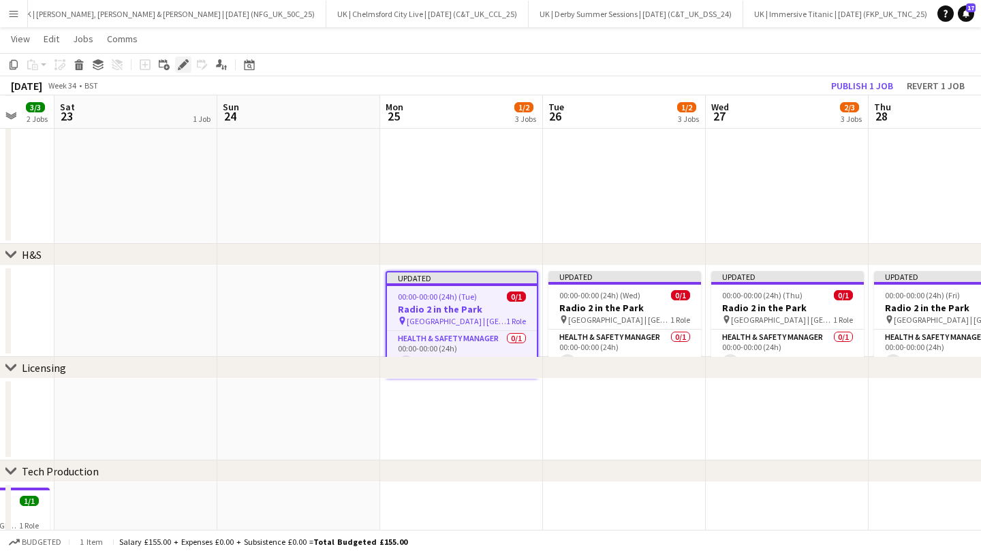
click at [180, 64] on icon "Edit" at bounding box center [183, 64] width 11 height 11
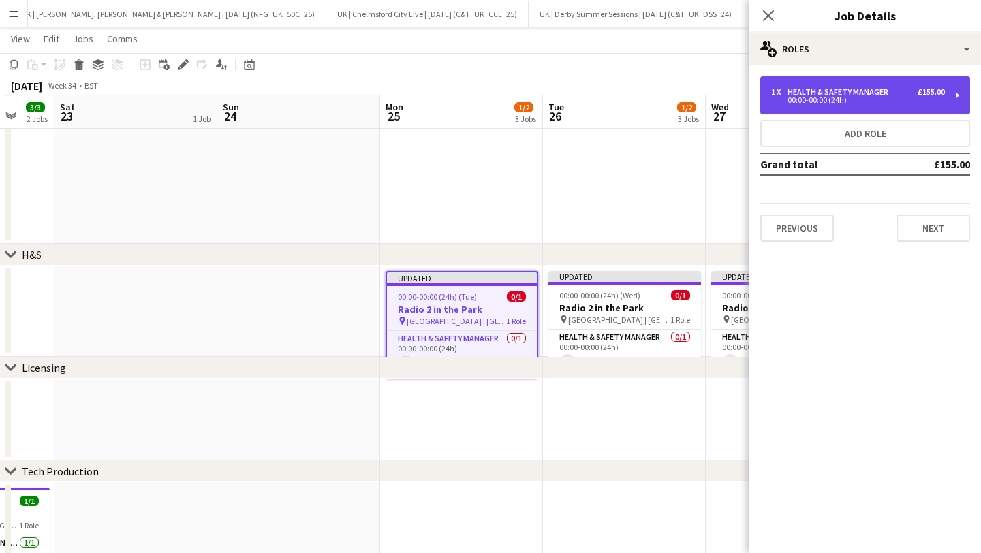
click at [886, 93] on div "Health & Safety Manager" at bounding box center [841, 92] width 106 height 10
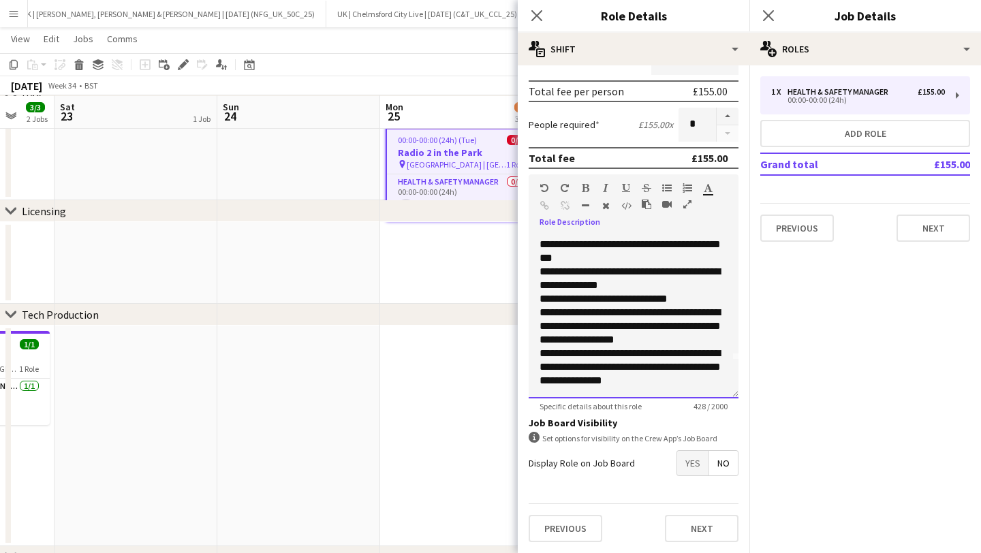
click at [673, 386] on div "**********" at bounding box center [634, 367] width 188 height 41
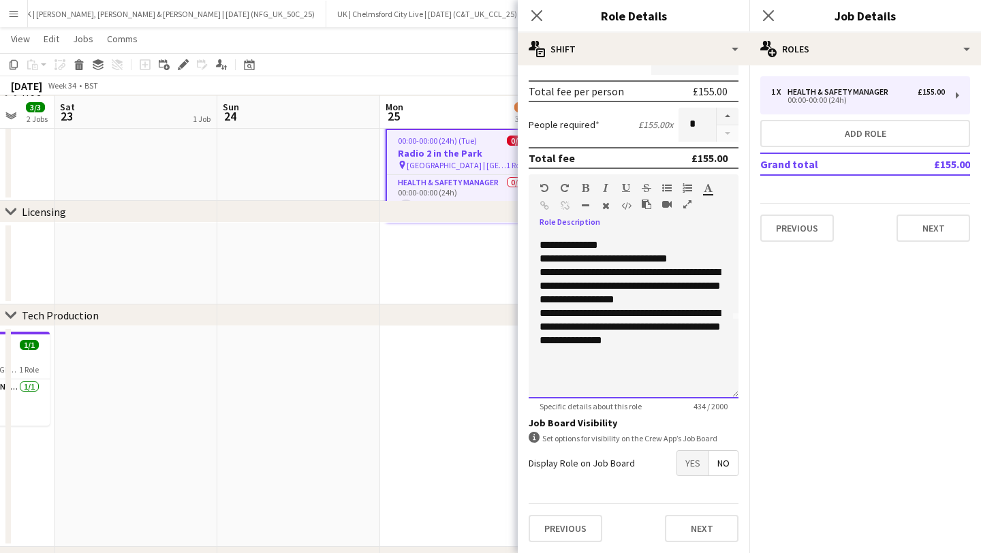
click at [543, 378] on div at bounding box center [634, 382] width 188 height 14
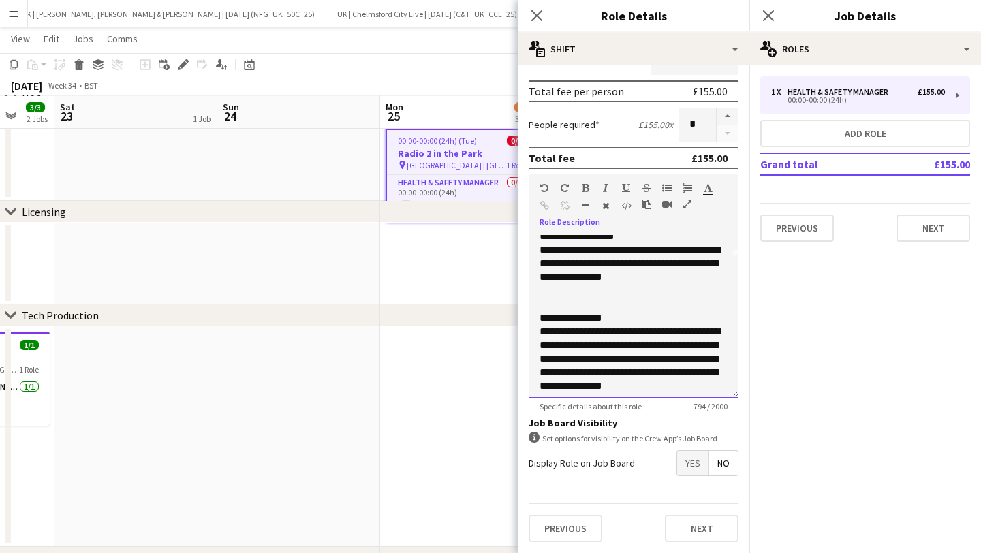
click at [594, 318] on div "**********" at bounding box center [634, 318] width 188 height 14
click at [587, 191] on icon "button" at bounding box center [585, 188] width 7 height 10
click at [576, 302] on div at bounding box center [634, 305] width 188 height 14
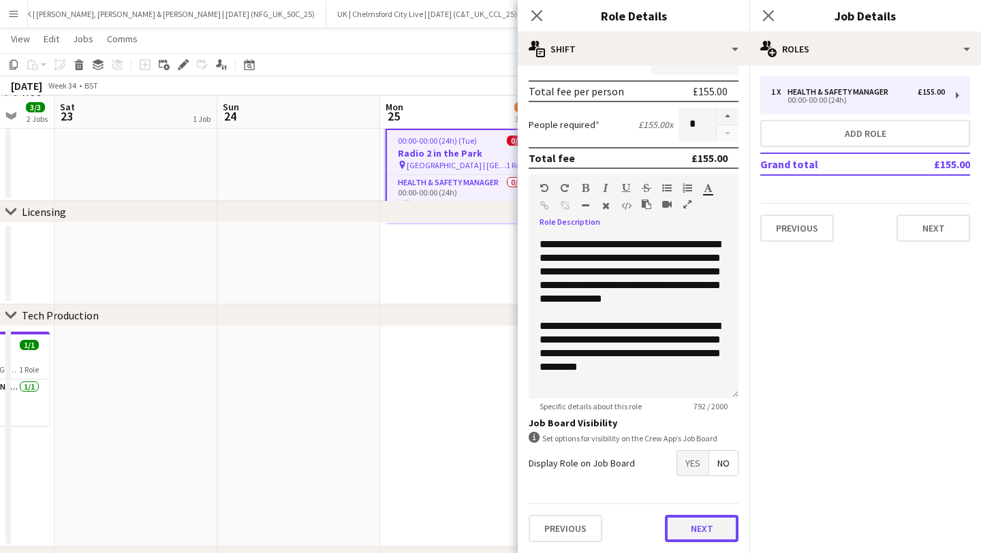
click at [702, 532] on button "Next" at bounding box center [702, 528] width 74 height 27
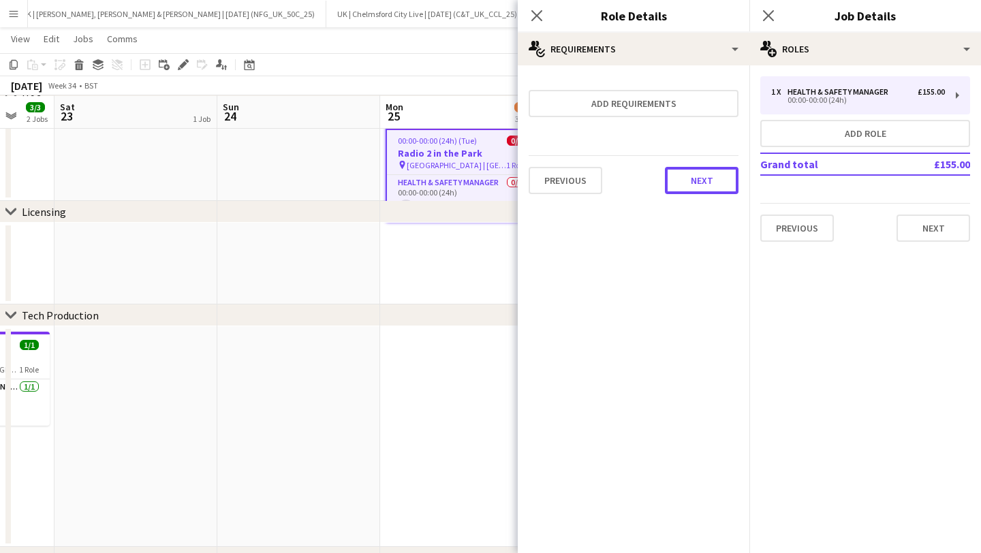
click at [724, 191] on button "Next" at bounding box center [702, 180] width 74 height 27
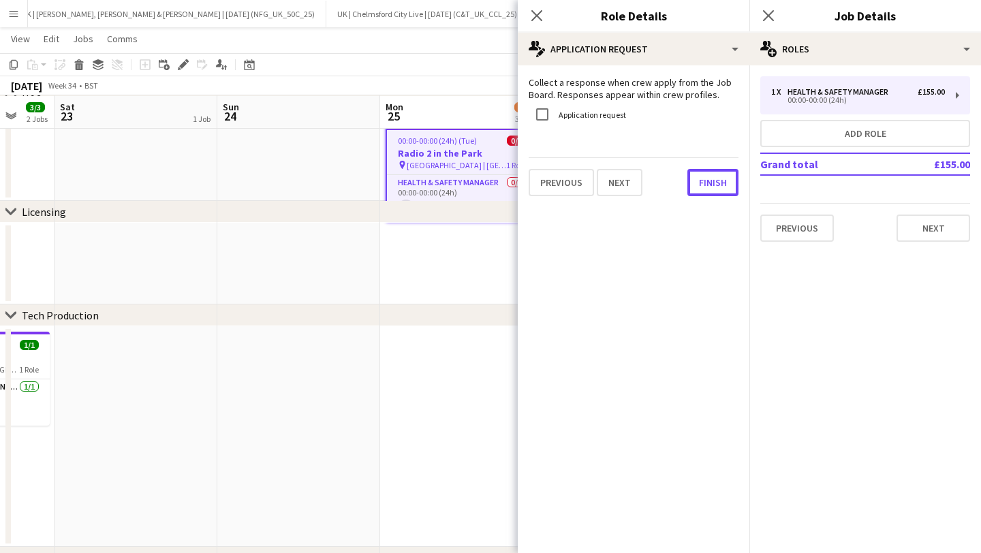
click at [716, 188] on button "Finish" at bounding box center [713, 182] width 51 height 27
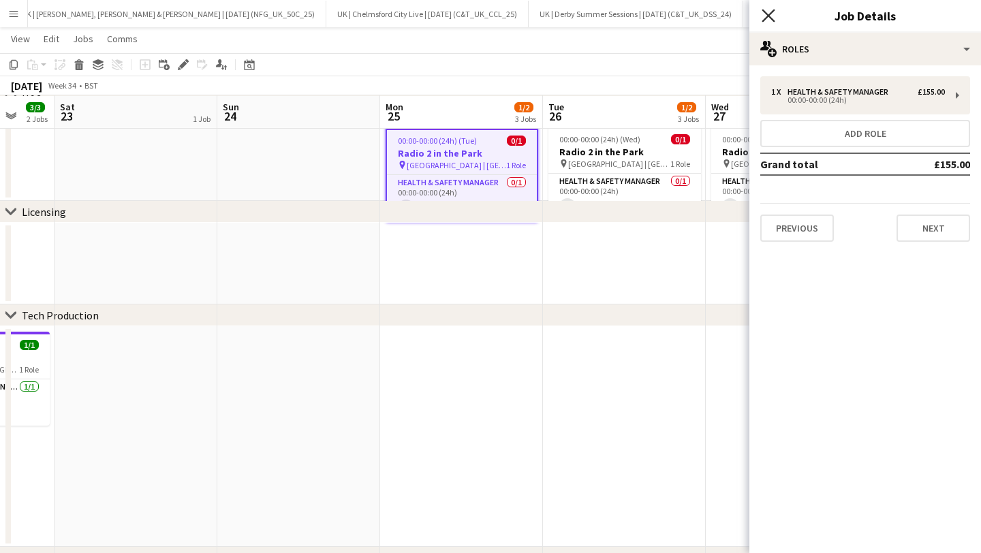
click at [767, 14] on icon at bounding box center [768, 15] width 13 height 13
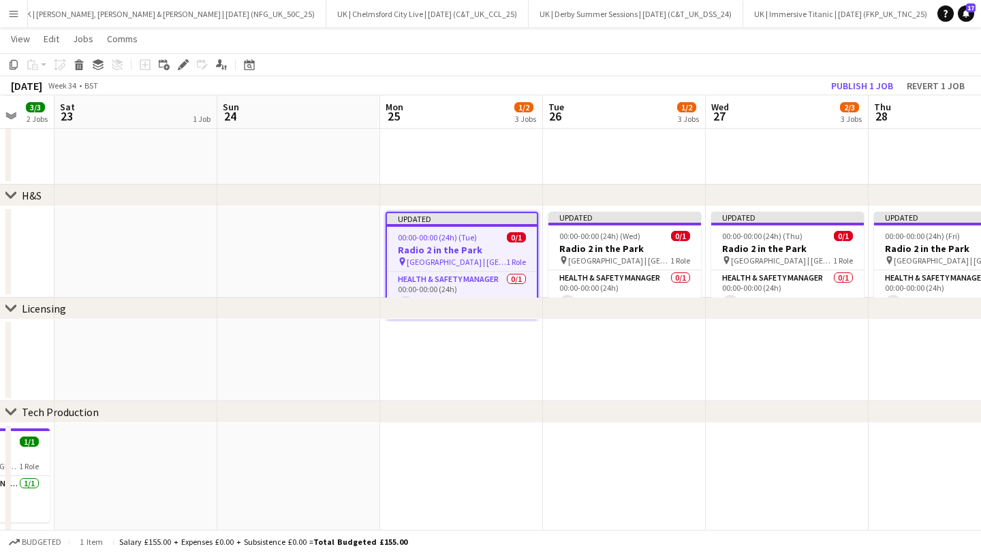
click at [465, 258] on span "[GEOGRAPHIC_DATA] | [GEOGRAPHIC_DATA], [GEOGRAPHIC_DATA]" at bounding box center [457, 262] width 100 height 10
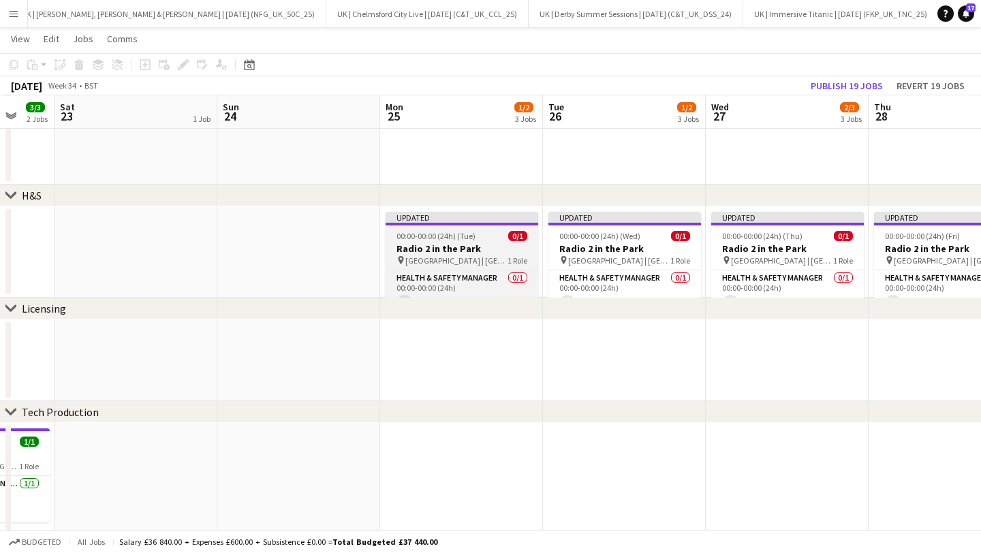
click at [455, 245] on h3 "Radio 2 in the Park" at bounding box center [462, 249] width 153 height 12
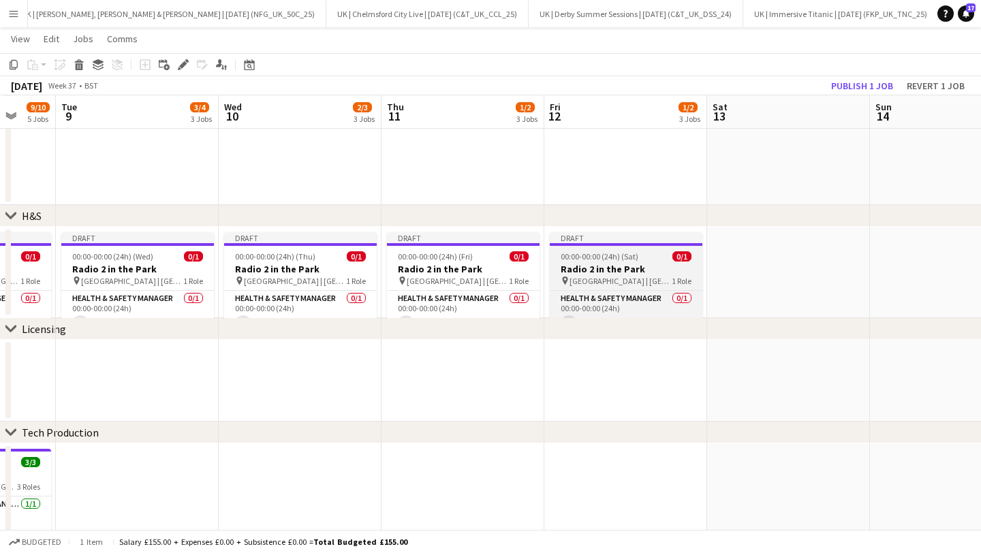
click at [596, 273] on h3 "Radio 2 in the Park" at bounding box center [626, 269] width 153 height 12
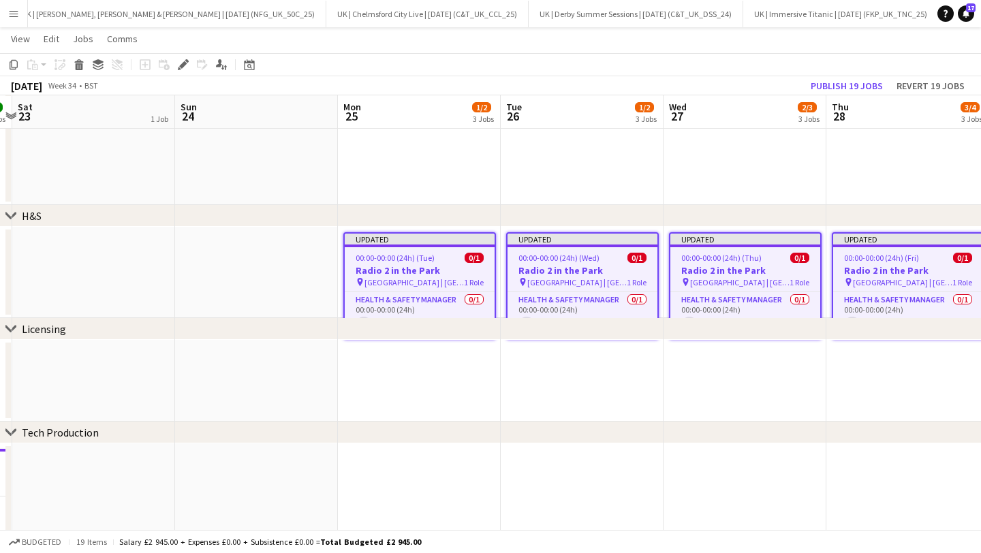
click at [411, 262] on span "00:00-00:00 (24h) (Tue)" at bounding box center [395, 258] width 79 height 10
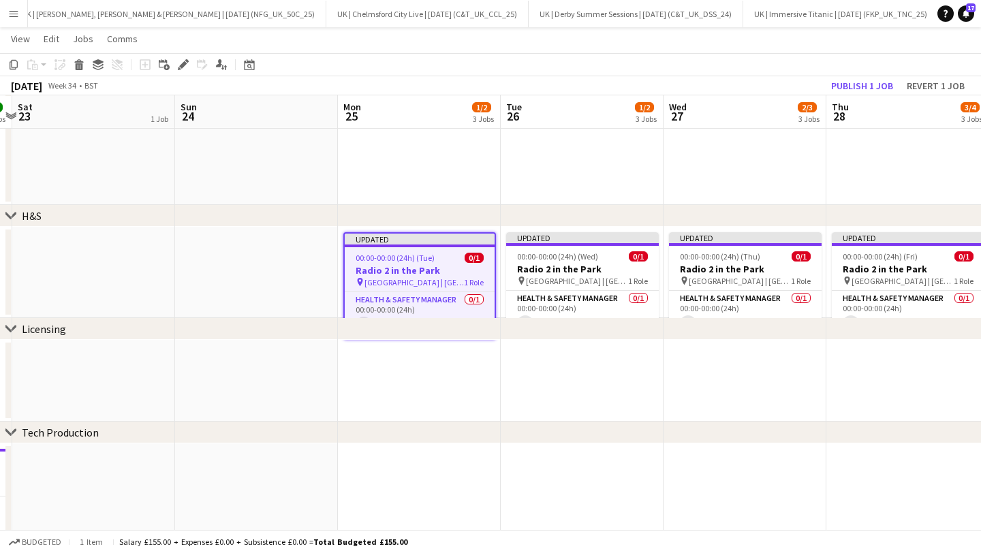
click at [174, 66] on div "Add job Add linked Job Edit Edit linked Job Applicants" at bounding box center [177, 65] width 104 height 16
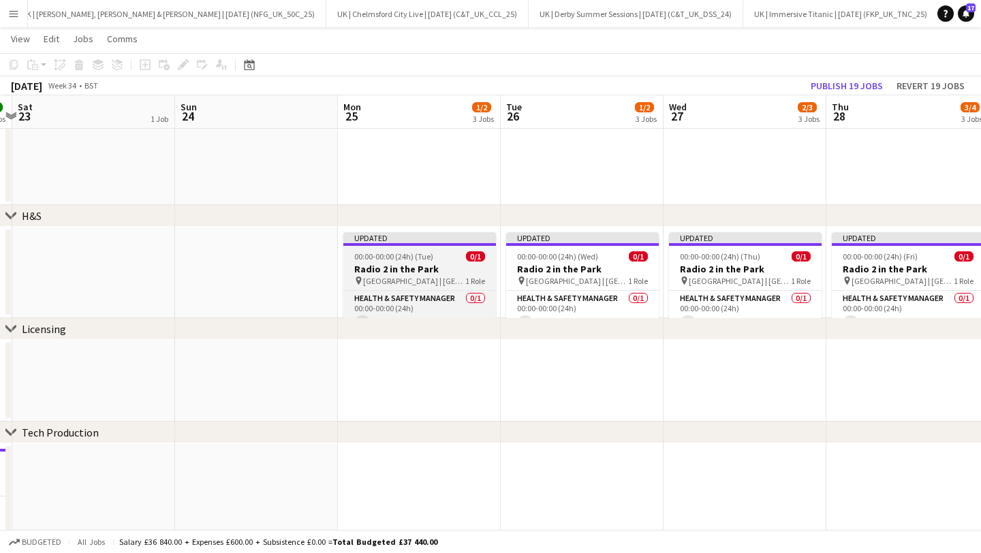
click at [400, 270] on h3 "Radio 2 in the Park" at bounding box center [419, 269] width 153 height 12
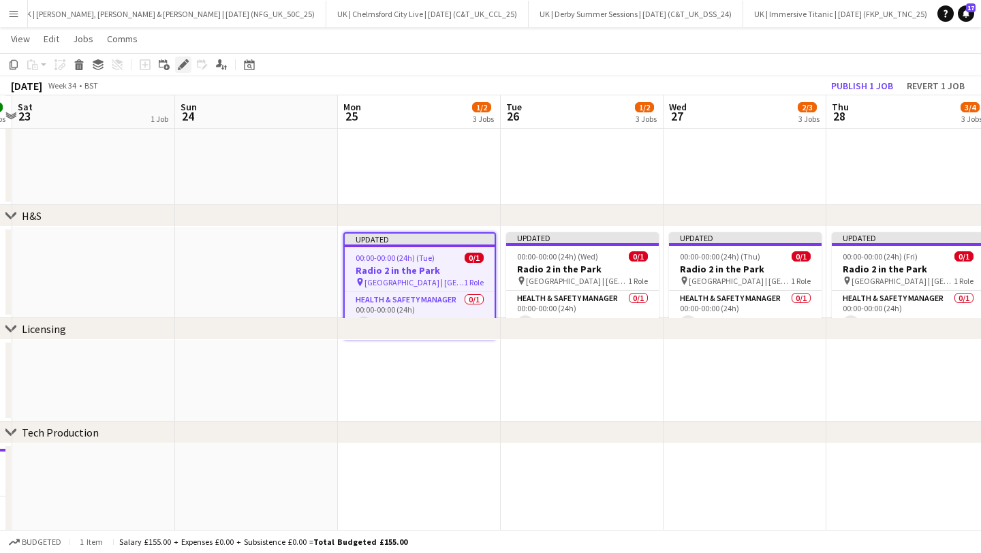
click at [185, 64] on icon "Edit" at bounding box center [183, 64] width 11 height 11
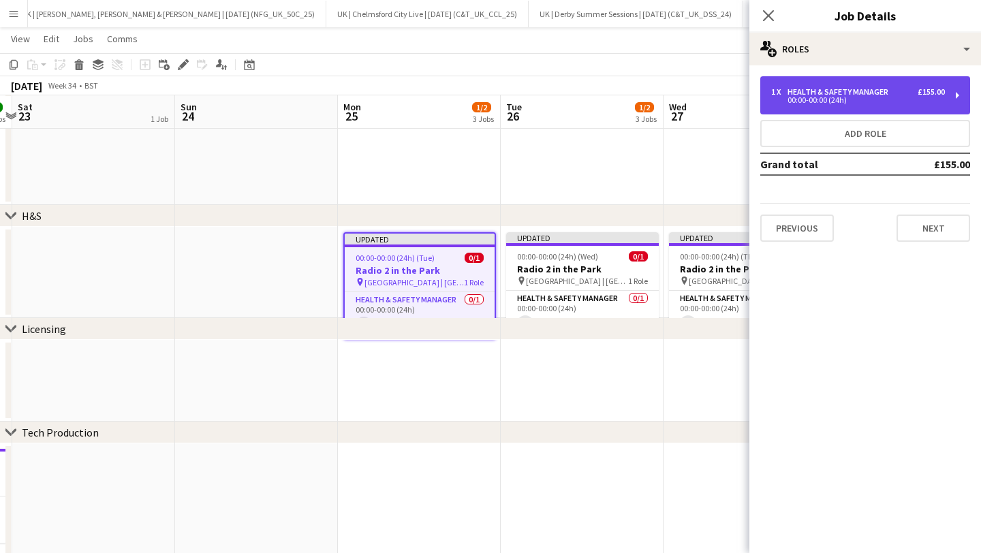
click at [861, 101] on div "00:00-00:00 (24h)" at bounding box center [858, 100] width 174 height 7
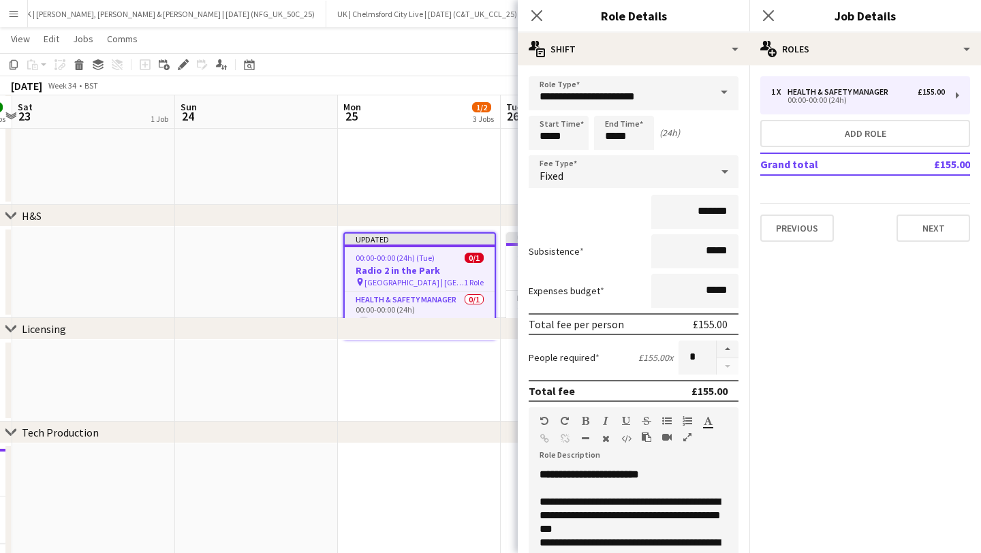
drag, startPoint x: 696, startPoint y: 313, endPoint x: 715, endPoint y: 296, distance: 25.6
click at [703, 307] on form "**********" at bounding box center [634, 431] width 232 height 710
click at [715, 296] on input "*****" at bounding box center [695, 291] width 87 height 34
type input "***"
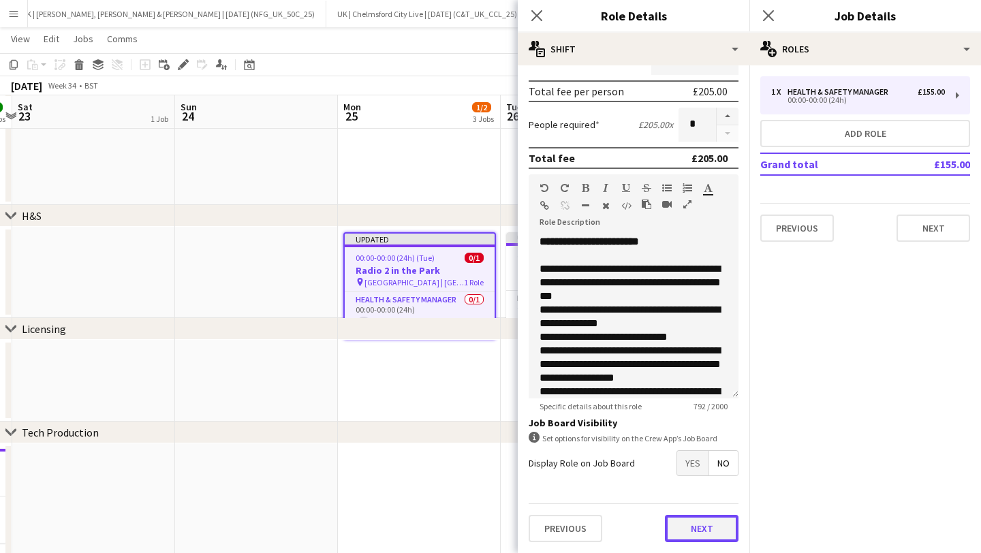
click at [710, 518] on button "Next" at bounding box center [702, 528] width 74 height 27
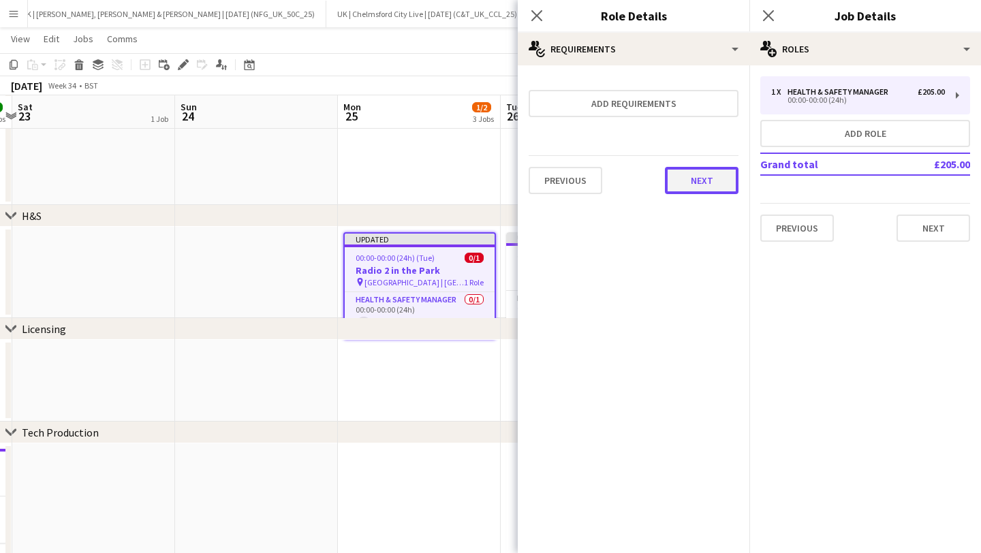
click at [694, 172] on button "Next" at bounding box center [702, 180] width 74 height 27
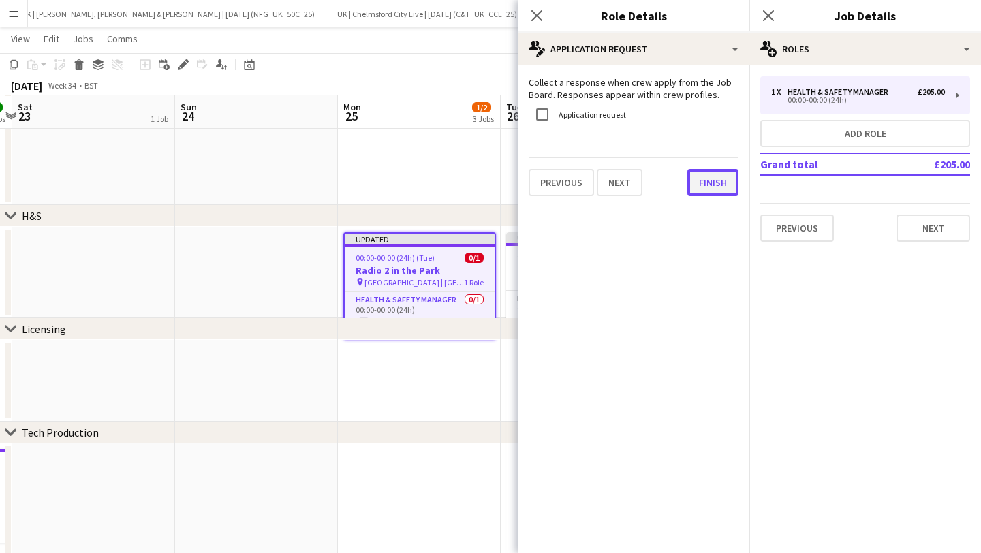
click at [705, 181] on button "Finish" at bounding box center [713, 182] width 51 height 27
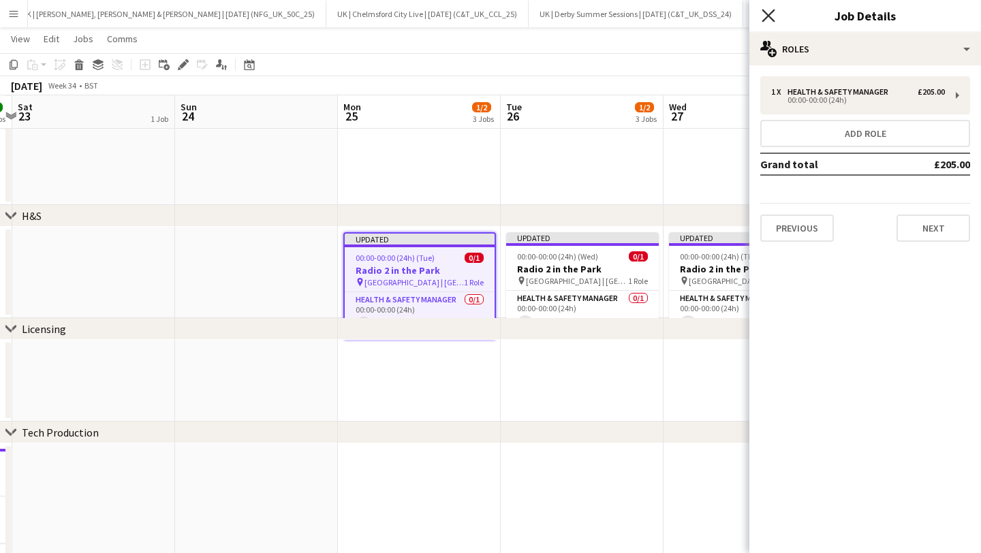
click at [765, 16] on icon "Close pop-in" at bounding box center [768, 15] width 13 height 13
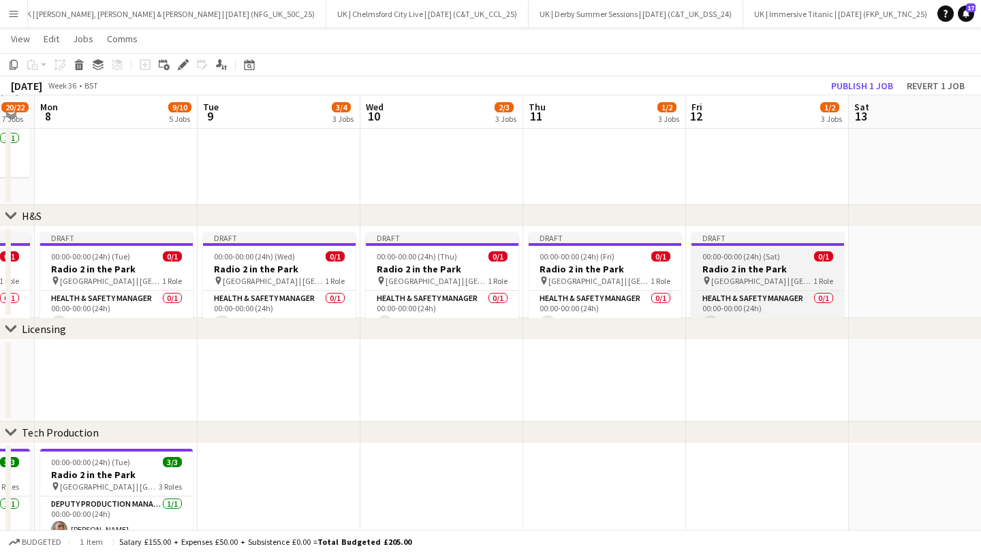
click at [724, 273] on h3 "Radio 2 in the Park" at bounding box center [768, 269] width 153 height 12
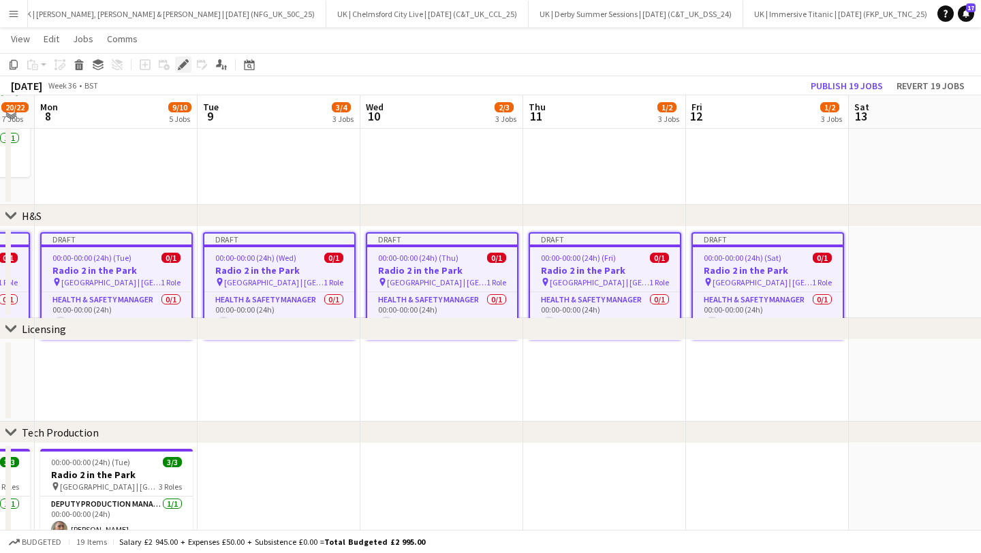
click at [181, 63] on icon at bounding box center [182, 64] width 7 height 7
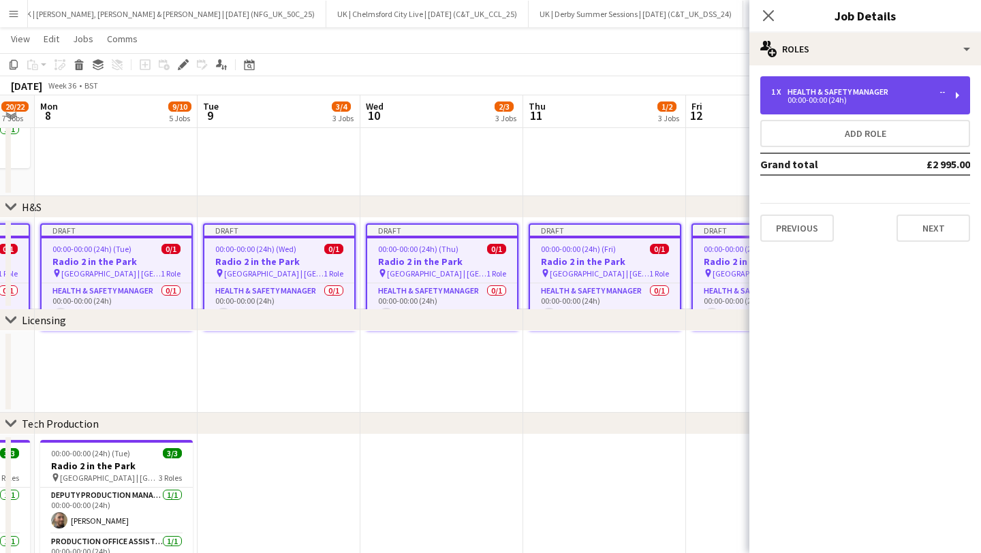
click at [806, 91] on div "Health & Safety Manager" at bounding box center [841, 92] width 106 height 10
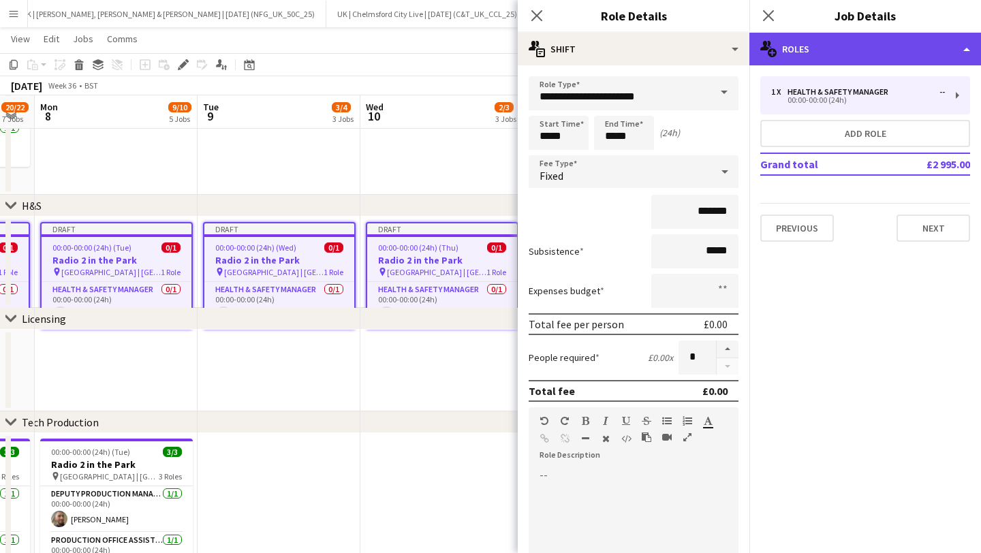
click at [821, 48] on div "multiple-users-add Roles" at bounding box center [866, 49] width 232 height 33
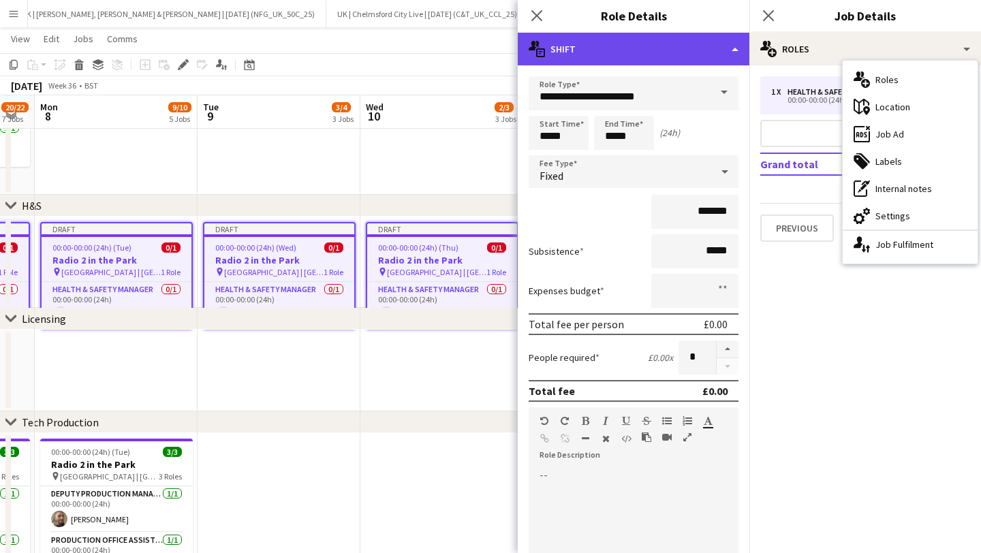
click at [639, 50] on div "multiple-actions-text Shift" at bounding box center [634, 49] width 232 height 33
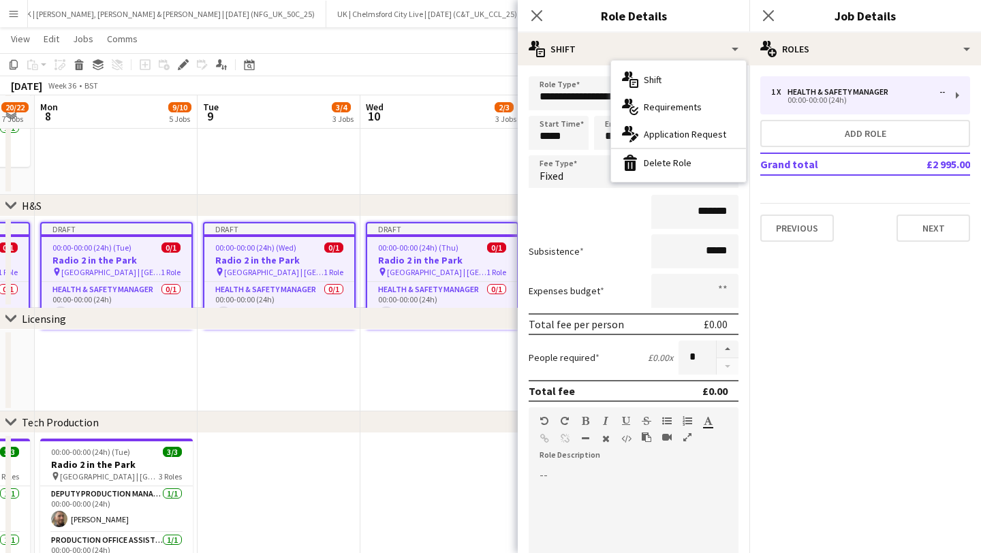
drag, startPoint x: 656, startPoint y: 168, endPoint x: 654, endPoint y: 162, distance: 7.1
click at [654, 162] on div "bin-2 Delete Role" at bounding box center [678, 162] width 135 height 27
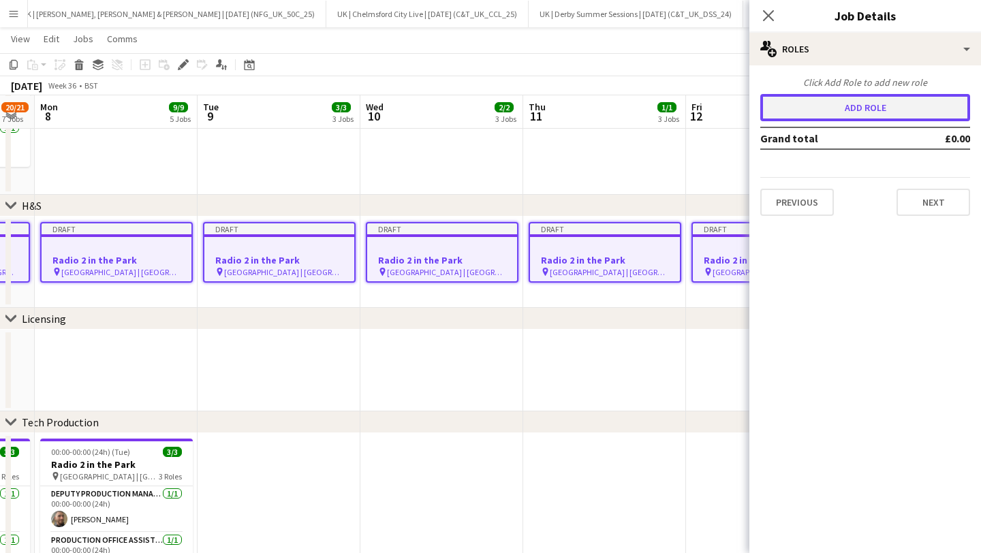
click at [831, 114] on button "Add role" at bounding box center [866, 107] width 210 height 27
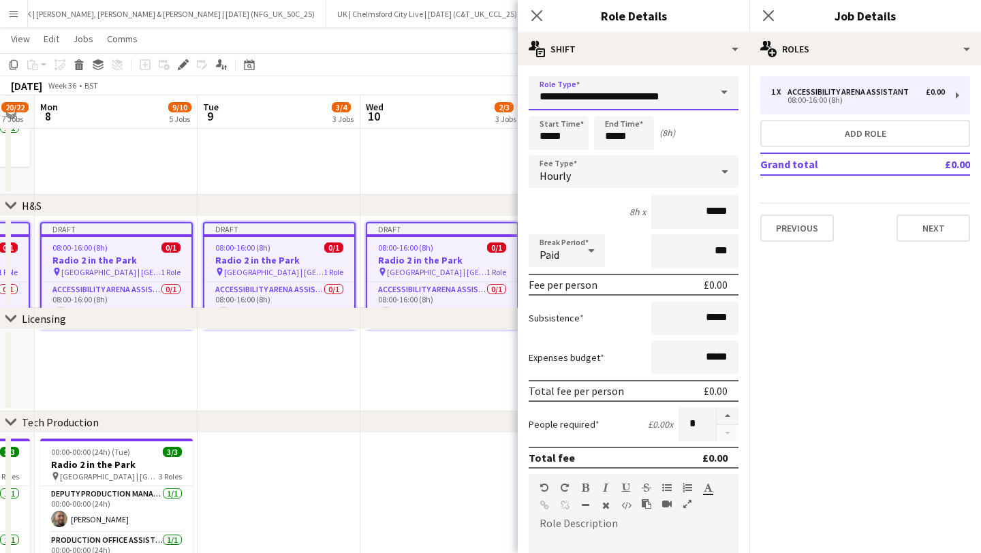
click at [602, 93] on input "**********" at bounding box center [634, 93] width 210 height 34
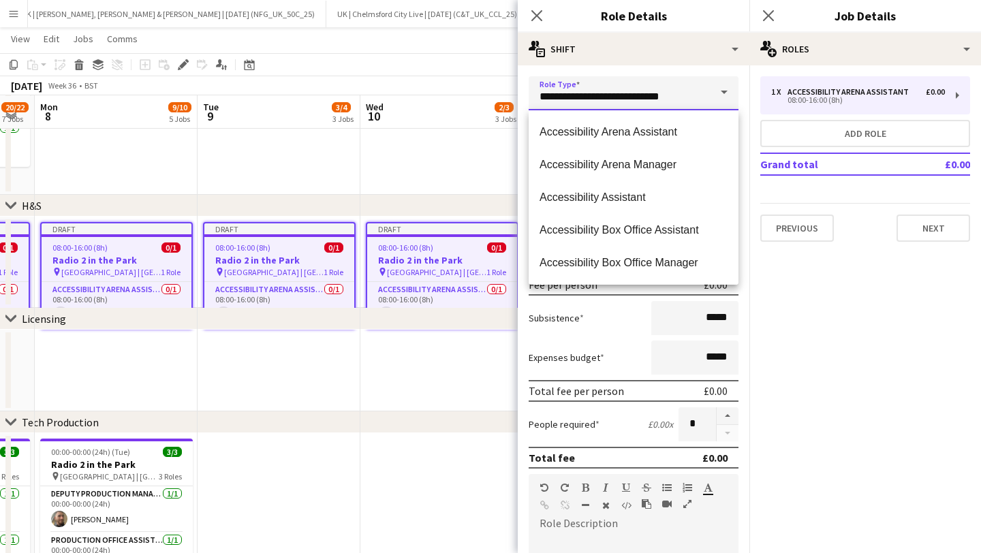
click at [602, 93] on input "**********" at bounding box center [634, 93] width 210 height 34
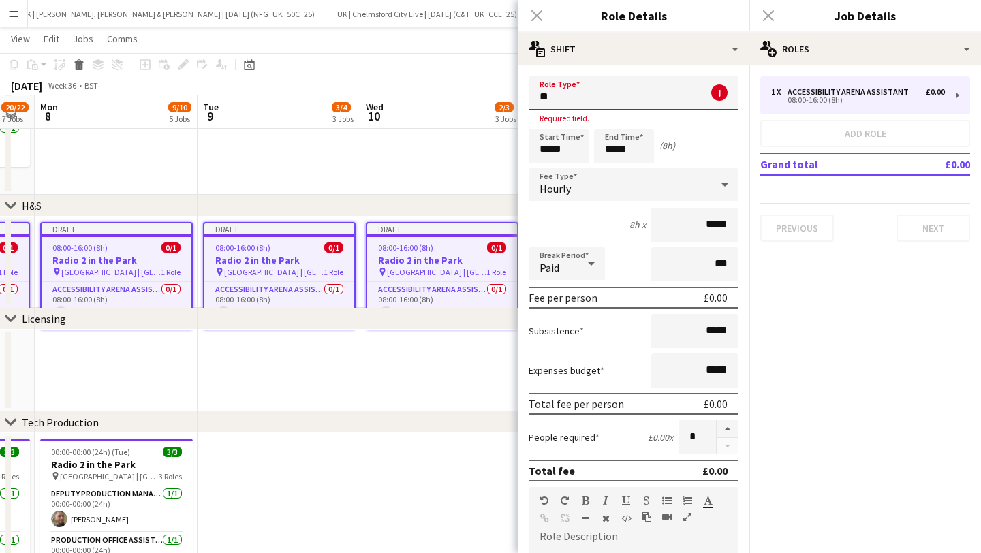
type input "*"
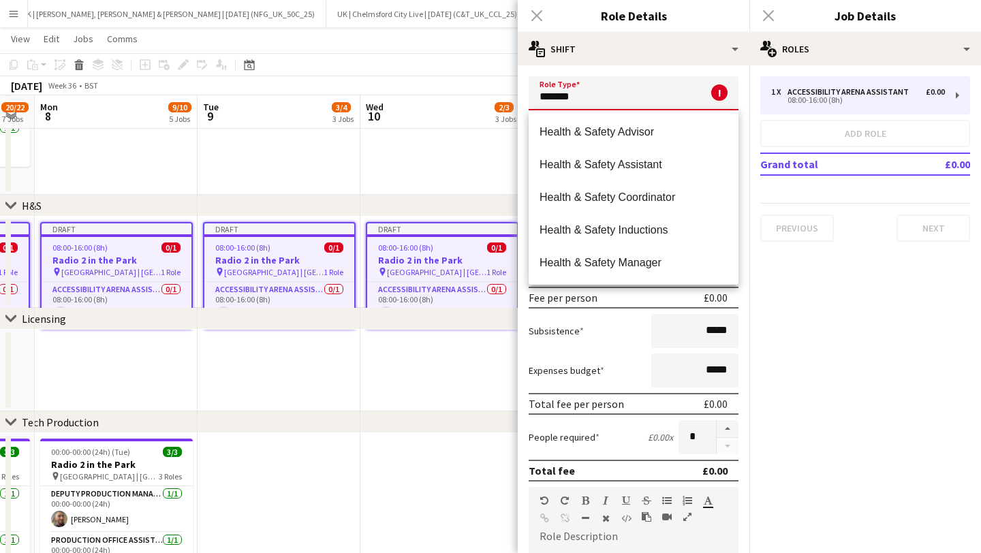
scroll to position [97, 0]
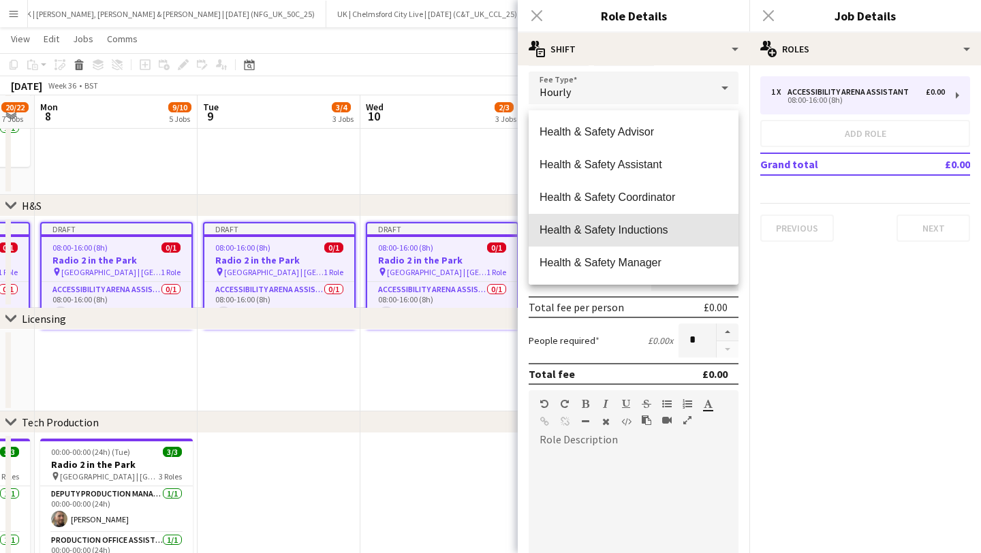
drag, startPoint x: 639, startPoint y: 232, endPoint x: 626, endPoint y: 226, distance: 14.0
click at [639, 232] on span "Health & Safety Inductions" at bounding box center [634, 230] width 188 height 13
type input "**********"
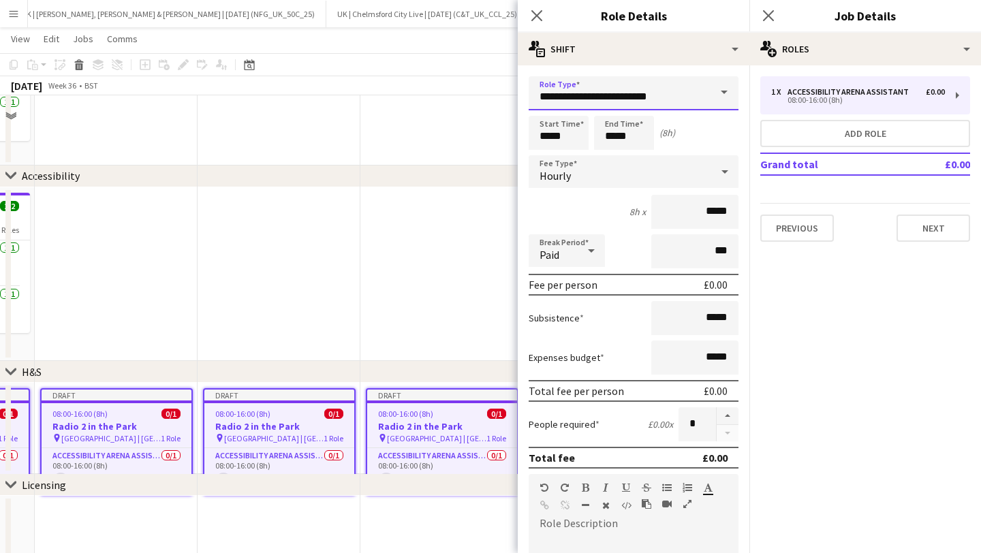
scroll to position [669, 0]
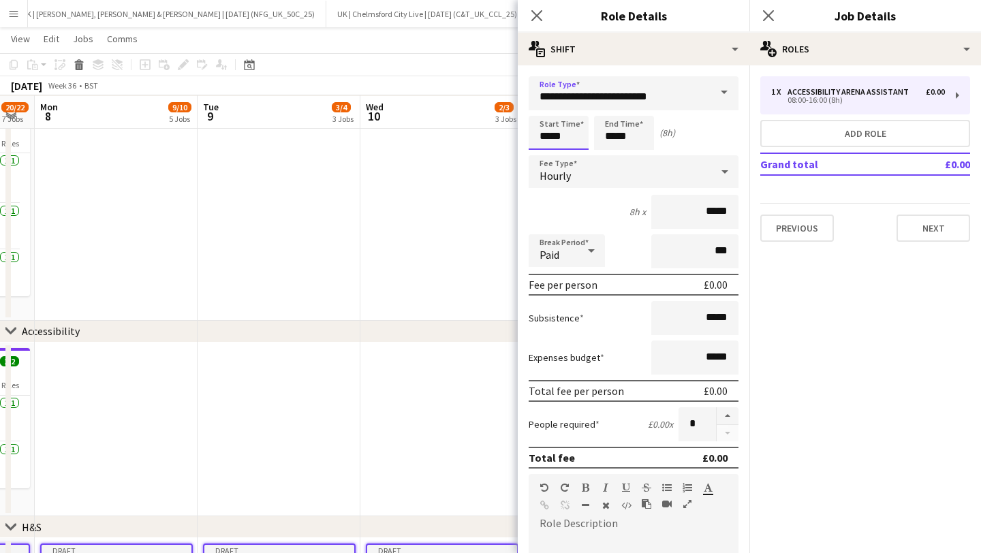
click at [549, 129] on input "*****" at bounding box center [559, 133] width 60 height 34
type input "*****"
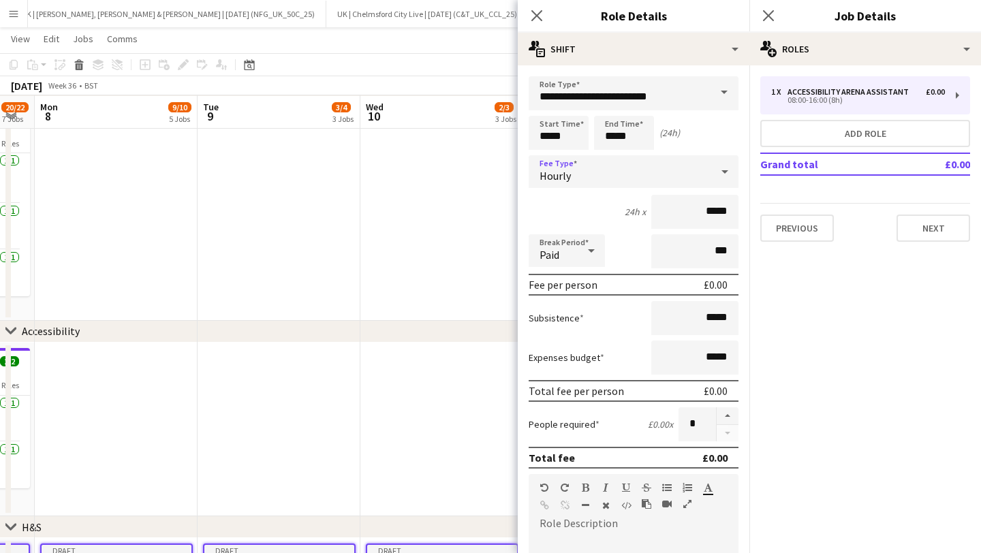
click at [583, 181] on div "Hourly" at bounding box center [620, 171] width 183 height 33
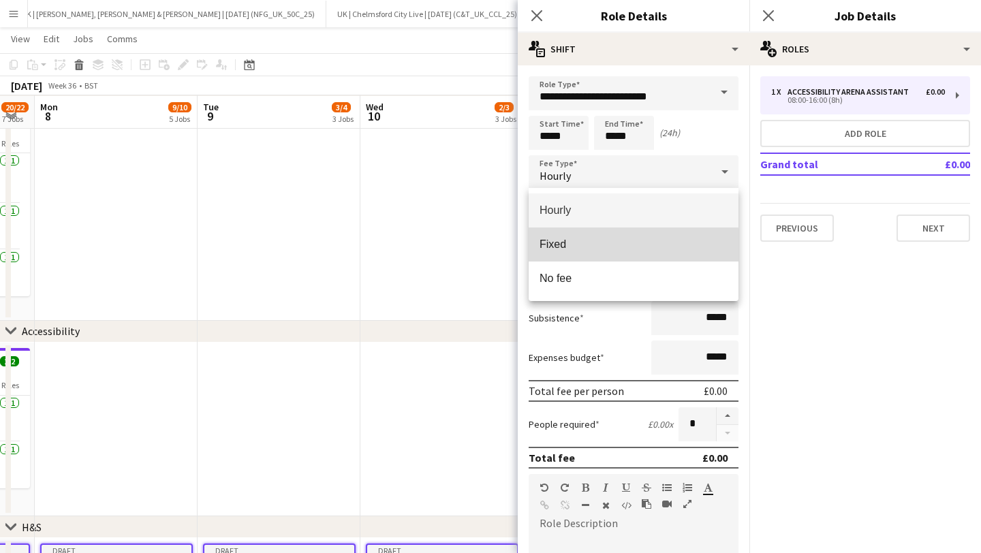
click at [605, 252] on mat-option "Fixed" at bounding box center [634, 245] width 210 height 34
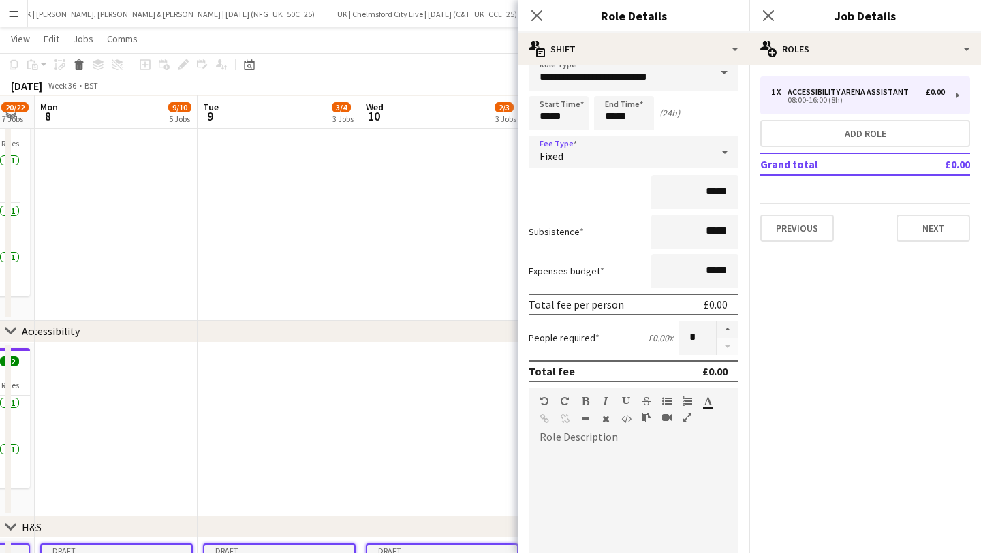
scroll to position [24, 0]
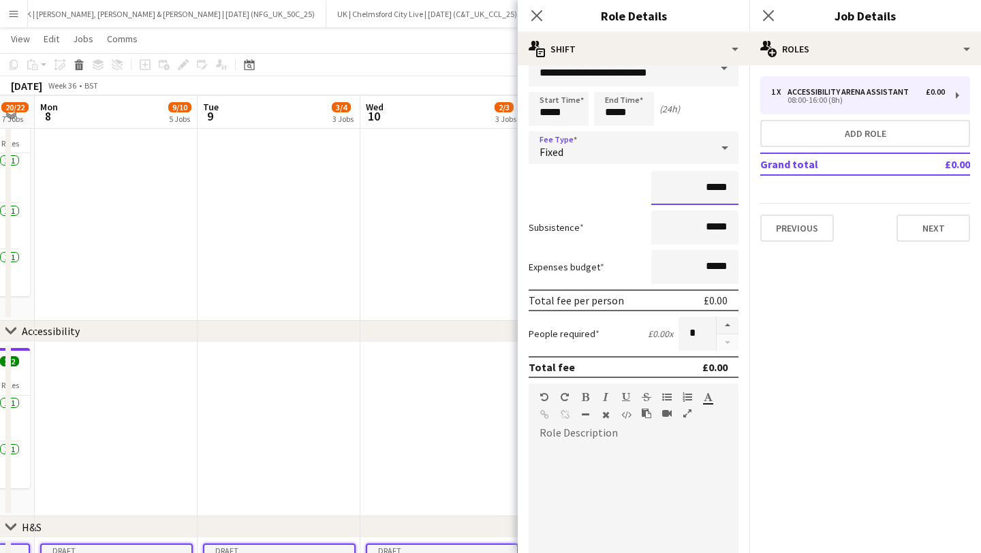
click at [713, 190] on input "*****" at bounding box center [695, 188] width 87 height 34
type input "**"
type input "****"
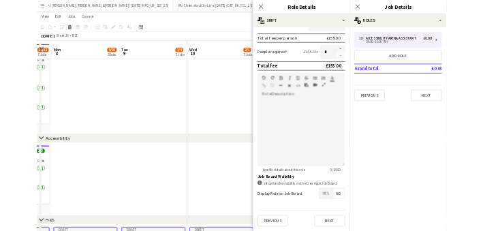
scroll to position [702, 0]
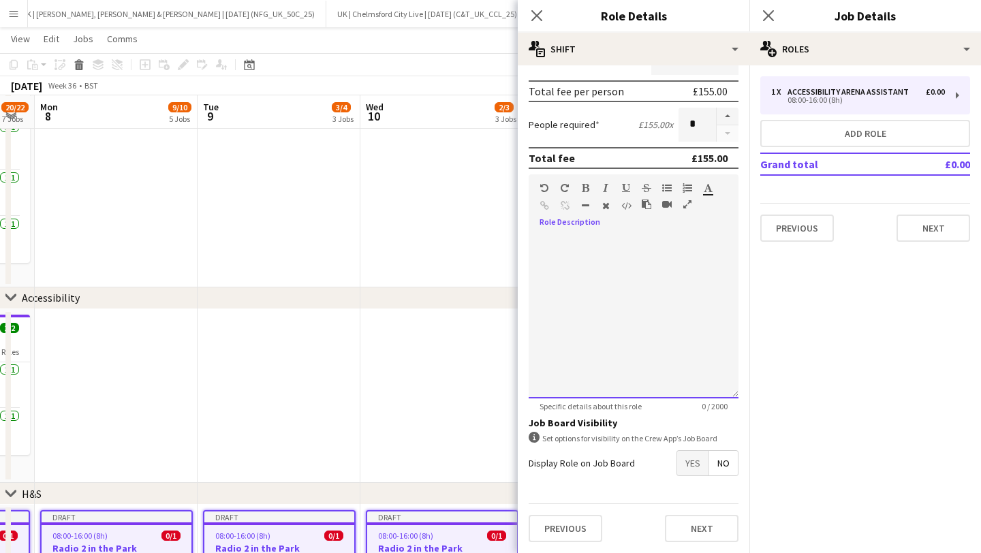
drag, startPoint x: 605, startPoint y: 240, endPoint x: 593, endPoint y: 272, distance: 34.1
click at [600, 246] on div at bounding box center [634, 317] width 210 height 164
click at [582, 246] on div "**********" at bounding box center [634, 317] width 210 height 164
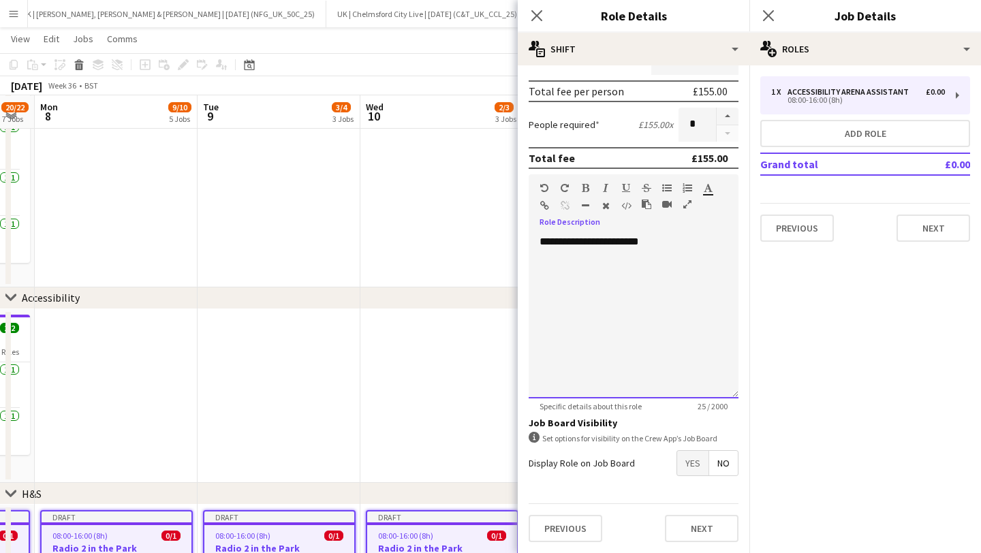
click at [578, 186] on div at bounding box center [560, 191] width 41 height 16
drag, startPoint x: 585, startPoint y: 187, endPoint x: 681, endPoint y: 234, distance: 106.4
click at [587, 188] on icon "button" at bounding box center [585, 188] width 7 height 10
click at [639, 245] on b "**********" at bounding box center [590, 241] width 100 height 10
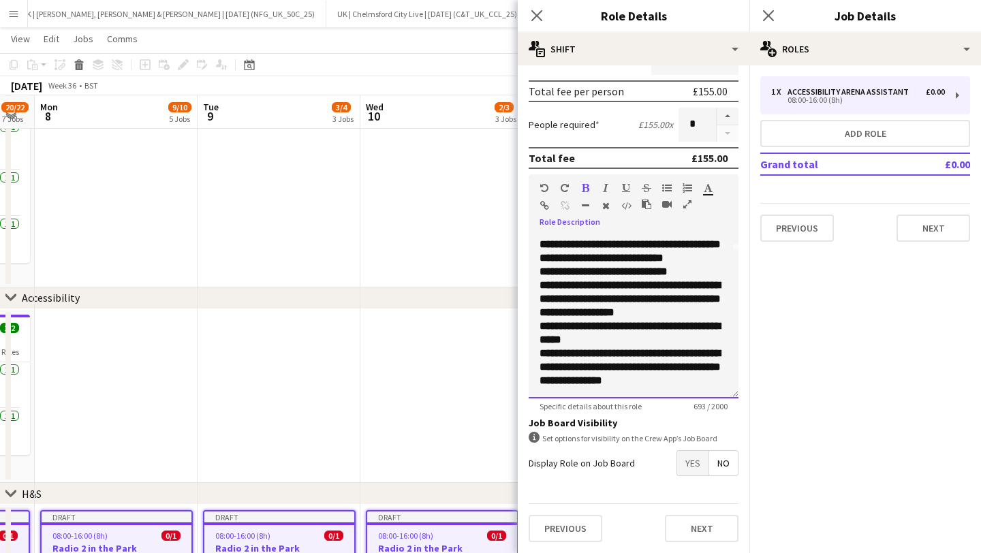
scroll to position [0, 0]
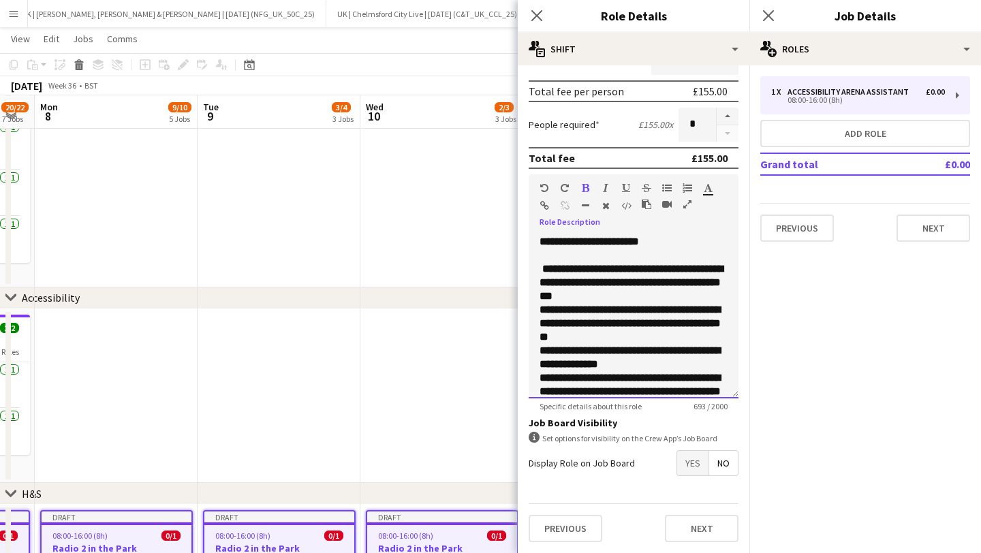
drag, startPoint x: 605, startPoint y: 350, endPoint x: 505, endPoint y: 271, distance: 126.7
click at [505, 271] on body "Menu Boards Boards Boards All jobs Status Workforce Workforce My Workforce Recr…" at bounding box center [490, 258] width 981 height 1921
drag, startPoint x: 661, startPoint y: 190, endPoint x: 669, endPoint y: 189, distance: 8.3
click at [664, 189] on div "Standard Heading 1 Heading 2 Heading 3 Heading 4 Heading 5 Heading 6 Heading 7 …" at bounding box center [634, 199] width 210 height 51
drag, startPoint x: 669, startPoint y: 189, endPoint x: 652, endPoint y: 190, distance: 17.8
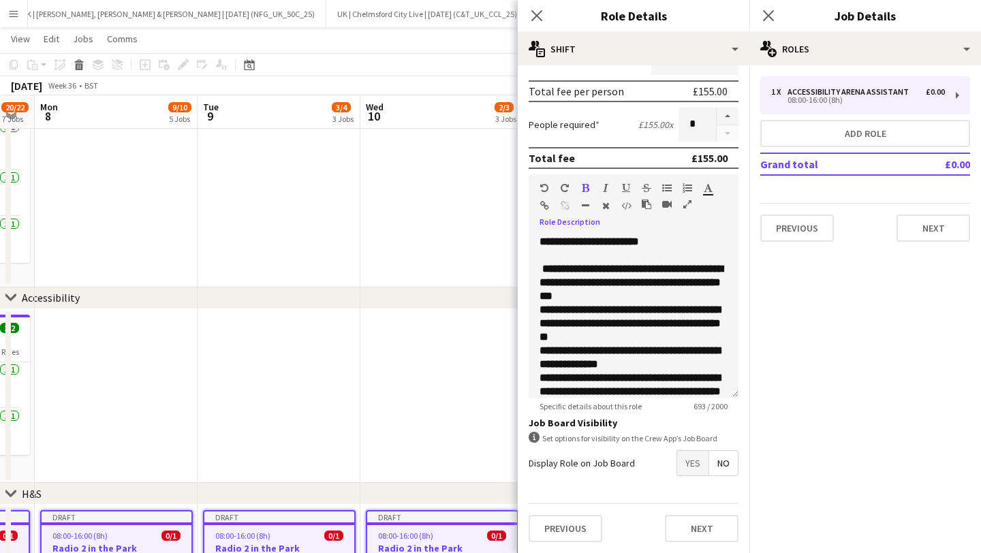
click at [669, 189] on icon "button" at bounding box center [667, 188] width 10 height 10
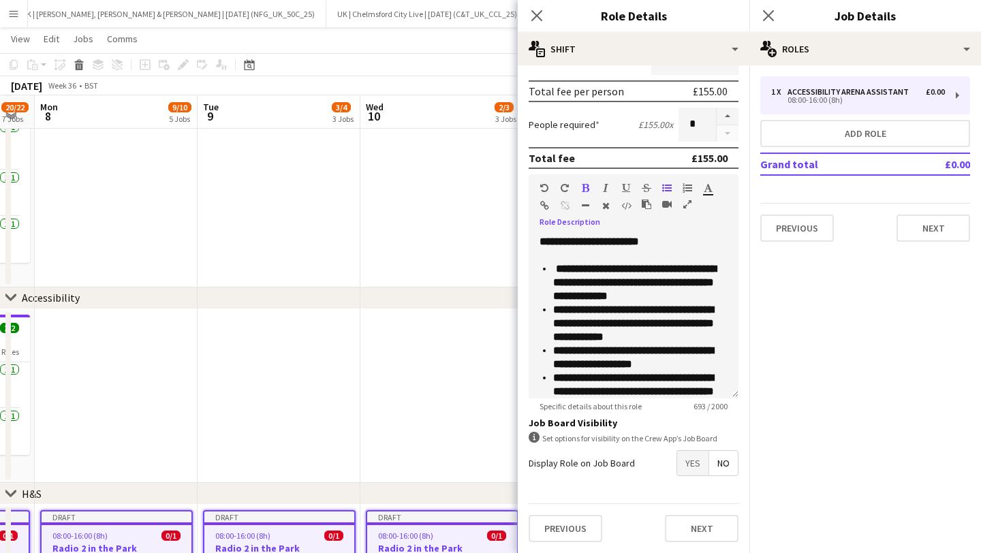
click at [585, 187] on icon "button" at bounding box center [585, 188] width 7 height 10
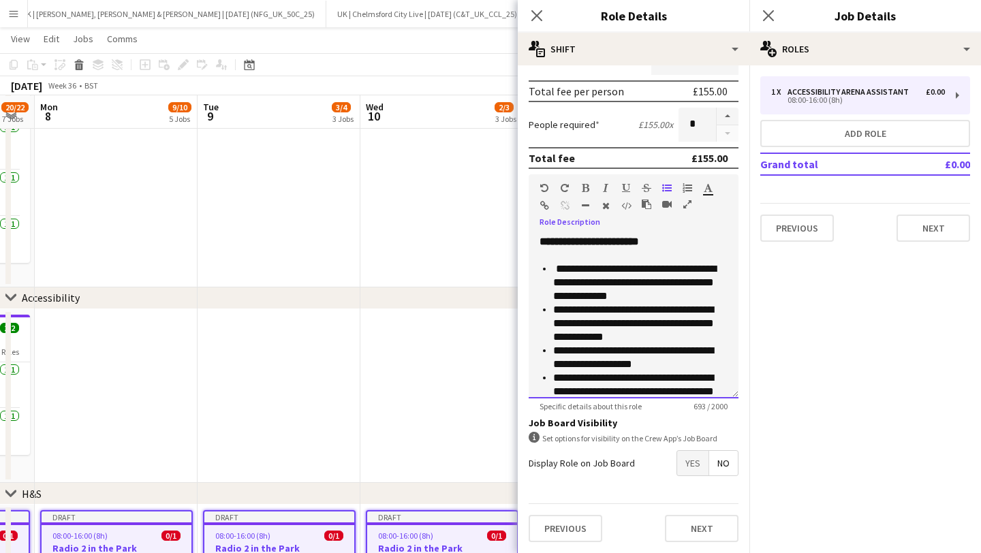
click at [595, 287] on span "**********" at bounding box center [634, 282] width 163 height 37
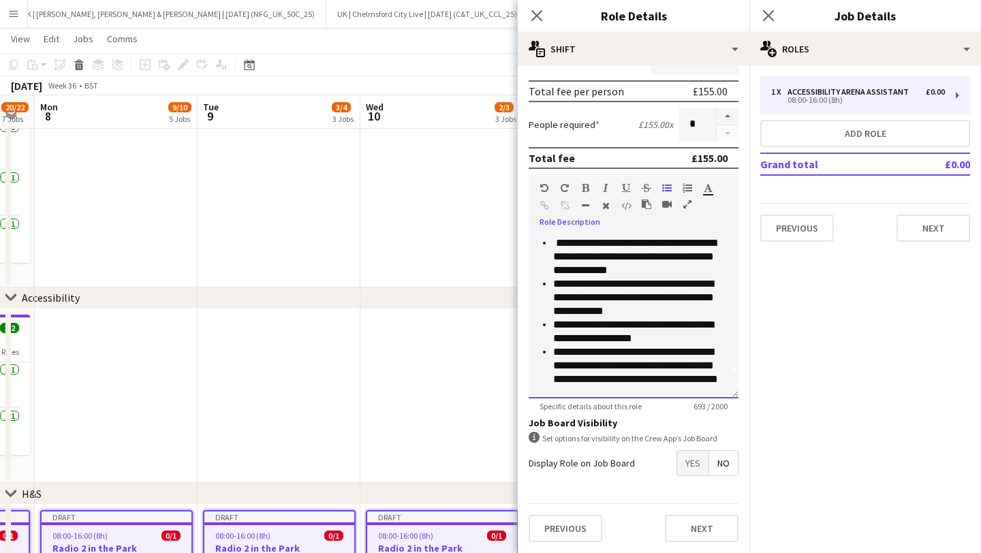
scroll to position [25, 0]
drag, startPoint x: 645, startPoint y: 310, endPoint x: 537, endPoint y: 283, distance: 111.7
click at [537, 283] on div "**********" at bounding box center [634, 317] width 210 height 164
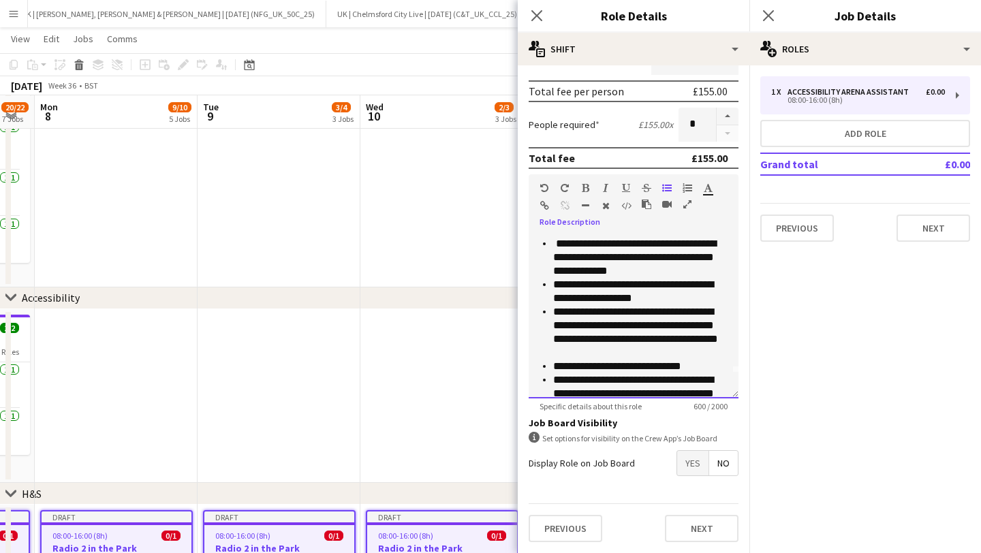
drag, startPoint x: 646, startPoint y: 352, endPoint x: 546, endPoint y: 314, distance: 107.2
click at [553, 314] on li "**********" at bounding box center [640, 332] width 174 height 55
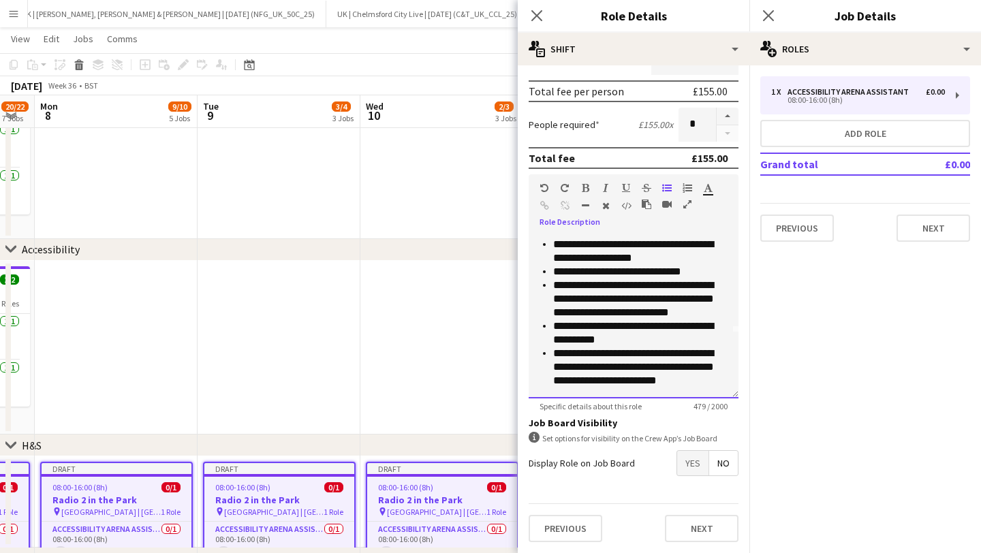
scroll to position [750, 0]
click at [662, 342] on li "**********" at bounding box center [640, 333] width 174 height 27
click at [705, 524] on button "Next" at bounding box center [702, 528] width 74 height 27
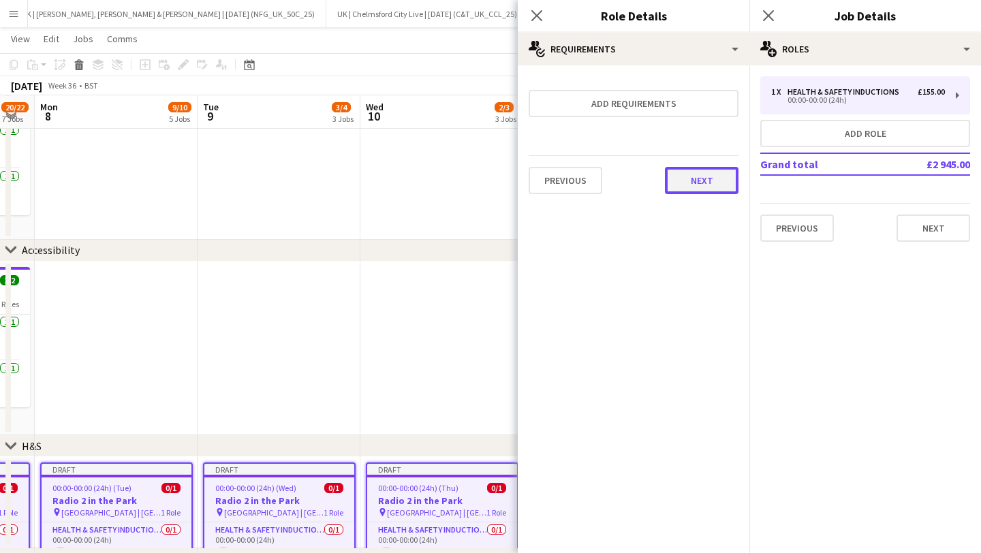
click at [688, 187] on button "Next" at bounding box center [702, 180] width 74 height 27
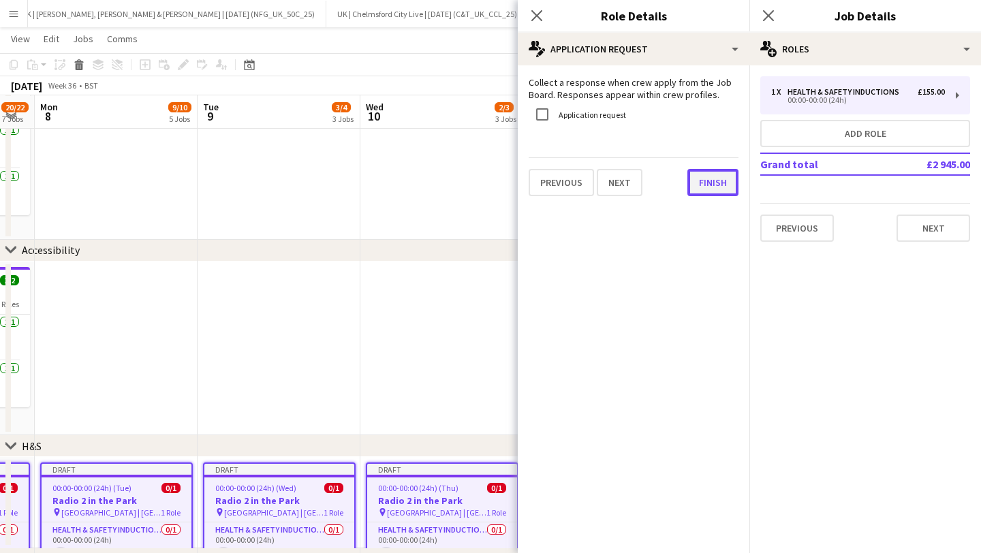
click at [704, 185] on button "Finish" at bounding box center [713, 182] width 51 height 27
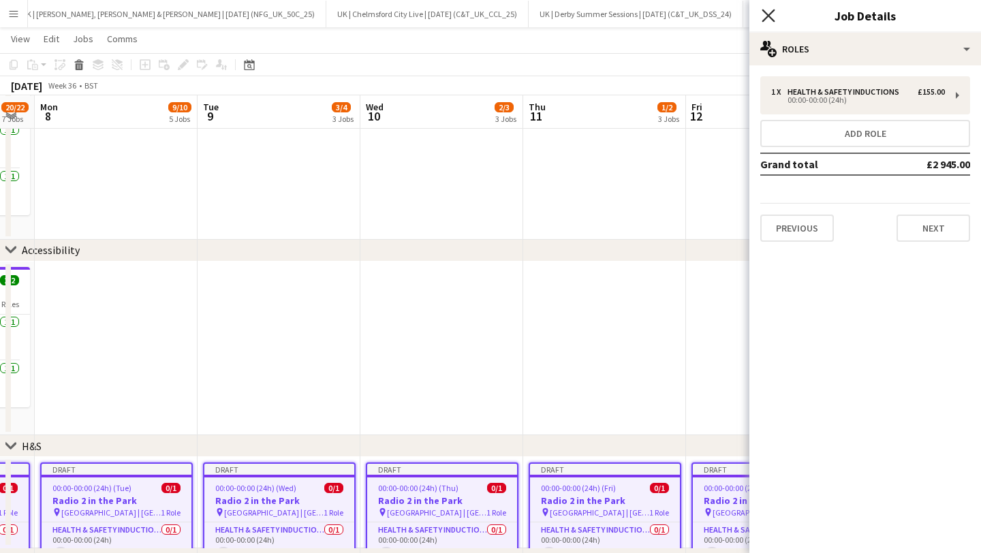
click at [769, 14] on icon at bounding box center [768, 15] width 13 height 13
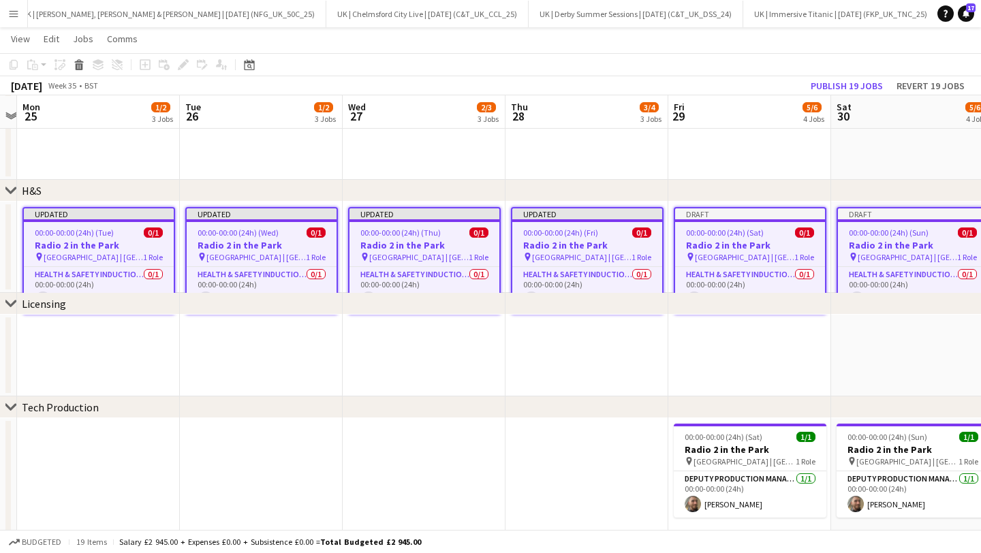
scroll to position [0, 364]
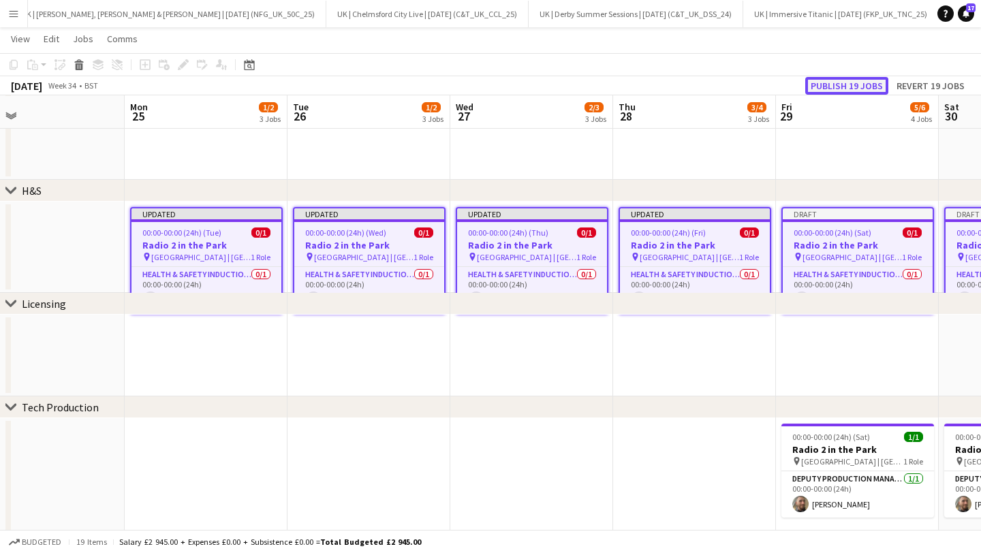
click at [862, 85] on button "Publish 19 jobs" at bounding box center [847, 86] width 83 height 18
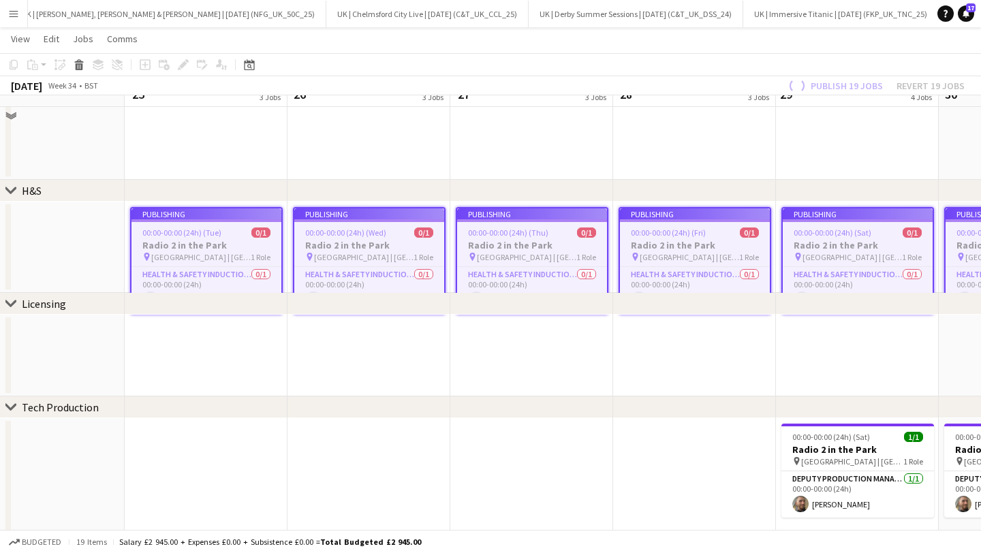
scroll to position [975, 0]
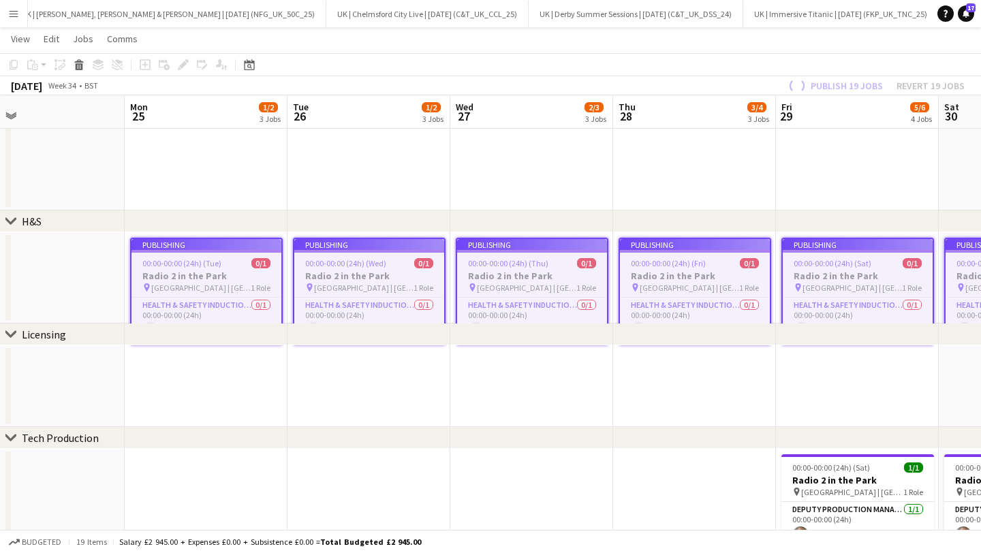
click at [165, 273] on app-job-card "Publishing 00:00-00:00 (24h) (Tue) 0/1 Radio 2 in the Park pin [GEOGRAPHIC_DATA…" at bounding box center [206, 292] width 153 height 108
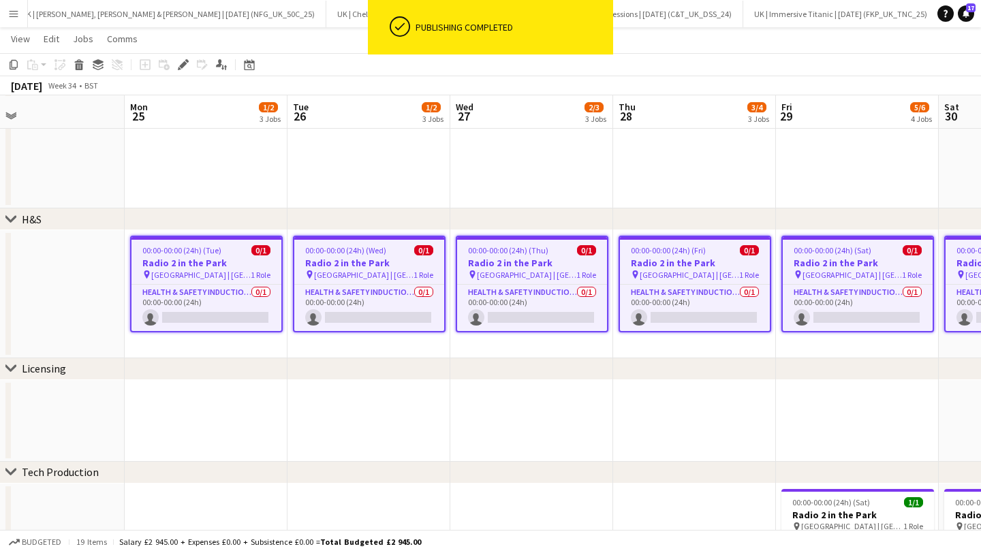
scroll to position [975, 0]
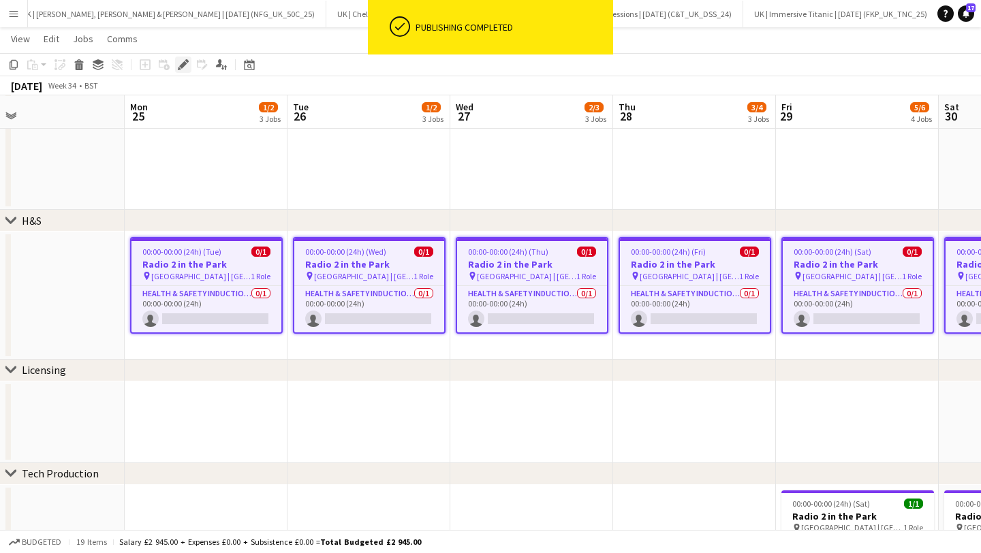
click at [179, 70] on div "Edit" at bounding box center [183, 65] width 16 height 16
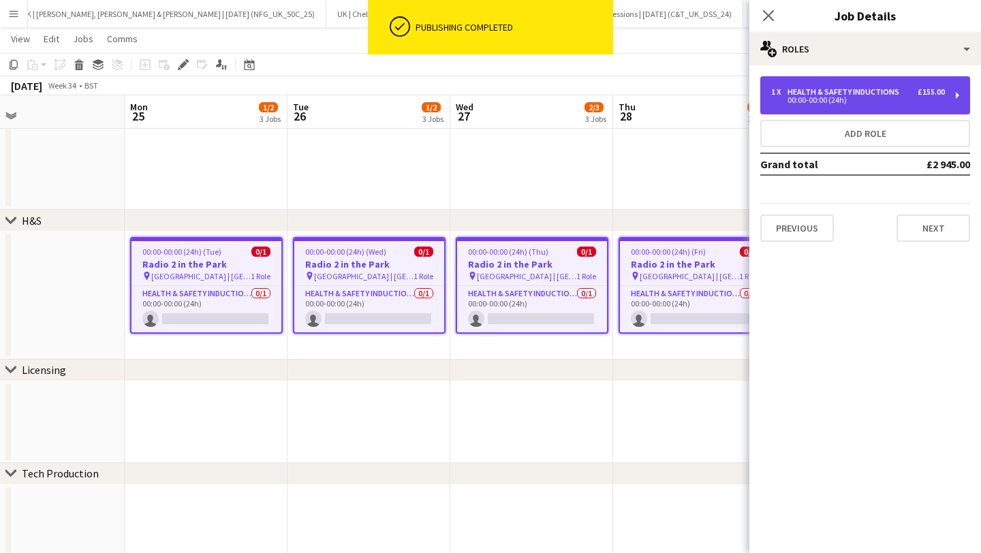
click at [876, 99] on div "00:00-00:00 (24h)" at bounding box center [858, 100] width 174 height 7
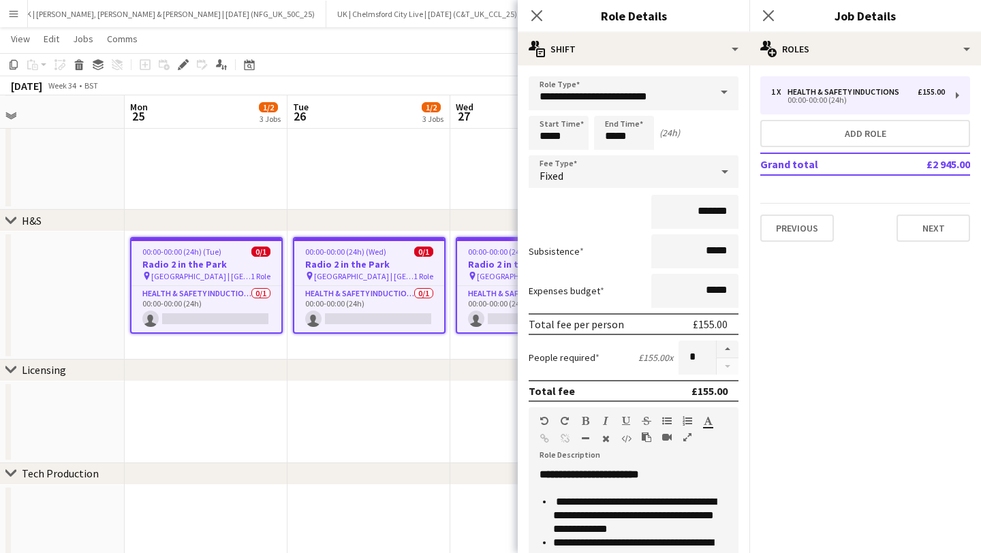
click at [717, 271] on form "**********" at bounding box center [634, 431] width 232 height 710
click at [716, 293] on input "*****" at bounding box center [695, 291] width 87 height 34
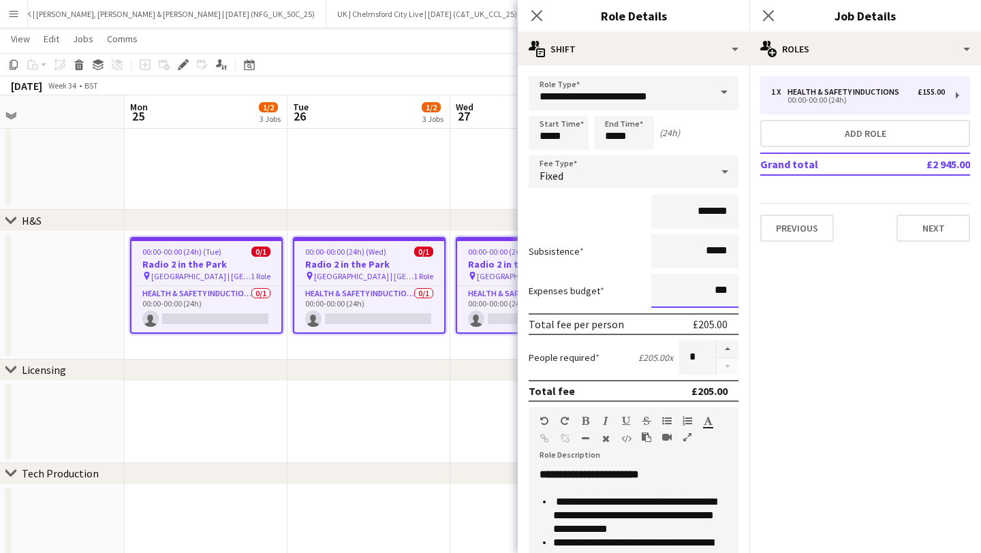
type input "***"
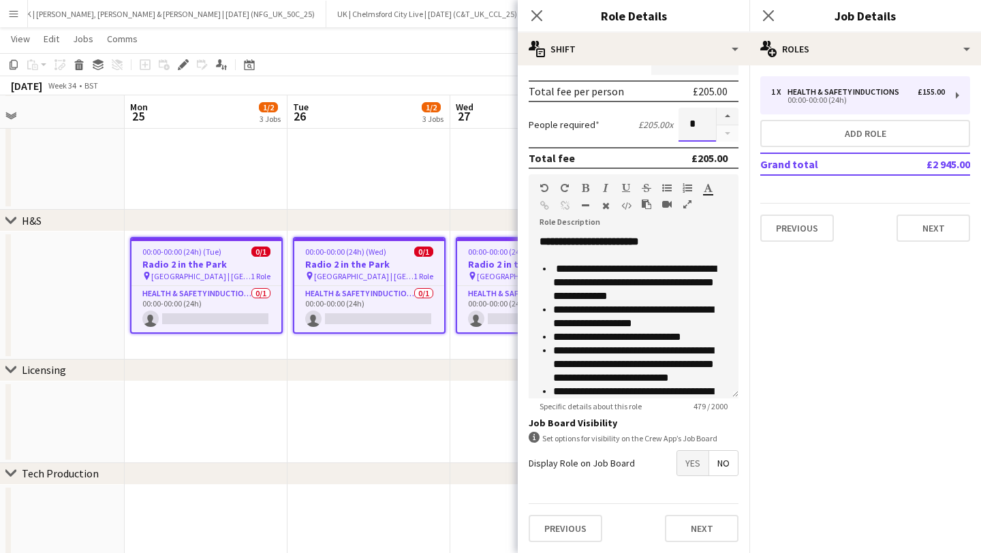
scroll to position [65, 0]
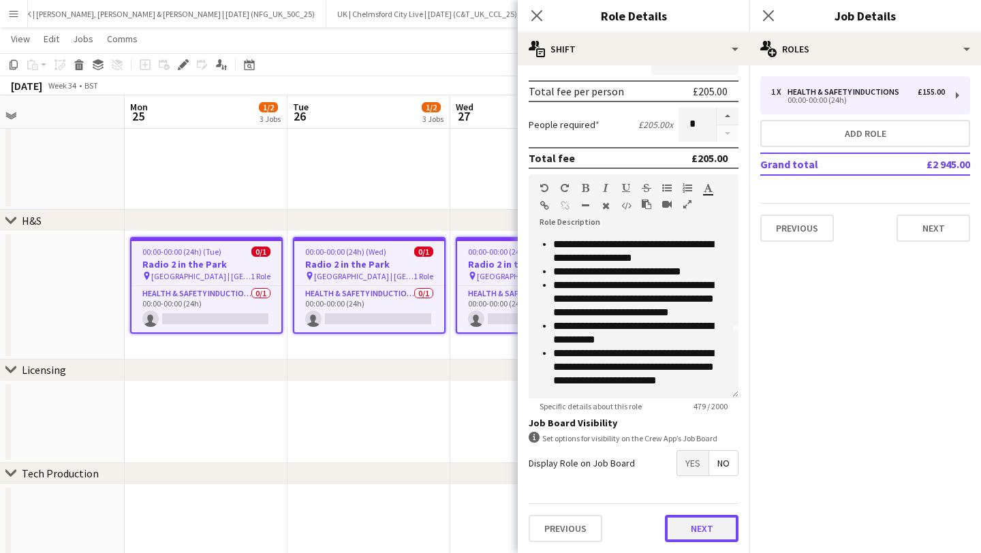
click at [695, 530] on button "Next" at bounding box center [702, 528] width 74 height 27
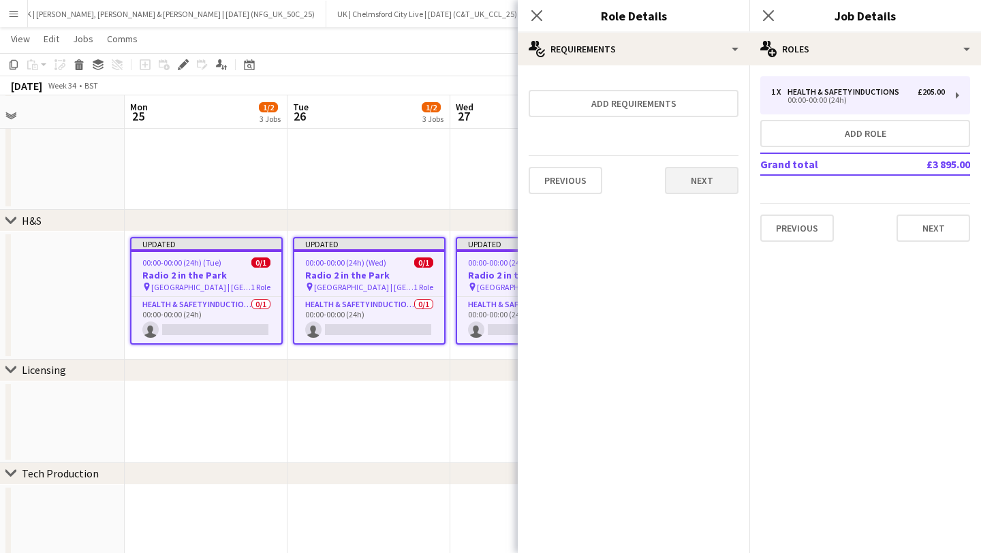
drag, startPoint x: 704, startPoint y: 196, endPoint x: 703, endPoint y: 183, distance: 13.0
click at [704, 196] on div "Previous Next" at bounding box center [634, 180] width 210 height 50
click at [703, 183] on button "Next" at bounding box center [702, 180] width 74 height 27
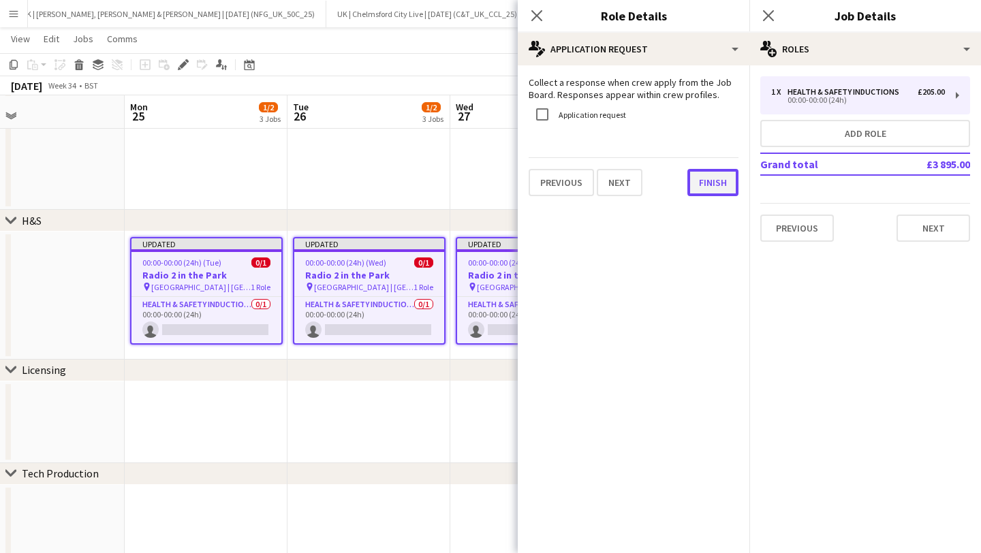
click at [718, 185] on button "Finish" at bounding box center [713, 182] width 51 height 27
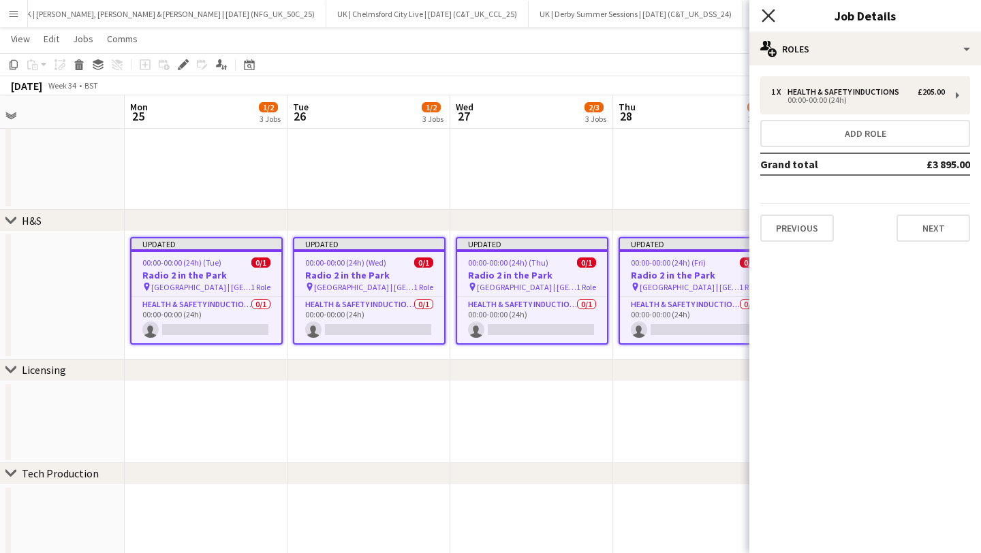
click at [766, 18] on icon at bounding box center [768, 15] width 13 height 13
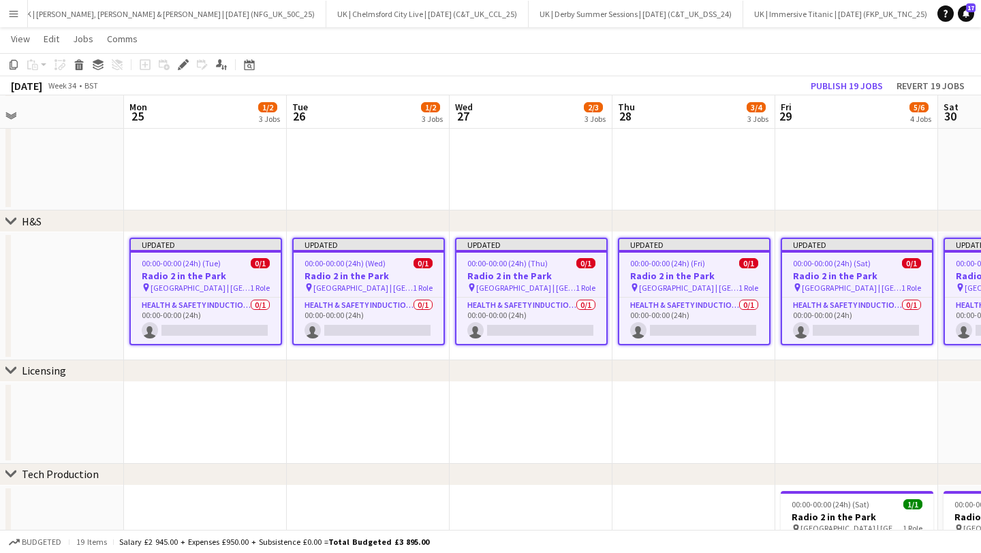
scroll to position [971, 0]
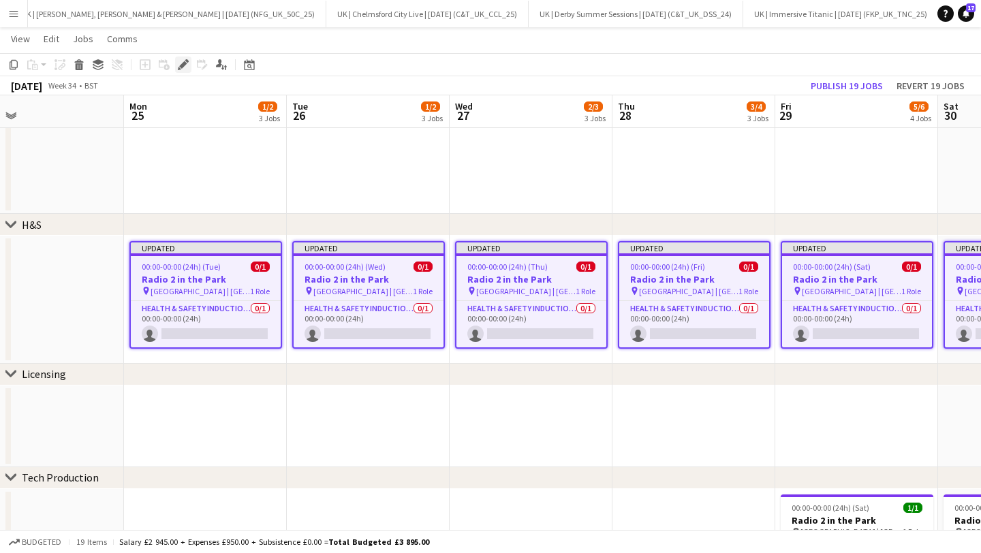
click at [181, 65] on icon at bounding box center [182, 64] width 7 height 7
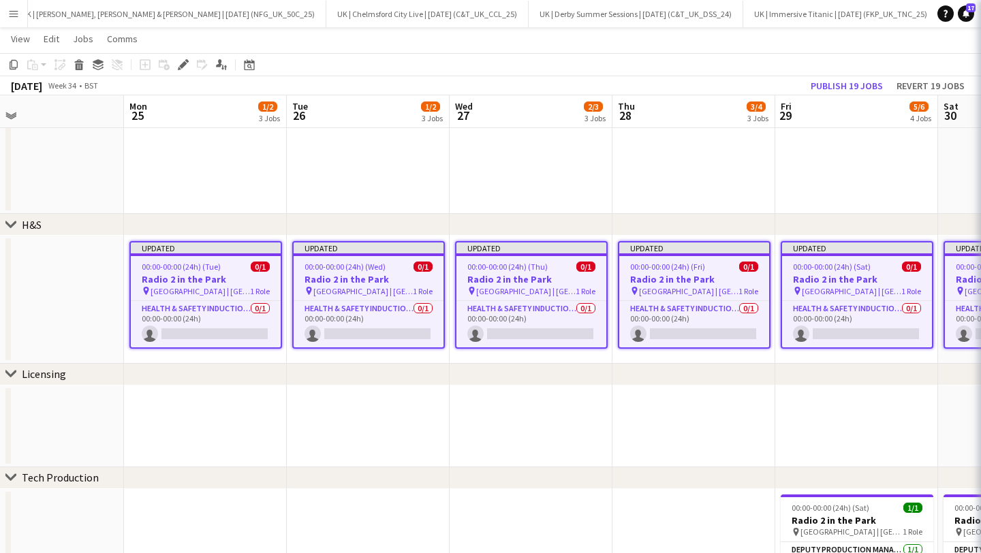
scroll to position [0, 364]
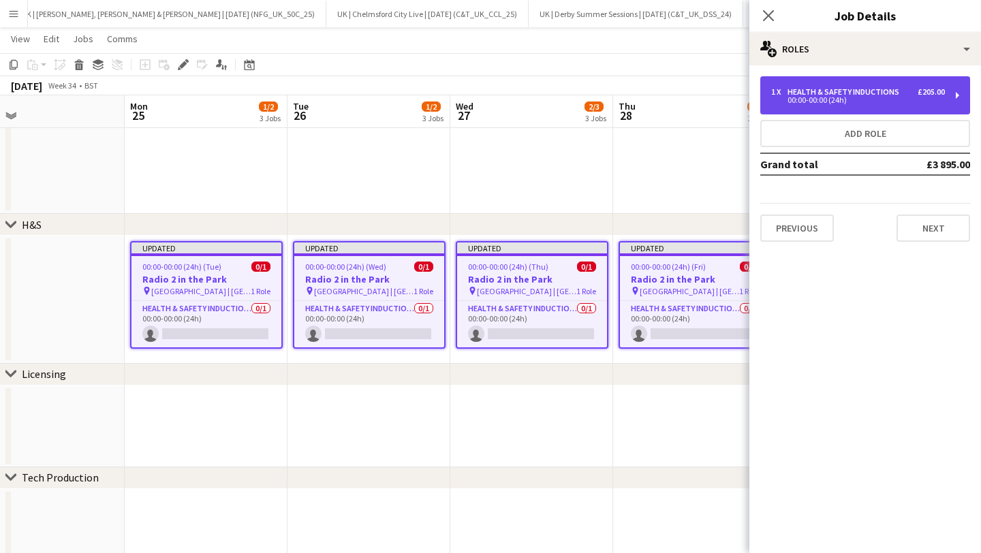
click at [900, 95] on div "Health & Safety Inductions" at bounding box center [846, 92] width 117 height 10
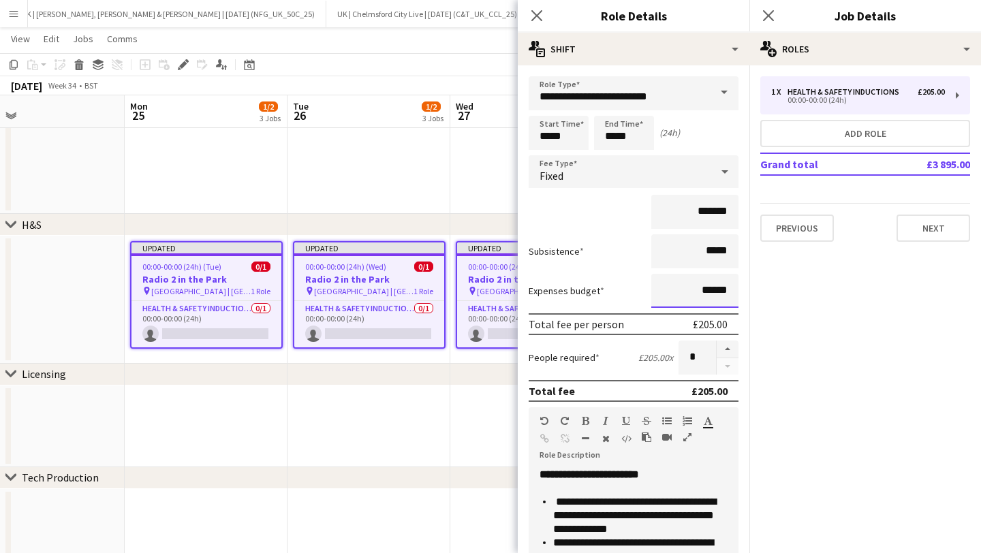
click at [705, 295] on input "******" at bounding box center [695, 291] width 87 height 34
type input "****"
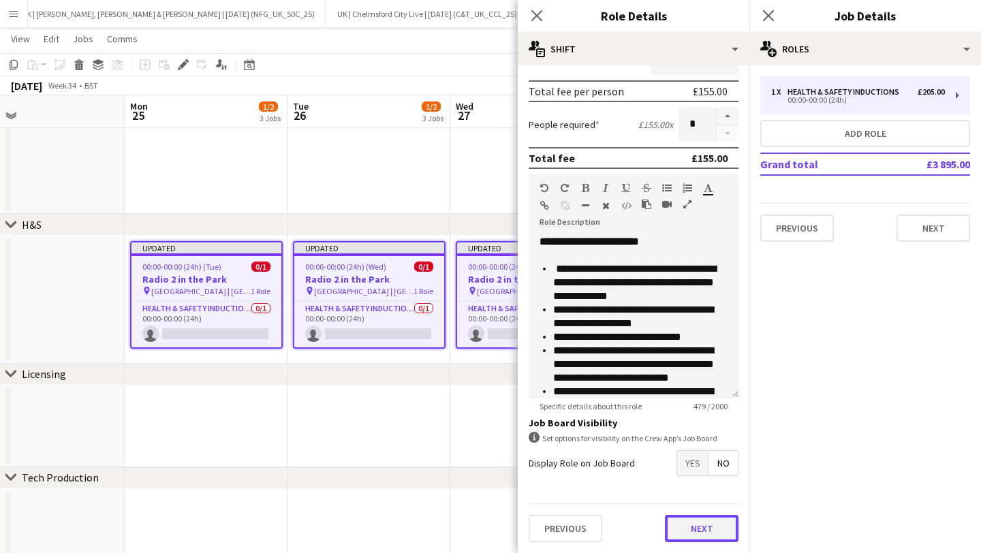
click at [697, 521] on button "Next" at bounding box center [702, 528] width 74 height 27
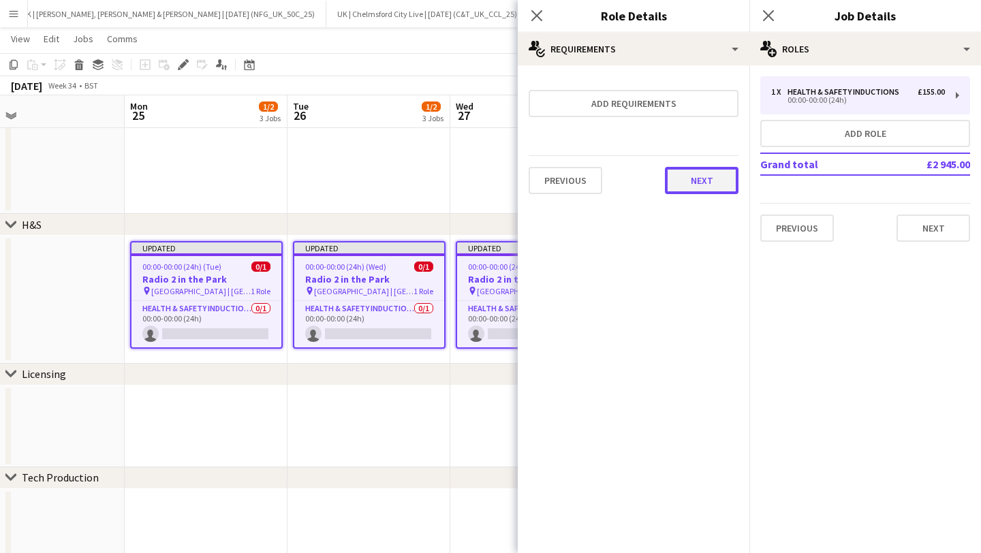
click at [708, 183] on button "Next" at bounding box center [702, 180] width 74 height 27
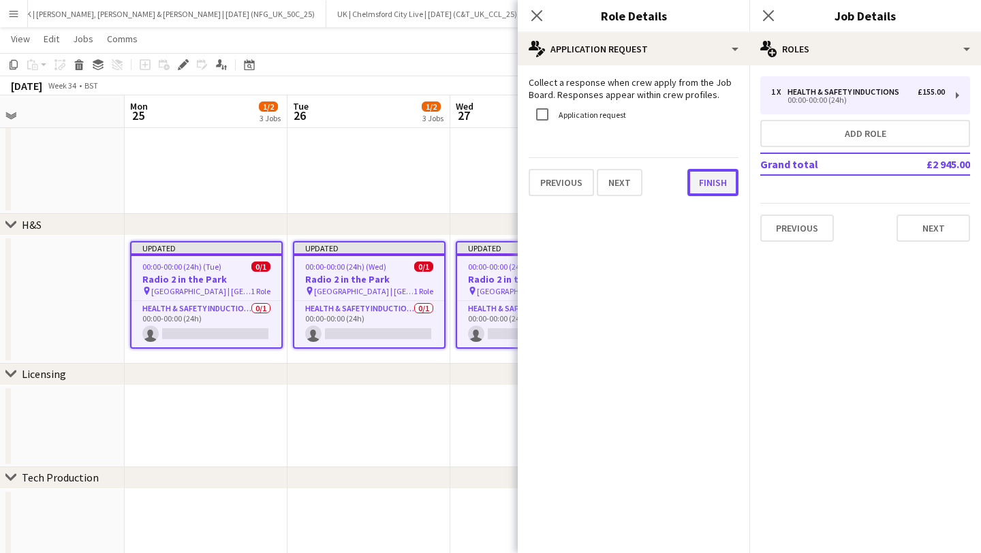
click at [705, 183] on button "Finish" at bounding box center [713, 182] width 51 height 27
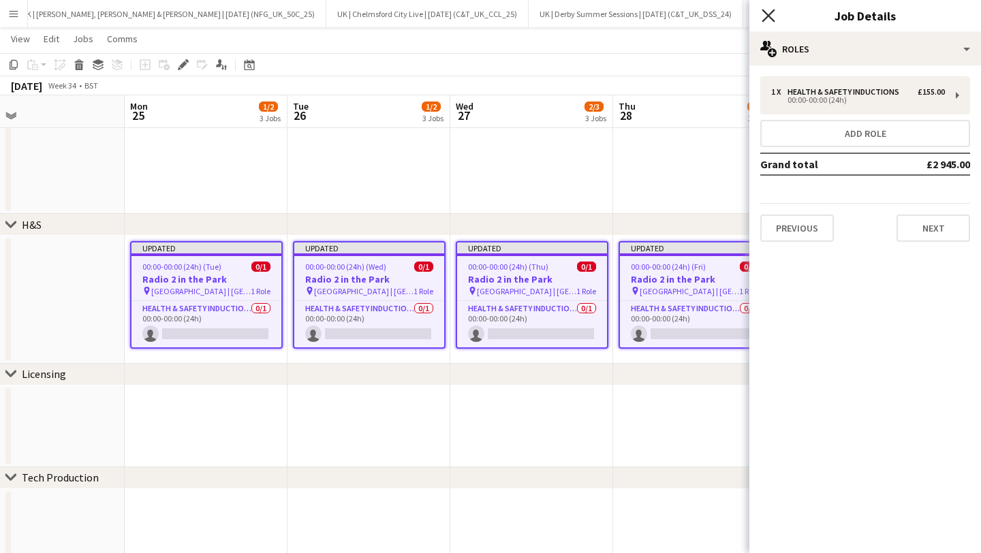
click at [763, 11] on icon at bounding box center [768, 15] width 13 height 13
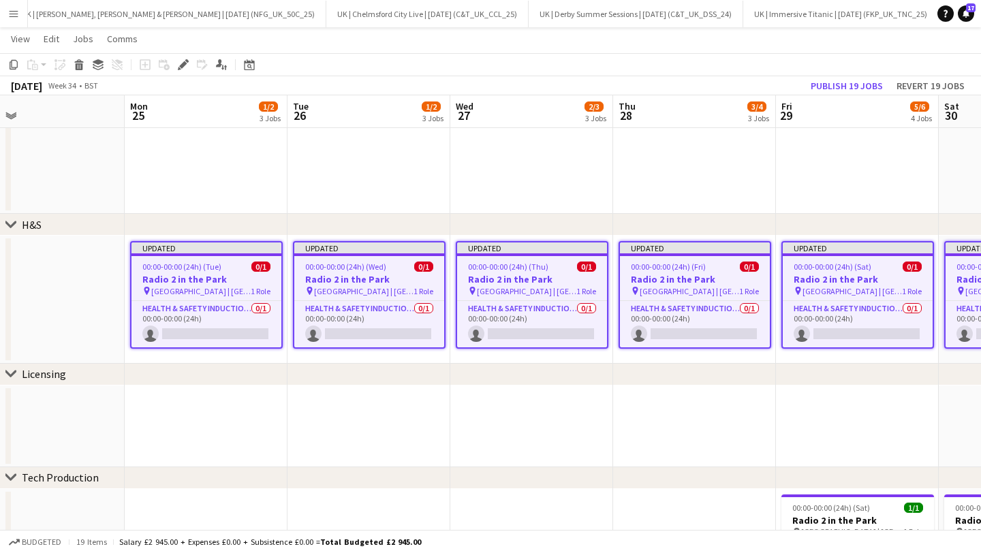
scroll to position [0, 365]
click at [157, 266] on span "00:00-00:00 (24h) (Tue)" at bounding box center [181, 267] width 79 height 10
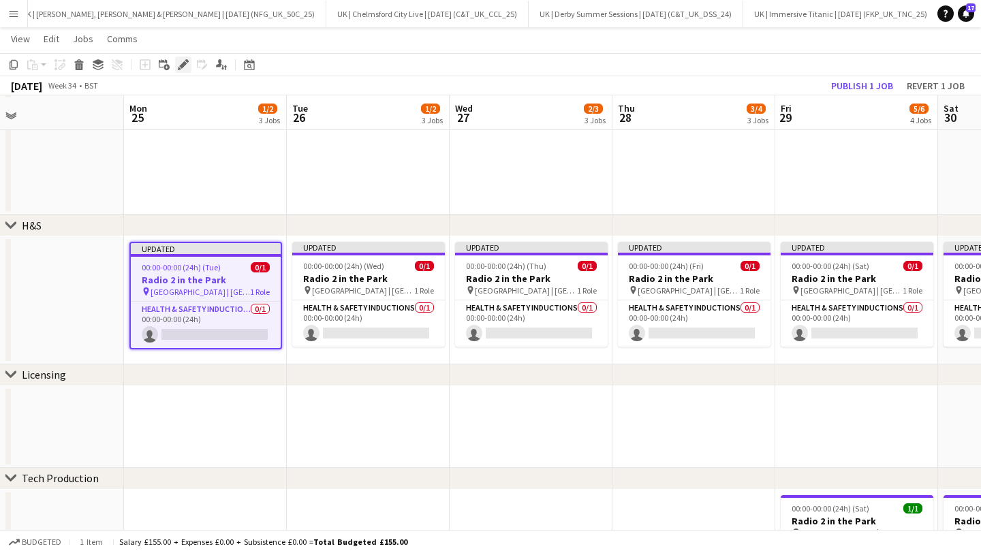
scroll to position [976, 0]
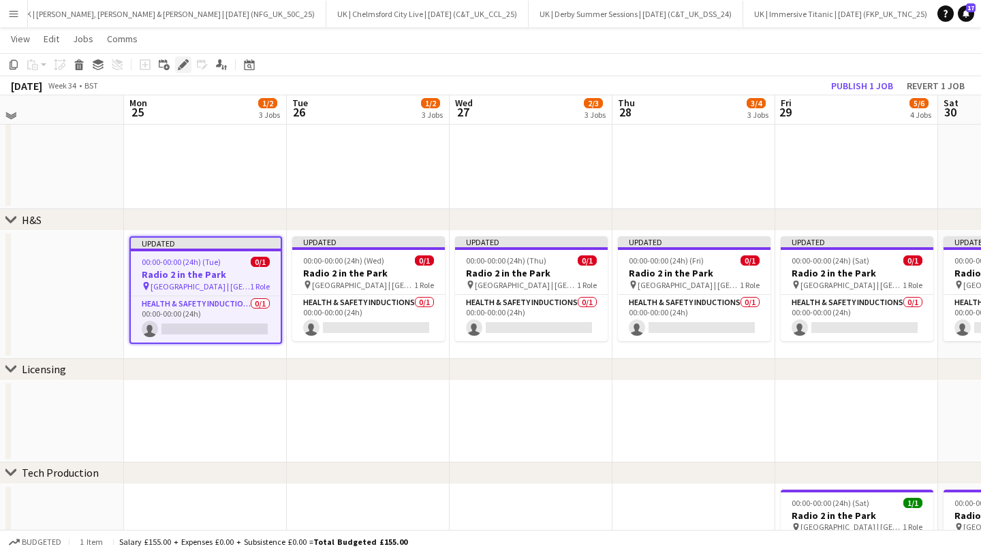
click at [181, 64] on icon at bounding box center [182, 64] width 7 height 7
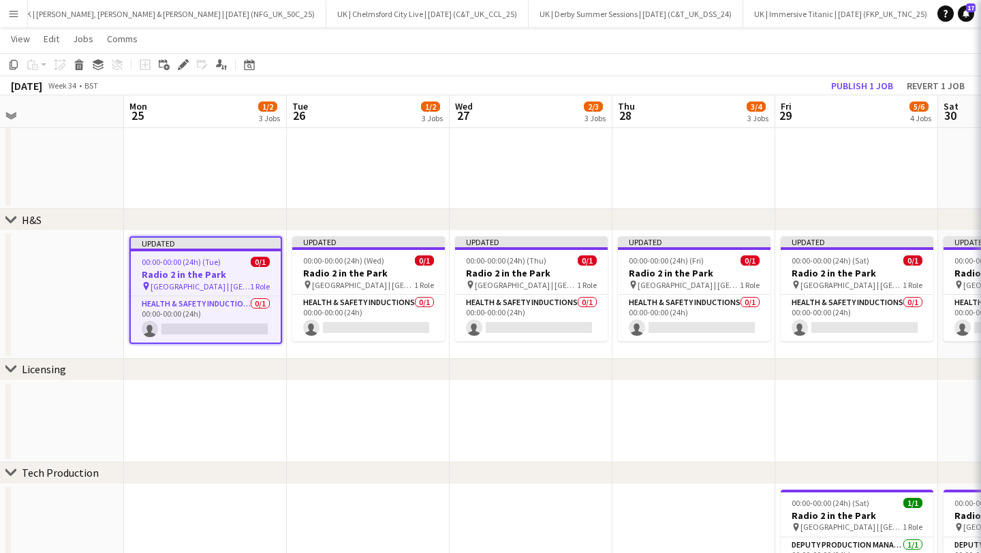
scroll to position [0, 365]
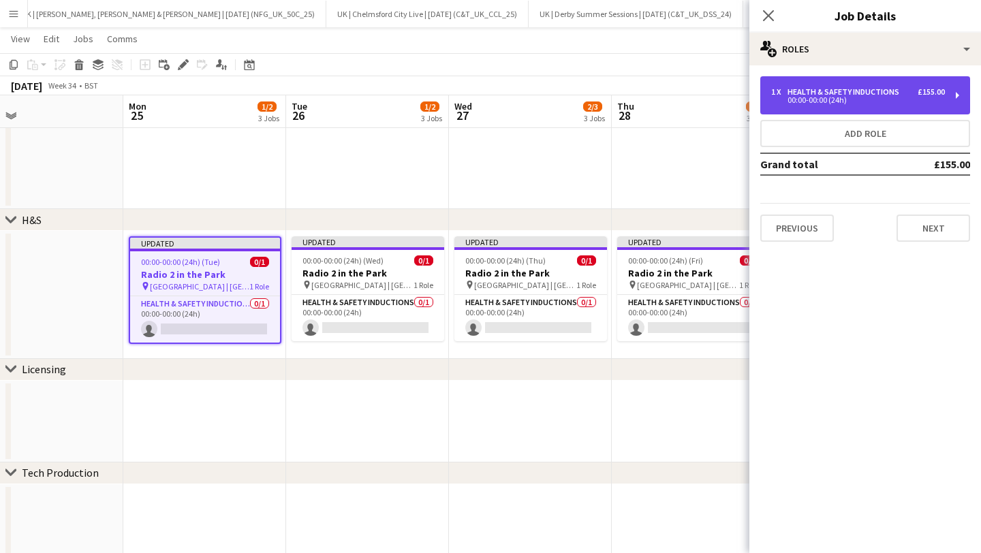
click at [897, 102] on div "00:00-00:00 (24h)" at bounding box center [858, 100] width 174 height 7
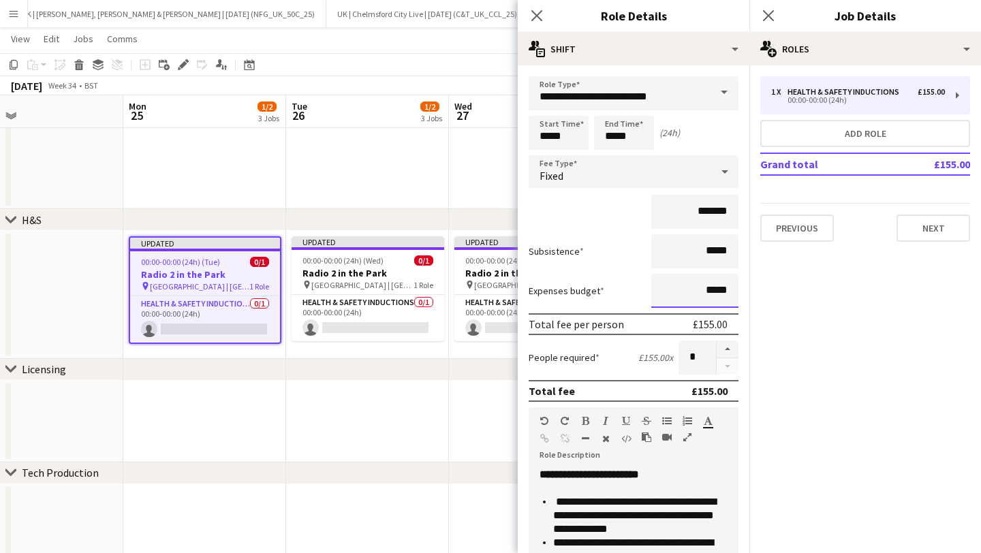
click at [718, 292] on input "*****" at bounding box center [695, 291] width 87 height 34
type input "***"
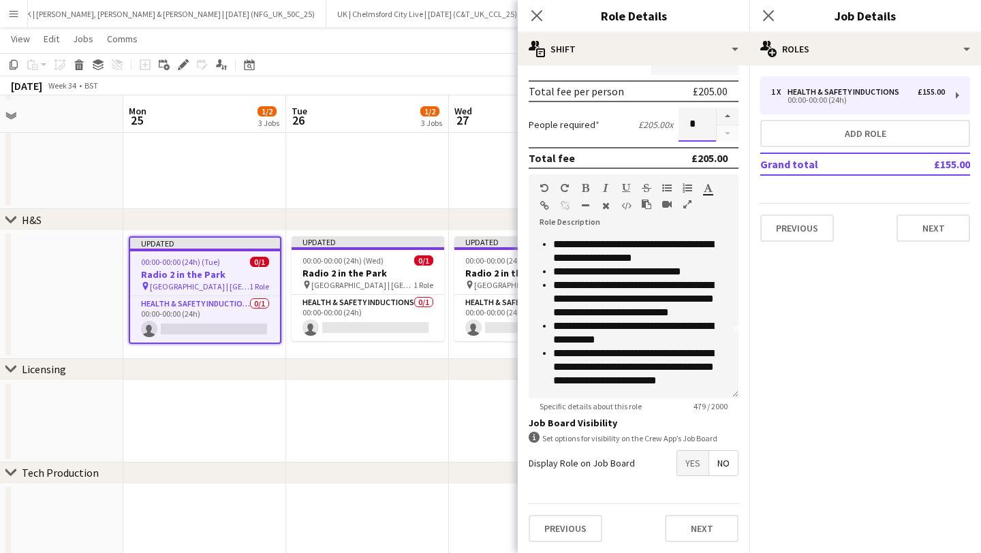
scroll to position [981, 0]
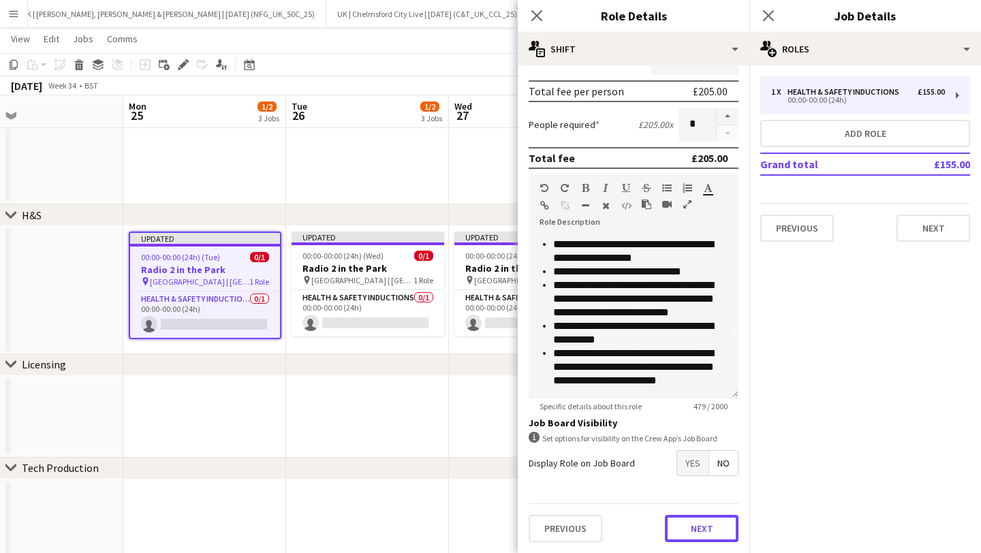
click at [696, 519] on button "Next" at bounding box center [702, 528] width 74 height 27
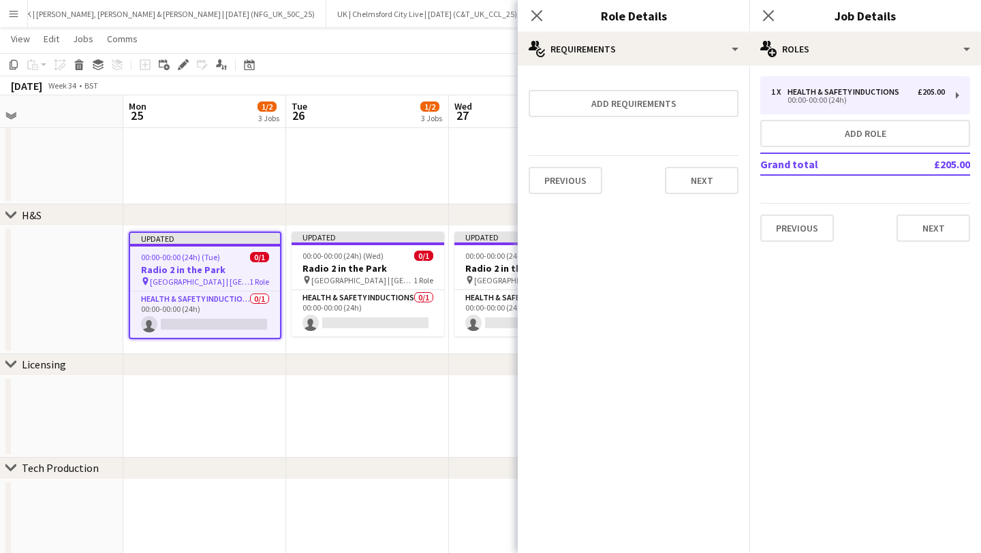
scroll to position [0, 0]
click at [687, 178] on button "Next" at bounding box center [702, 180] width 74 height 27
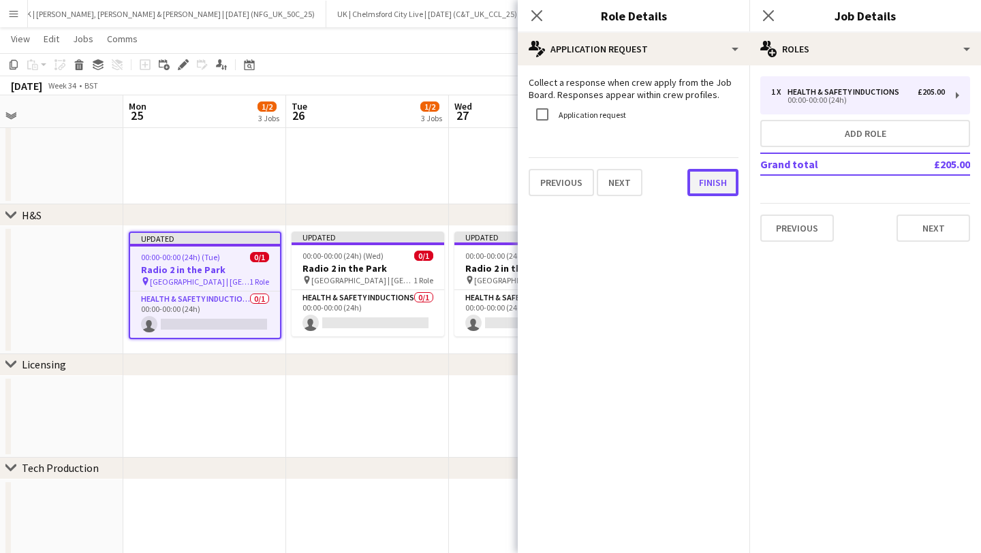
click at [707, 187] on button "Finish" at bounding box center [713, 182] width 51 height 27
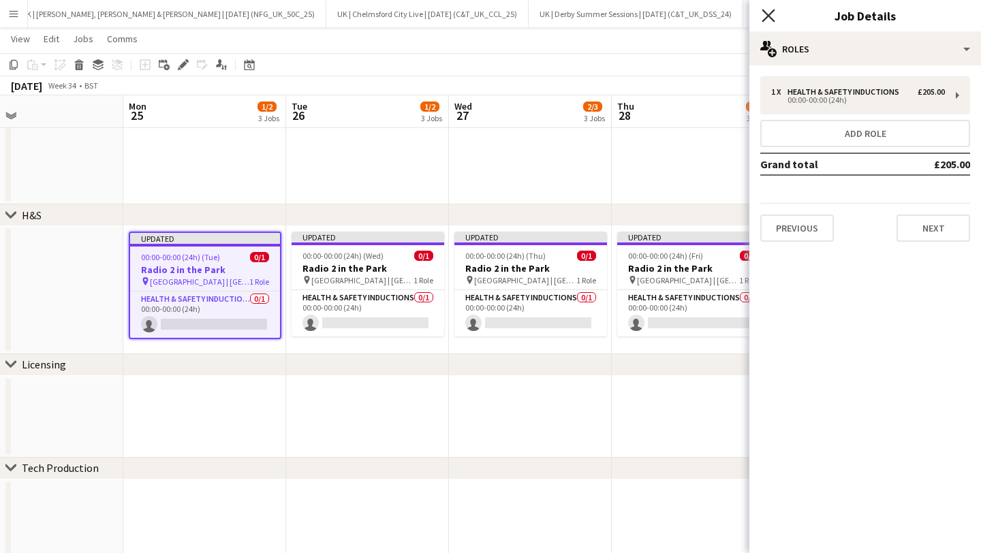
drag, startPoint x: 763, startPoint y: 20, endPoint x: 750, endPoint y: 27, distance: 15.6
click at [762, 20] on icon "Close pop-in" at bounding box center [768, 15] width 13 height 13
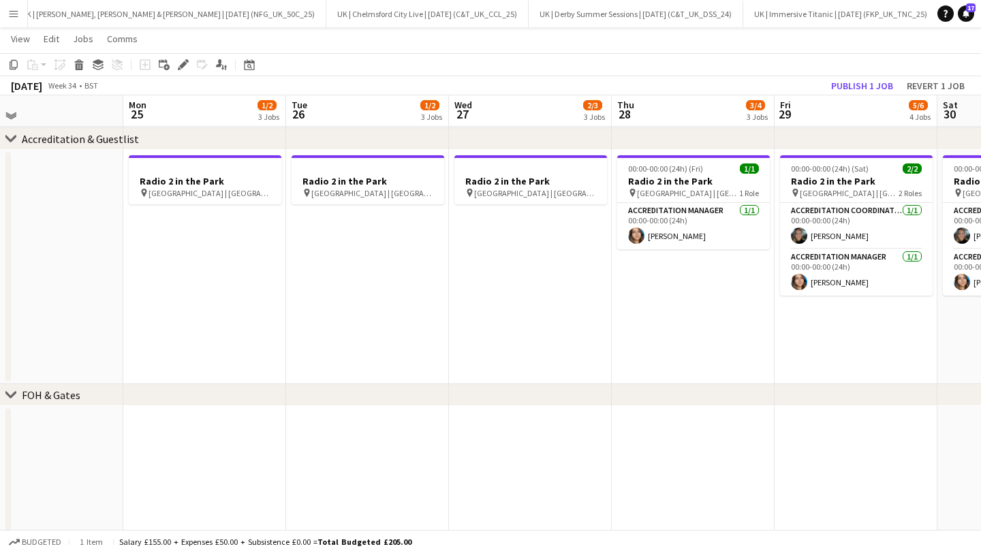
scroll to position [361, 0]
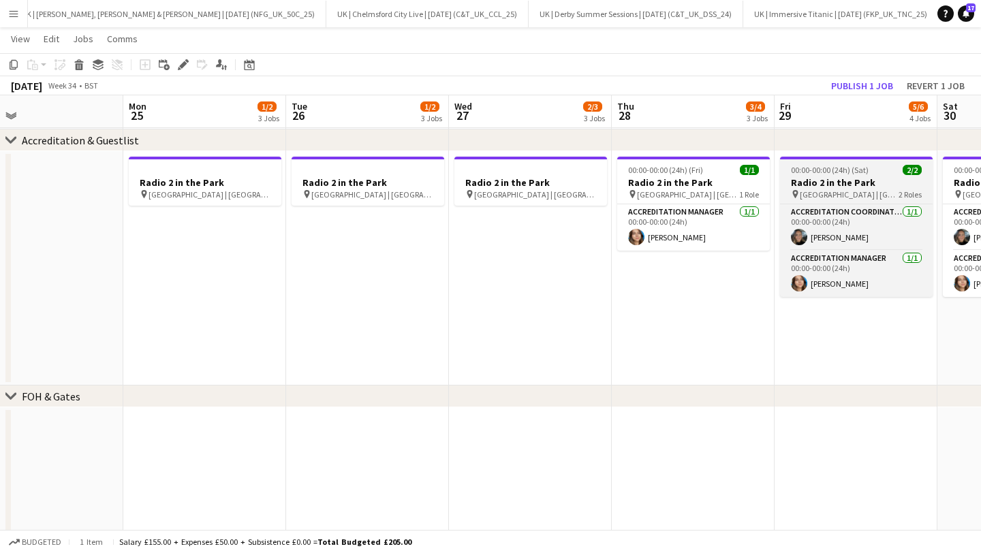
drag, startPoint x: 855, startPoint y: 185, endPoint x: 845, endPoint y: 185, distance: 10.2
click at [855, 185] on h3 "Radio 2 in the Park" at bounding box center [856, 183] width 153 height 12
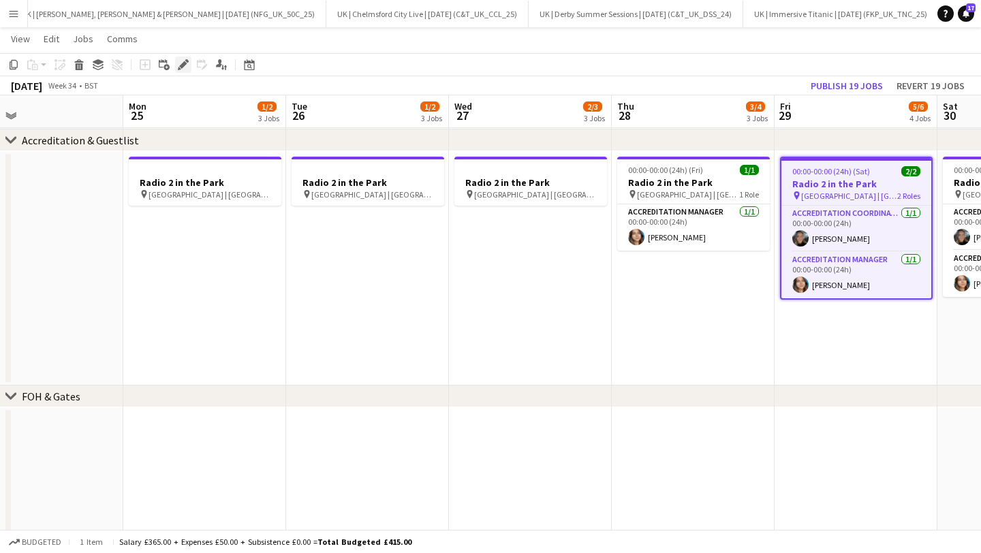
click at [187, 63] on icon "Edit" at bounding box center [183, 64] width 11 height 11
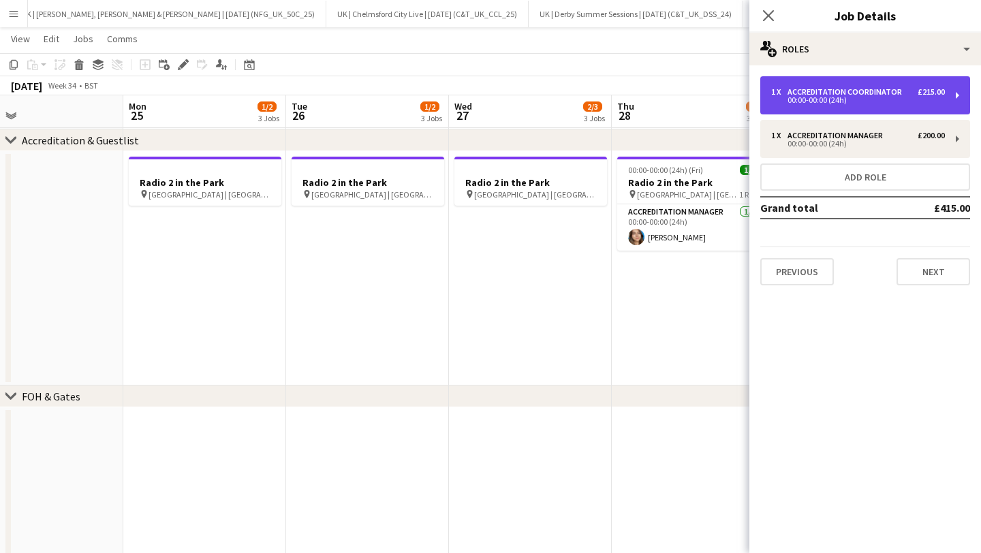
click at [834, 97] on div "00:00-00:00 (24h)" at bounding box center [858, 100] width 174 height 7
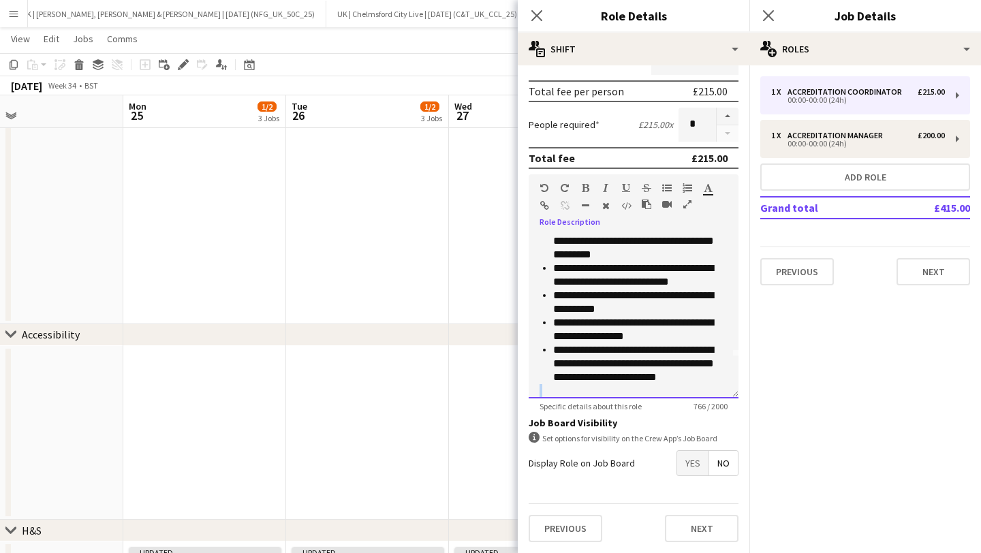
scroll to position [92, 0]
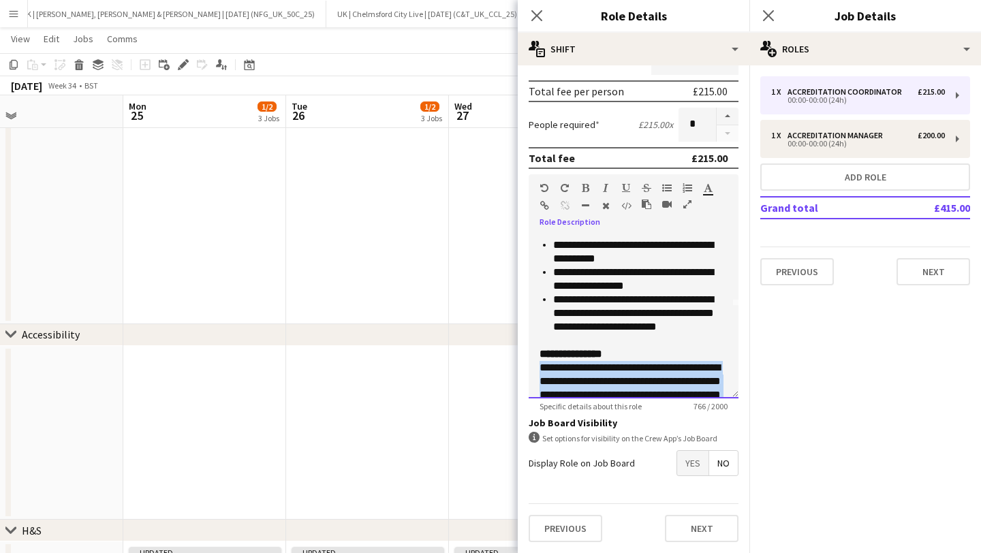
drag, startPoint x: 643, startPoint y: 363, endPoint x: 522, endPoint y: 367, distance: 120.7
click at [522, 367] on form "**********" at bounding box center [634, 198] width 232 height 710
copy div "**********"
click at [536, 10] on icon "Close pop-in" at bounding box center [536, 15] width 13 height 13
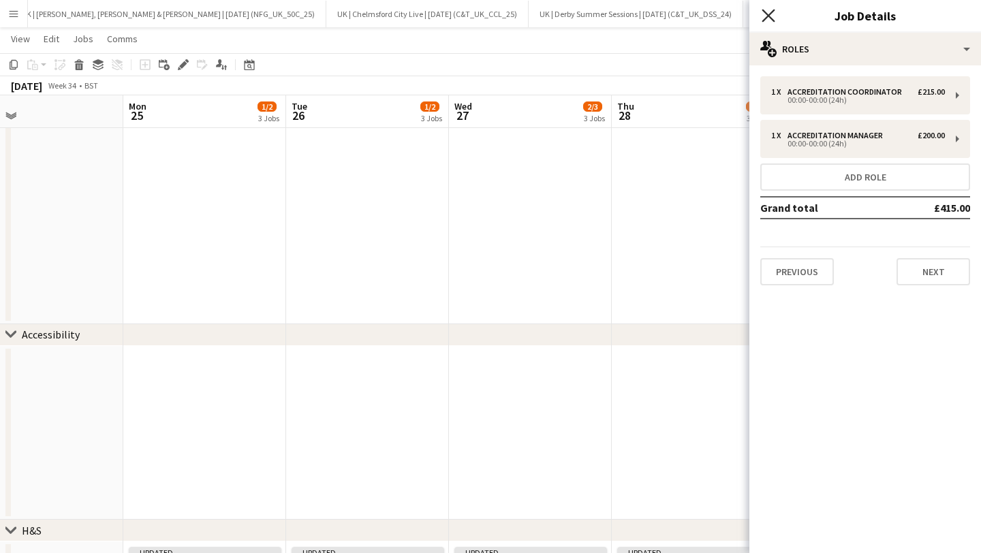
click at [771, 18] on icon at bounding box center [768, 15] width 13 height 13
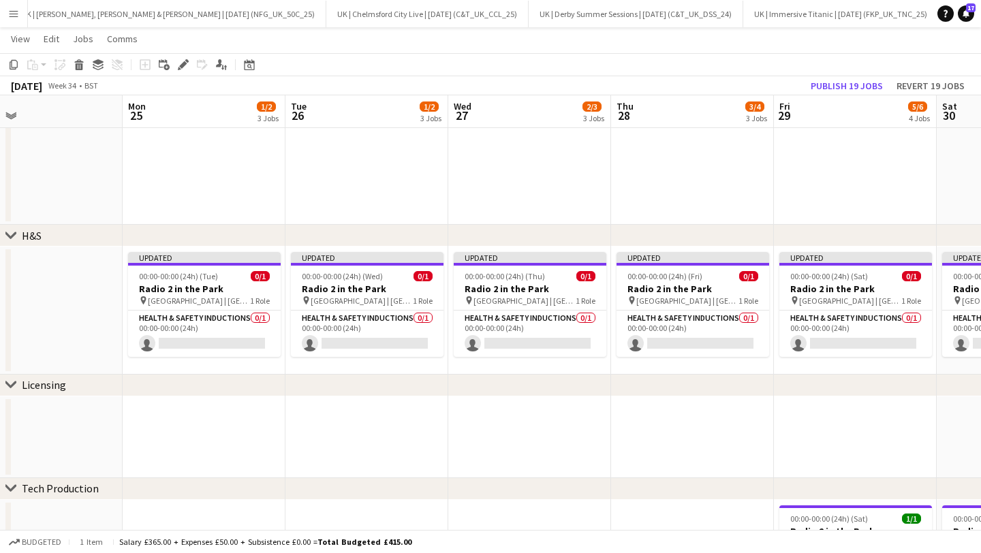
scroll to position [1007, 0]
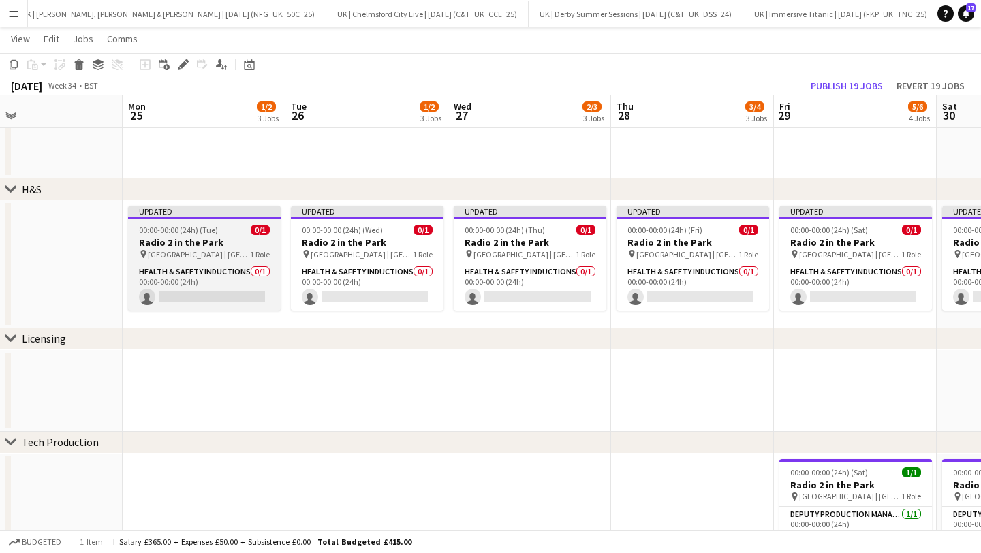
click at [187, 228] on span "00:00-00:00 (24h) (Tue)" at bounding box center [178, 230] width 79 height 10
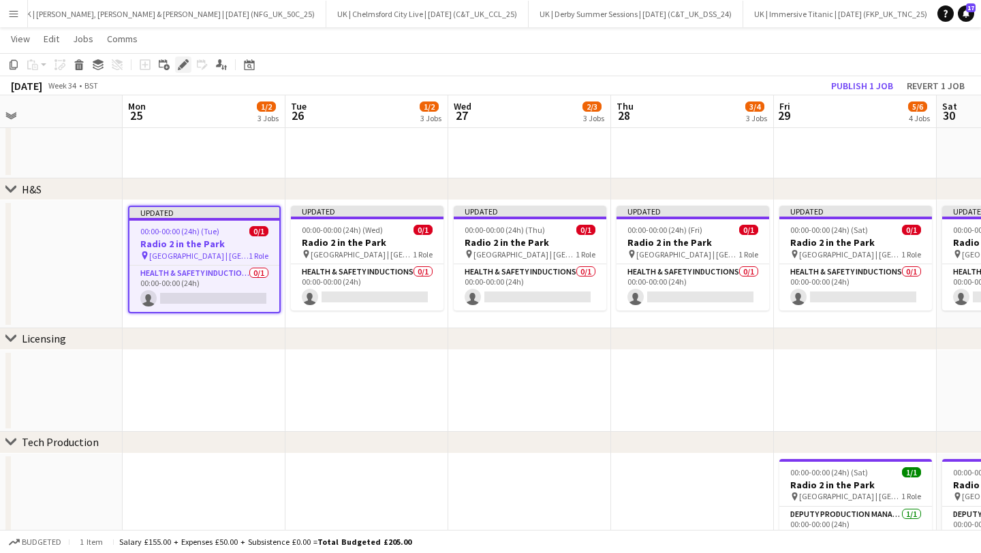
click at [182, 65] on icon at bounding box center [182, 64] width 7 height 7
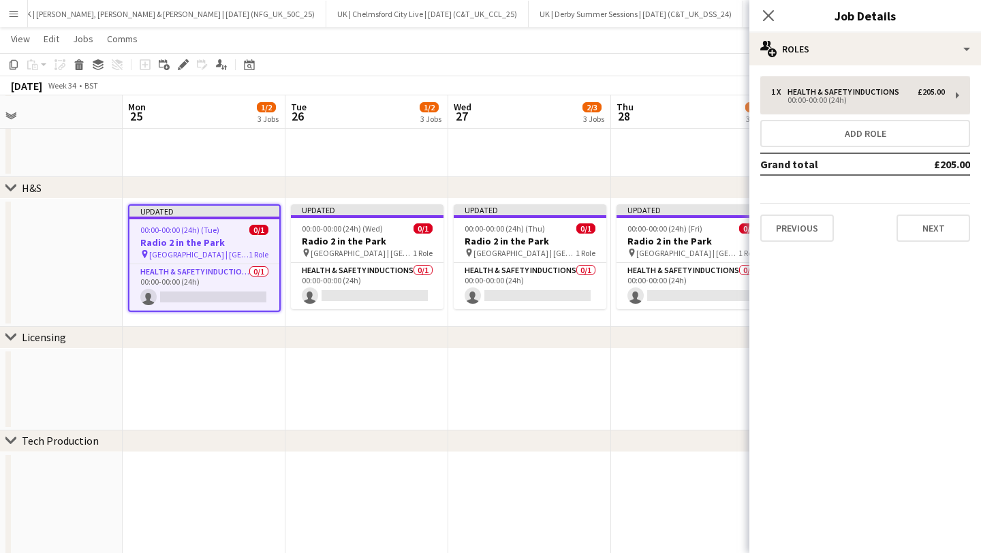
scroll to position [1009, 0]
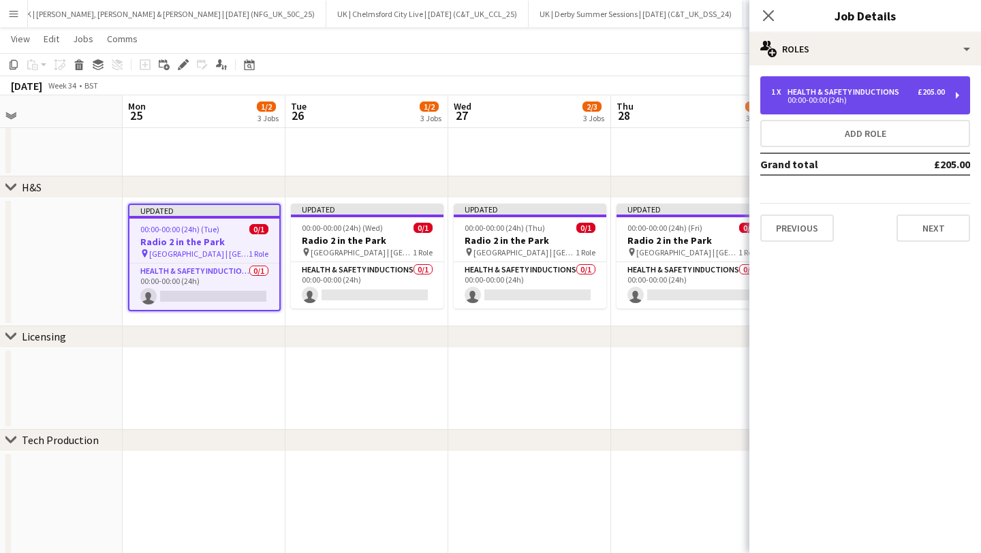
click at [825, 102] on div "00:00-00:00 (24h)" at bounding box center [858, 100] width 174 height 7
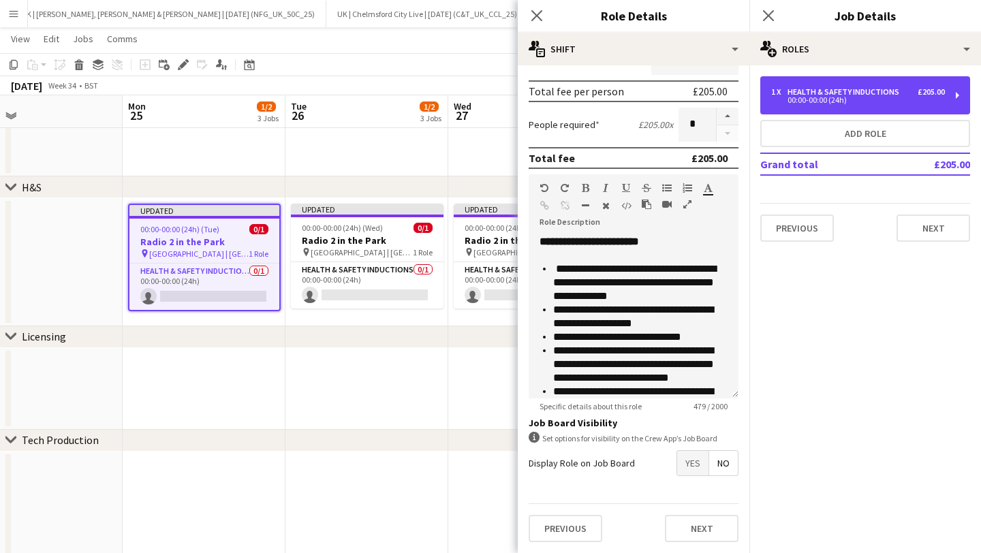
scroll to position [65, 0]
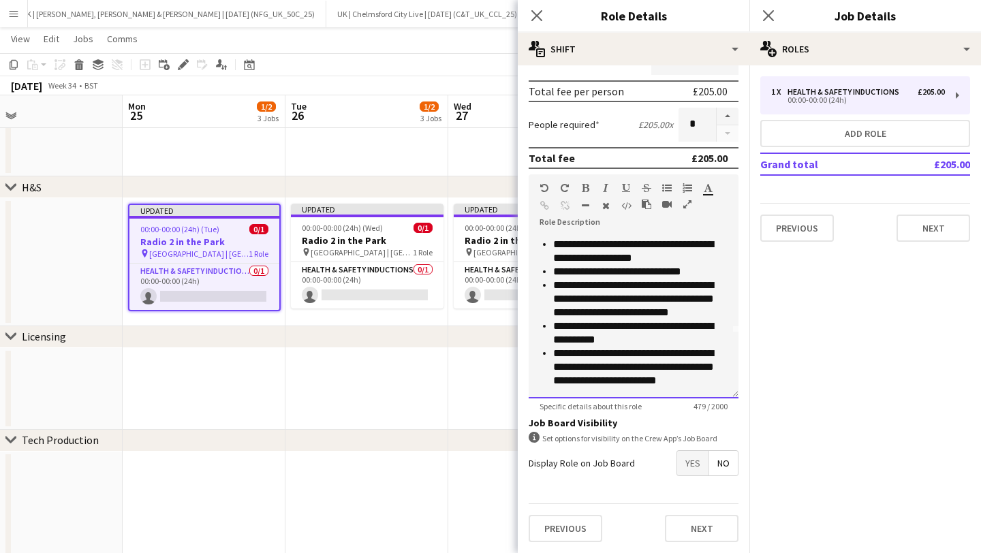
drag, startPoint x: 717, startPoint y: 393, endPoint x: 696, endPoint y: 386, distance: 22.0
click at [704, 390] on div "**********" at bounding box center [634, 317] width 210 height 164
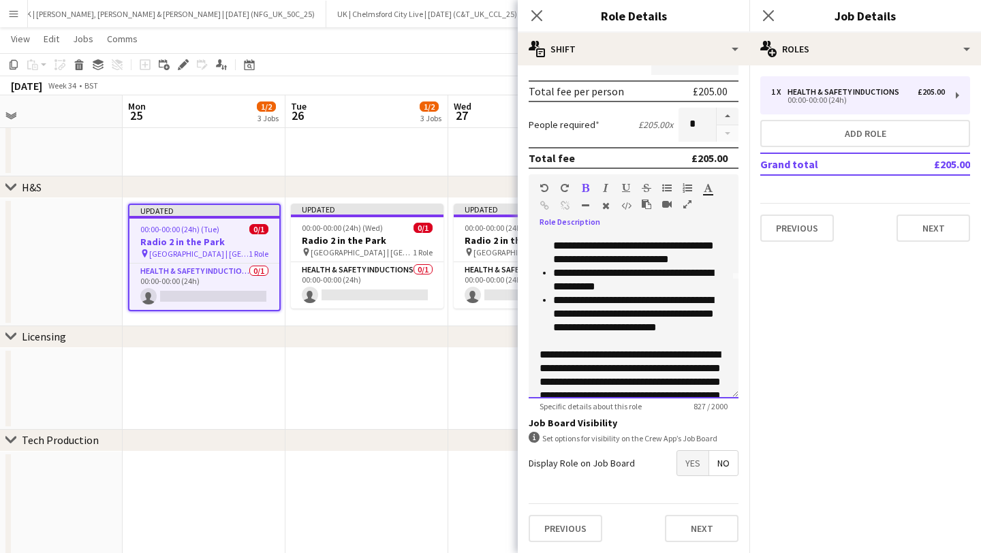
scroll to position [121, 0]
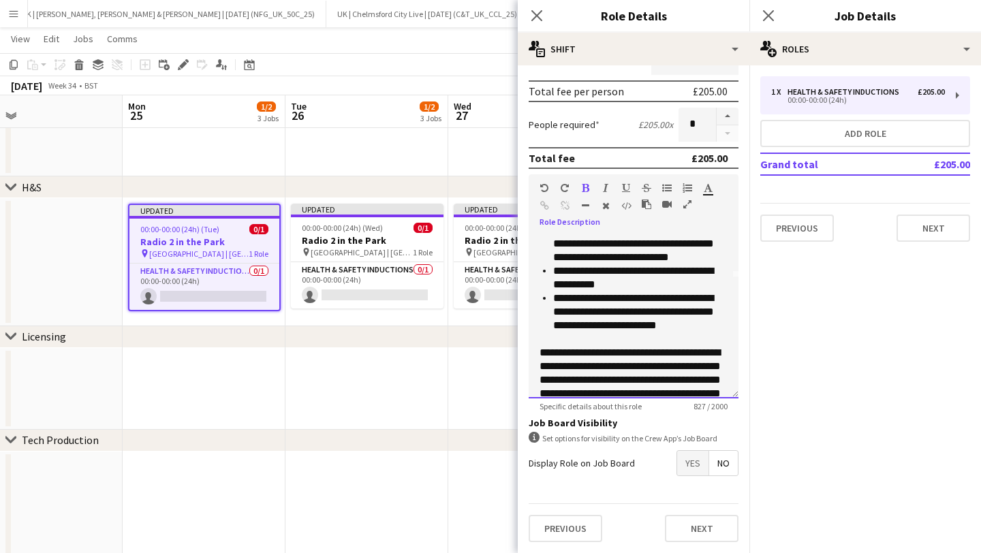
click at [585, 339] on div at bounding box center [634, 340] width 188 height 14
click at [586, 356] on div "**********" at bounding box center [634, 353] width 188 height 14
click at [584, 192] on icon "button" at bounding box center [585, 188] width 7 height 10
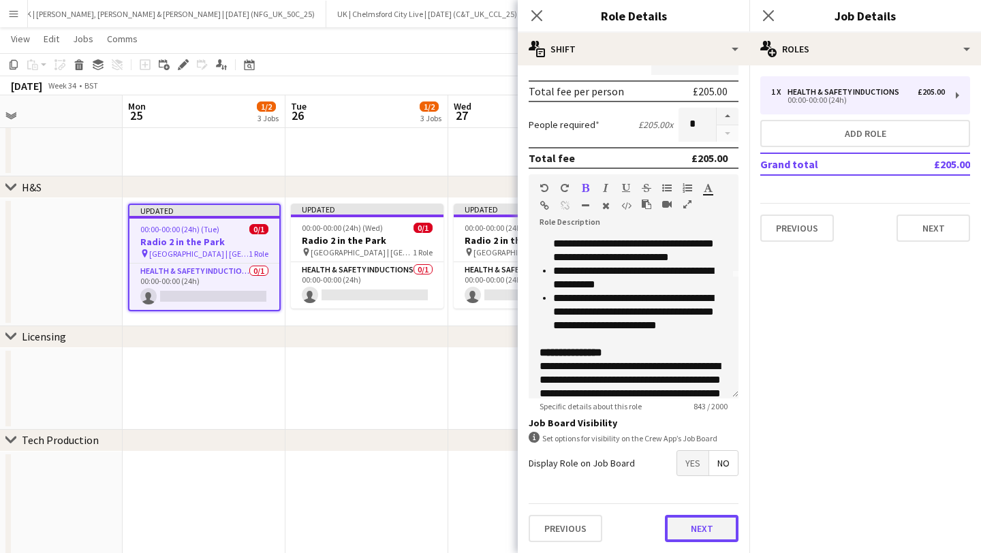
click at [694, 534] on button "Next" at bounding box center [702, 528] width 74 height 27
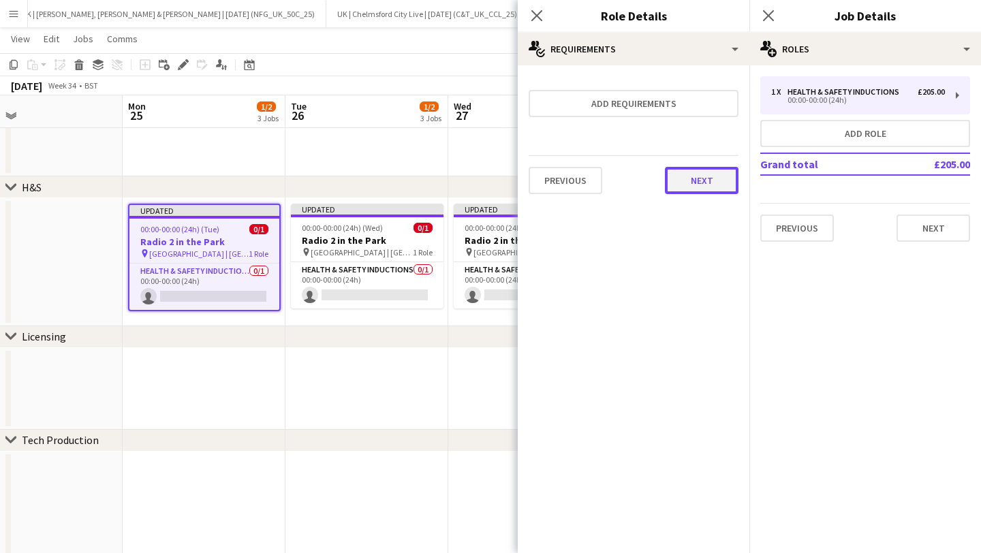
drag, startPoint x: 713, startPoint y: 185, endPoint x: 701, endPoint y: 175, distance: 15.5
click at [713, 184] on button "Next" at bounding box center [702, 180] width 74 height 27
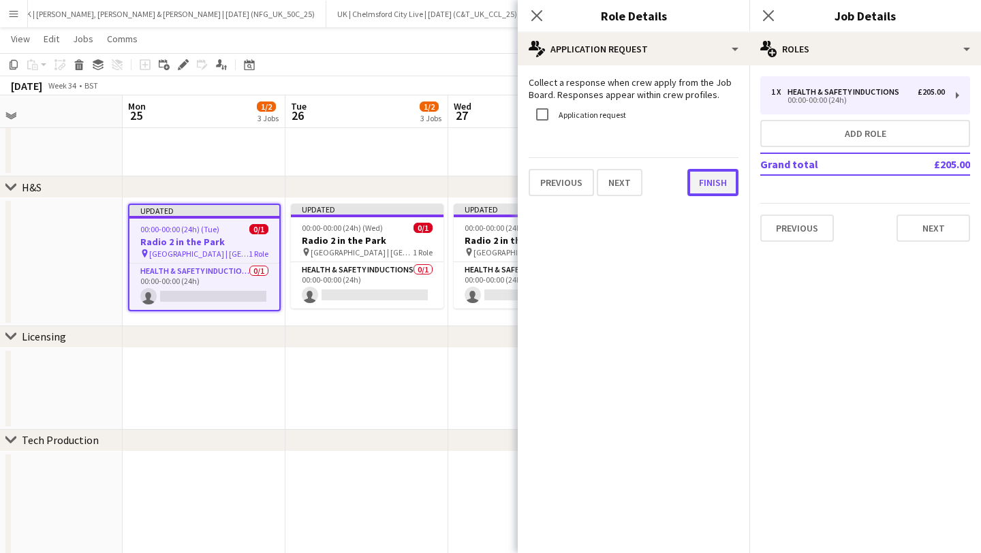
click at [699, 176] on button "Finish" at bounding box center [713, 182] width 51 height 27
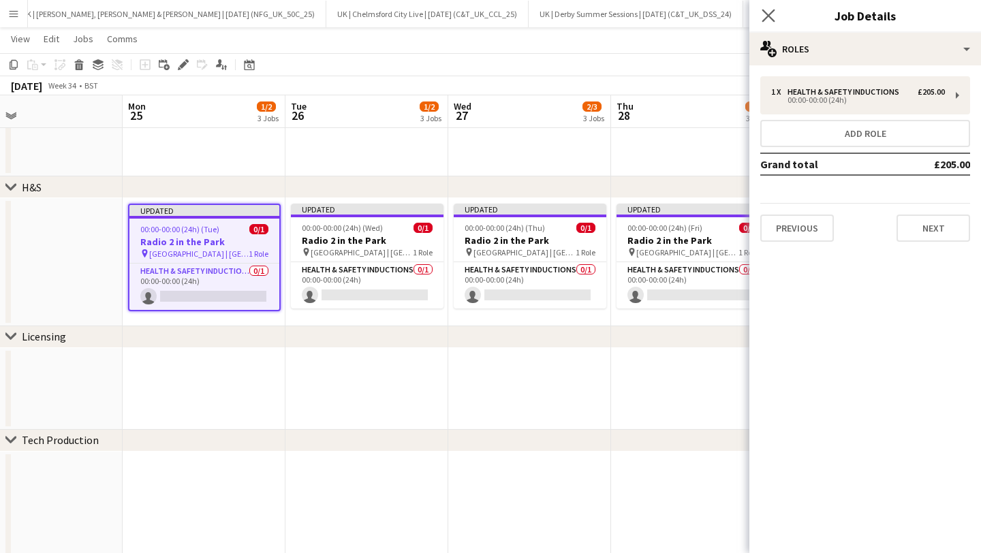
click at [776, 20] on app-icon "Close pop-in" at bounding box center [769, 16] width 20 height 20
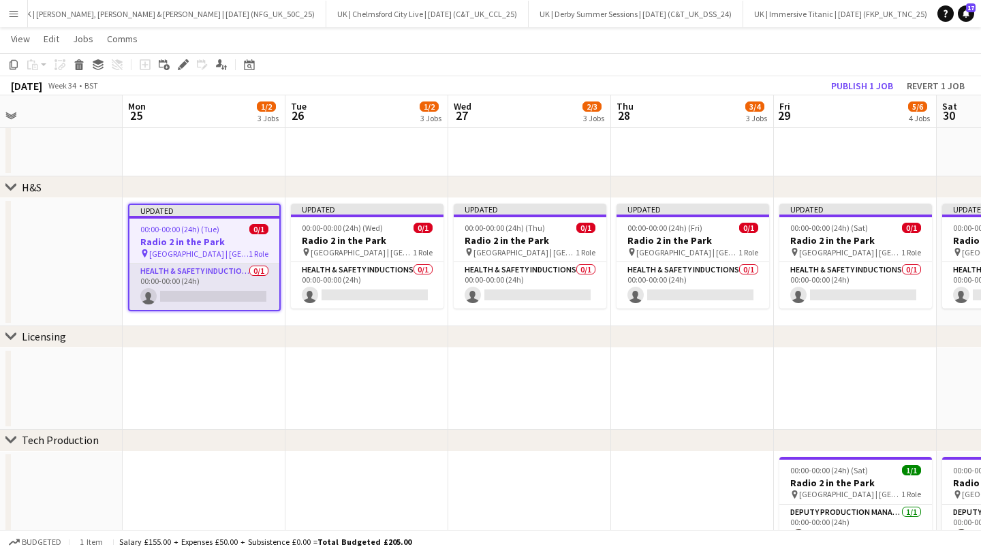
click at [161, 287] on app-card-role "Health & Safety Inductions 0/1 00:00-00:00 (24h) single-neutral-actions" at bounding box center [204, 287] width 150 height 46
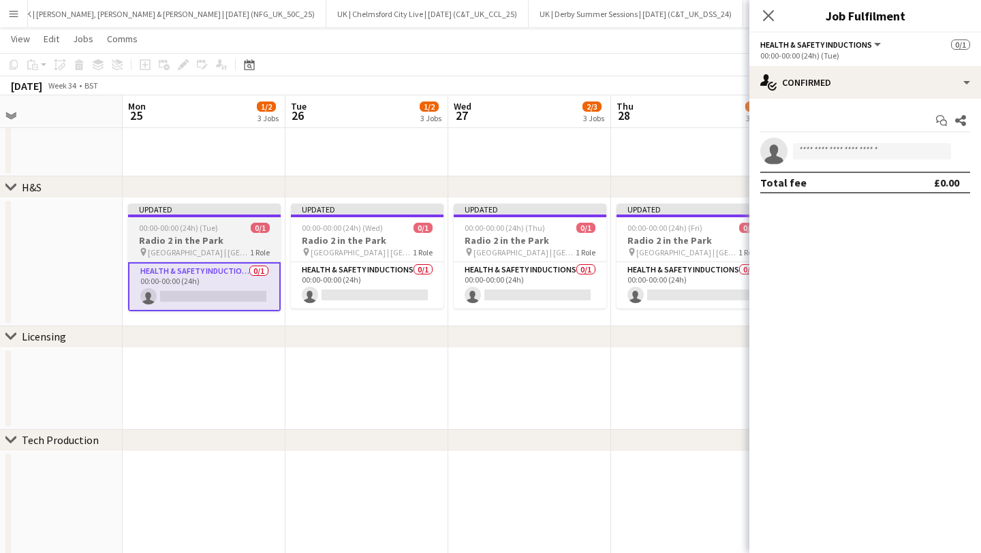
click at [154, 236] on h3 "Radio 2 in the Park" at bounding box center [204, 240] width 153 height 12
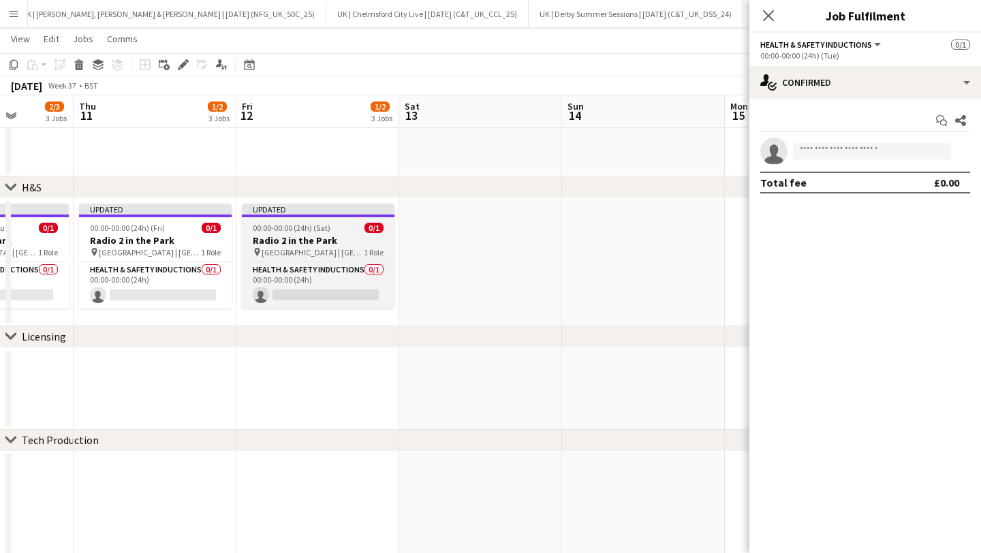
drag, startPoint x: 298, startPoint y: 204, endPoint x: 299, endPoint y: 221, distance: 17.1
click at [299, 209] on div "Updated" at bounding box center [318, 209] width 153 height 11
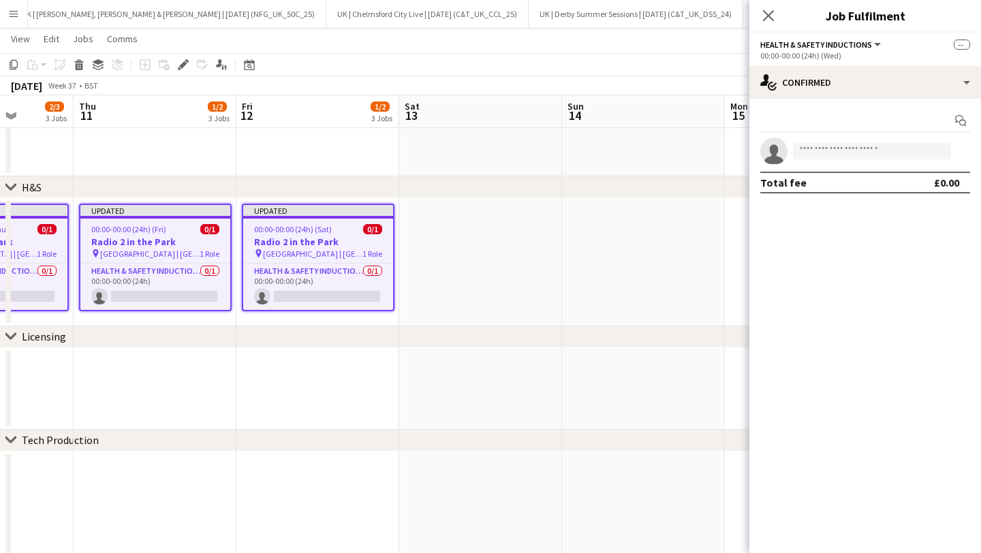
scroll to position [0, 577]
click at [774, 22] on app-icon "Close pop-in" at bounding box center [769, 16] width 20 height 20
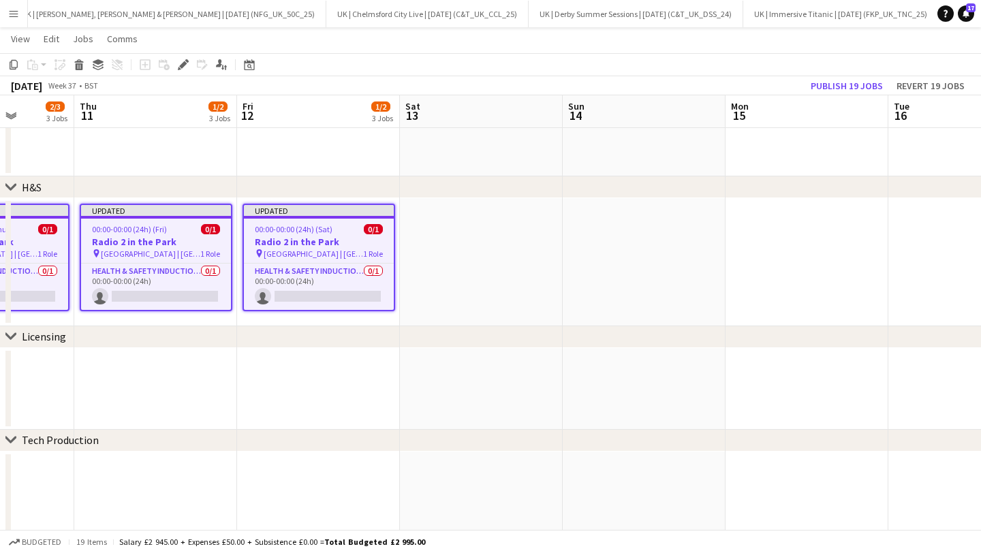
click at [319, 221] on app-job-card "Updated 00:00-00:00 (24h) (Sat) 0/1 Radio 2 in the Park pin Hylands Park | Chel…" at bounding box center [319, 258] width 153 height 108
click at [318, 224] on span "00:00-00:00 (24h) (Sat)" at bounding box center [294, 229] width 78 height 10
click at [314, 226] on span "00:00-00:00 (24h) (Sat)" at bounding box center [294, 229] width 78 height 10
click at [189, 59] on div "Edit" at bounding box center [183, 65] width 16 height 16
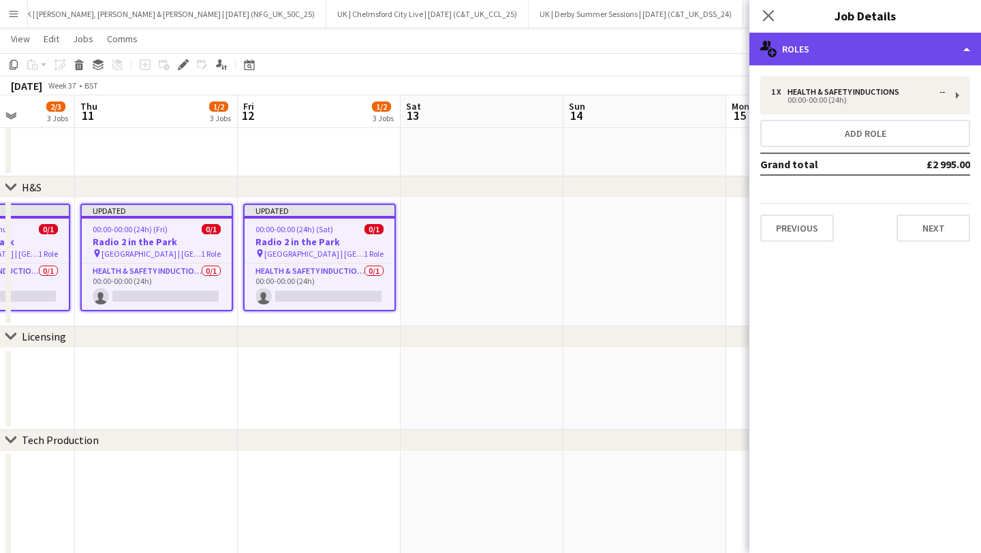
click at [814, 60] on div "multiple-users-add Roles" at bounding box center [866, 49] width 232 height 33
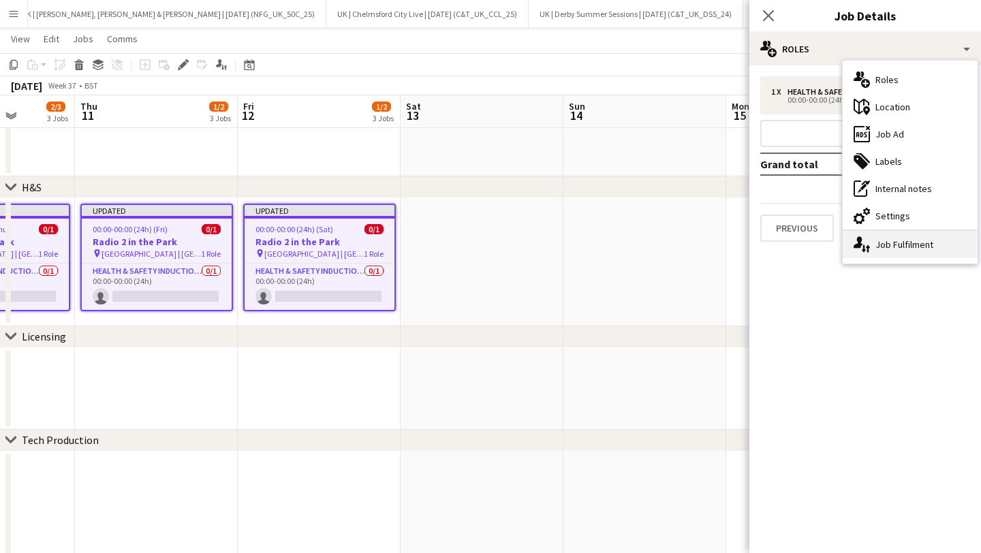
click at [895, 239] on div "single-neutral-actions-up-down Job Fulfilment" at bounding box center [910, 244] width 135 height 27
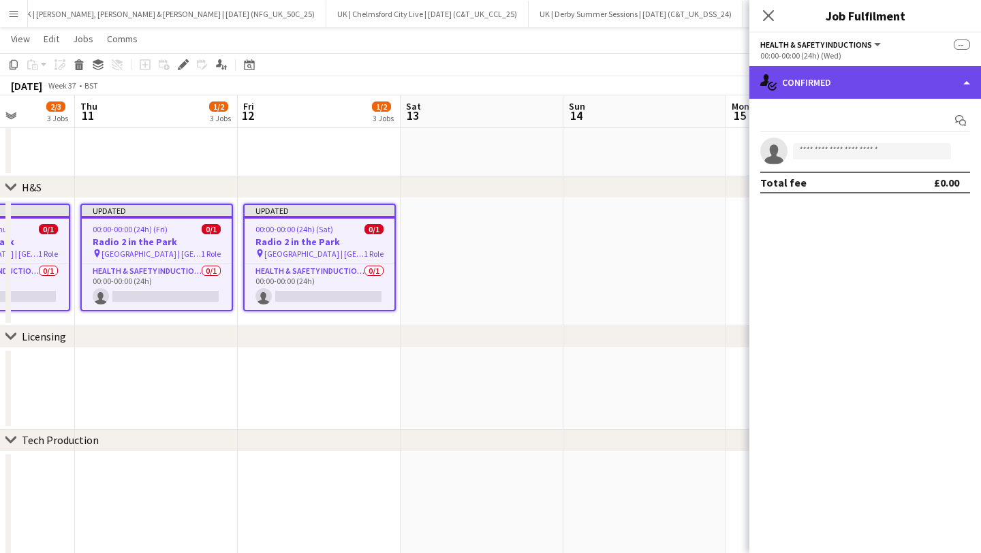
click at [849, 66] on div "single-neutral-actions-check-2 Confirmed" at bounding box center [866, 82] width 232 height 33
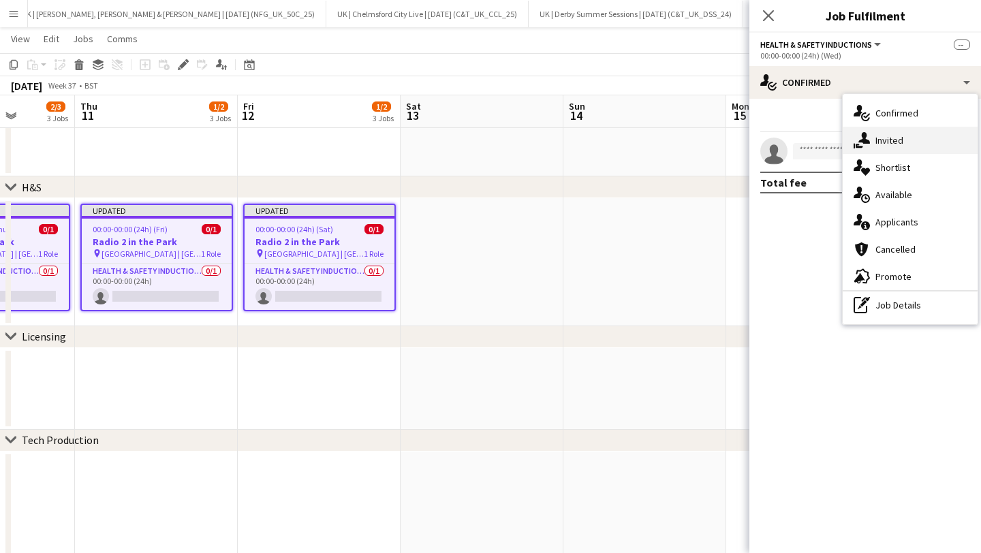
click at [864, 128] on div "single-neutral-actions-share-1 Invited" at bounding box center [910, 140] width 135 height 27
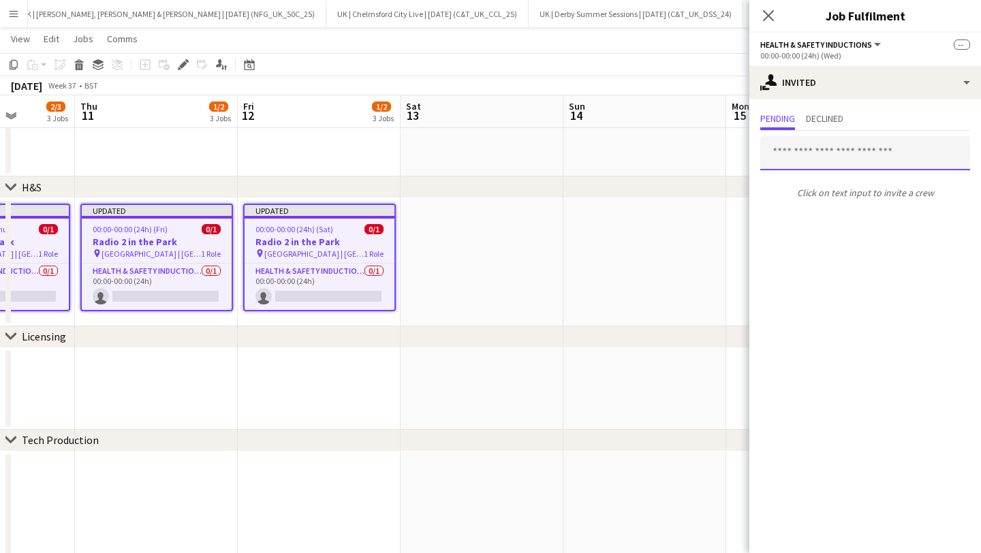
click at [804, 153] on input "text" at bounding box center [866, 153] width 210 height 34
type input "*"
drag, startPoint x: 804, startPoint y: 153, endPoint x: 804, endPoint y: 162, distance: 8.9
click at [804, 154] on input "********" at bounding box center [866, 153] width 210 height 34
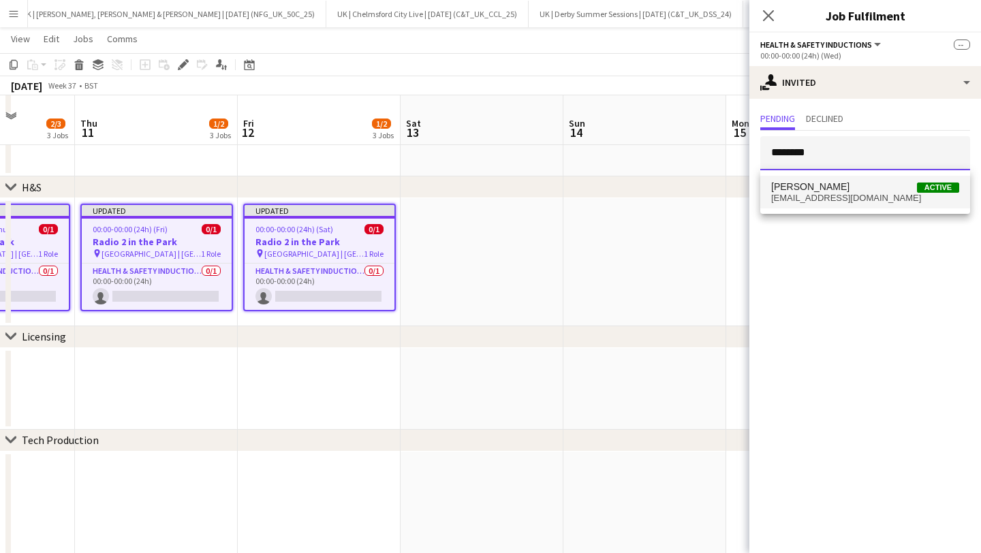
scroll to position [1026, 0]
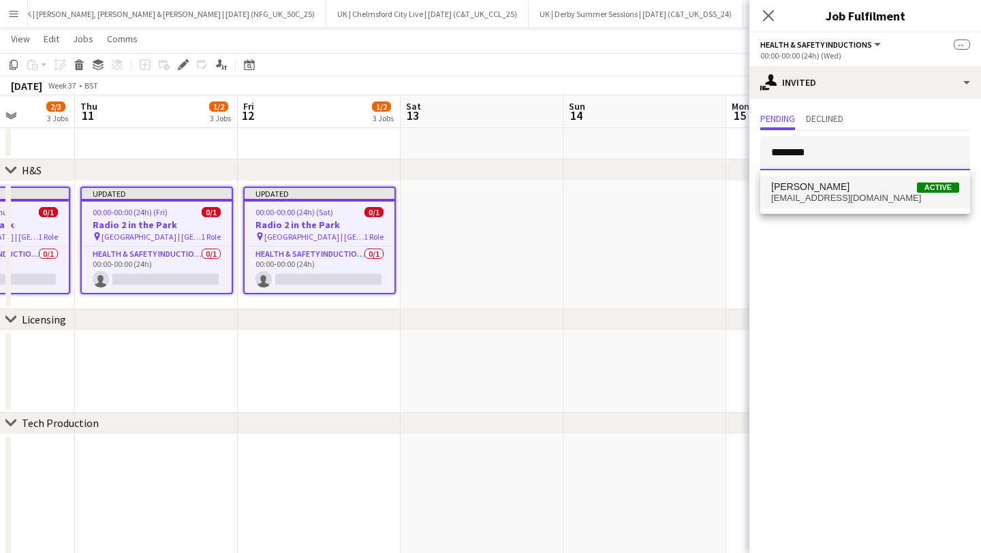
type input "********"
click at [808, 203] on mat-option "Jack Samuels Active jacksamuelstm@gmail.com" at bounding box center [866, 192] width 210 height 33
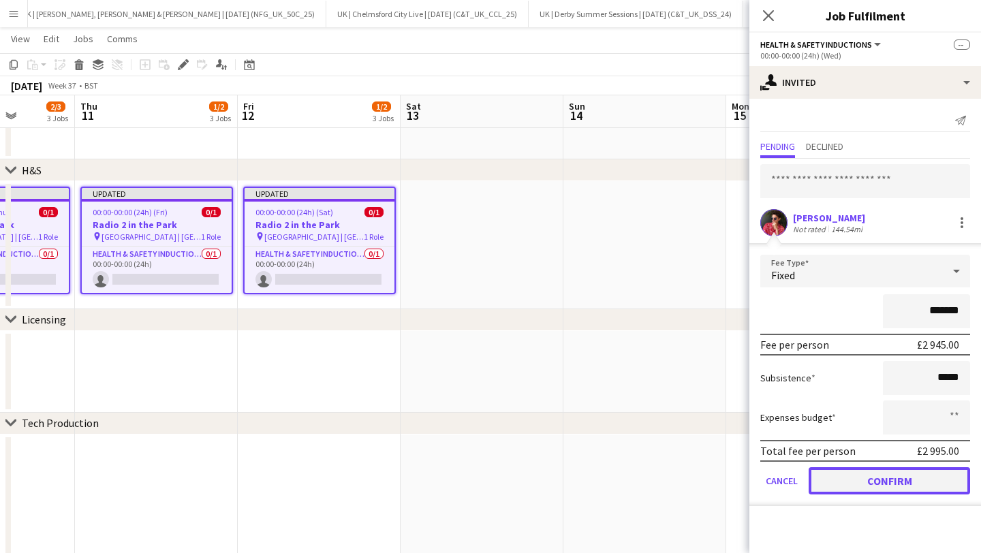
click at [866, 478] on button "Confirm" at bounding box center [890, 481] width 162 height 27
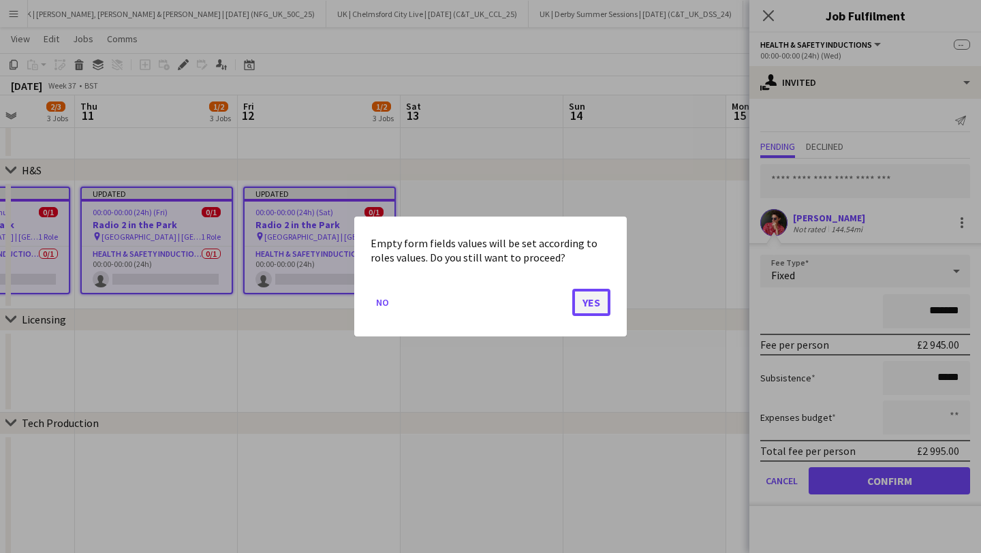
click at [593, 296] on button "Yes" at bounding box center [591, 302] width 38 height 27
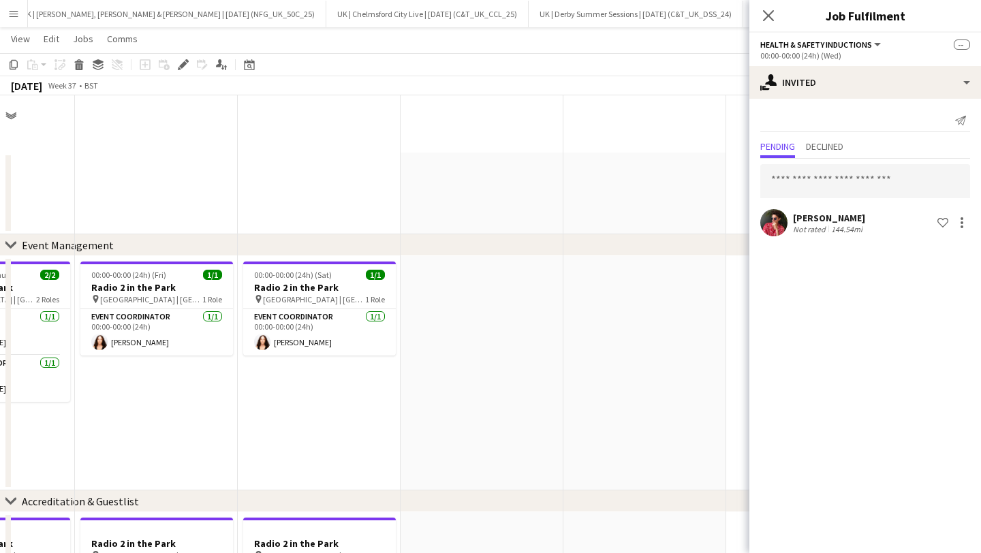
scroll to position [1026, 0]
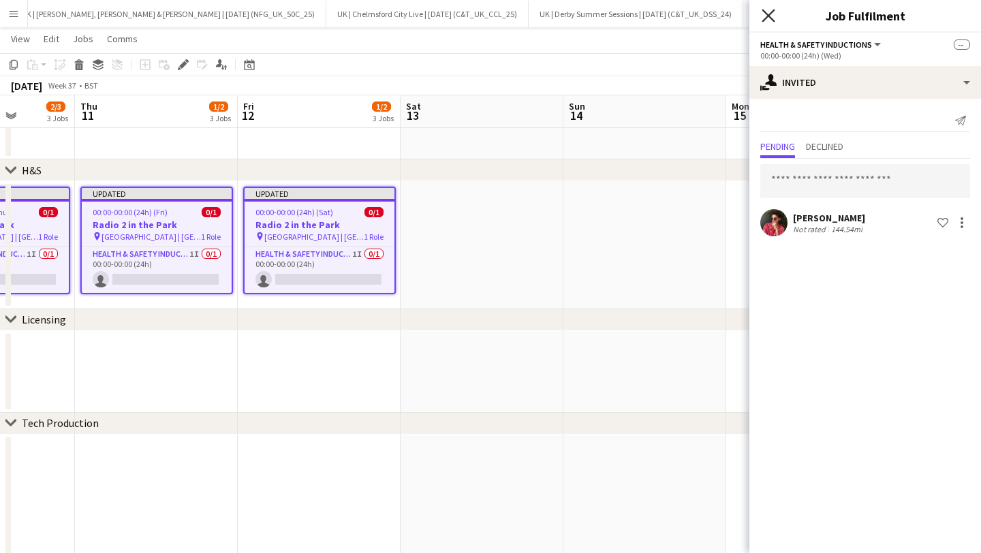
click at [767, 12] on icon "Close pop-in" at bounding box center [768, 15] width 13 height 13
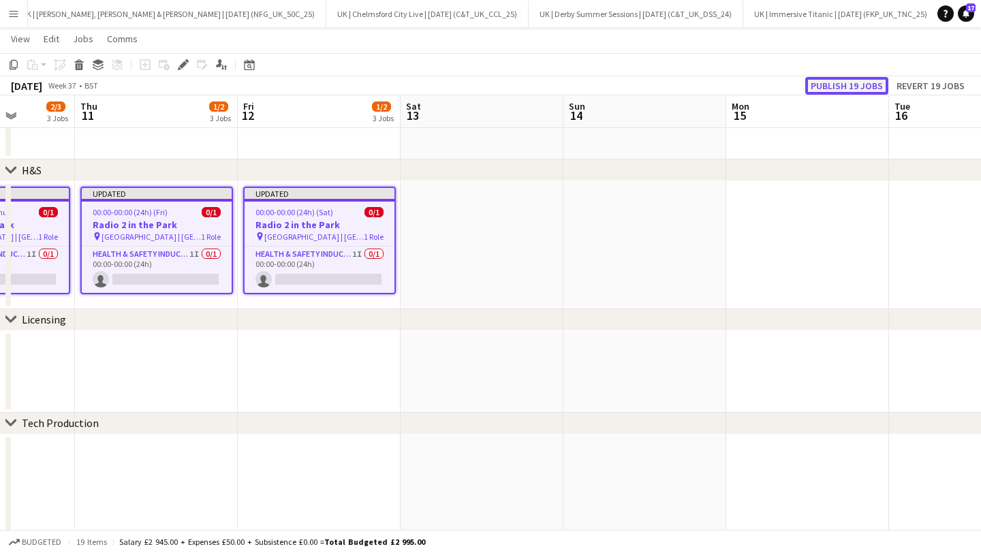
click at [844, 85] on button "Publish 19 jobs" at bounding box center [847, 86] width 83 height 18
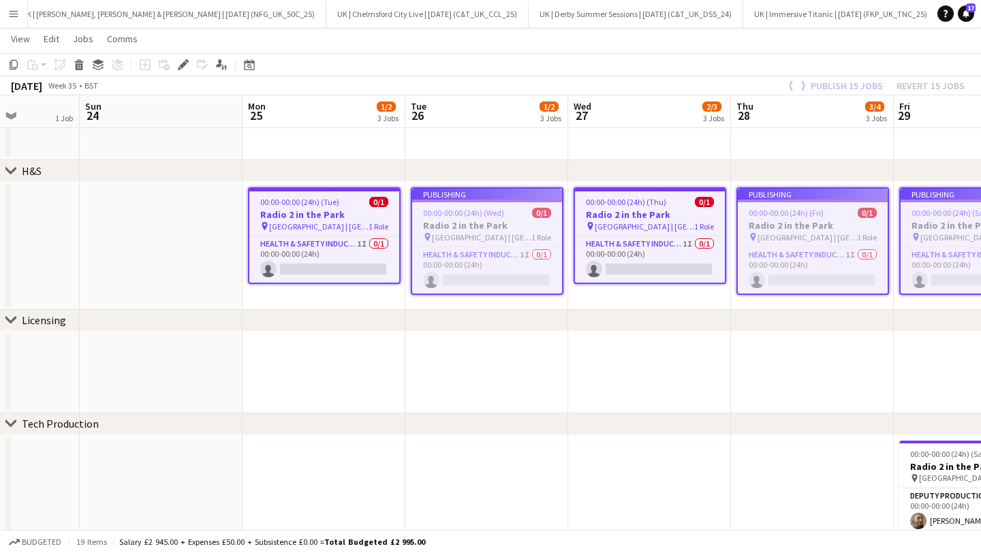
scroll to position [0, 346]
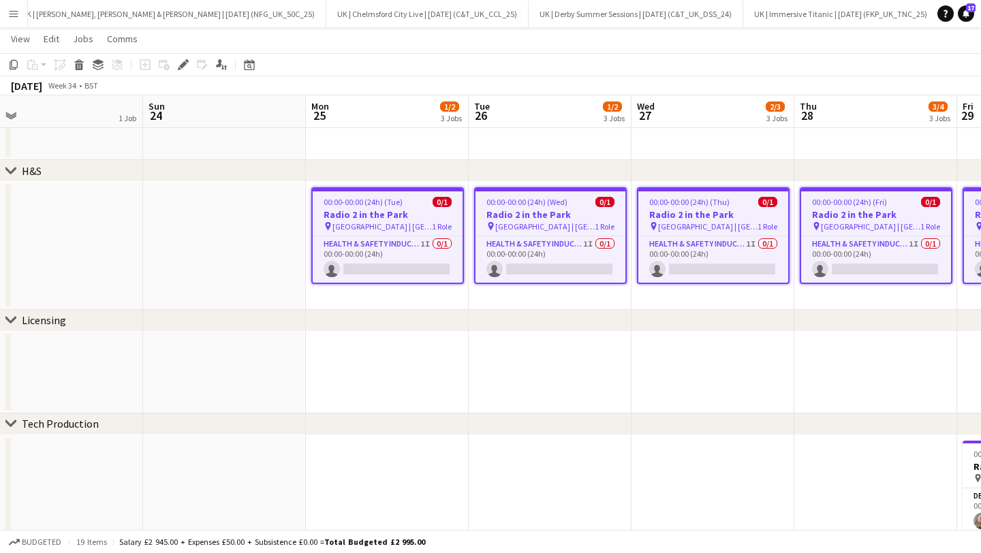
click at [5, 12] on button "Menu" at bounding box center [13, 13] width 27 height 27
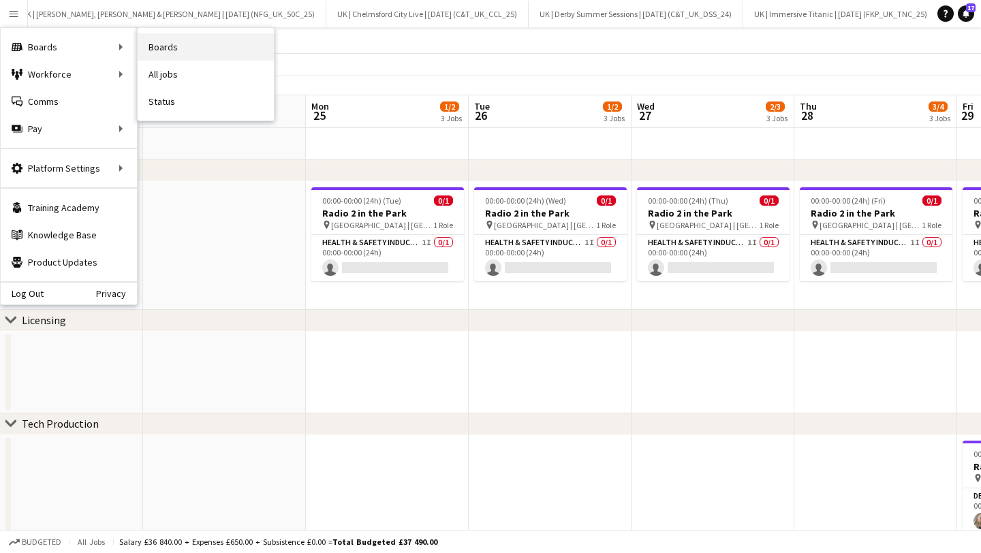
click at [200, 52] on link "Boards" at bounding box center [206, 46] width 136 height 27
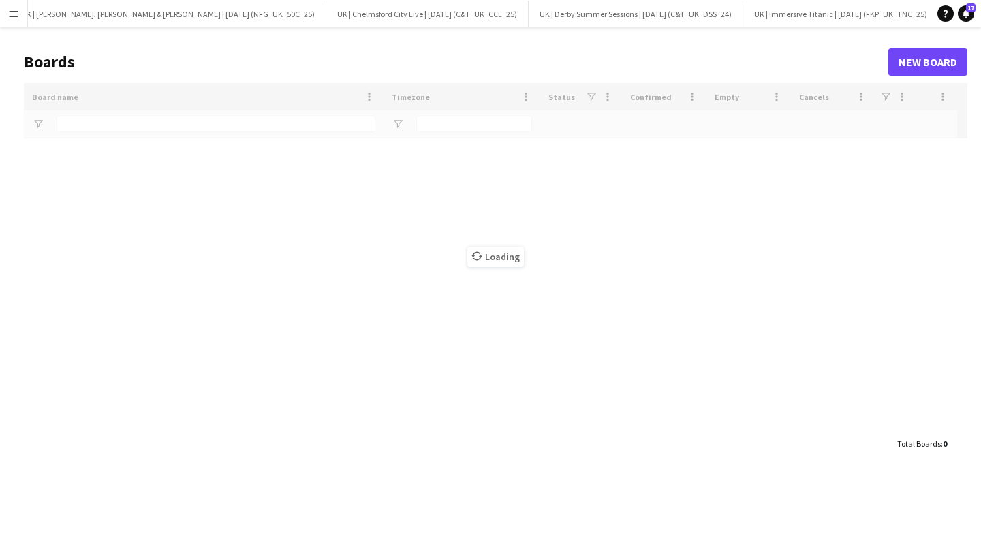
type input "**"
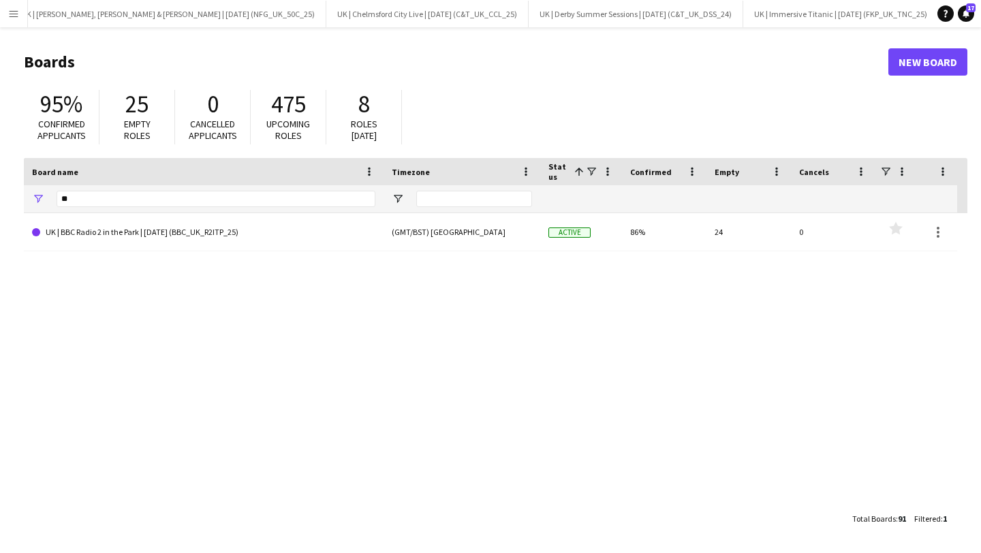
click at [25, 20] on button "Menu" at bounding box center [13, 13] width 27 height 27
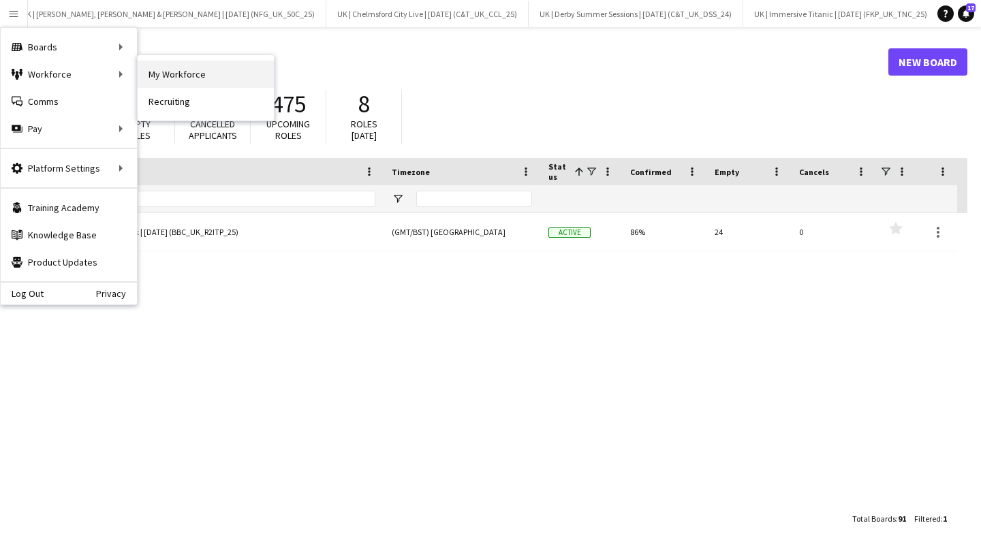
click at [161, 72] on link "My Workforce" at bounding box center [206, 74] width 136 height 27
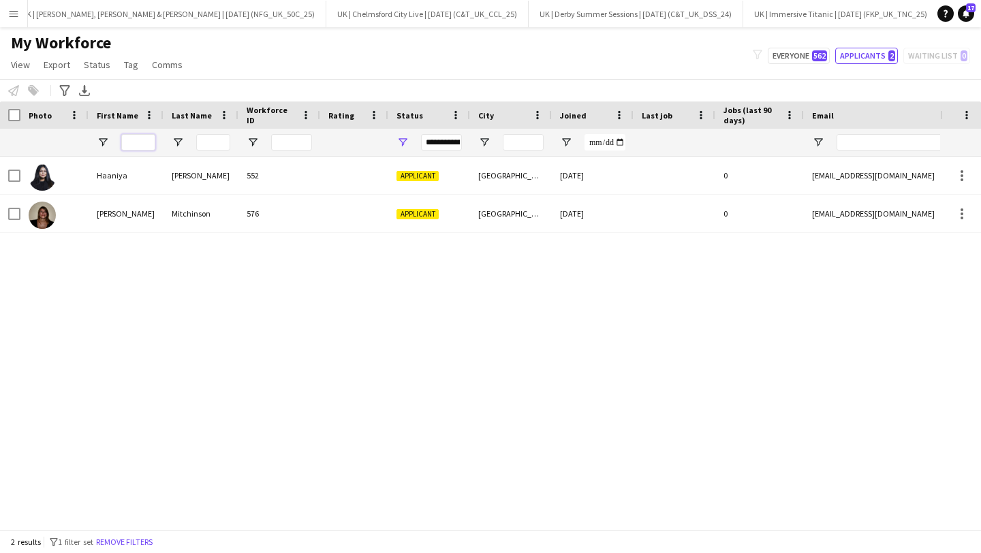
click at [136, 147] on input "First Name Filter Input" at bounding box center [138, 142] width 34 height 16
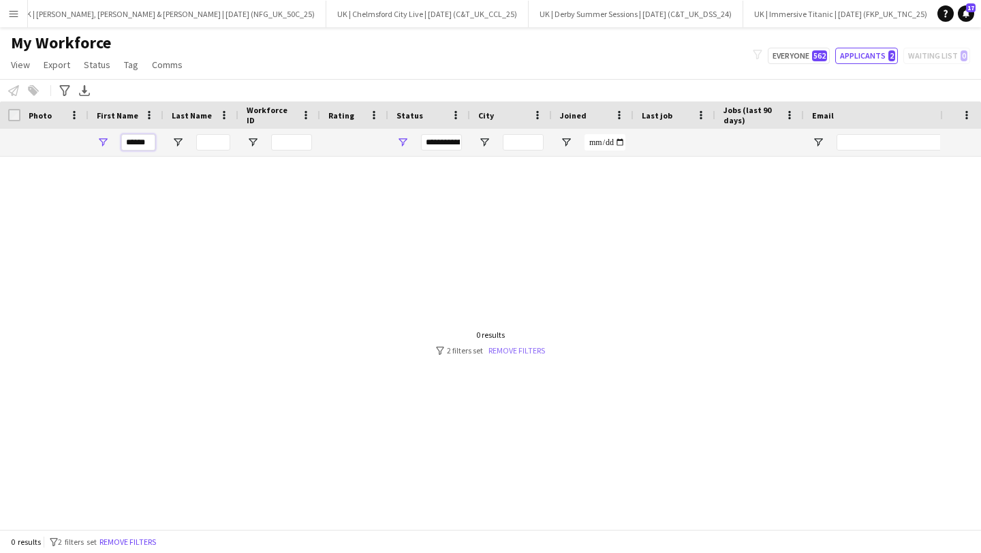
type input "******"
click at [525, 352] on link "Remove filters" at bounding box center [517, 351] width 57 height 10
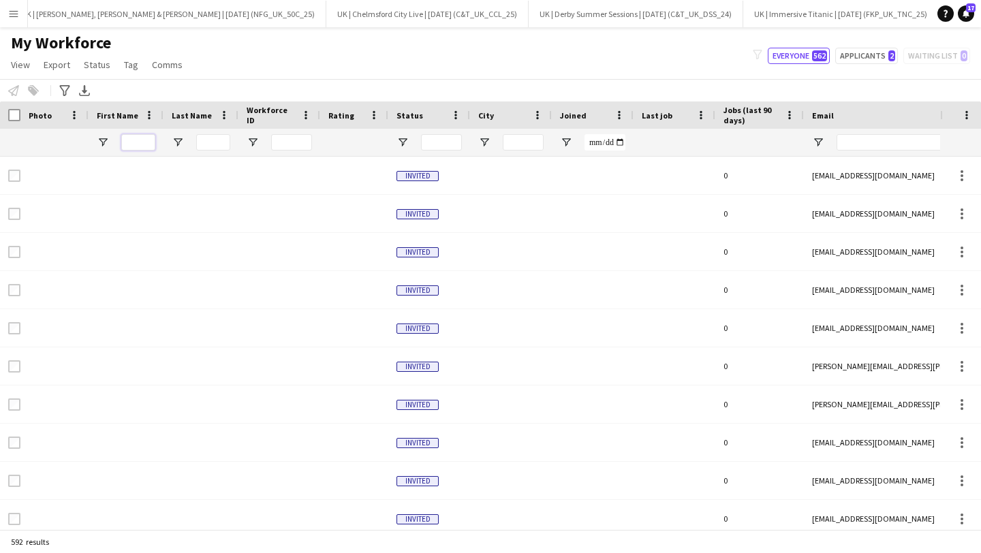
click at [128, 144] on input "First Name Filter Input" at bounding box center [138, 142] width 34 height 16
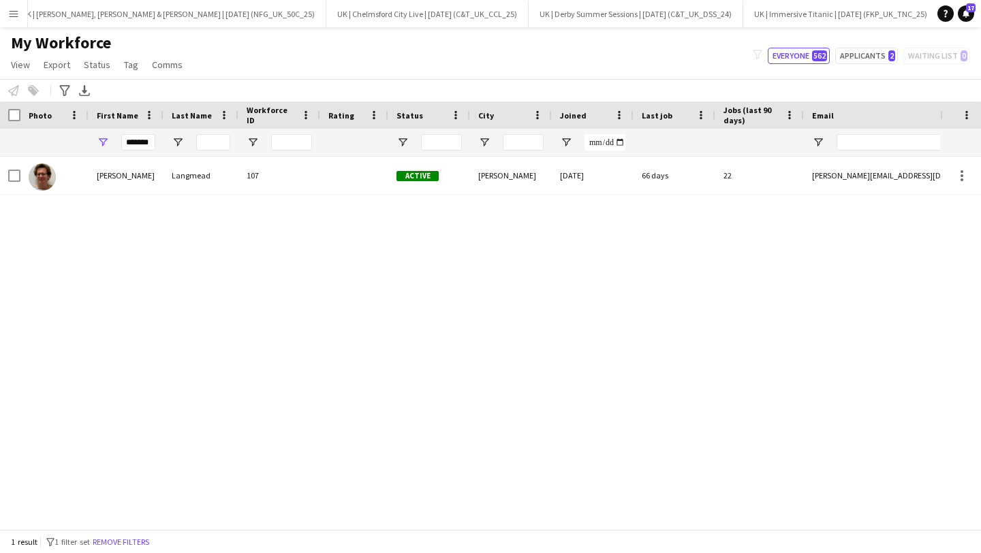
click at [119, 145] on div "*******" at bounding box center [126, 142] width 75 height 27
click at [129, 142] on input "*******" at bounding box center [138, 142] width 34 height 16
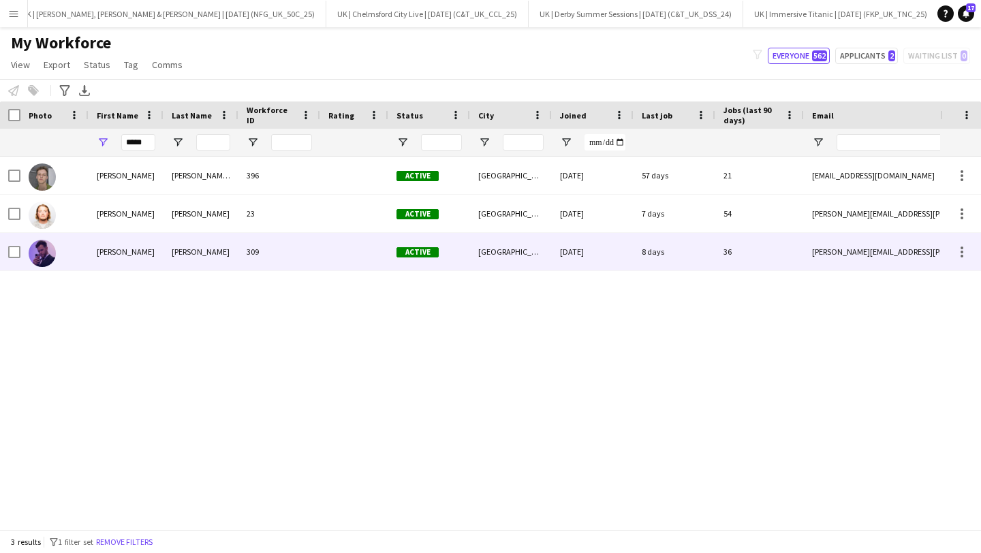
click at [226, 251] on div "Foley" at bounding box center [201, 251] width 75 height 37
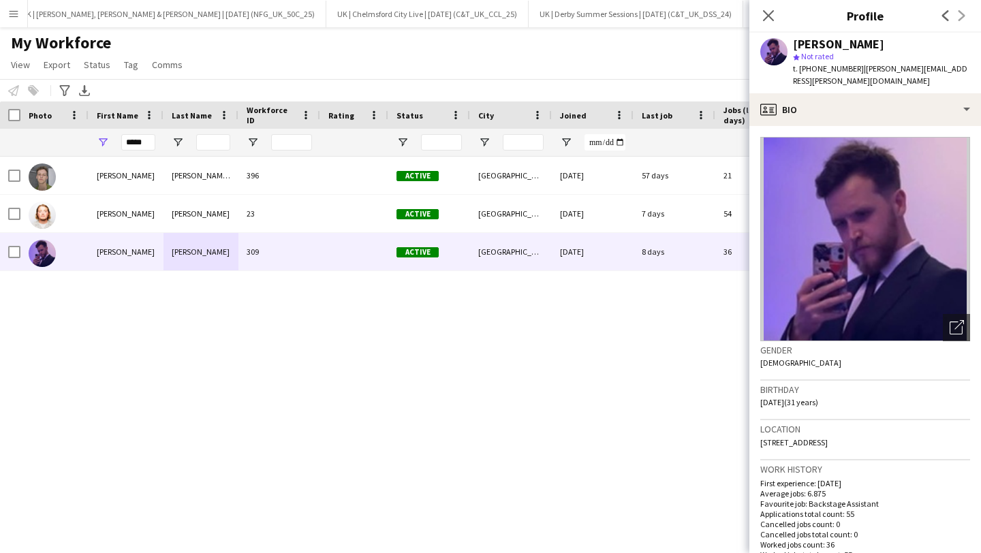
drag, startPoint x: 853, startPoint y: 70, endPoint x: 826, endPoint y: 76, distance: 28.1
click at [812, 68] on div "t. +447710599633 | lewis.foley@wearefab.com" at bounding box center [881, 75] width 177 height 25
copy span "7710599633"
click at [146, 147] on input "*****" at bounding box center [138, 142] width 34 height 16
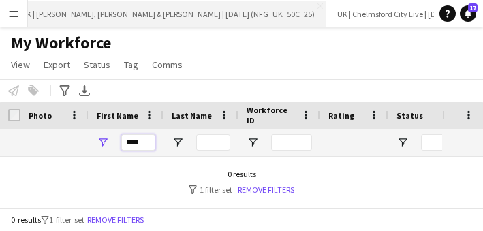
type input "****"
